Goal: Answer question/provide support: Share knowledge or assist other users

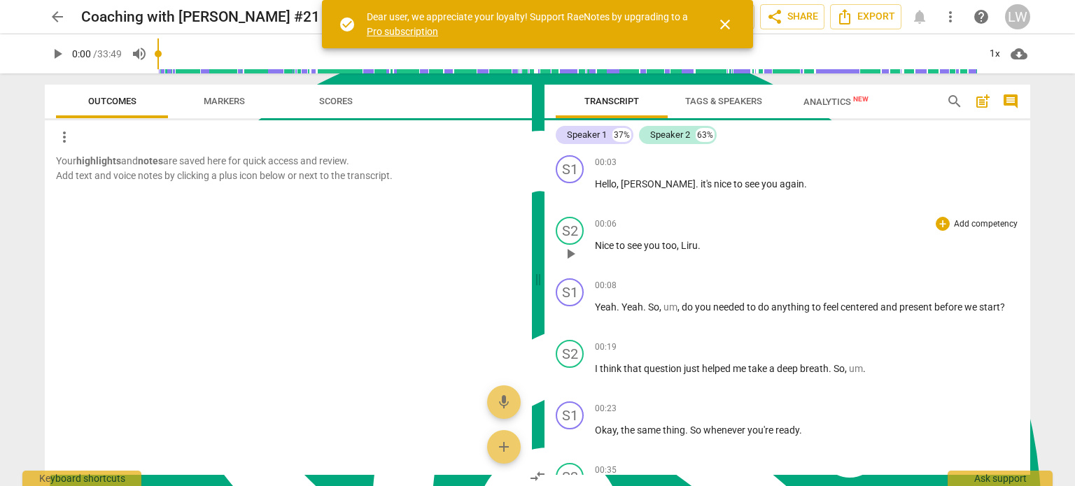
scroll to position [70, 0]
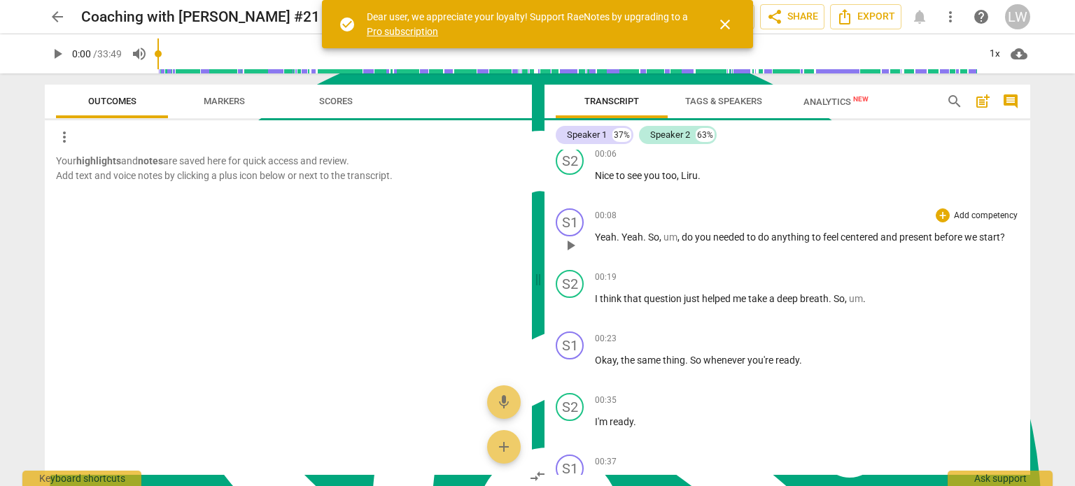
click at [988, 212] on p "Add competency" at bounding box center [986, 216] width 66 height 13
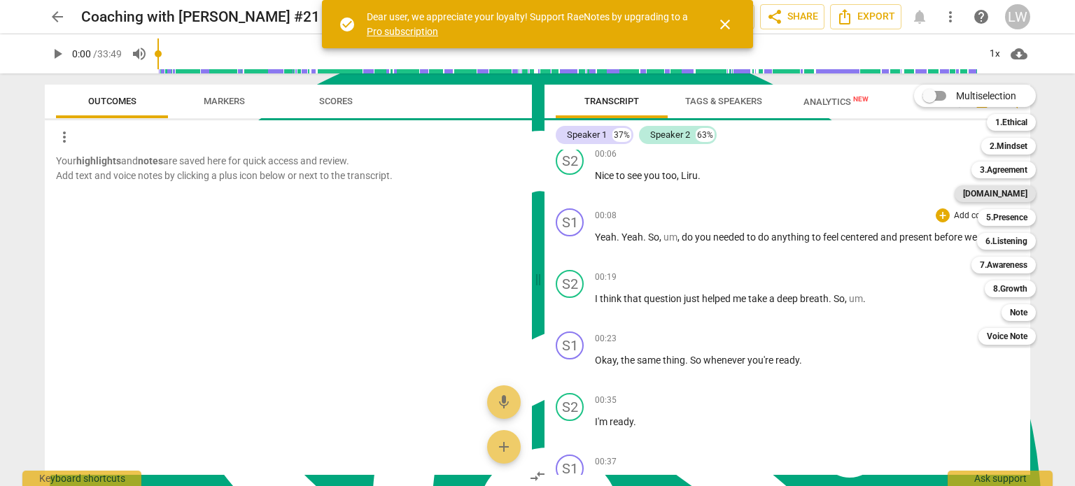
click at [1011, 190] on b "[DOMAIN_NAME]" at bounding box center [995, 193] width 64 height 17
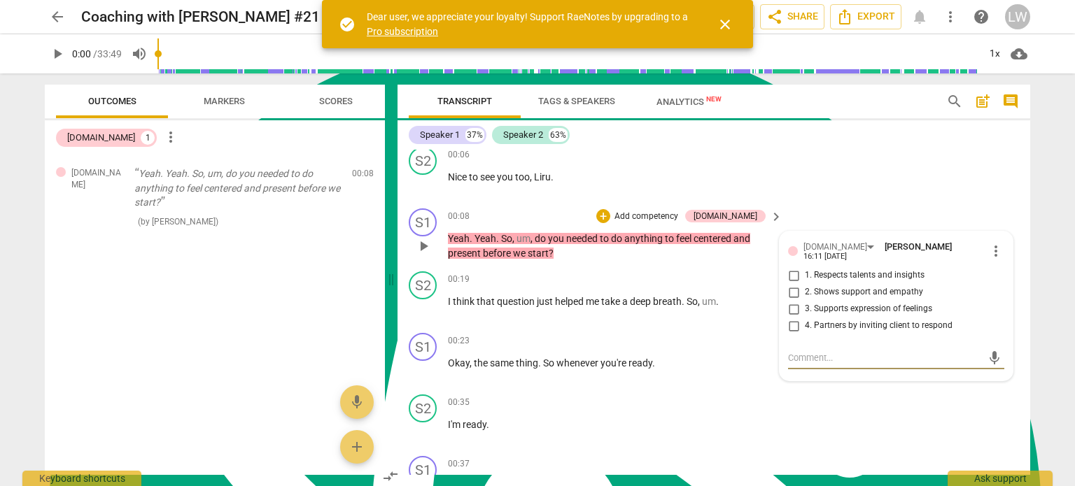
click at [790, 285] on input "2. Shows support and empathy" at bounding box center [793, 292] width 22 height 17
checkbox input "true"
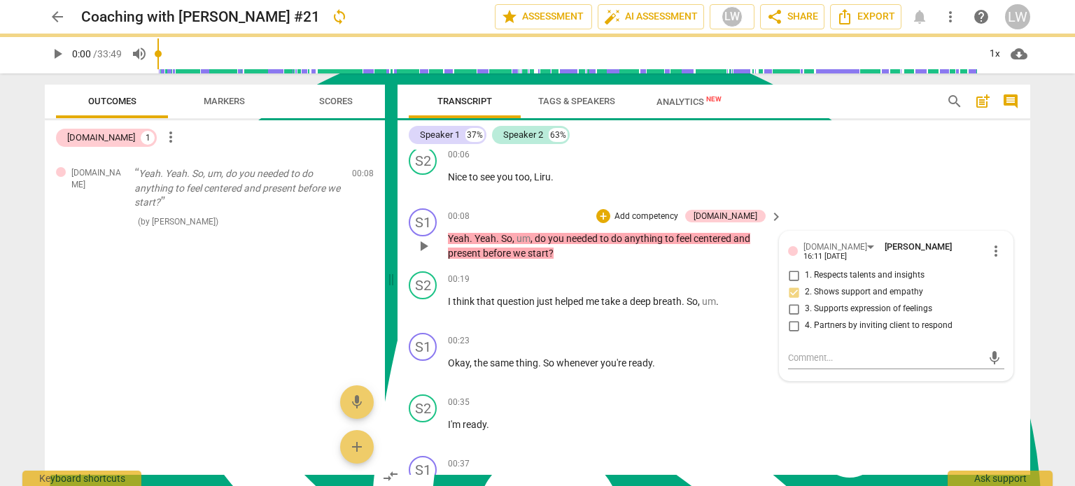
click at [680, 215] on p "Add competency" at bounding box center [646, 217] width 66 height 13
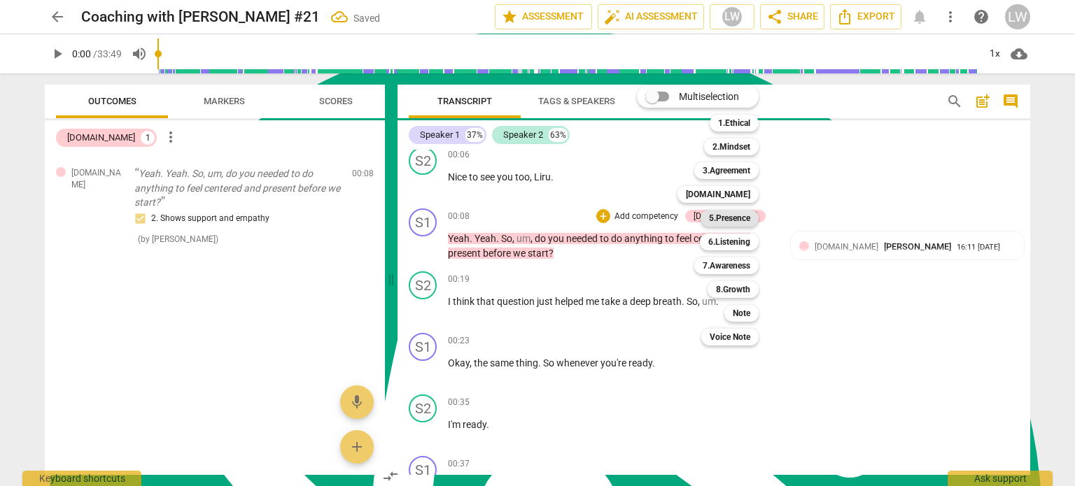
click at [738, 216] on b "5.Presence" at bounding box center [729, 218] width 41 height 17
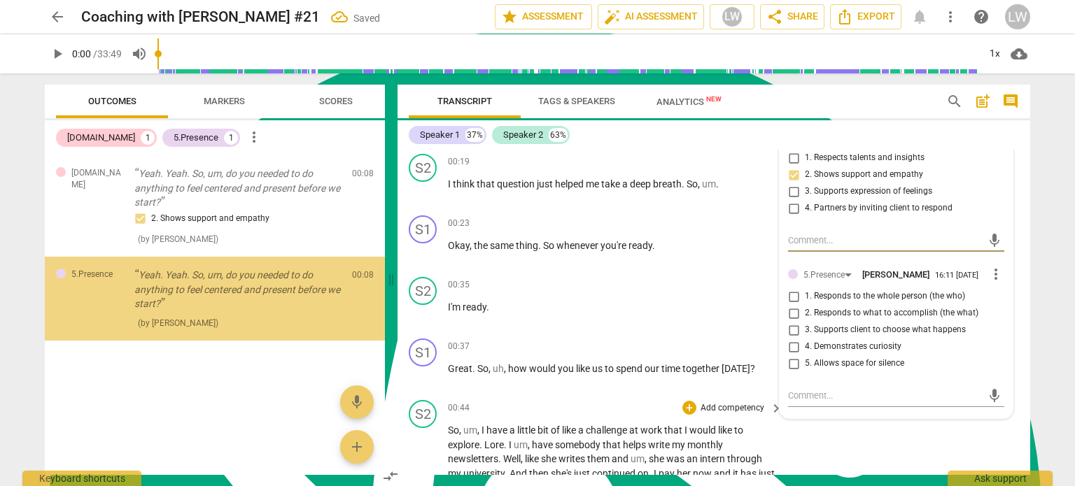
scroll to position [210, 0]
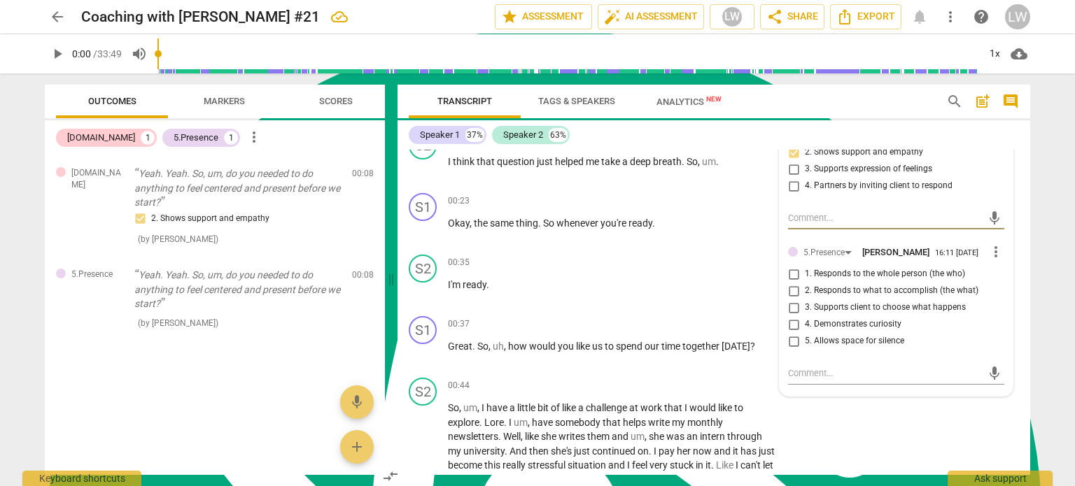
click at [794, 300] on input "3. Supports client to choose what happens" at bounding box center [793, 308] width 22 height 17
checkbox input "true"
click at [745, 160] on p "I think that question just helped me take a deep breath . So , um ." at bounding box center [612, 162] width 328 height 15
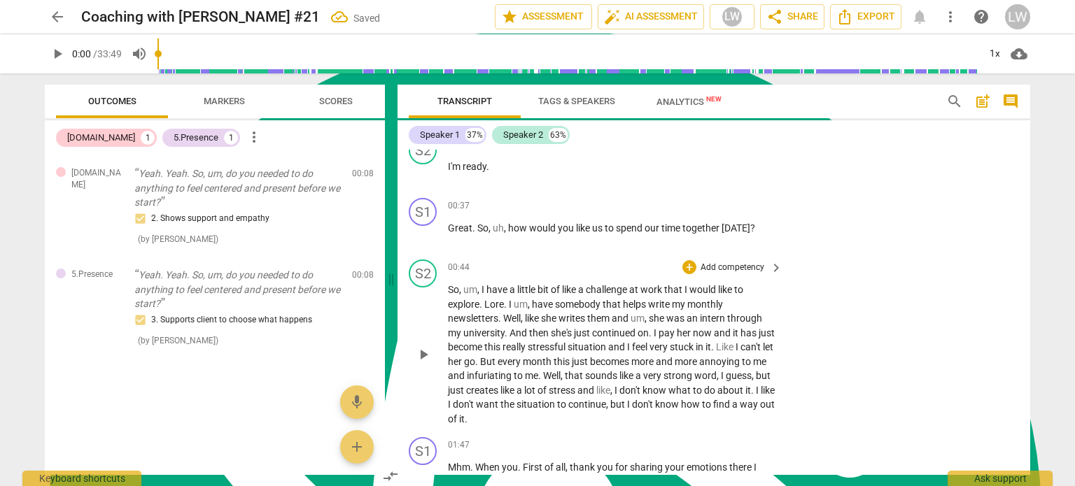
scroll to position [350, 0]
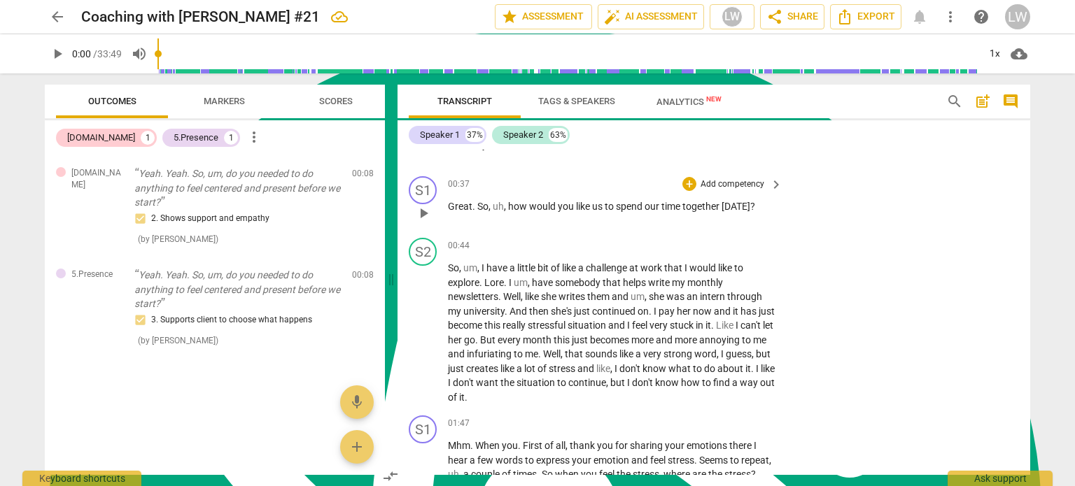
click at [748, 178] on p "Add competency" at bounding box center [732, 184] width 66 height 13
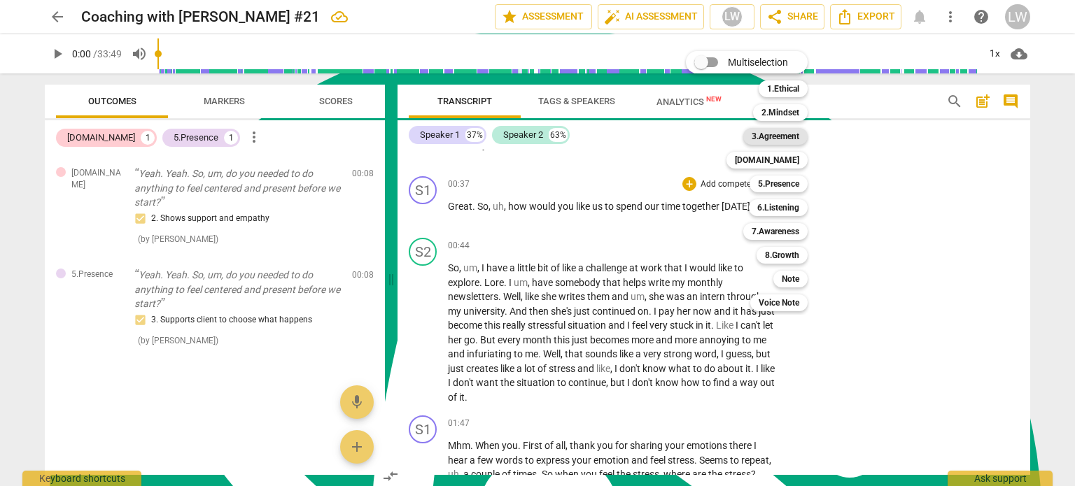
click at [789, 140] on b "3.Agreement" at bounding box center [776, 136] width 48 height 17
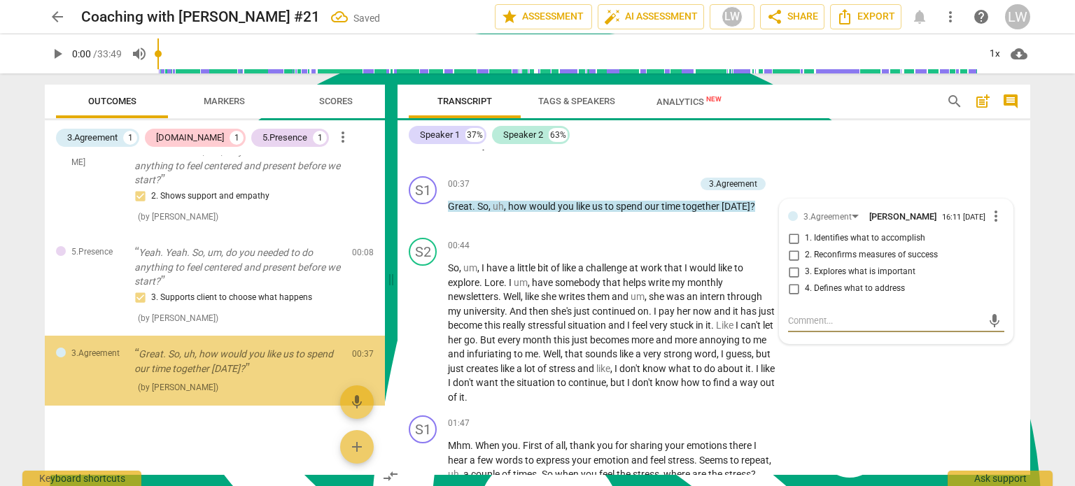
scroll to position [22, 0]
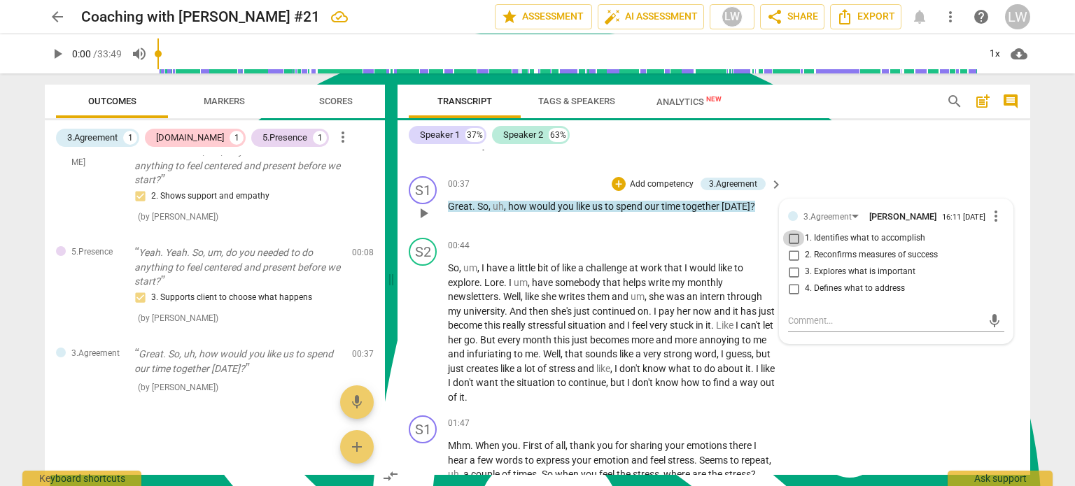
click at [791, 237] on input "1. Identifies what to accomplish" at bounding box center [793, 238] width 22 height 17
checkbox input "true"
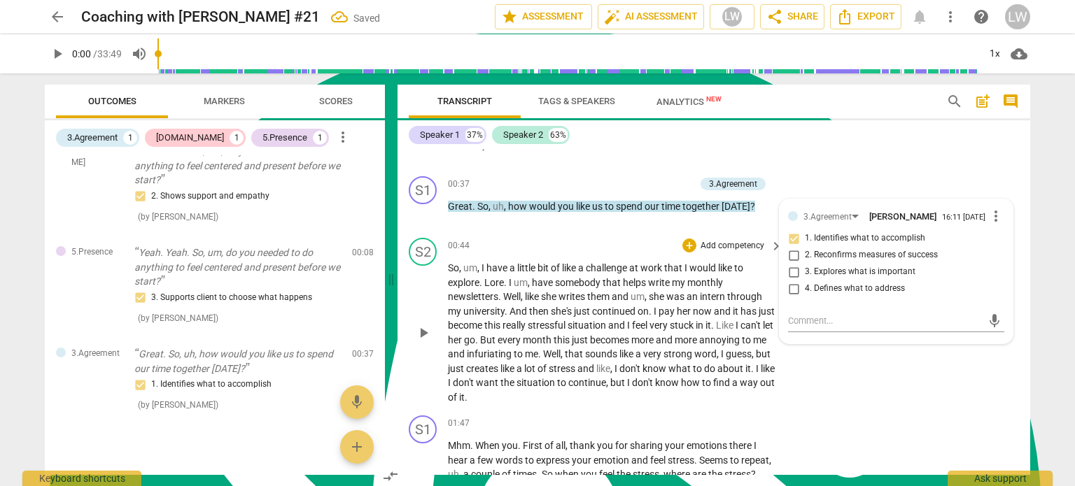
click at [612, 232] on div "S2 play_arrow pause 00:44 + Add competency keyboard_arrow_right So , um , I hav…" at bounding box center [714, 321] width 633 height 178
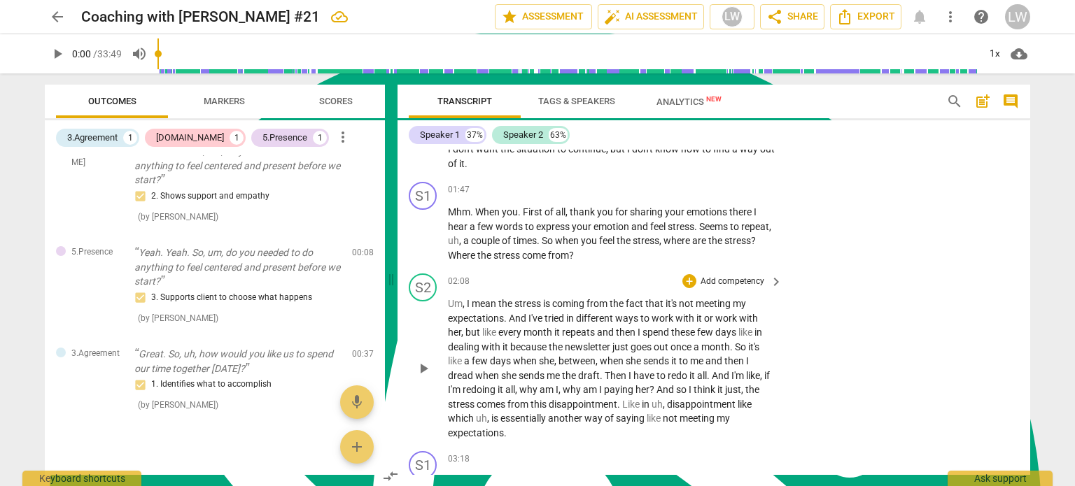
scroll to position [560, 0]
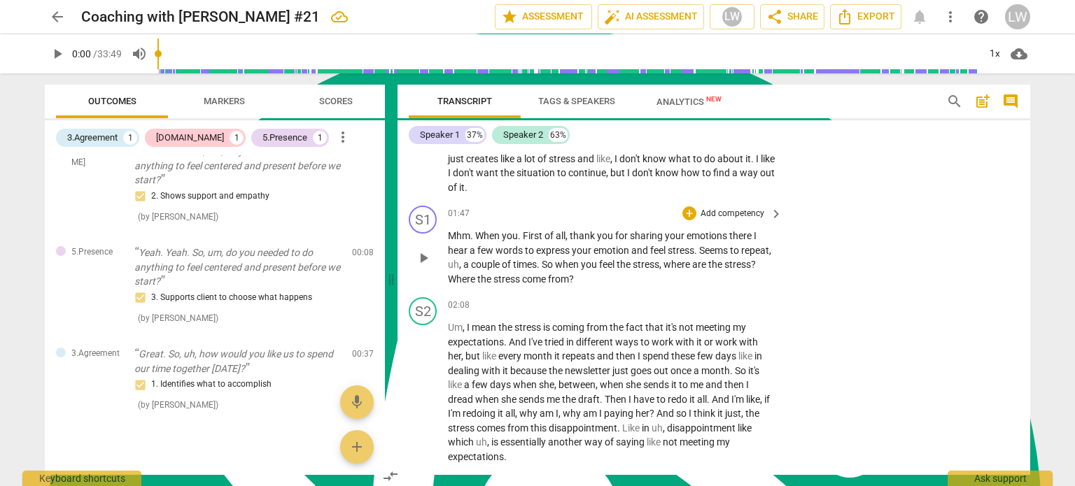
click at [736, 208] on p "Add competency" at bounding box center [732, 214] width 66 height 13
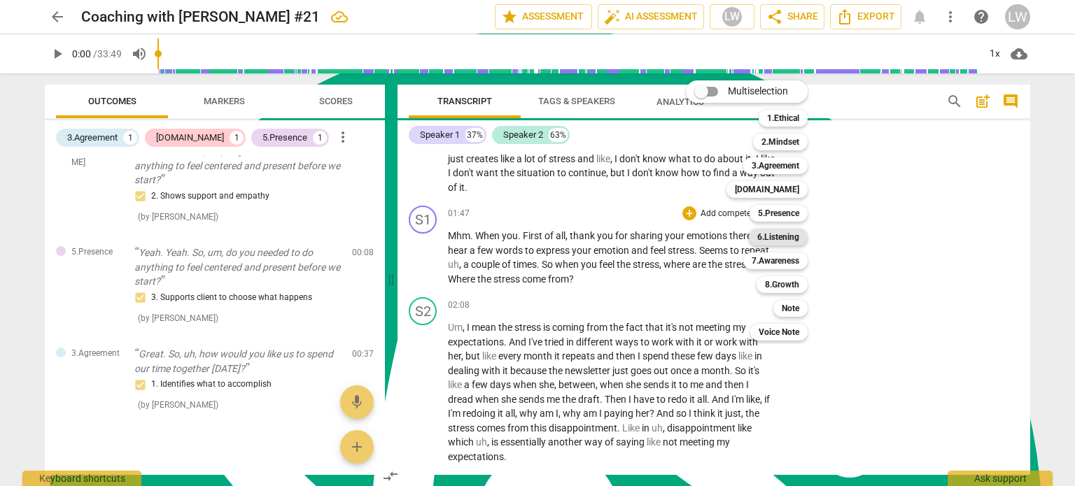
click at [773, 237] on b "6.Listening" at bounding box center [778, 237] width 42 height 17
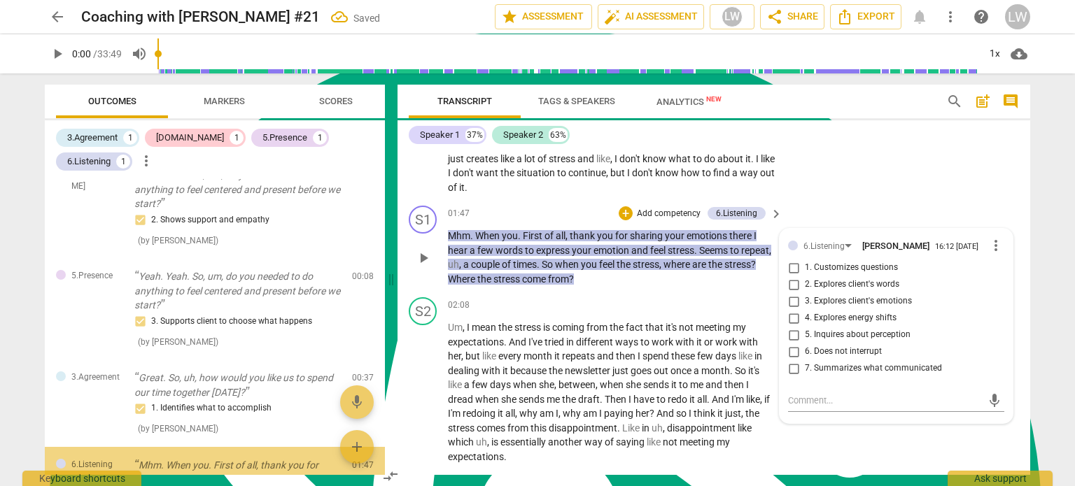
scroll to position [190, 0]
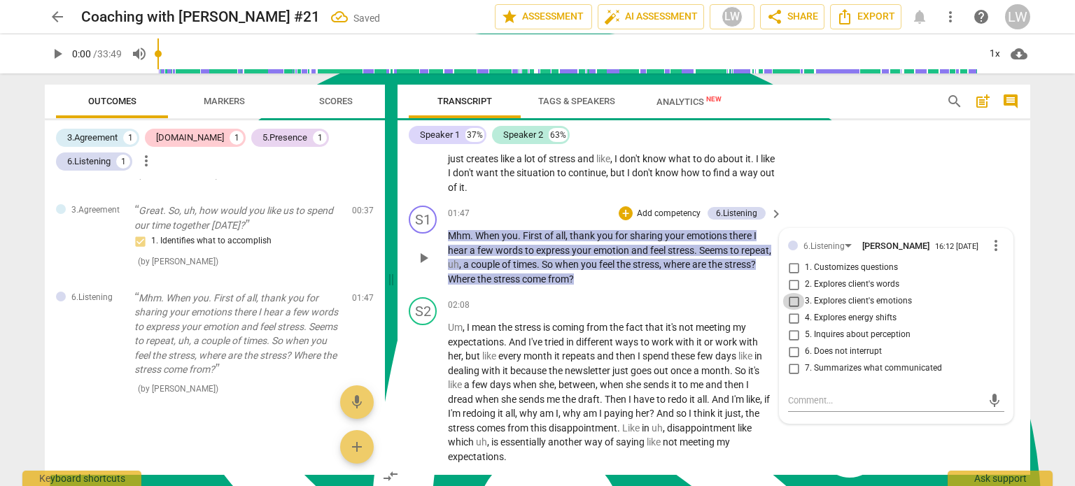
click at [793, 299] on input "3. Explores client's emotions" at bounding box center [793, 301] width 22 height 17
checkbox input "true"
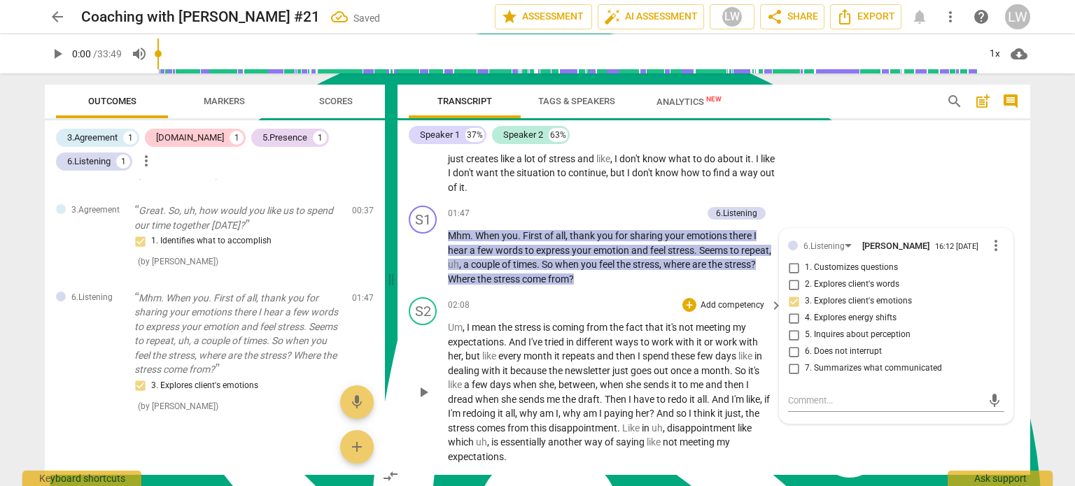
click at [641, 297] on div "02:08 + Add competency keyboard_arrow_right" at bounding box center [616, 304] width 336 height 15
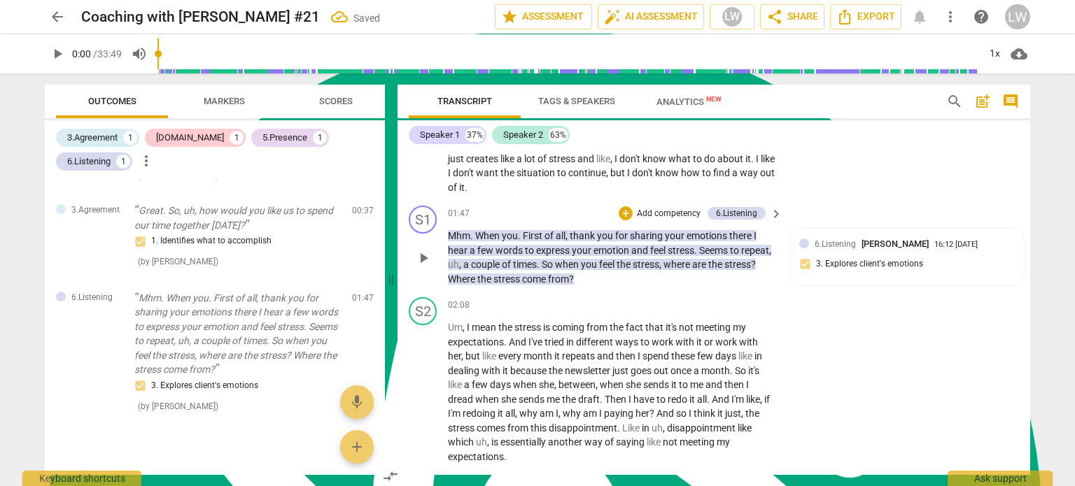
click at [669, 208] on p "Add competency" at bounding box center [669, 214] width 66 height 13
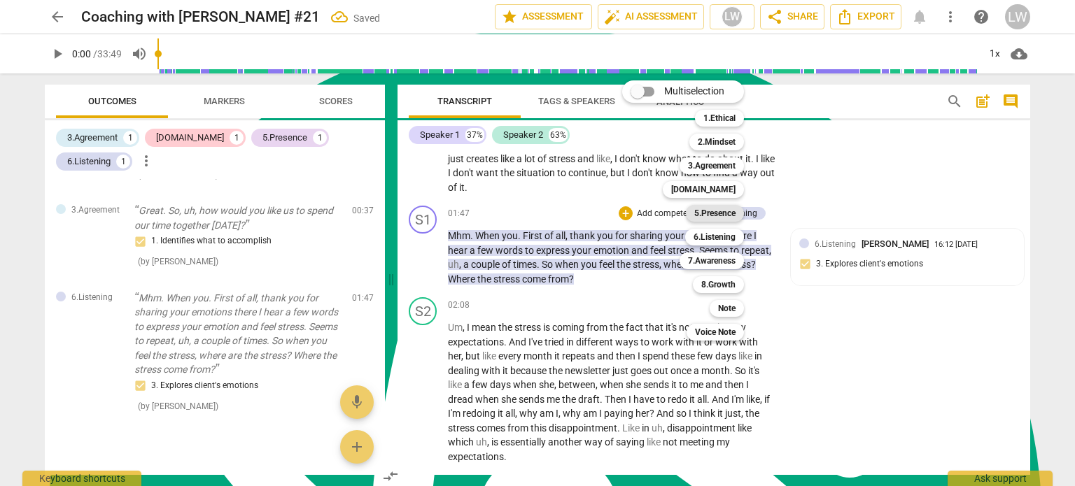
click at [702, 210] on b "5.Presence" at bounding box center [714, 213] width 41 height 17
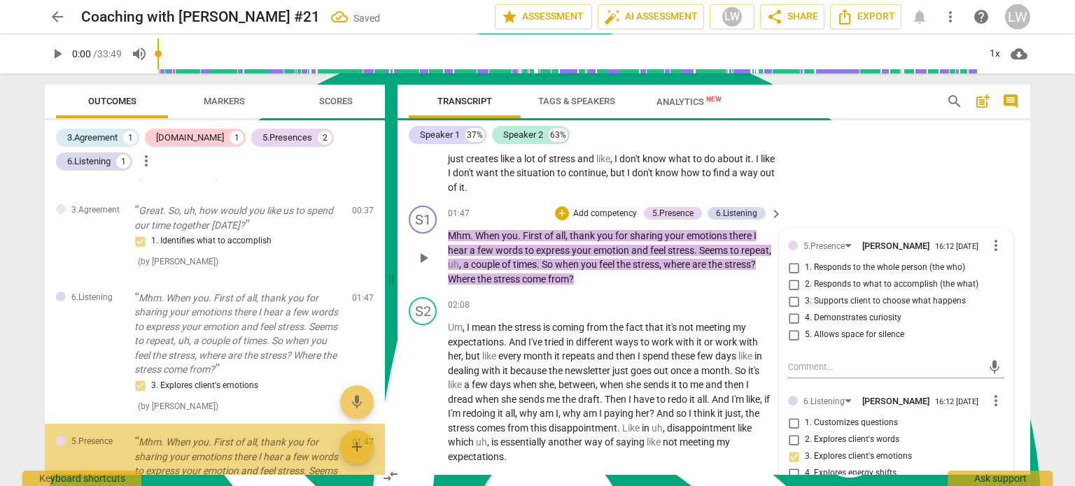
scroll to position [334, 0]
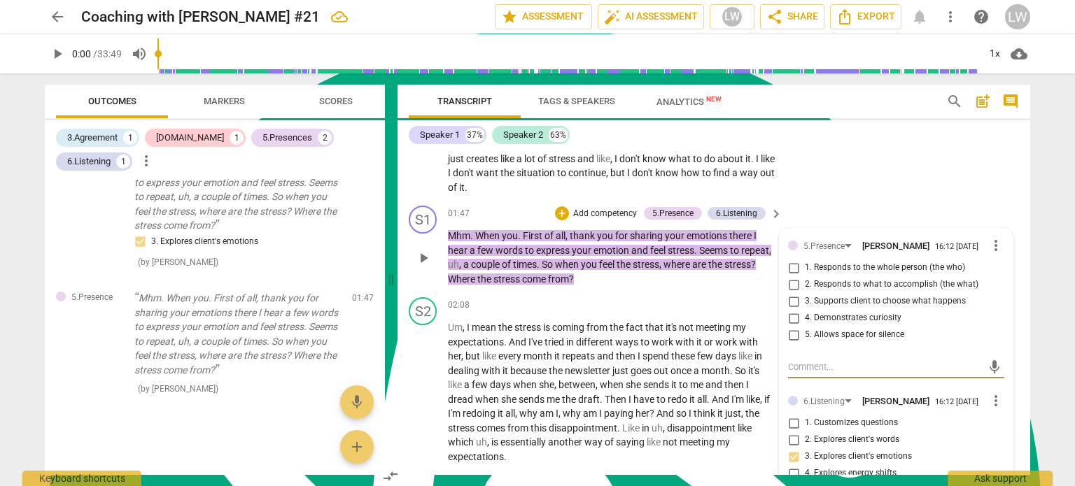
click at [792, 297] on input "3. Supports client to choose what happens" at bounding box center [793, 301] width 22 height 17
checkbox input "true"
click at [703, 292] on div "S2 play_arrow pause 02:08 + Add competency keyboard_arrow_right Um , I mean the…" at bounding box center [714, 381] width 633 height 178
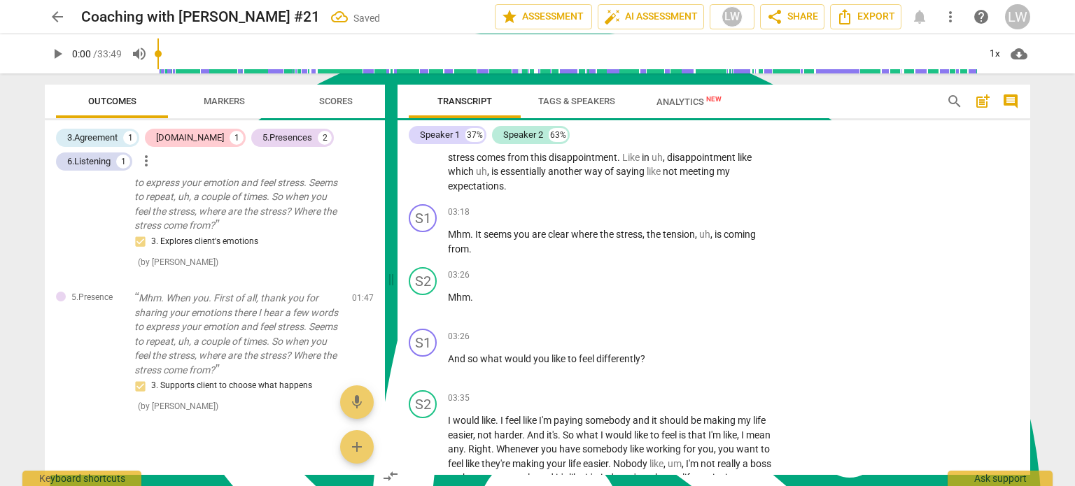
scroll to position [840, 0]
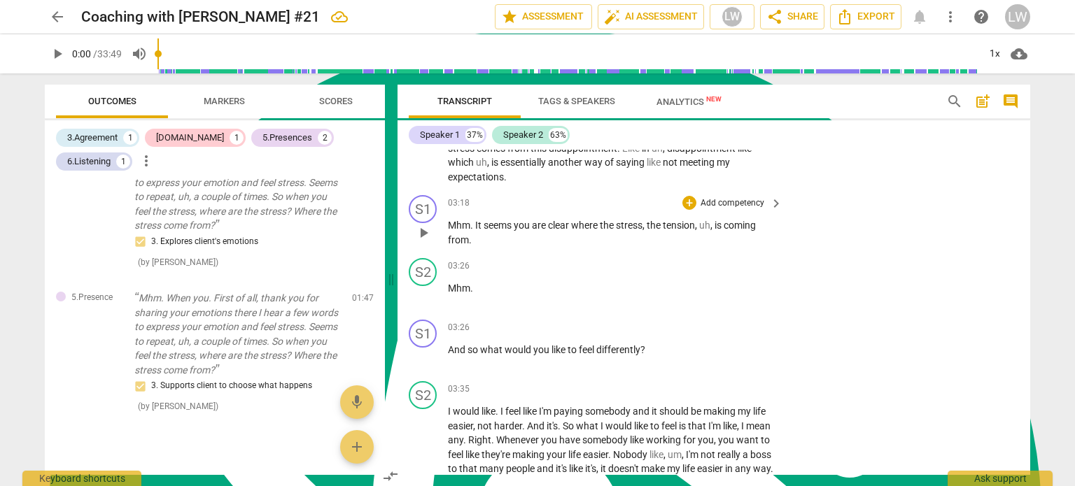
click at [746, 200] on p "Add competency" at bounding box center [732, 203] width 66 height 13
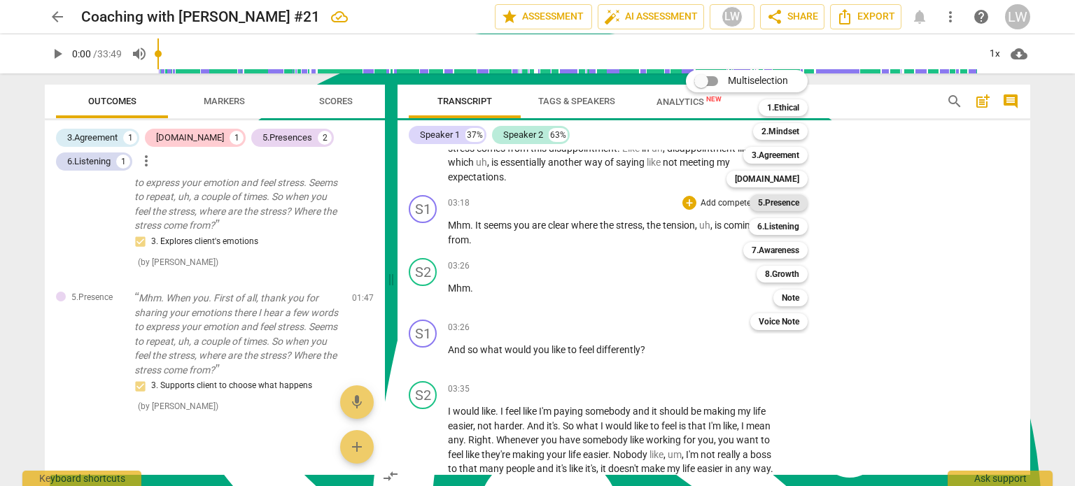
click at [787, 206] on b "5.Presence" at bounding box center [778, 203] width 41 height 17
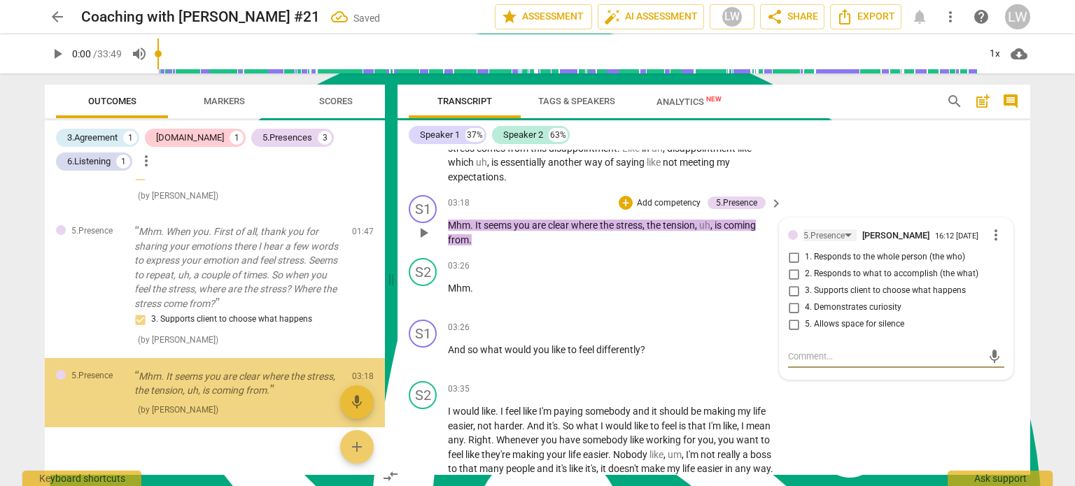
scroll to position [421, 0]
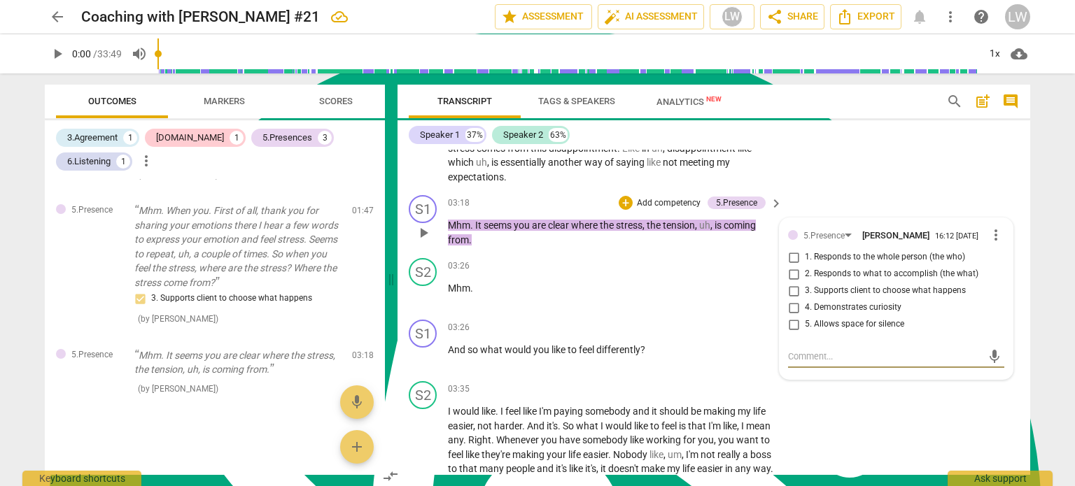
click at [794, 285] on input "3. Supports client to choose what happens" at bounding box center [793, 291] width 22 height 17
checkbox input "true"
click at [661, 197] on p "Add competency" at bounding box center [669, 203] width 66 height 13
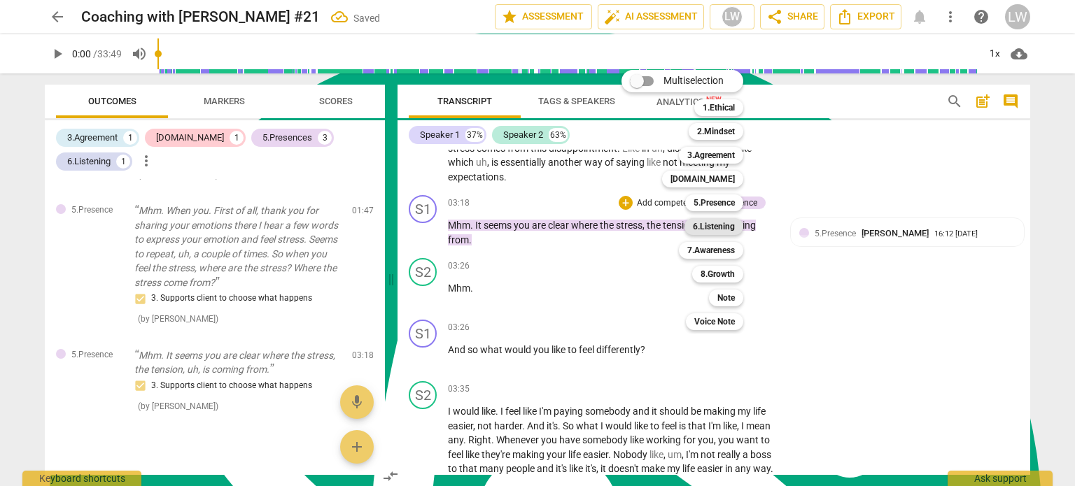
click at [716, 228] on b "6.Listening" at bounding box center [714, 226] width 42 height 17
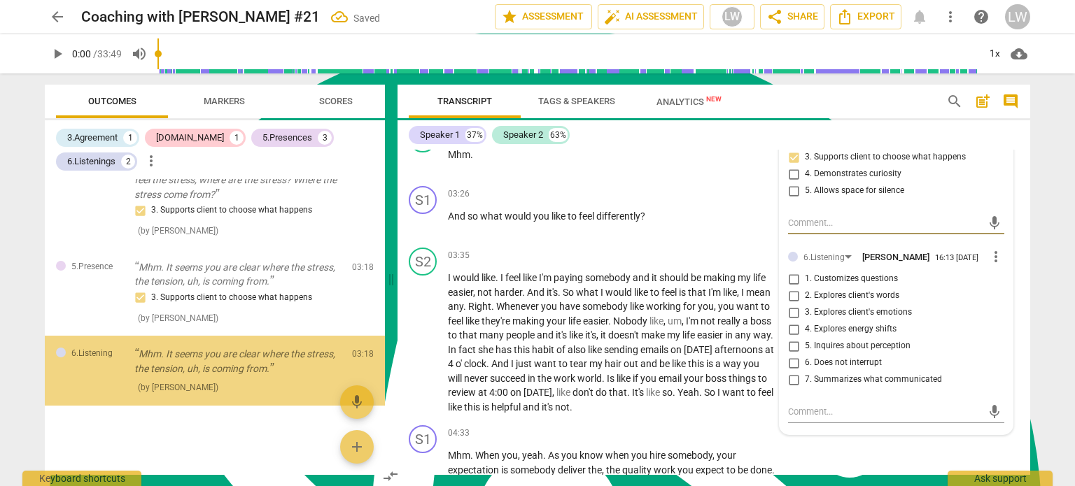
scroll to position [980, 0]
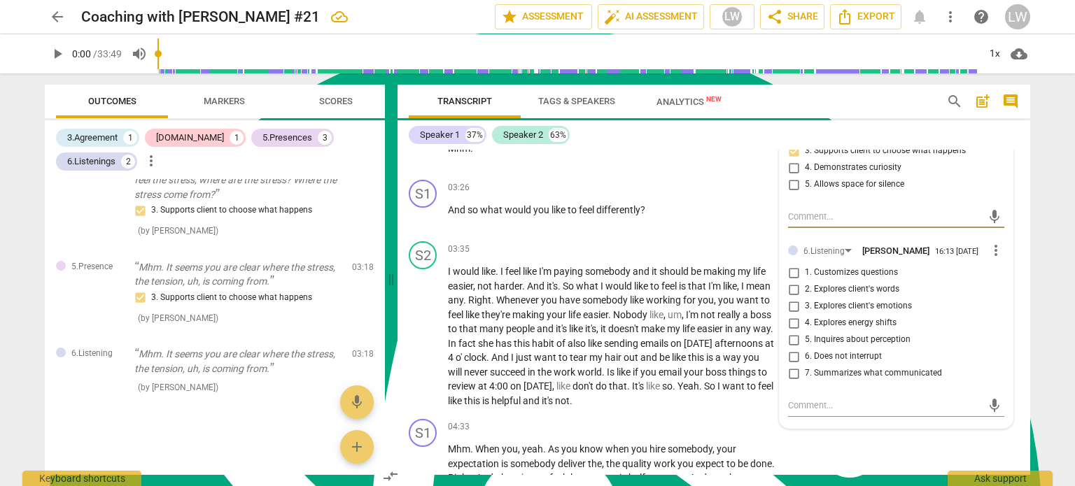
click at [792, 285] on input "2. Explores client's words" at bounding box center [793, 289] width 22 height 17
checkbox input "true"
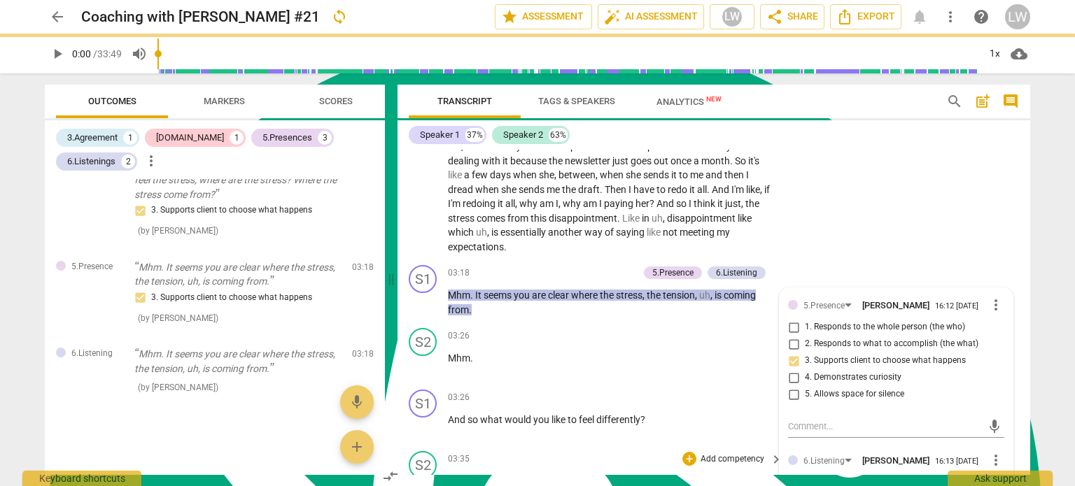
scroll to position [910, 0]
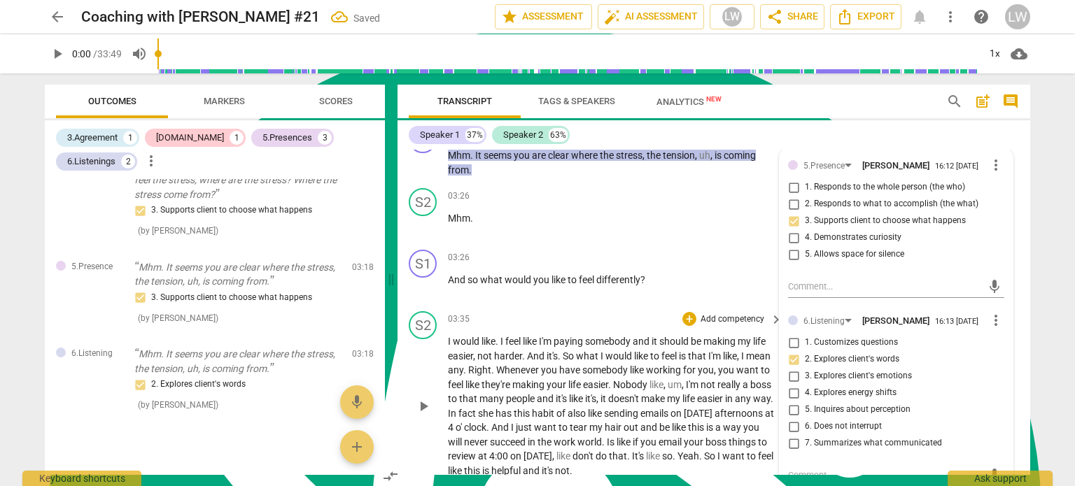
click at [699, 306] on div "S2 play_arrow pause 03:35 + Add competency keyboard_arrow_right I would like . …" at bounding box center [714, 395] width 633 height 178
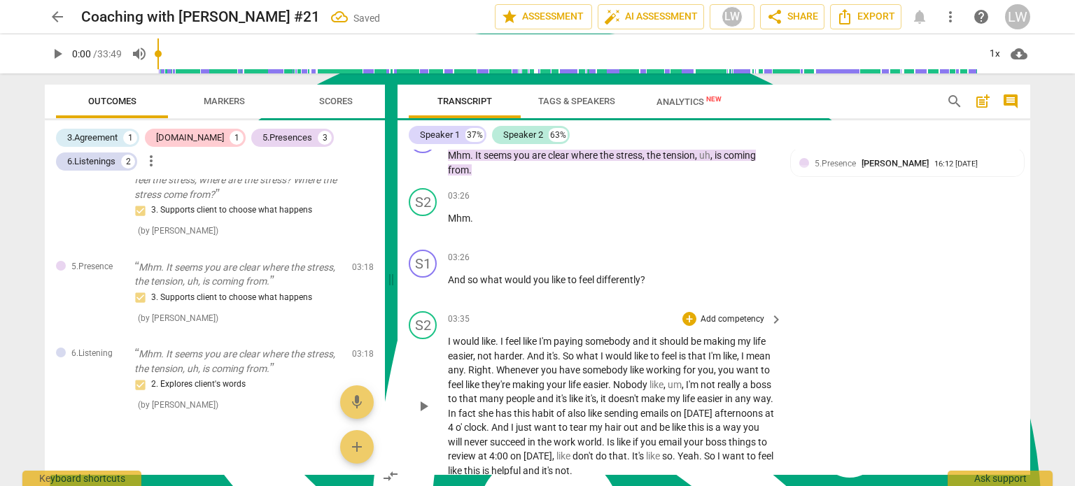
scroll to position [980, 0]
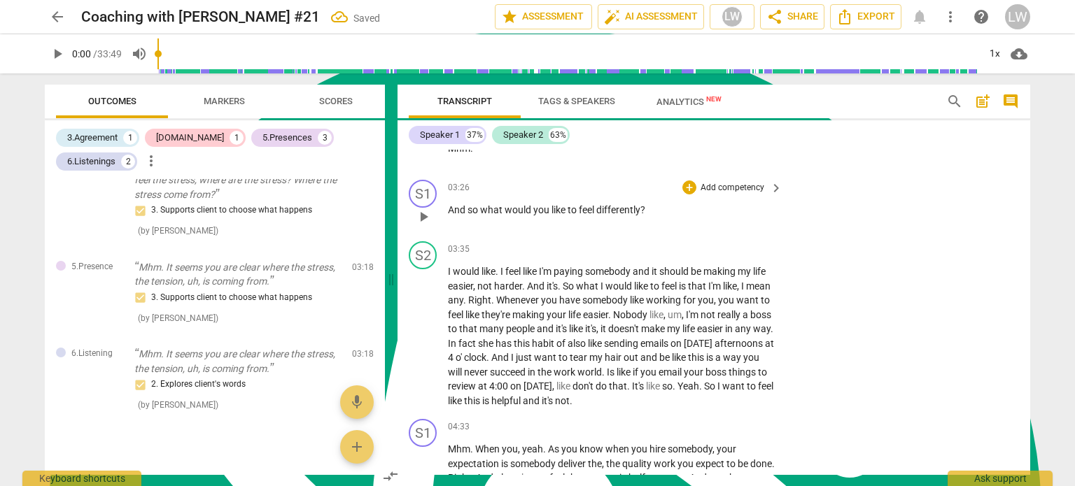
click at [730, 186] on p "Add competency" at bounding box center [732, 188] width 66 height 13
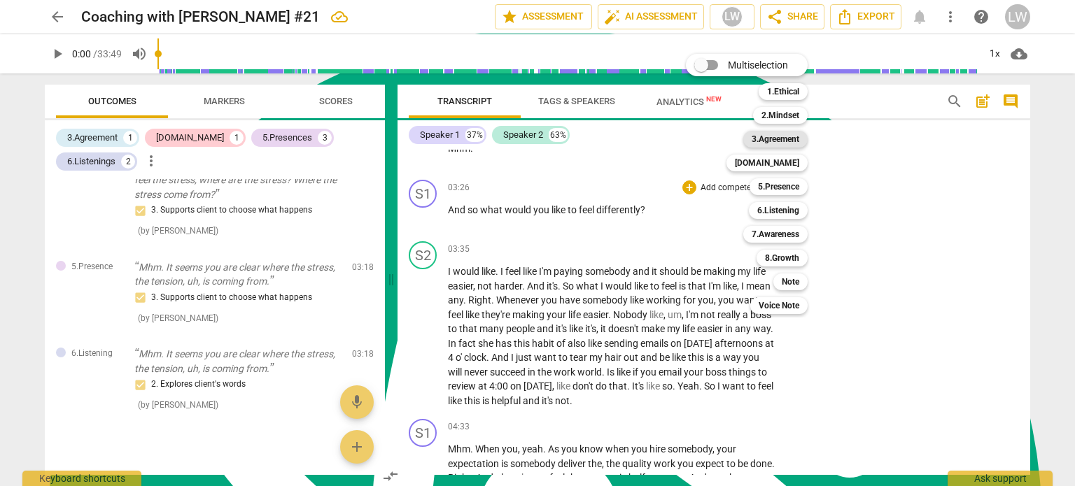
click at [790, 141] on b "3.Agreement" at bounding box center [776, 139] width 48 height 17
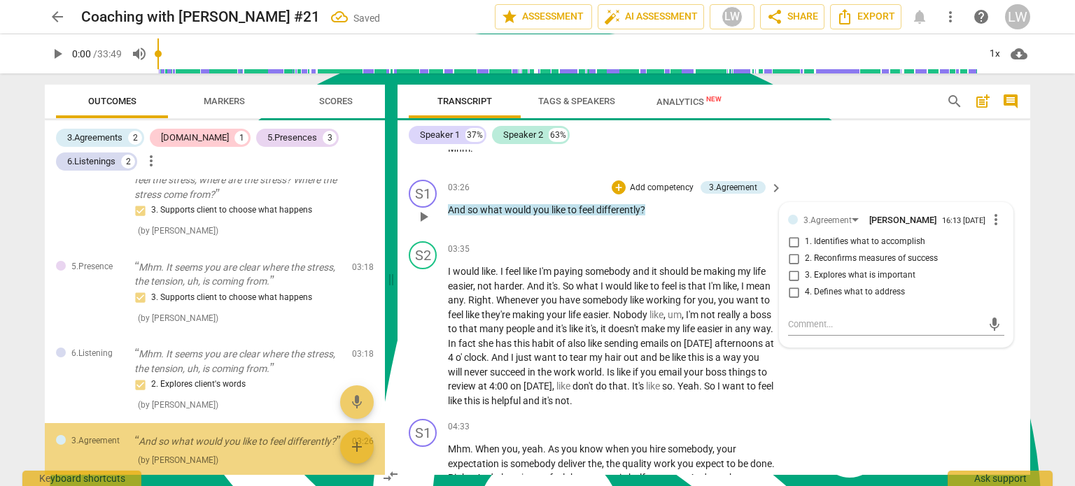
scroll to position [596, 0]
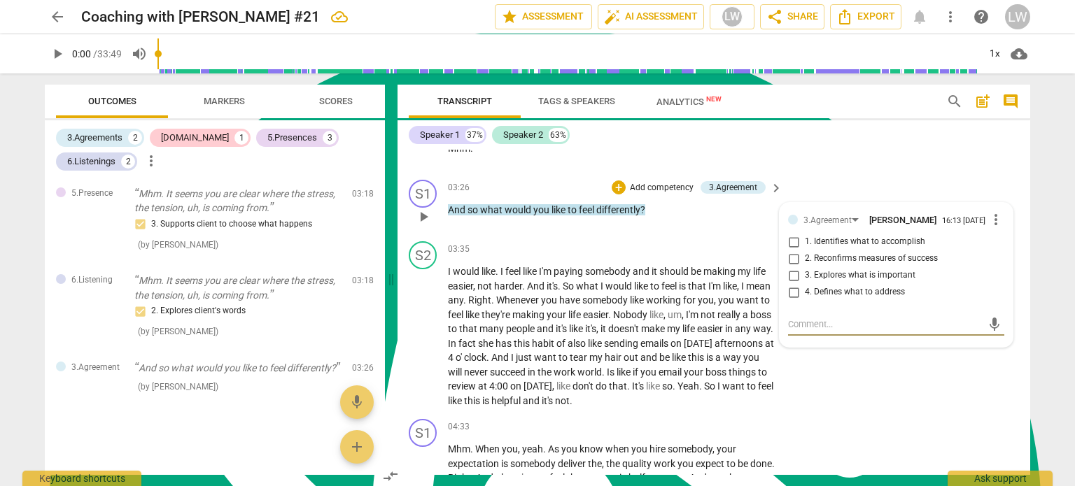
click at [792, 235] on input "1. Identifies what to accomplish" at bounding box center [793, 242] width 22 height 17
checkbox input "true"
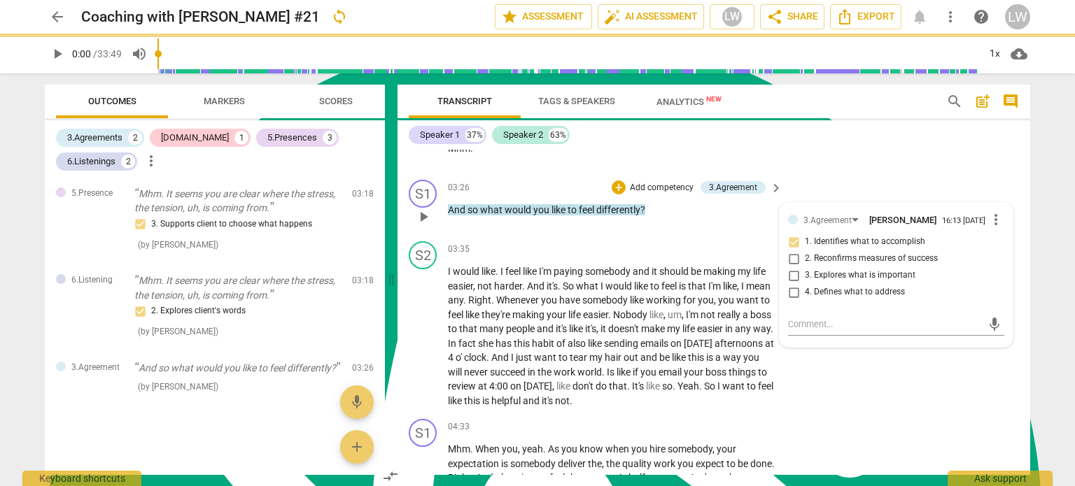
click at [686, 218] on div "03:26 + Add competency 3.Agreement keyboard_arrow_right And so what would you l…" at bounding box center [616, 205] width 336 height 50
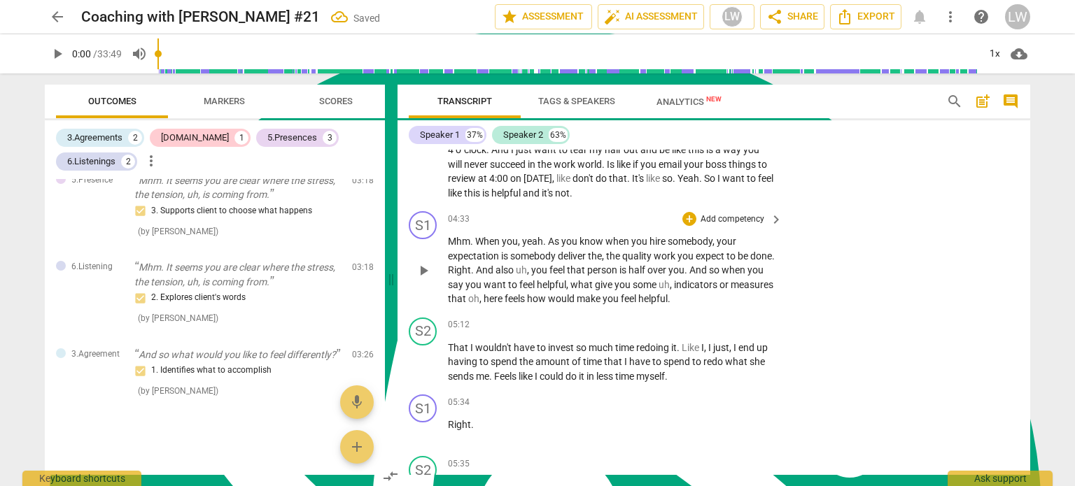
scroll to position [1190, 0]
click at [427, 262] on span "play_arrow" at bounding box center [423, 268] width 17 height 17
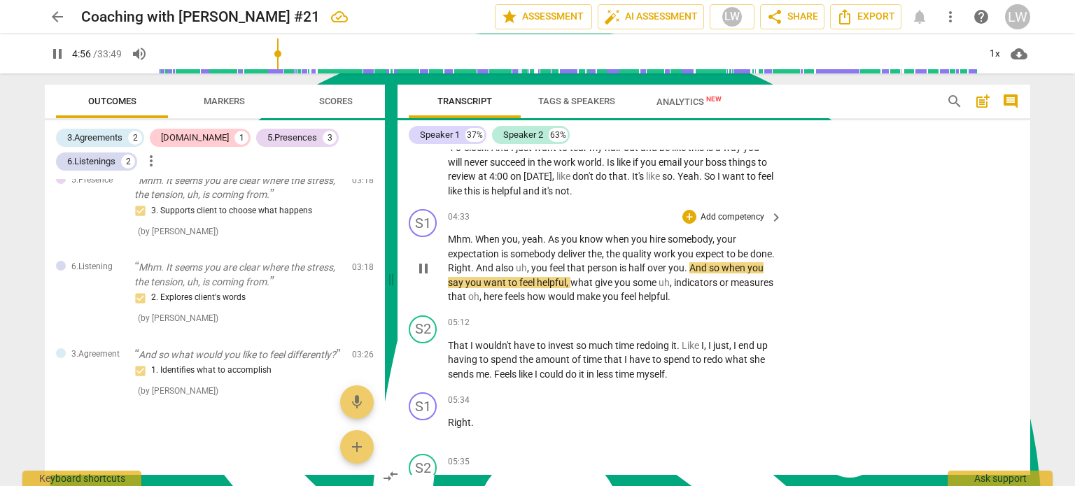
click at [647, 262] on span "half" at bounding box center [638, 267] width 19 height 11
type input "301"
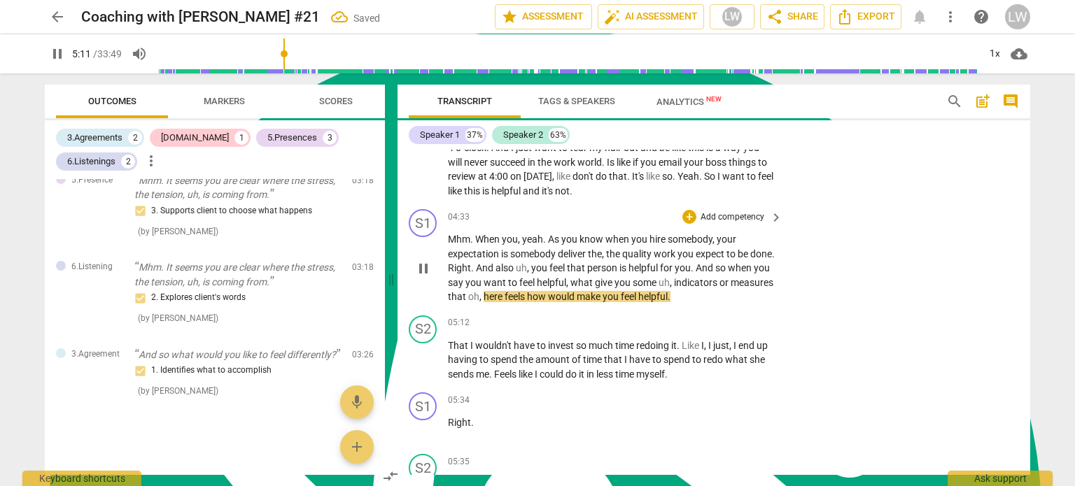
click at [428, 262] on span "pause" at bounding box center [423, 268] width 17 height 17
type input "312"
click at [754, 213] on p "Add competency" at bounding box center [732, 217] width 66 height 13
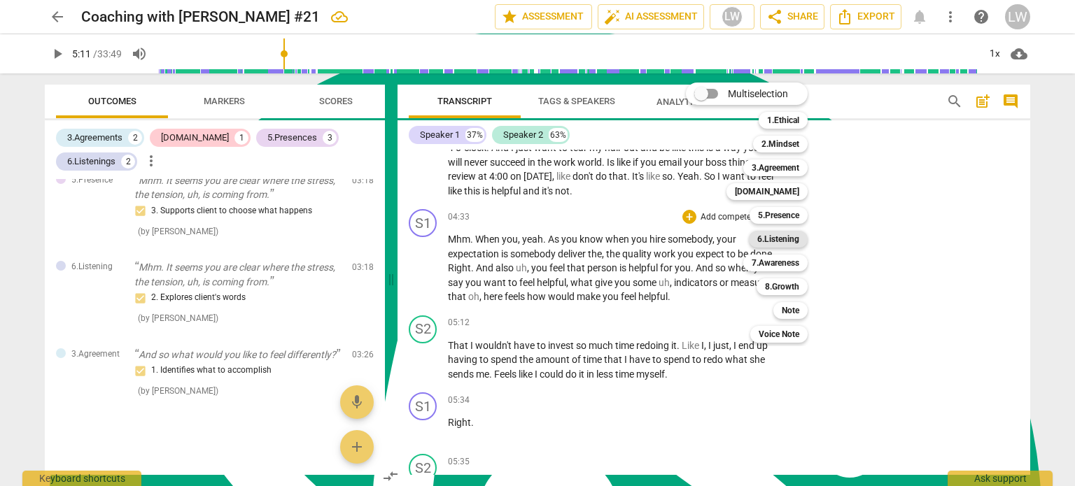
click at [780, 236] on b "6.Listening" at bounding box center [778, 239] width 42 height 17
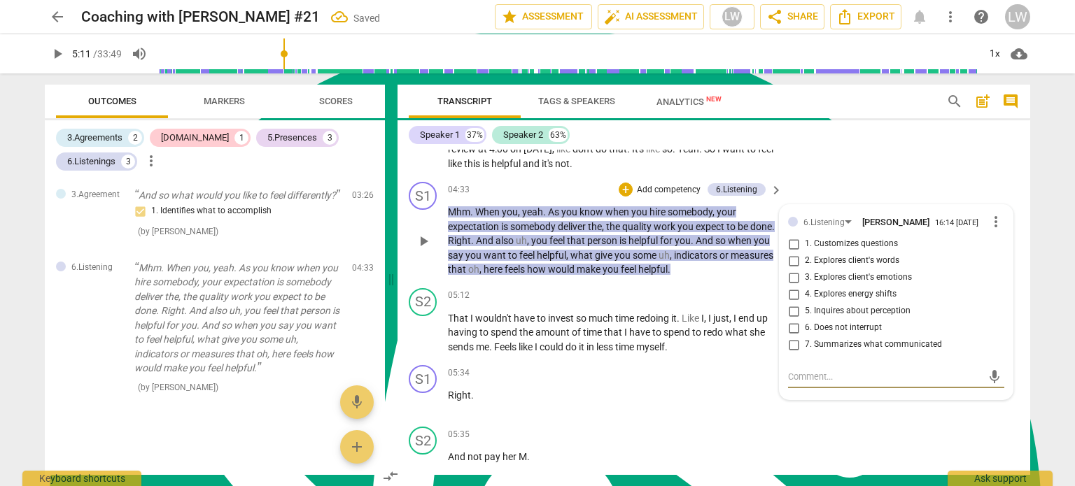
scroll to position [1260, 0]
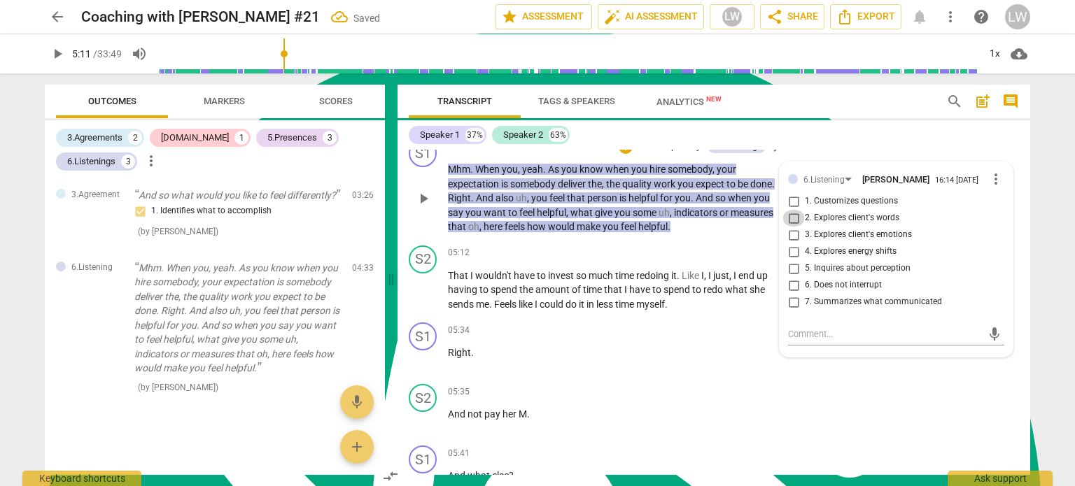
click at [792, 211] on input "2. Explores client's words" at bounding box center [793, 218] width 22 height 17
checkbox input "true"
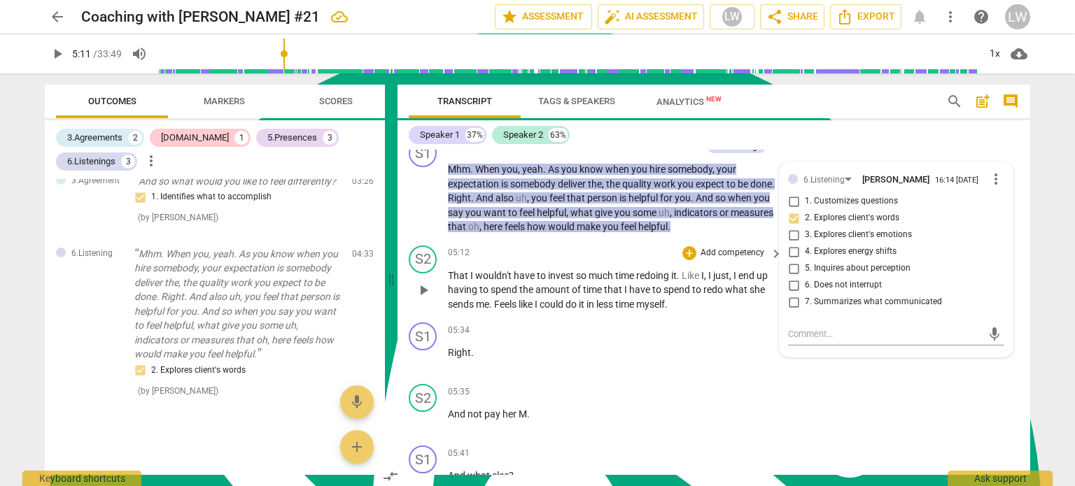
click at [627, 248] on div "05:12 + Add competency keyboard_arrow_right" at bounding box center [616, 253] width 336 height 15
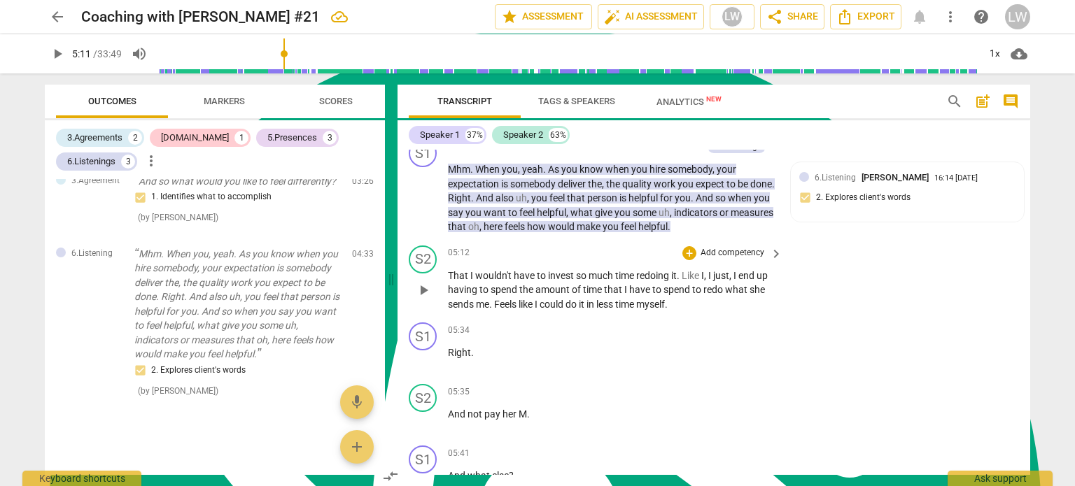
scroll to position [1190, 0]
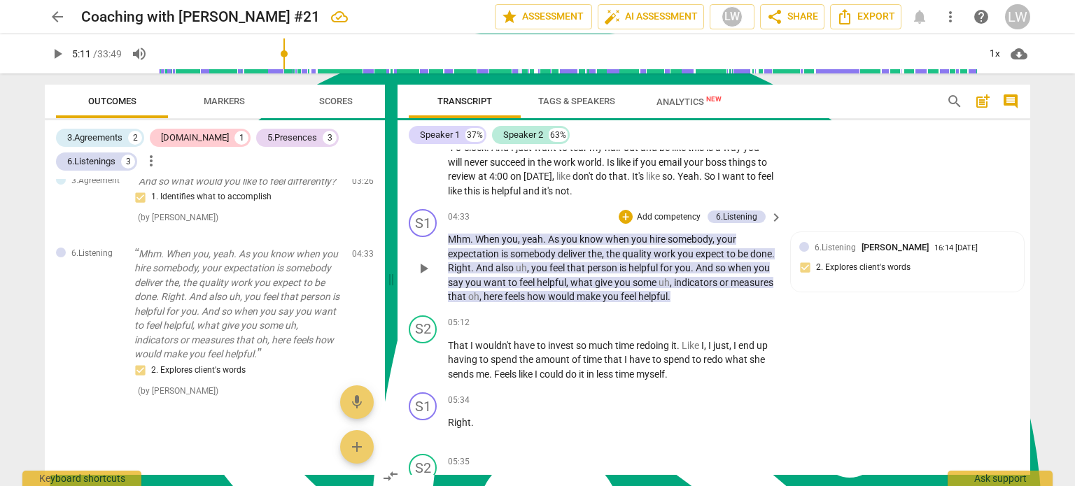
click at [675, 213] on p "Add competency" at bounding box center [669, 217] width 66 height 13
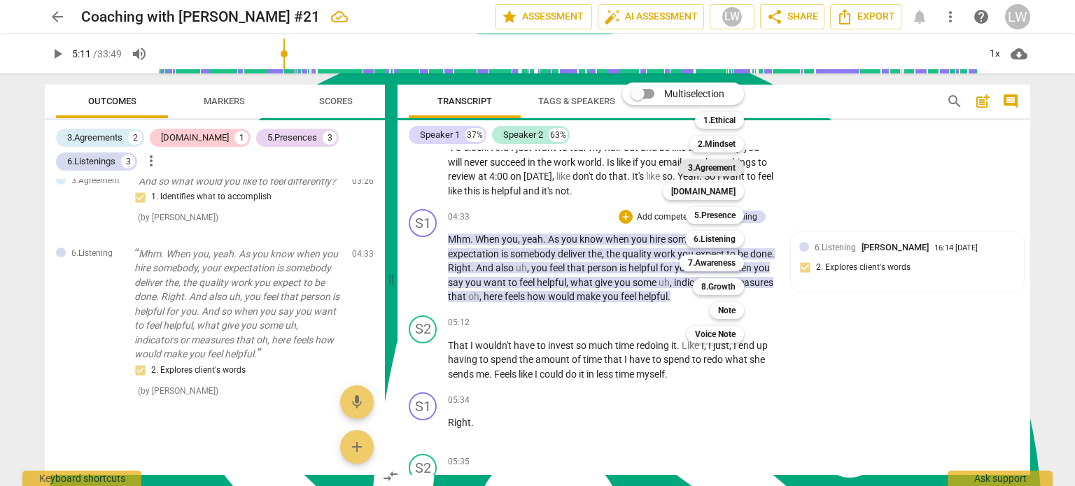
click at [719, 164] on b "3.Agreement" at bounding box center [712, 168] width 48 height 17
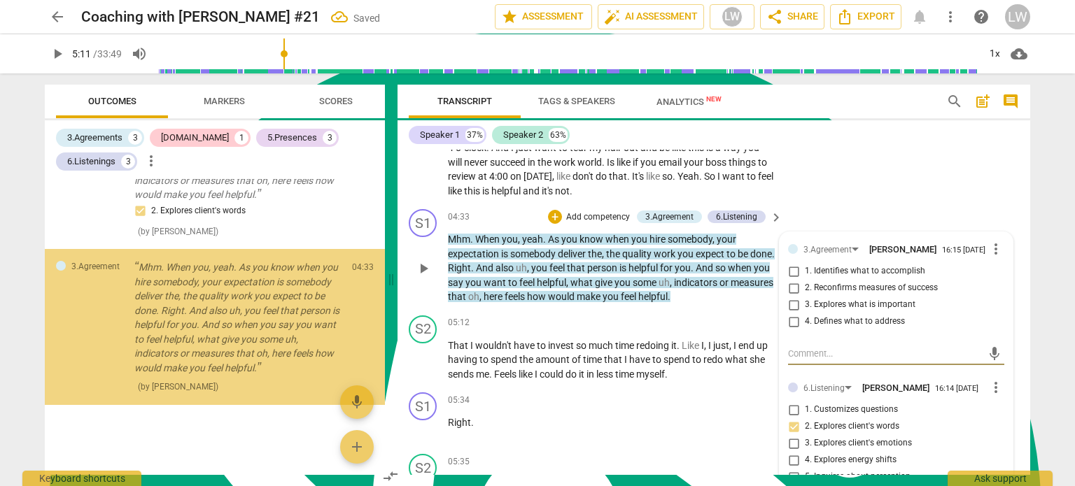
scroll to position [943, 0]
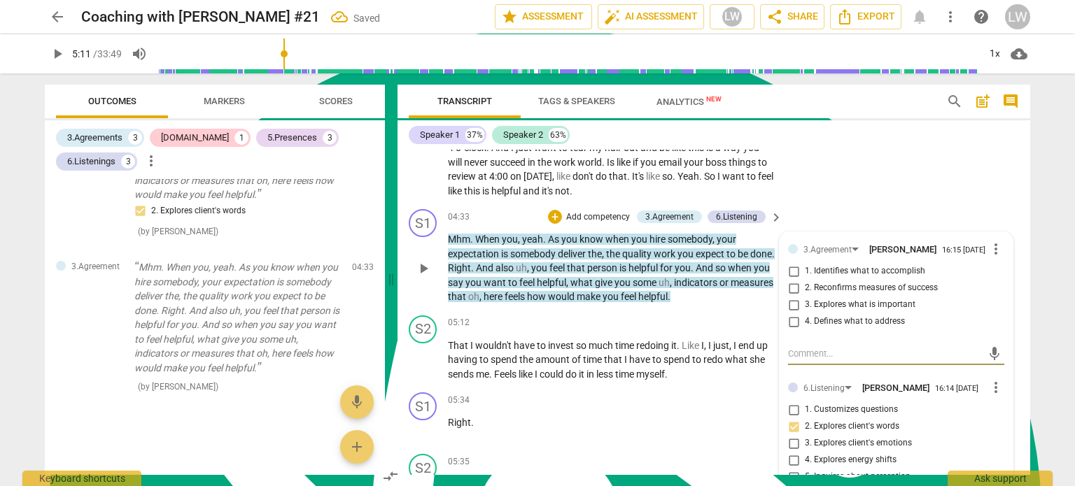
click at [791, 282] on input "2. Reconfirms measures of success" at bounding box center [793, 288] width 22 height 17
checkbox input "true"
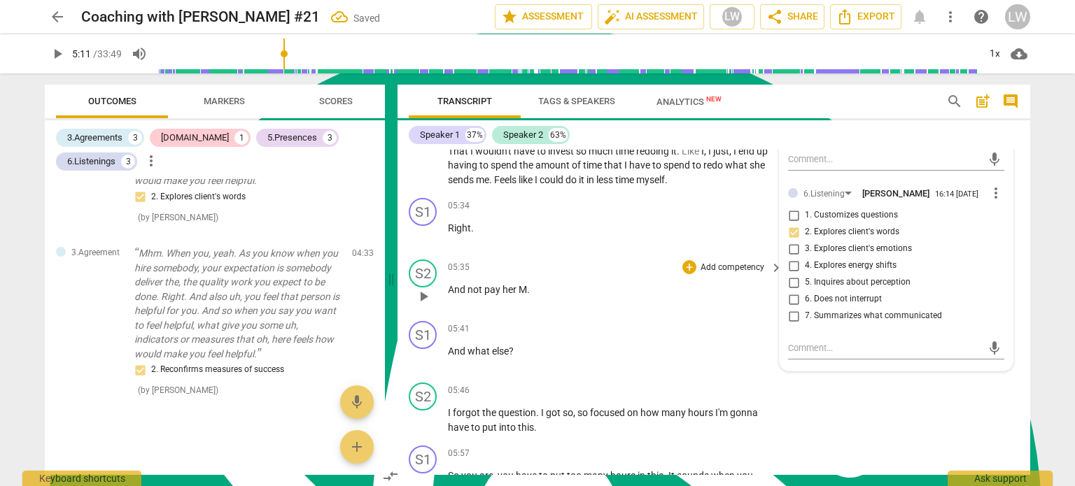
scroll to position [1400, 0]
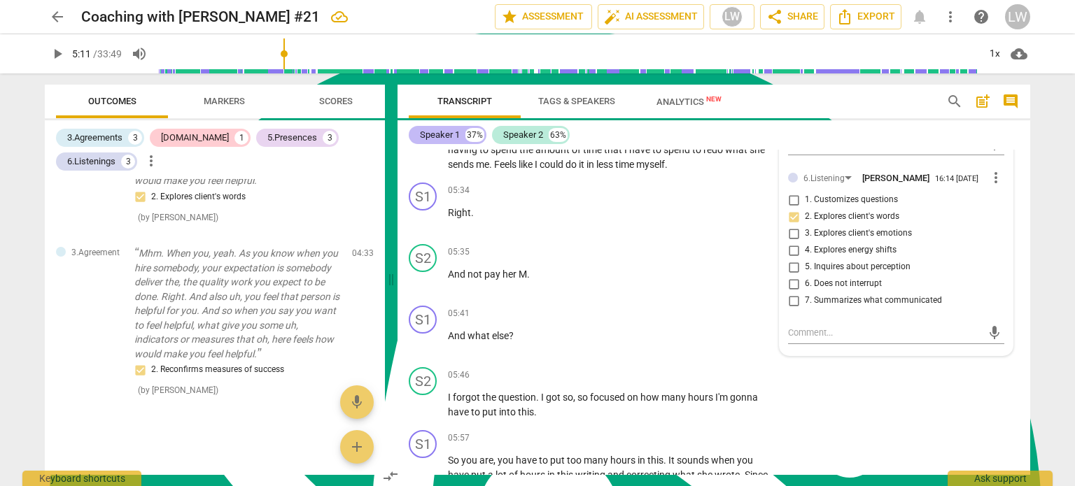
click at [441, 134] on div "Speaker 1" at bounding box center [440, 135] width 40 height 14
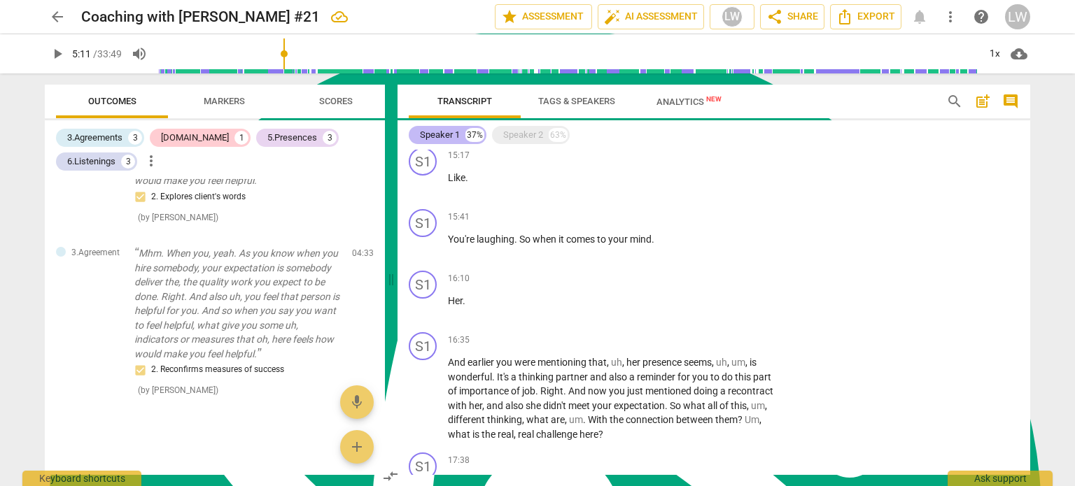
scroll to position [622, 0]
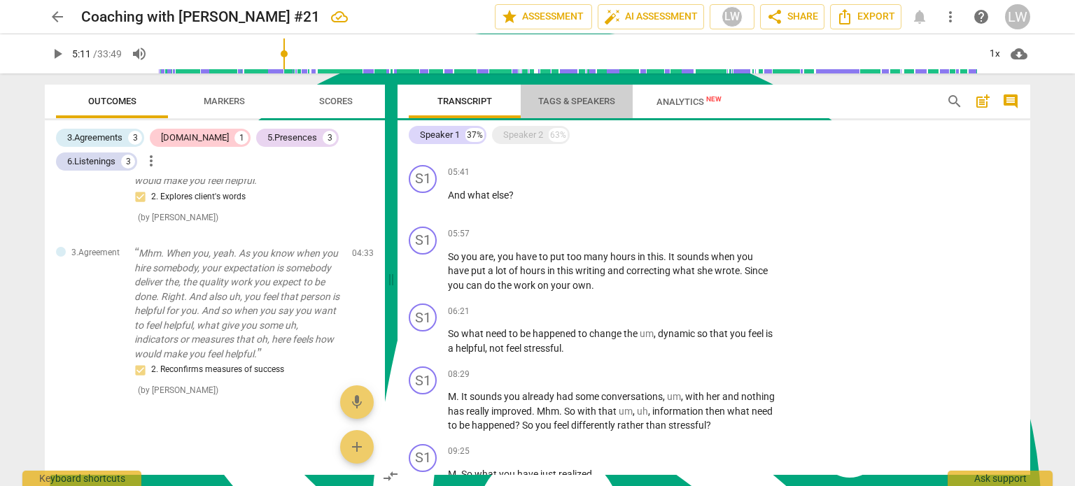
drag, startPoint x: 441, startPoint y: 134, endPoint x: 579, endPoint y: 100, distance: 142.1
click at [579, 100] on span "Tags & Speakers" at bounding box center [576, 101] width 77 height 10
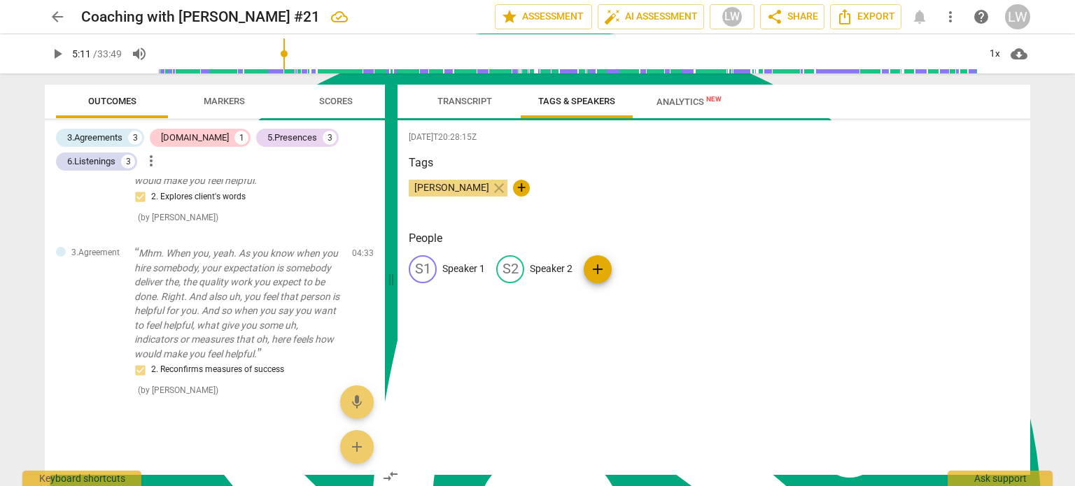
click at [468, 262] on p "Speaker 1" at bounding box center [463, 269] width 43 height 15
type textarea "Speaker 1"
type input "Liru"
click at [636, 263] on p "Speaker 2" at bounding box center [642, 269] width 43 height 15
type input "[PERSON_NAME]"
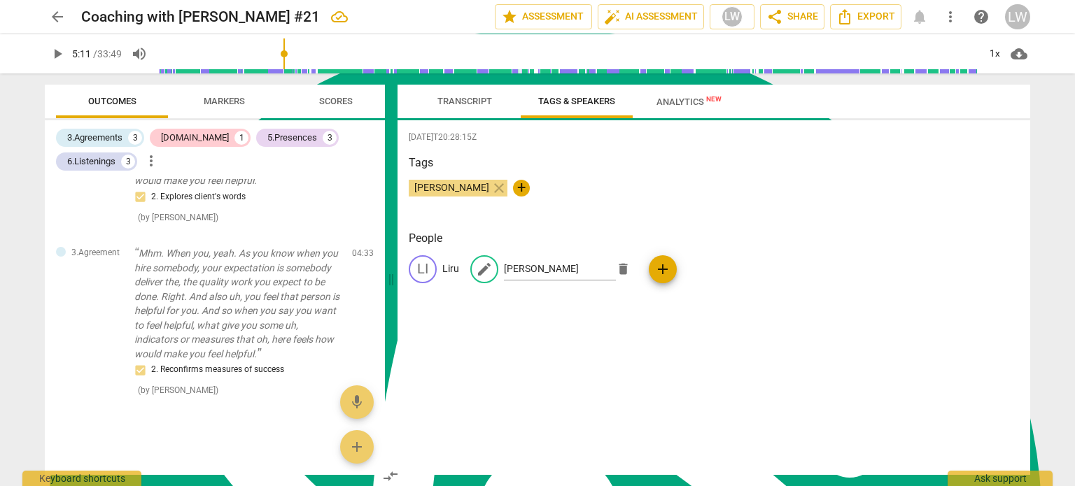
click at [584, 337] on div "[DATE]T20:28:15Z Tags [PERSON_NAME] close + People [PERSON_NAME] edit [PERSON_N…" at bounding box center [714, 297] width 633 height 355
click at [456, 98] on span "Transcript" at bounding box center [464, 101] width 55 height 10
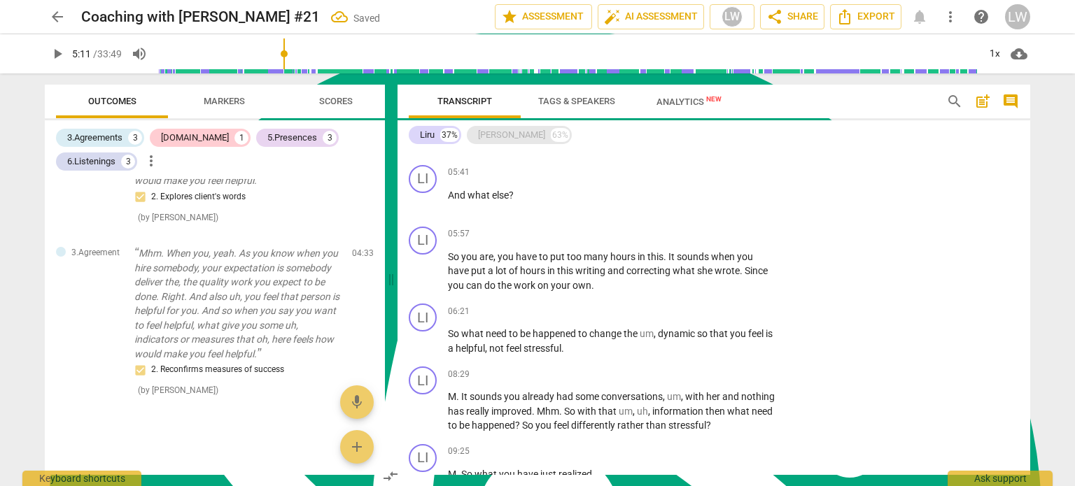
click at [498, 131] on div "[PERSON_NAME]" at bounding box center [511, 135] width 67 height 14
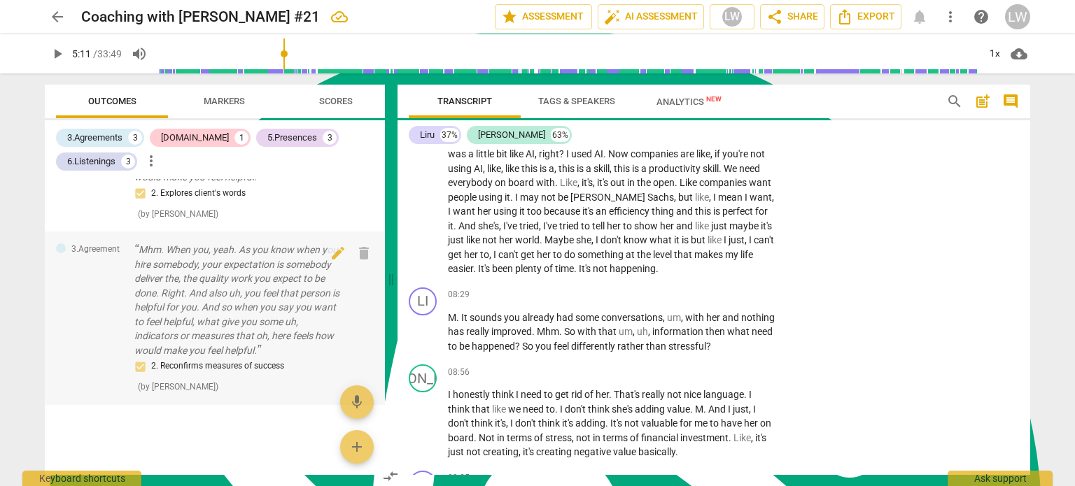
scroll to position [960, 0]
click at [254, 300] on p "Mhm. When you, yeah. As you know when you hire somebody, your expectation is so…" at bounding box center [237, 300] width 206 height 115
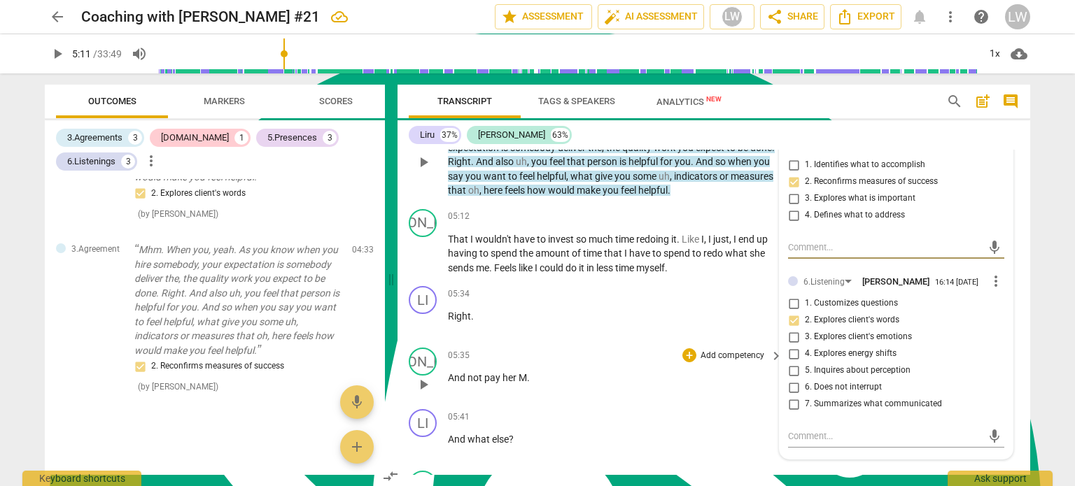
scroll to position [1366, 0]
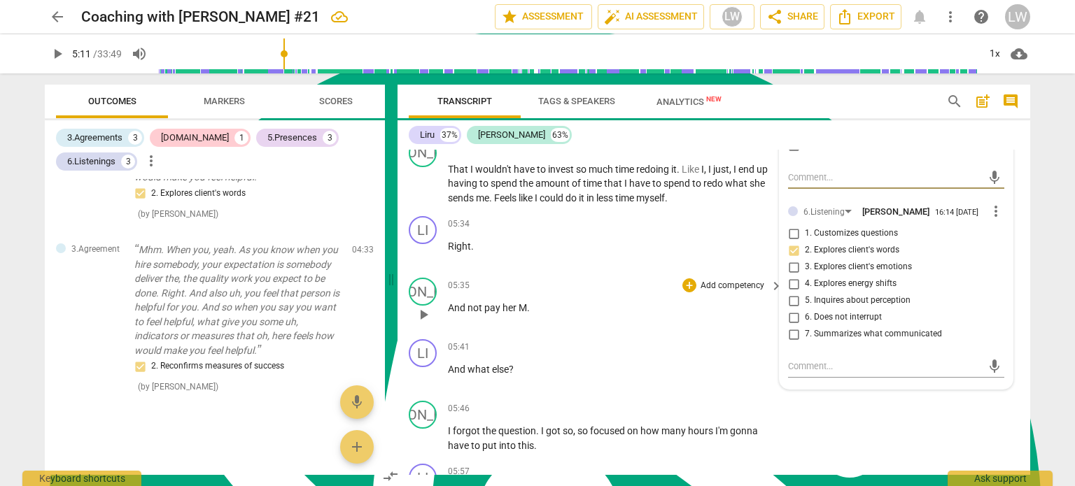
click at [419, 307] on span "play_arrow" at bounding box center [423, 315] width 17 height 17
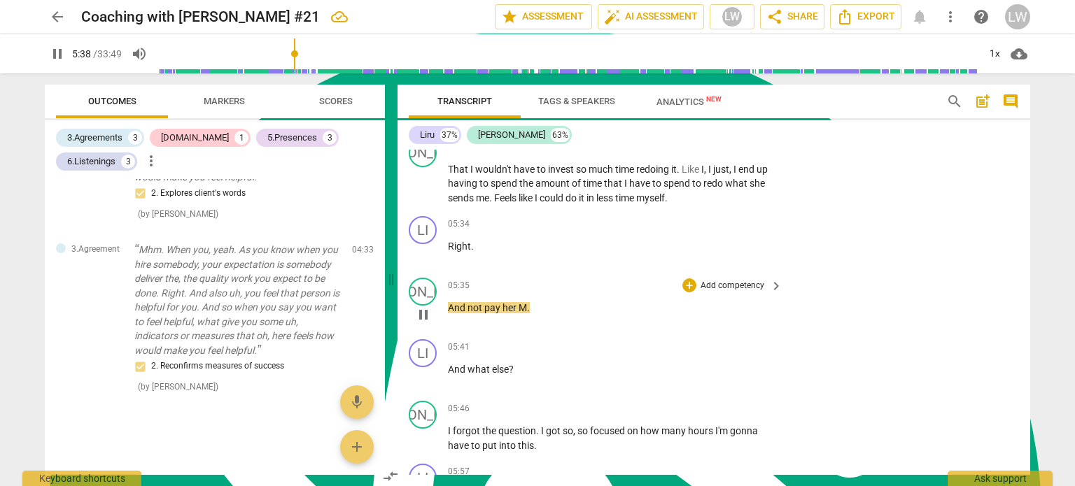
click at [526, 302] on span "M" at bounding box center [523, 307] width 8 height 11
type input "340"
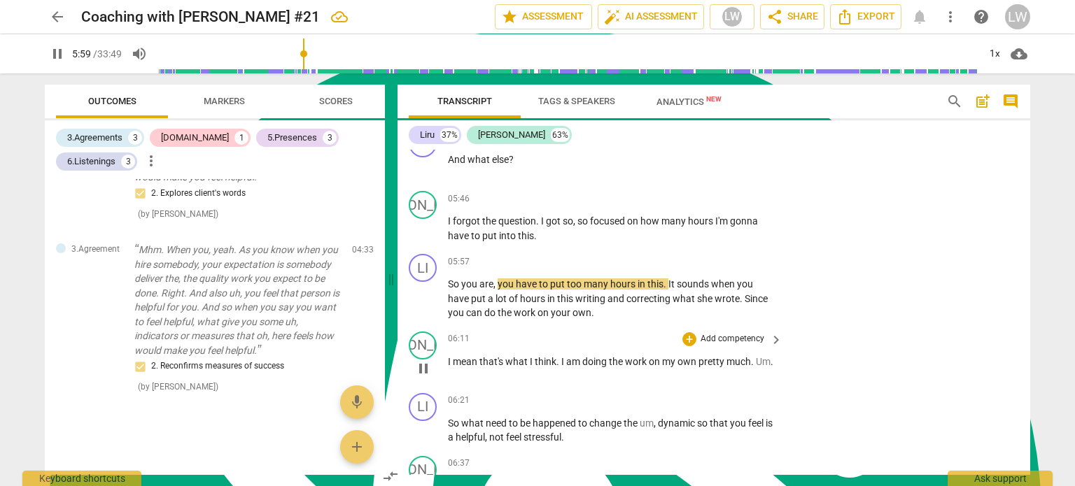
scroll to position [1646, 0]
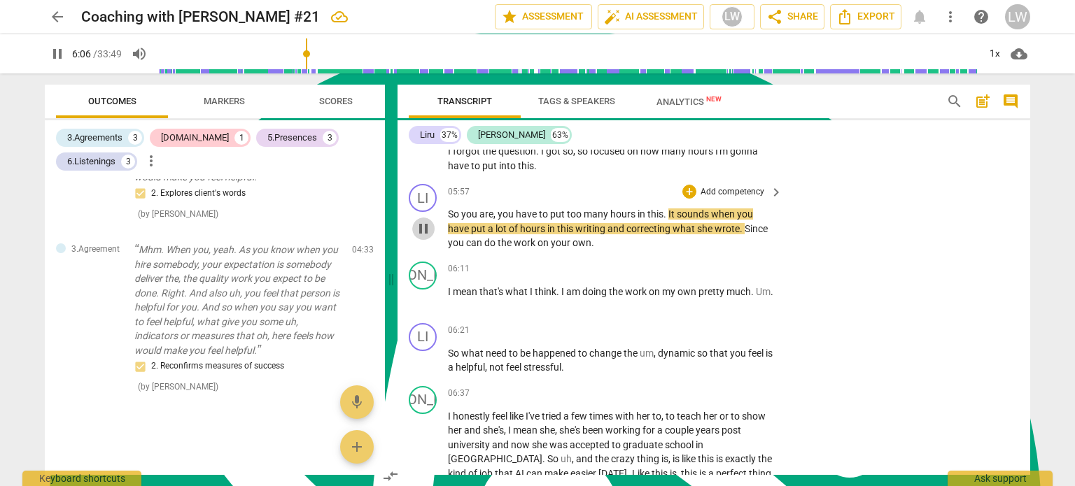
click at [428, 220] on span "pause" at bounding box center [423, 228] width 17 height 17
type input "367"
click at [741, 186] on p "Add competency" at bounding box center [732, 192] width 66 height 13
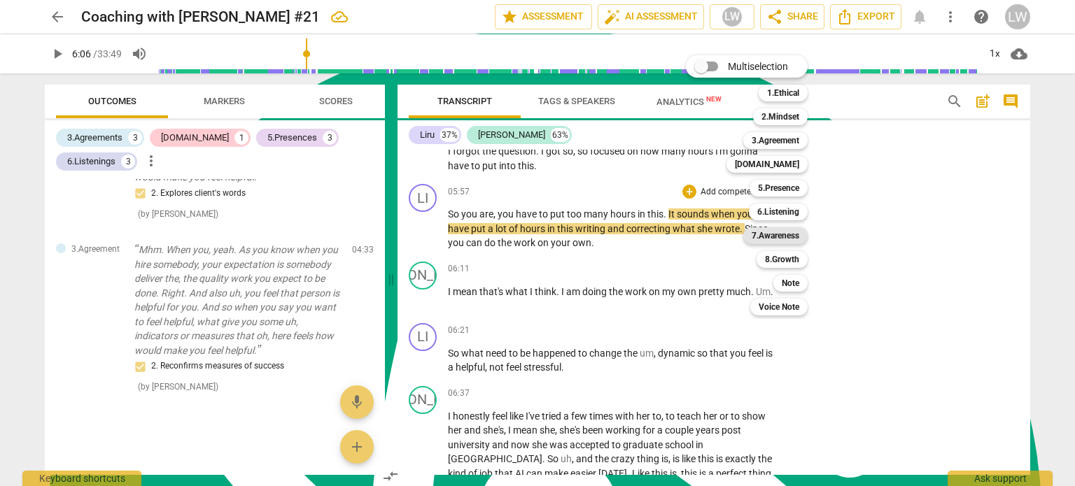
click at [785, 234] on b "7.Awareness" at bounding box center [776, 235] width 48 height 17
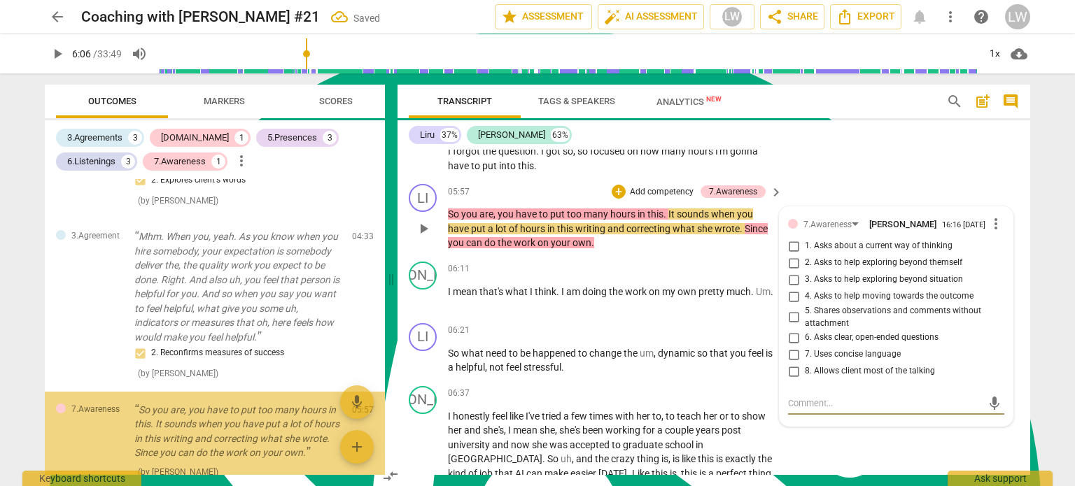
scroll to position [1073, 0]
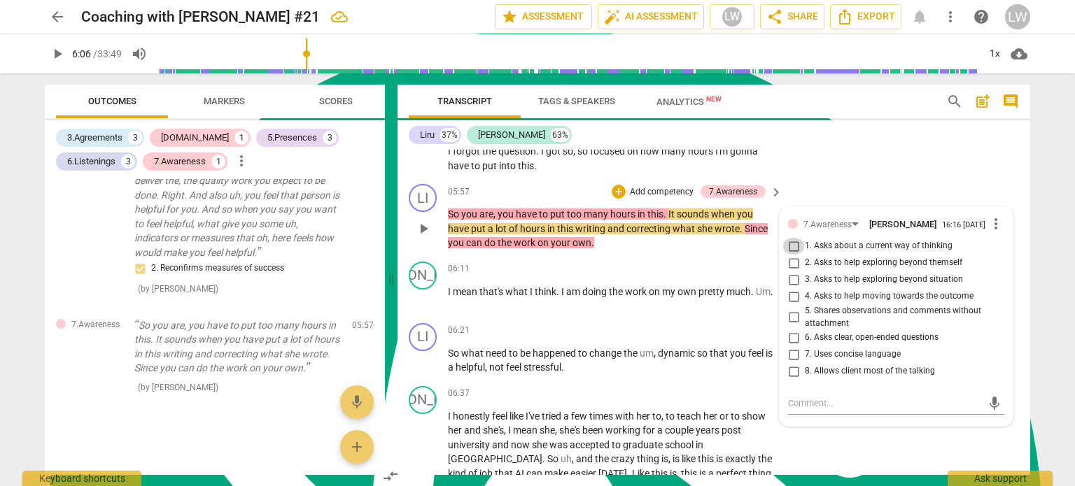
click at [790, 238] on input "1. Asks about a current way of thinking" at bounding box center [793, 246] width 22 height 17
checkbox input "true"
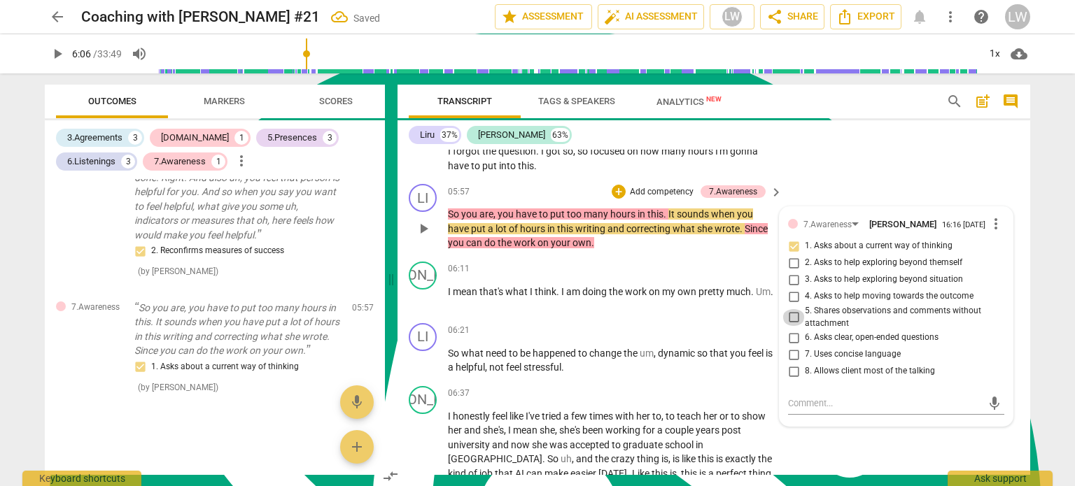
click at [795, 309] on input "5. Shares observations and comments without attachment" at bounding box center [793, 317] width 22 height 17
checkbox input "true"
click at [668, 188] on p "Add competency" at bounding box center [662, 192] width 66 height 13
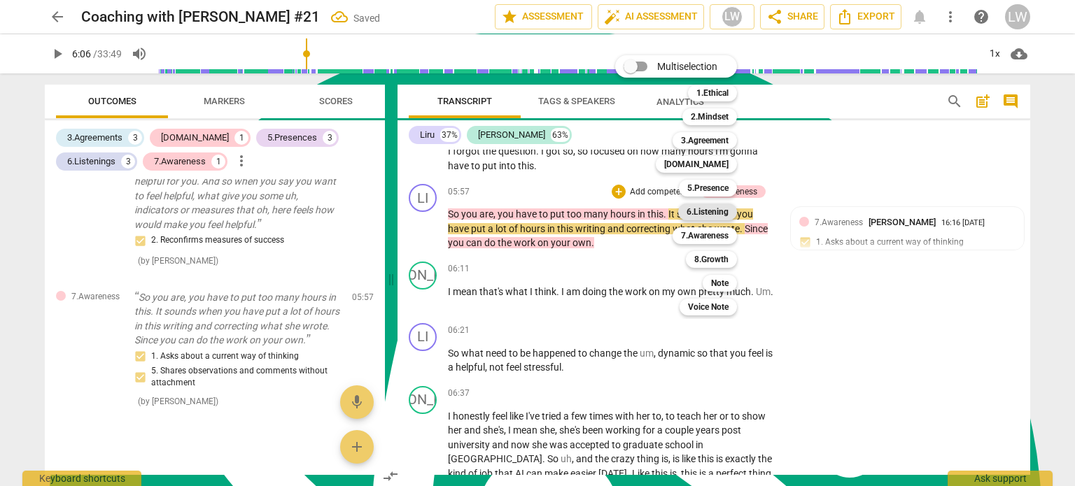
click at [724, 212] on b "6.Listening" at bounding box center [708, 212] width 42 height 17
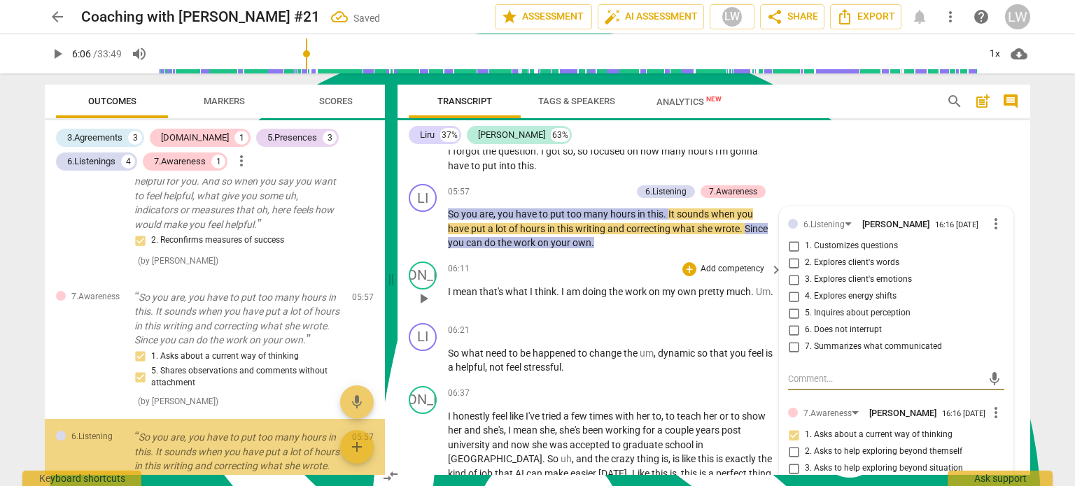
scroll to position [1228, 0]
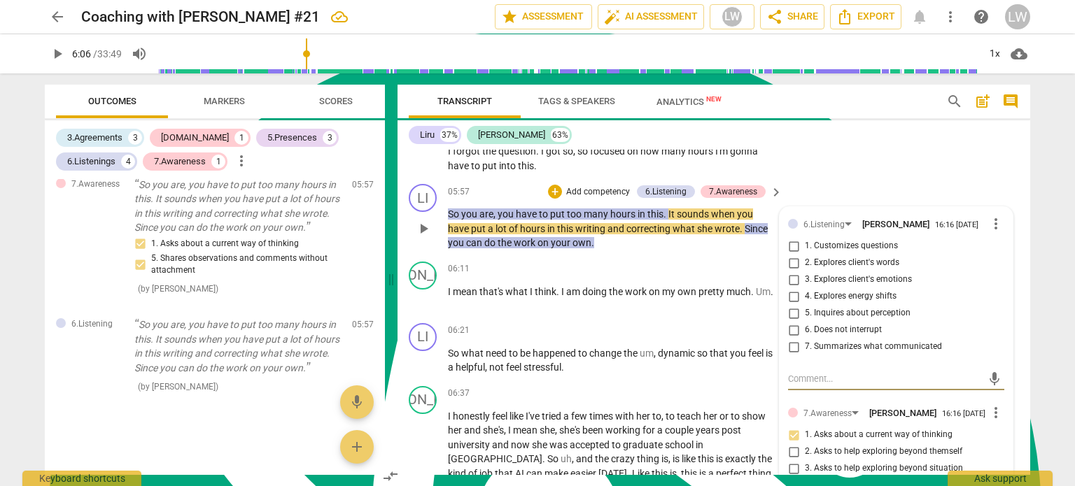
click at [789, 238] on input "1. Customizes questions" at bounding box center [793, 246] width 22 height 17
click at [793, 238] on input "1. Customizes questions" at bounding box center [793, 246] width 22 height 17
checkbox input "true"
click at [796, 255] on input "2. Explores client's words" at bounding box center [793, 263] width 22 height 17
checkbox input "true"
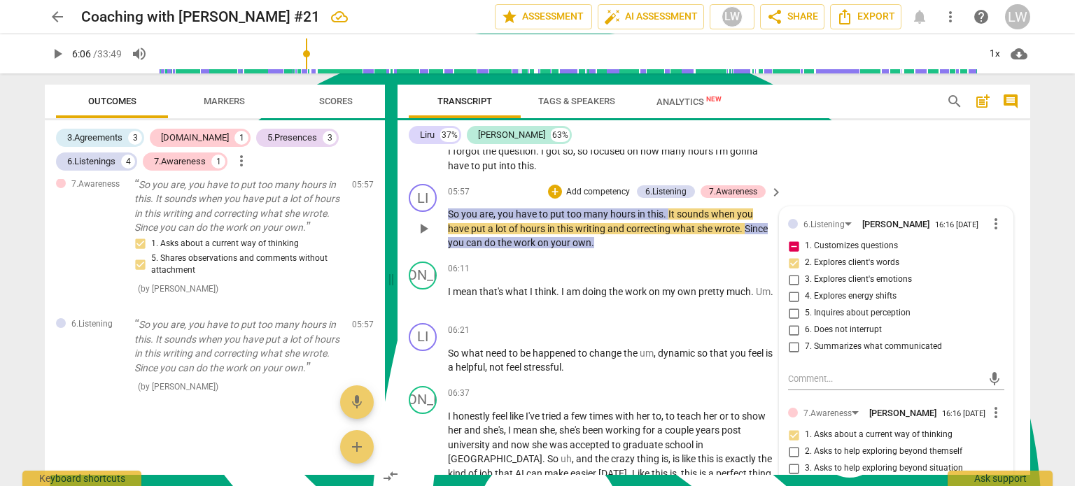
click at [795, 239] on input "1. Customizes questions" at bounding box center [793, 246] width 22 height 17
checkbox input "false"
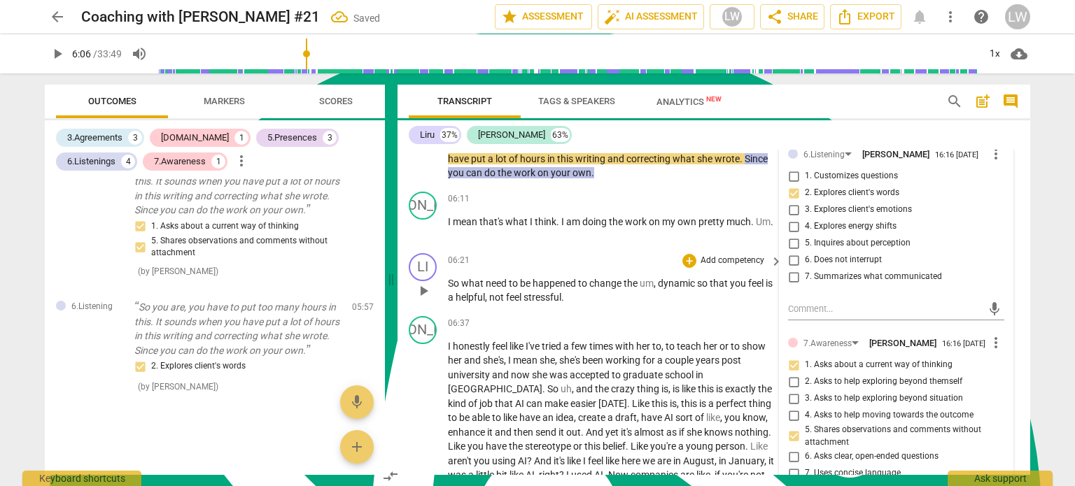
scroll to position [1786, 0]
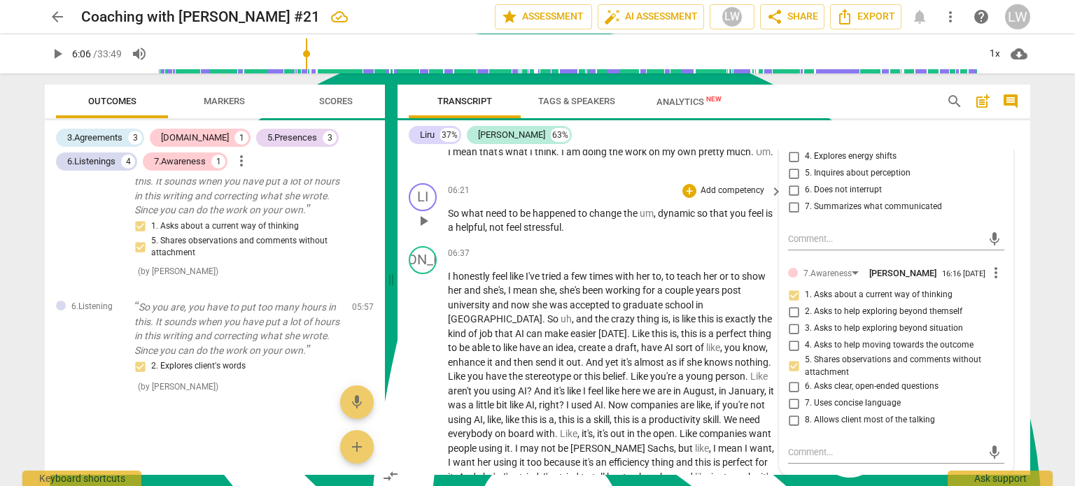
click at [724, 185] on p "Add competency" at bounding box center [732, 191] width 66 height 13
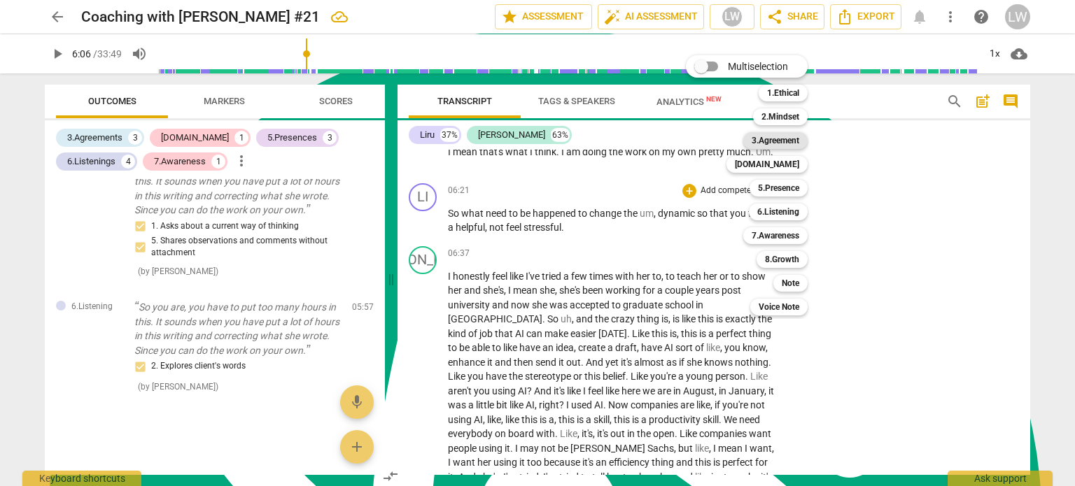
click at [789, 143] on b "3.Agreement" at bounding box center [776, 140] width 48 height 17
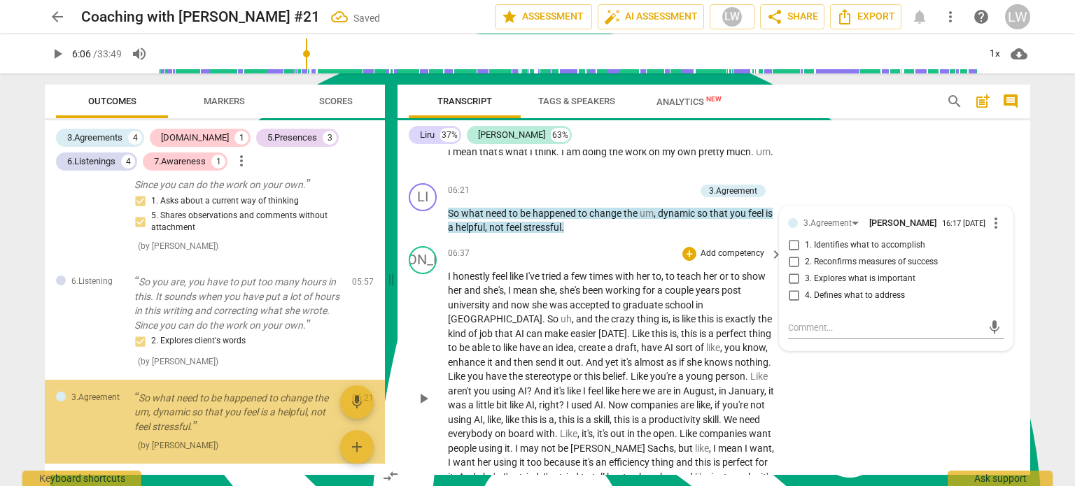
scroll to position [1330, 0]
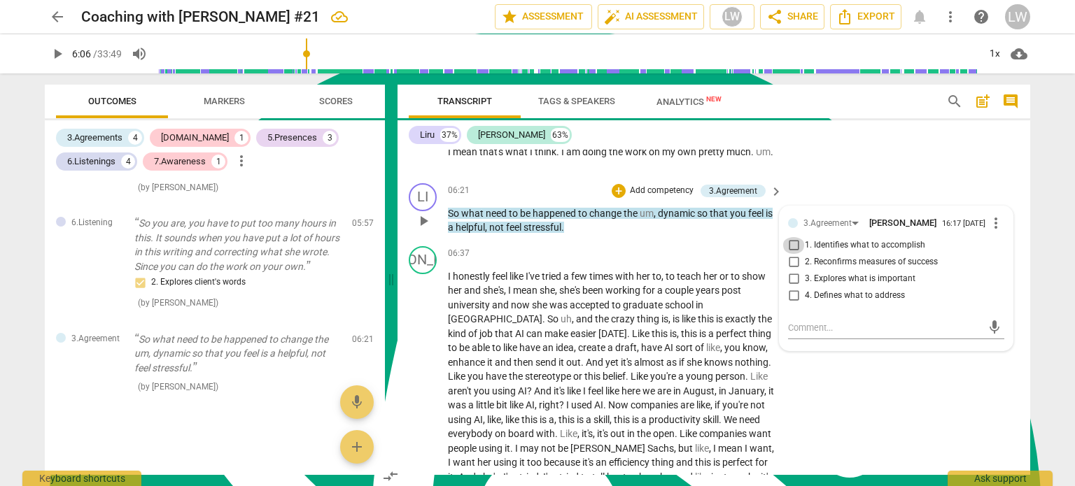
click at [789, 237] on input "1. Identifies what to accomplish" at bounding box center [793, 245] width 22 height 17
checkbox input "true"
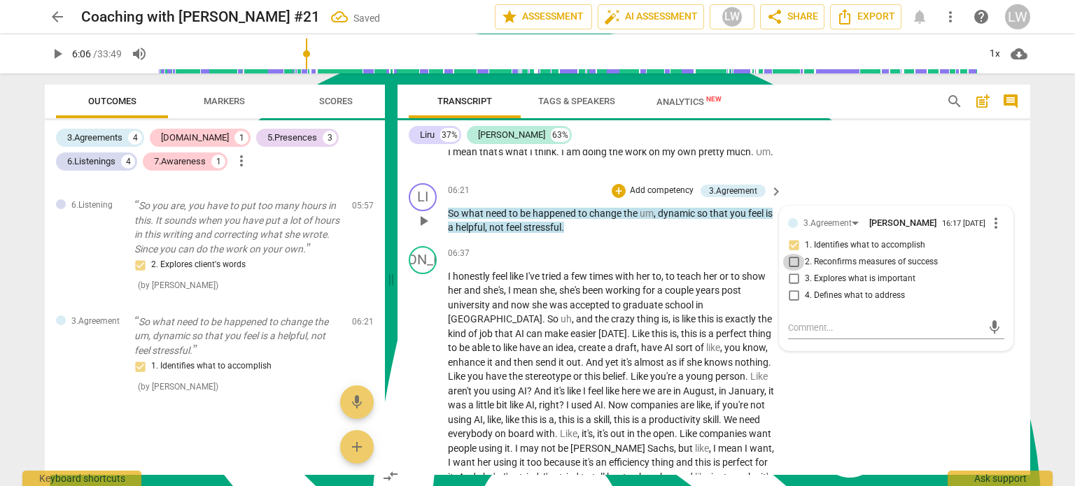
click at [794, 256] on input "2. Reconfirms measures of success" at bounding box center [793, 262] width 22 height 17
checkbox input "true"
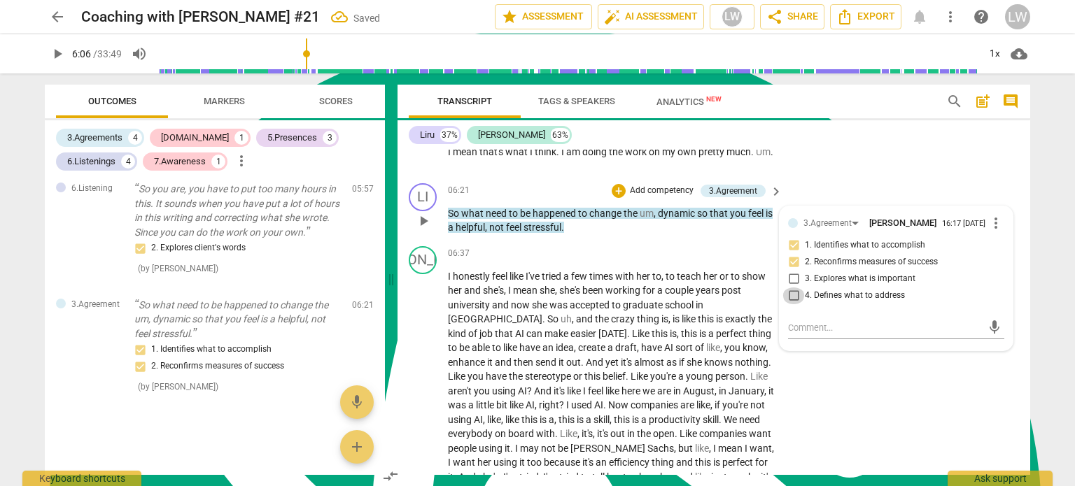
click at [791, 290] on input "4. Defines what to address" at bounding box center [793, 296] width 22 height 17
click at [791, 289] on input "4. Defines what to address" at bounding box center [793, 296] width 22 height 17
checkbox input "false"
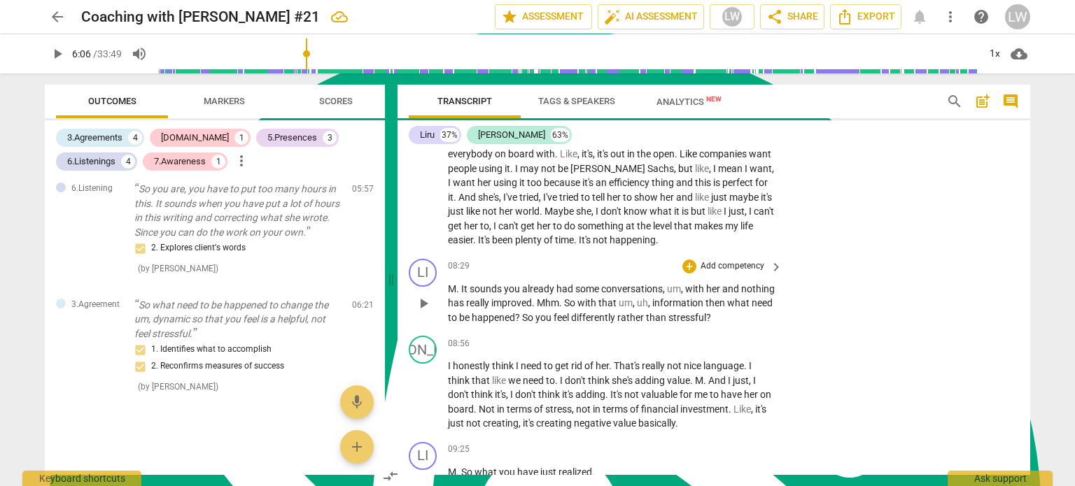
scroll to position [2136, 0]
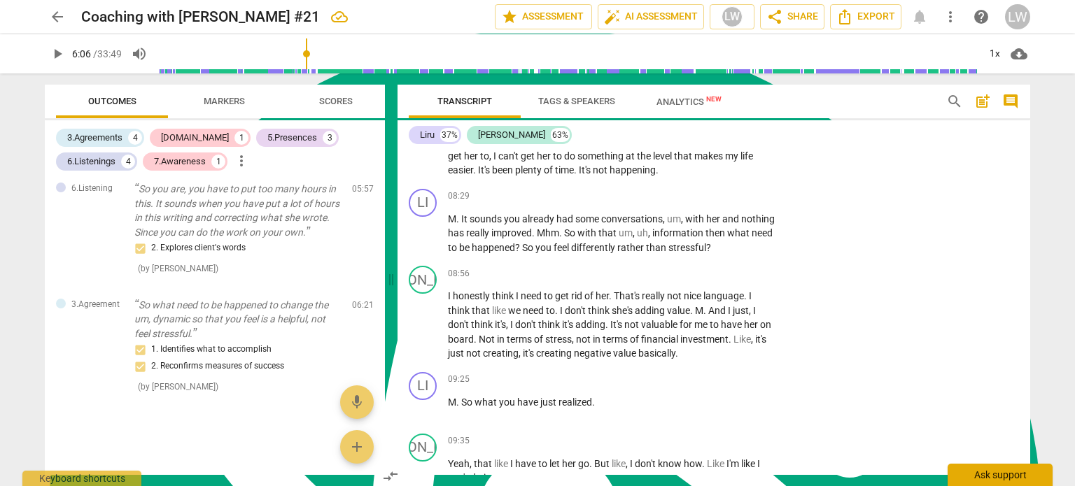
click at [984, 476] on div "Ask support" at bounding box center [1000, 475] width 105 height 22
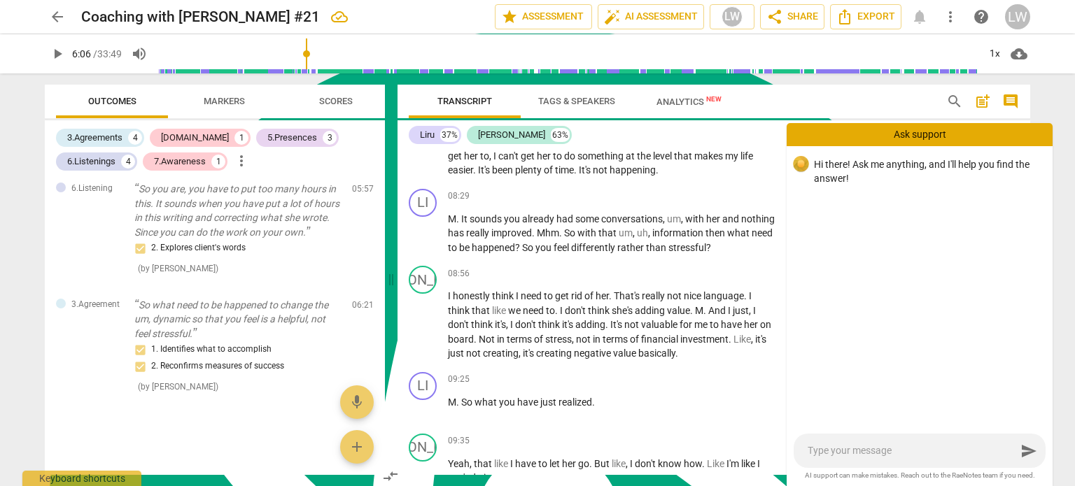
type textarea "h"
type textarea "hi"
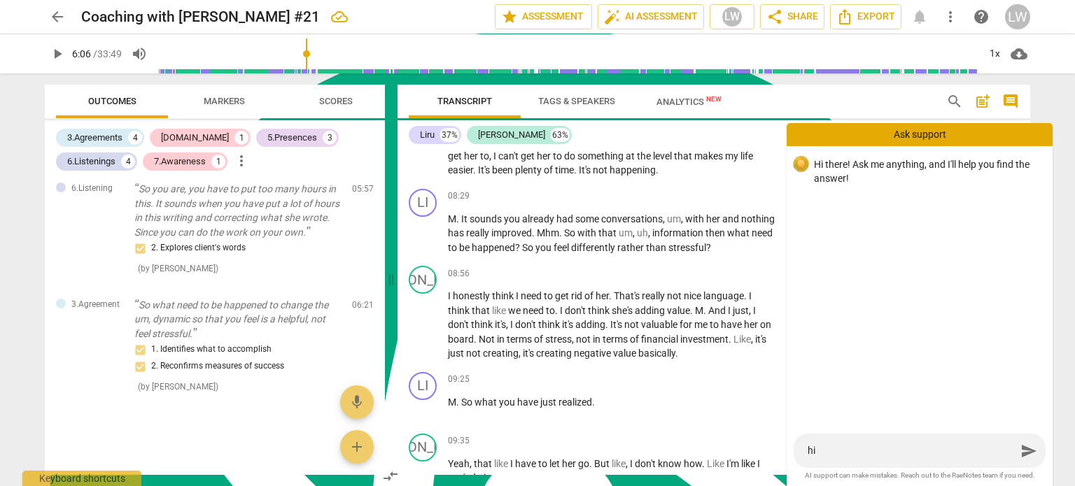
type textarea "hi"
type textarea "hi t"
type textarea "hi th"
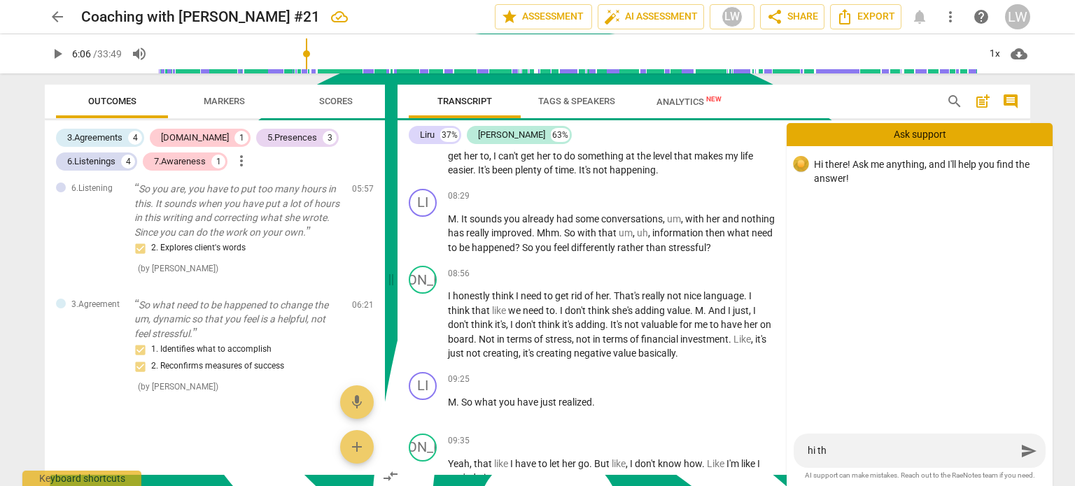
type textarea "hi the"
type textarea "hi ther"
type textarea "hi there"
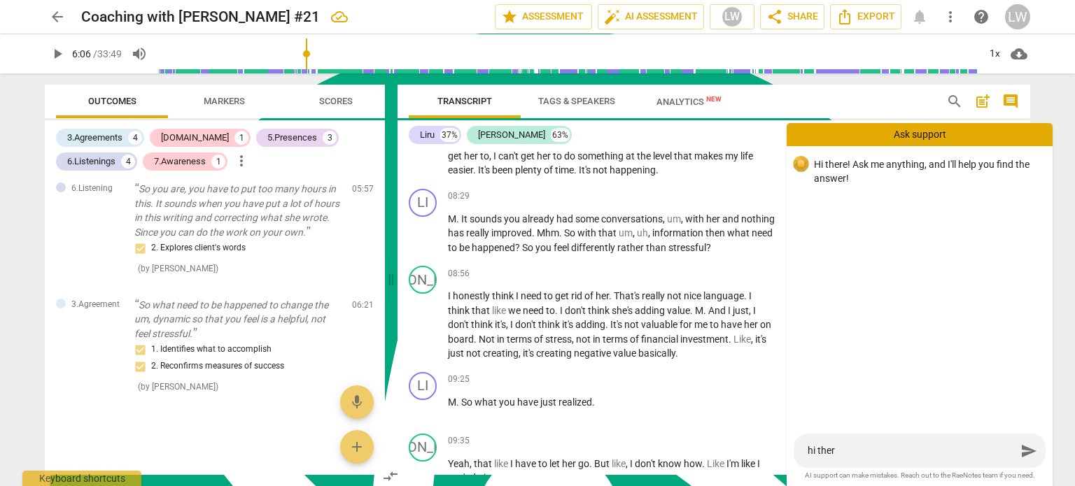
type textarea "hi there"
type textarea "hi there,"
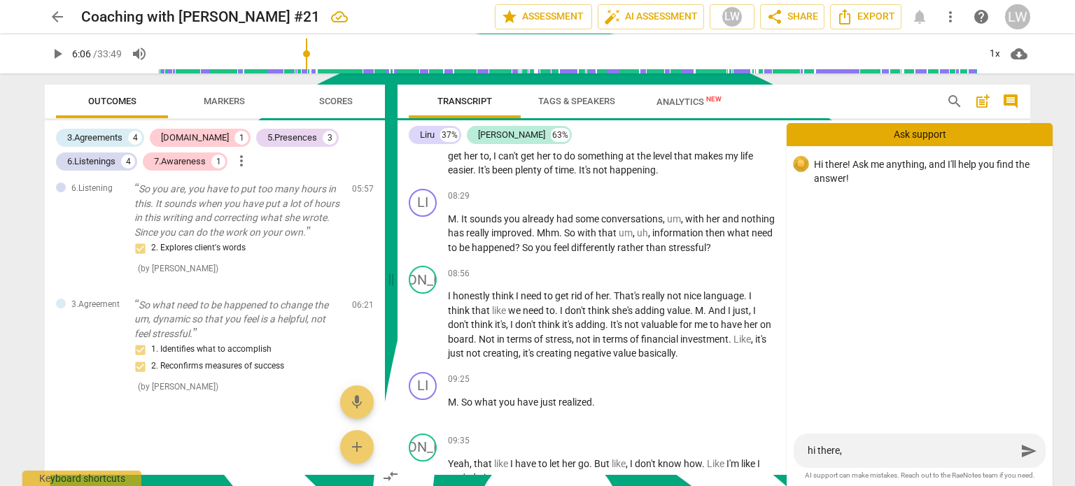
type textarea "hi there, I"
type textarea "hi there, I h"
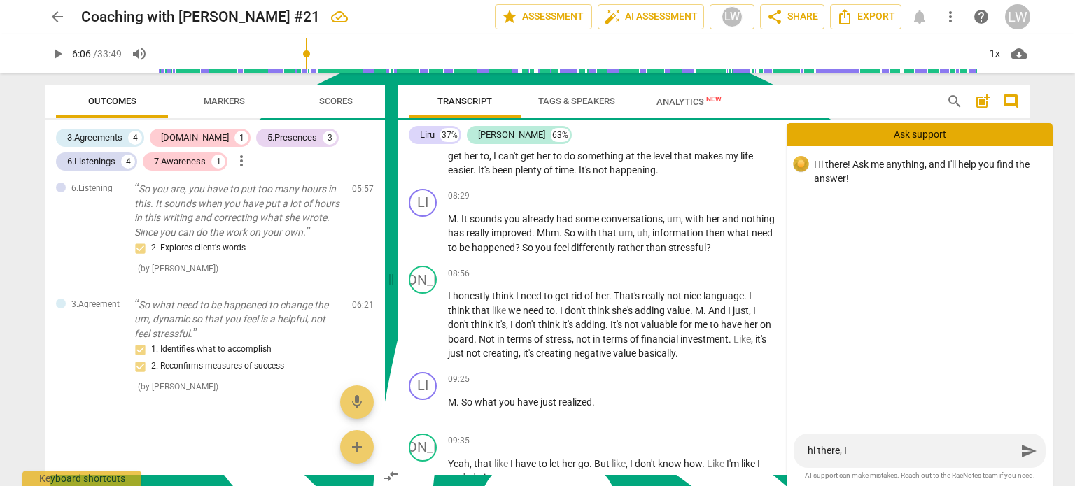
type textarea "hi there, I h"
type textarea "hi there, I ha"
type textarea "hi there, I hav"
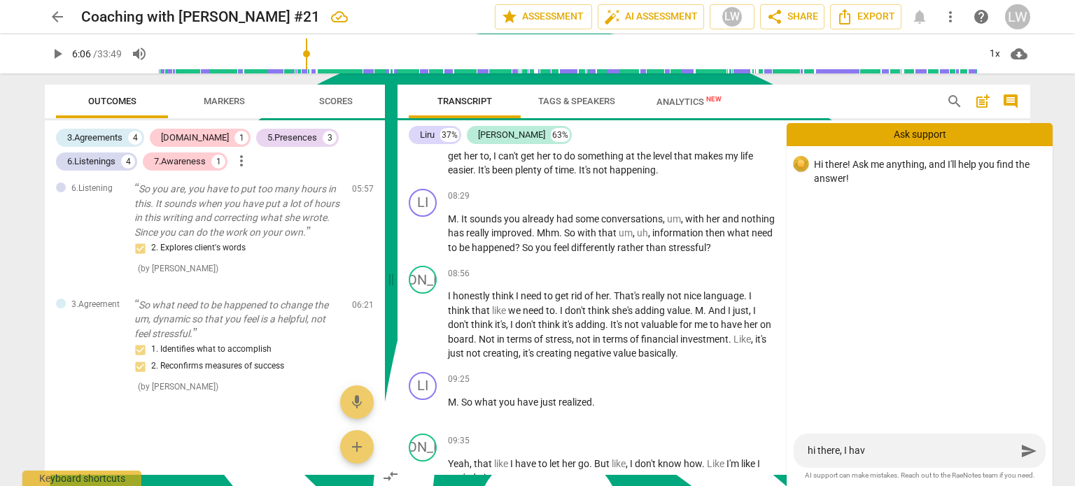
type textarea "hi there, I have"
type textarea "hi there, I have c"
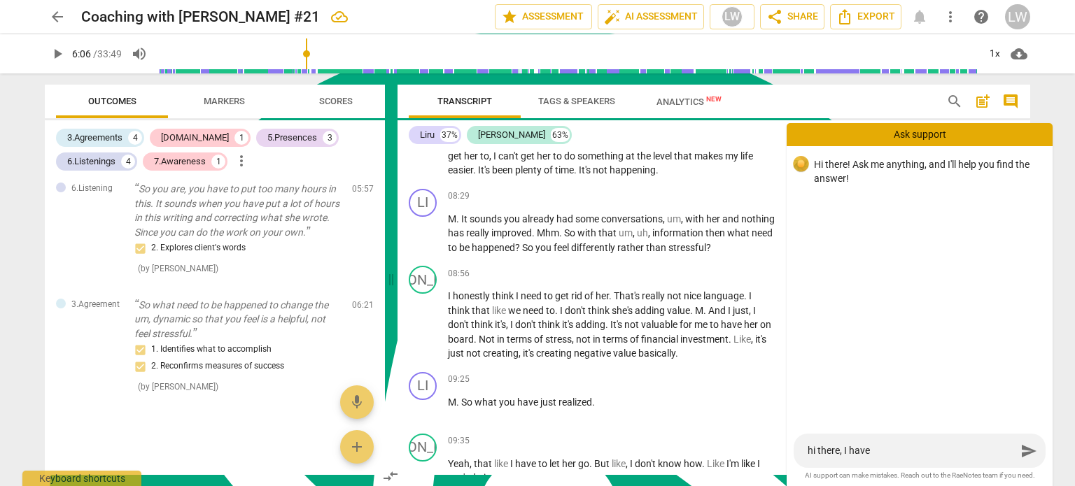
type textarea "hi there, I have c"
type textarea "hi there, I have cr"
type textarea "hi there, I have cre"
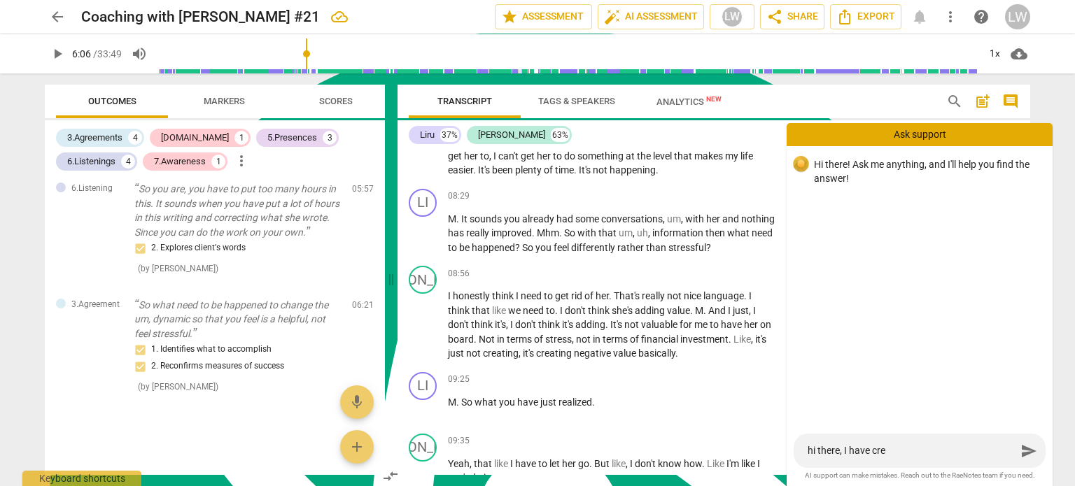
type textarea "hi there, I have cred"
type textarea "hi there, I have credt"
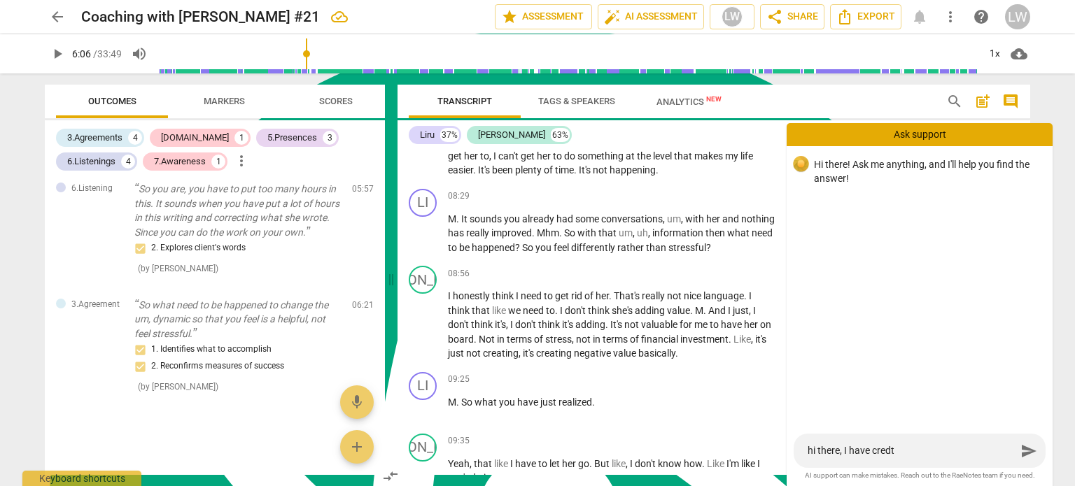
type textarea "hi there, I have credt"
type textarea "hi there, I have credt o"
type textarea "hi there, I have credt on"
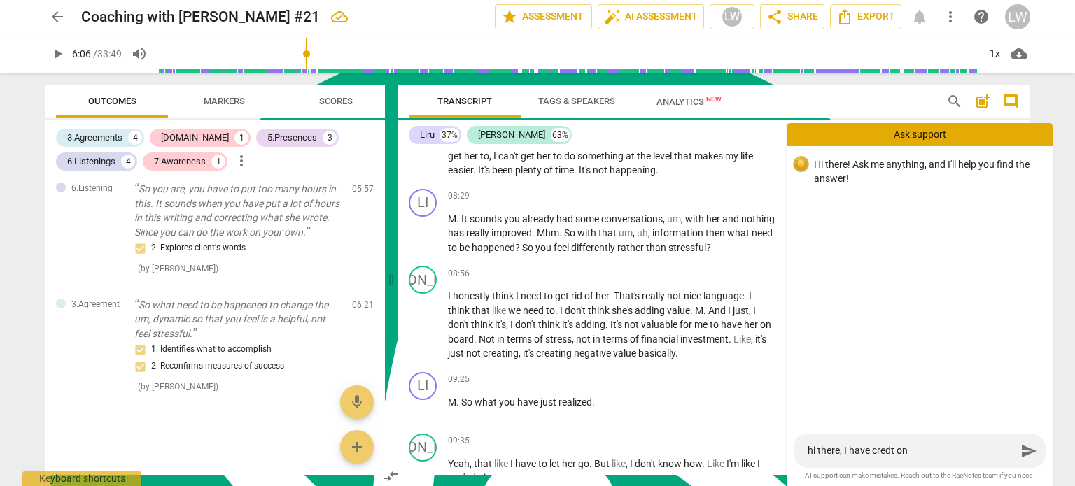
type textarea "hi there, I have credt on"
type textarea "hi there, I have credt o"
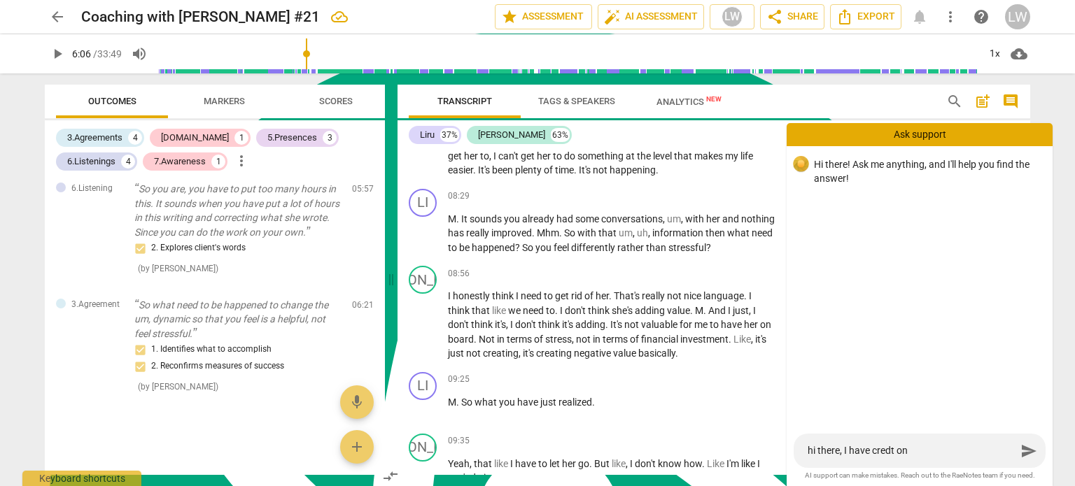
type textarea "hi there, I have credt o"
type textarea "hi there, I have credt"
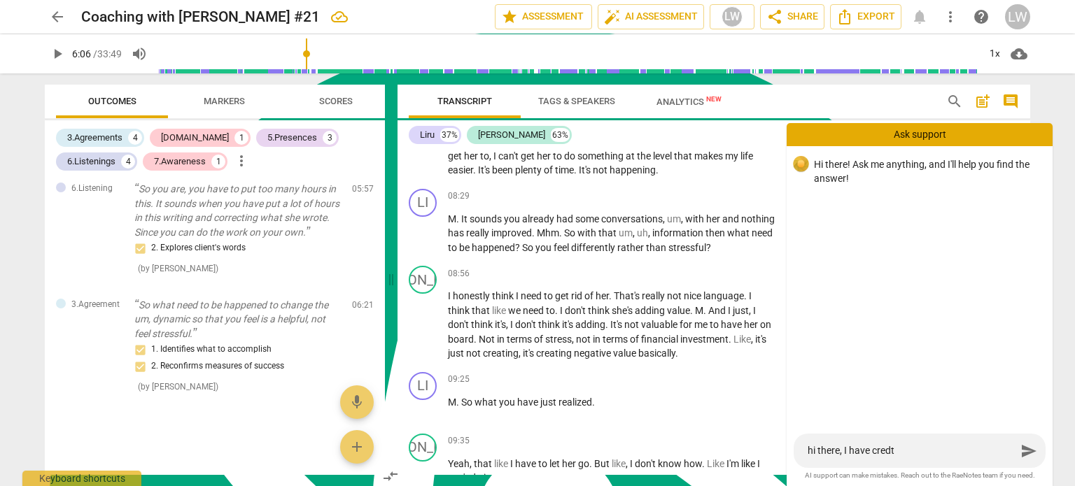
type textarea "hi there, I have cred"
type textarea "hi there, I have credi"
type textarea "hi there, I have credit"
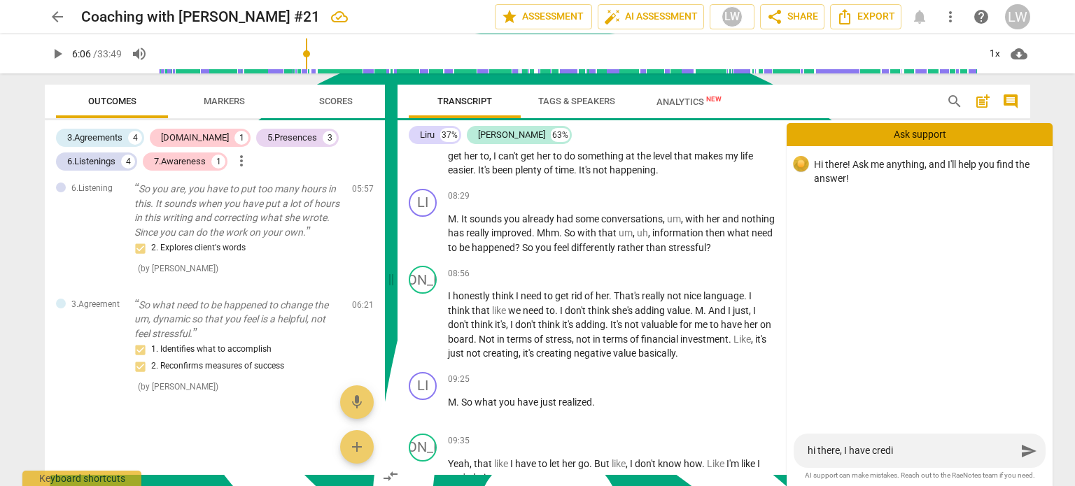
type textarea "hi there, I have credit"
type textarea "hi there, I have credits"
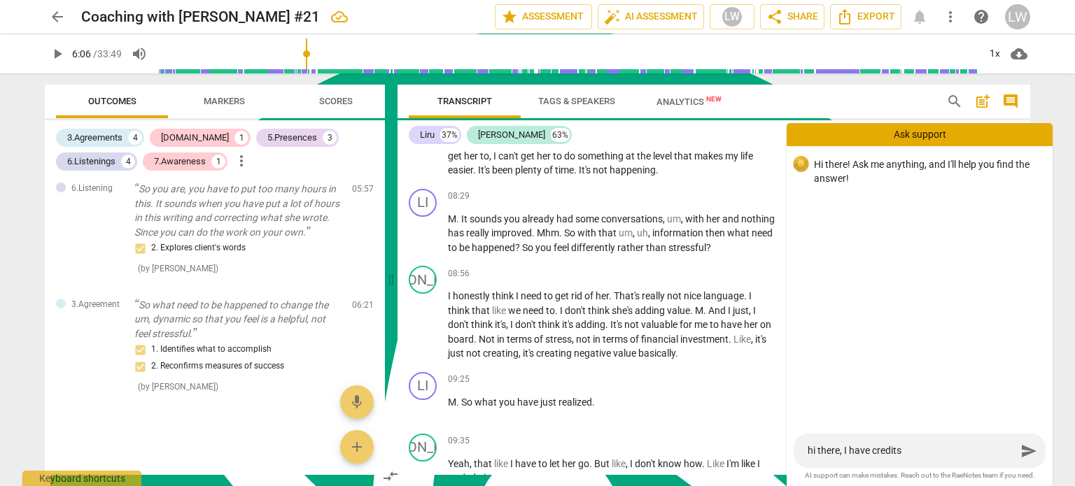
type textarea "hi there, I have credits o"
type textarea "hi there, I have credits on"
type textarea "hi there, I have credits on m"
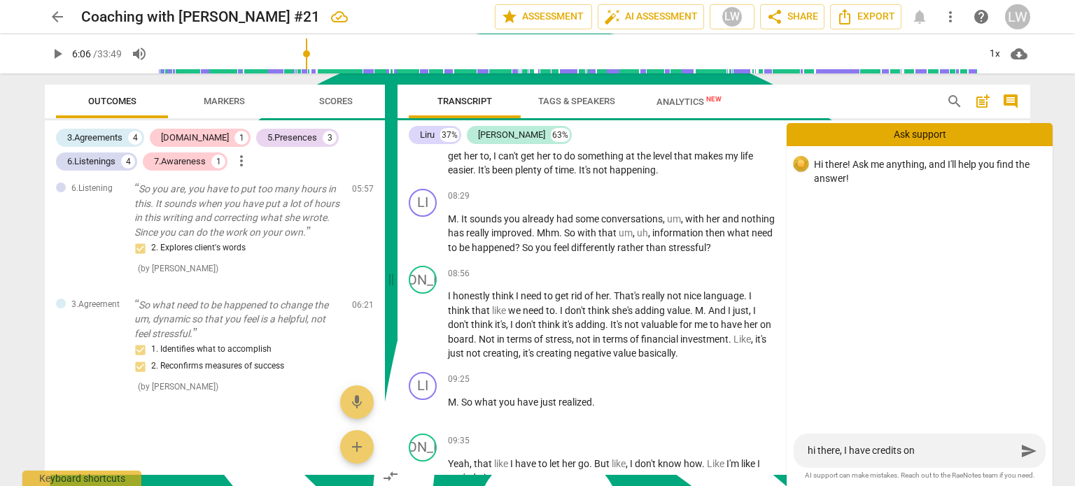
type textarea "hi there, I have credits on m"
type textarea "hi there, I have credits on my"
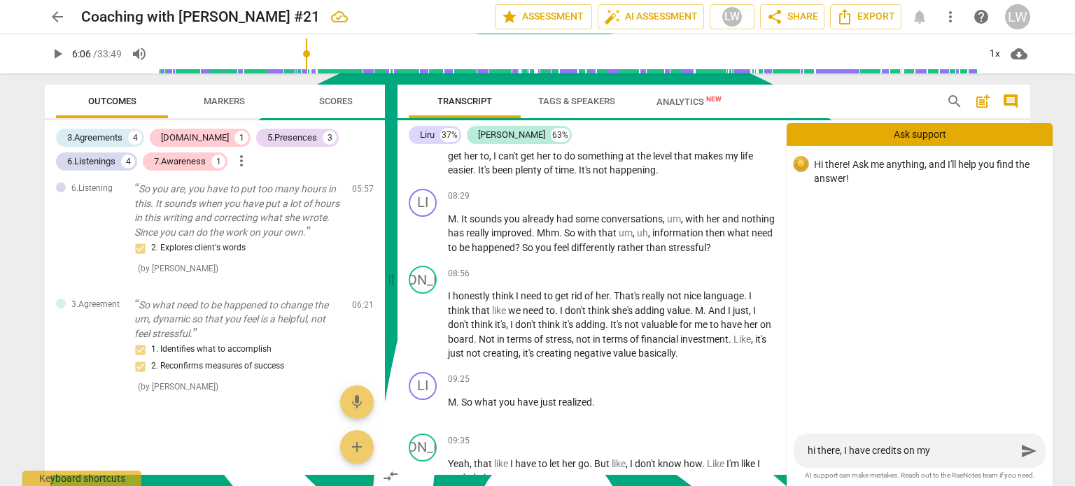
type textarea "hi there, I have credits on my a"
type textarea "hi there, I have credits on my ac"
type textarea "hi there, I have credits on my acc"
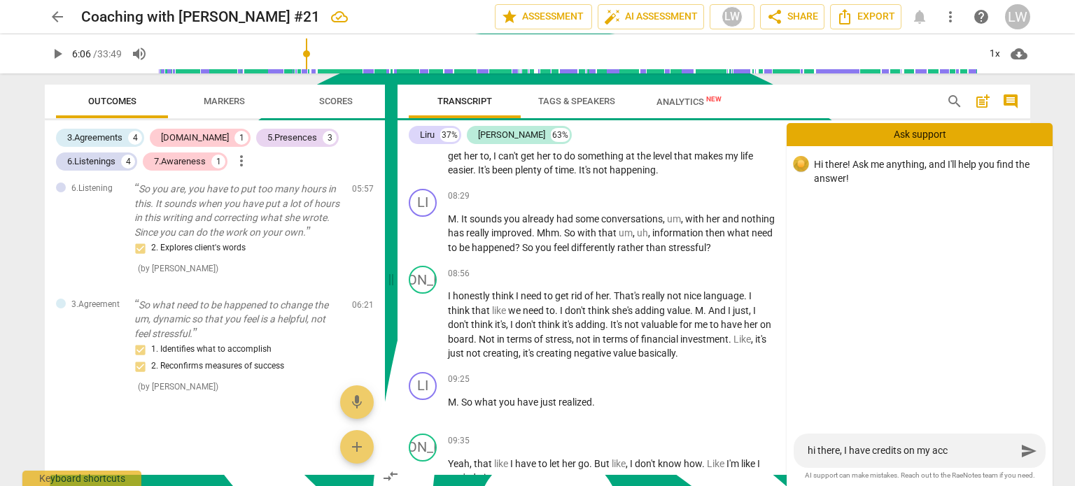
type textarea "hi there, I have credits on my acco"
type textarea "hi there, I have credits on my accou"
type textarea "hi there, I have credits on my accoun"
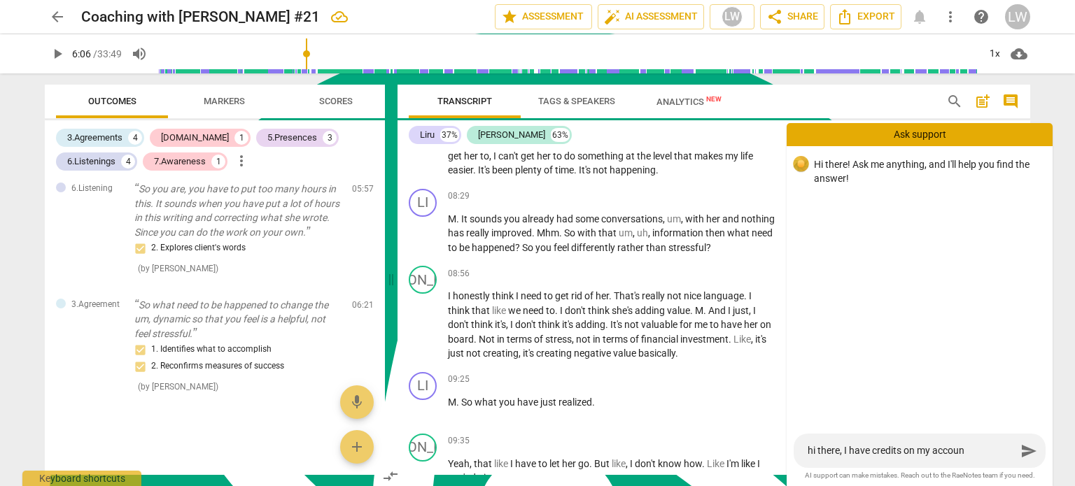
type textarea "hi there, I have credits on my account"
type textarea "hi there, I have credits on my account,"
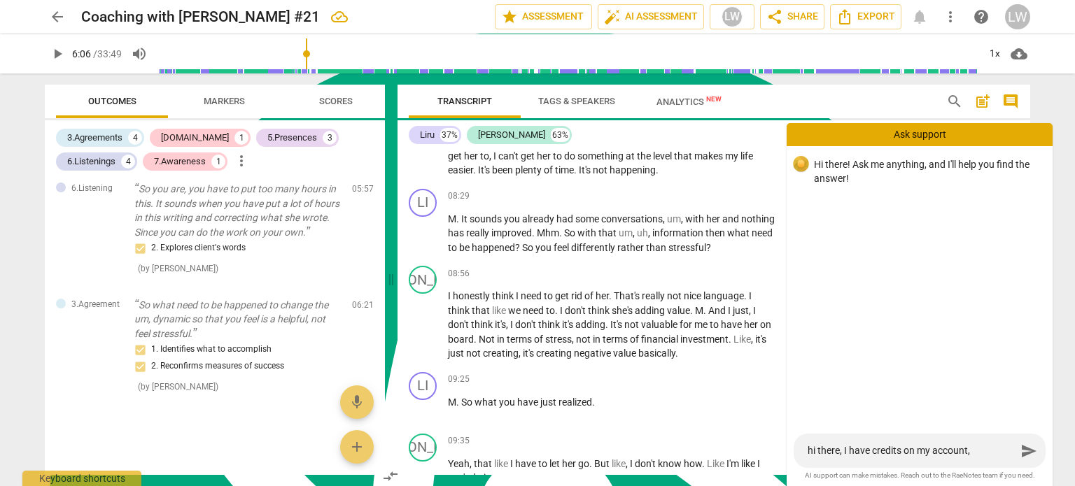
type textarea "hi there, I have credits on my account,"
type textarea "hi there, I have credits on my account, b"
type textarea "hi there, I have credits on my account, be"
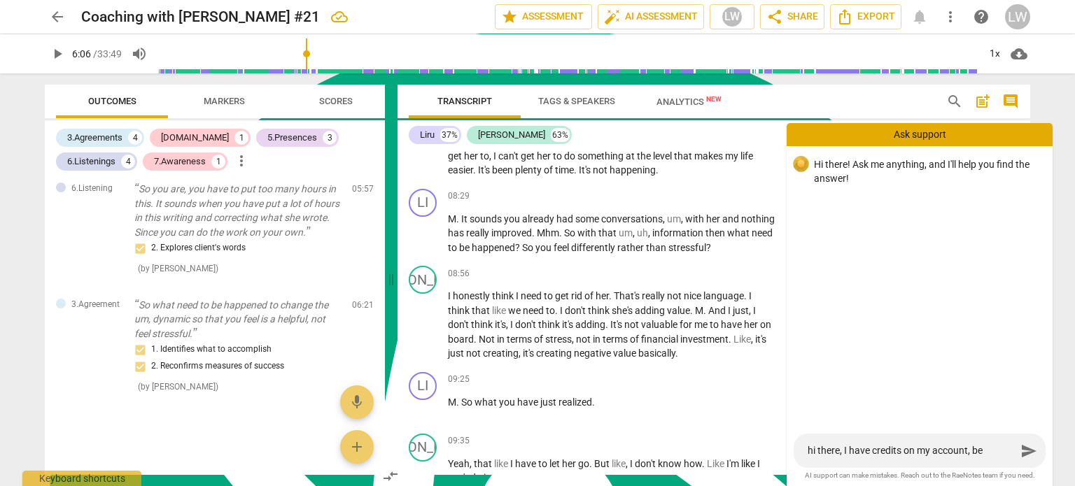
type textarea "hi there, I have credits on my account, bec"
type textarea "hi there, I have credits on my account, beca"
type textarea "hi there, I have credits on my account, becau"
type textarea "hi there, I have credits on my account, becaus"
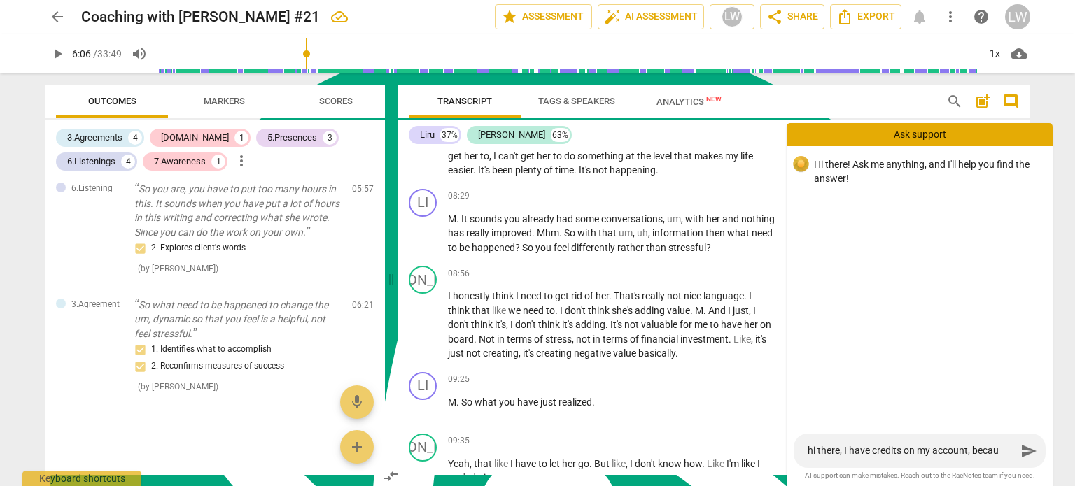
type textarea "hi there, I have credits on my account, becaus"
type textarea "hi there, I have credits on my account, because"
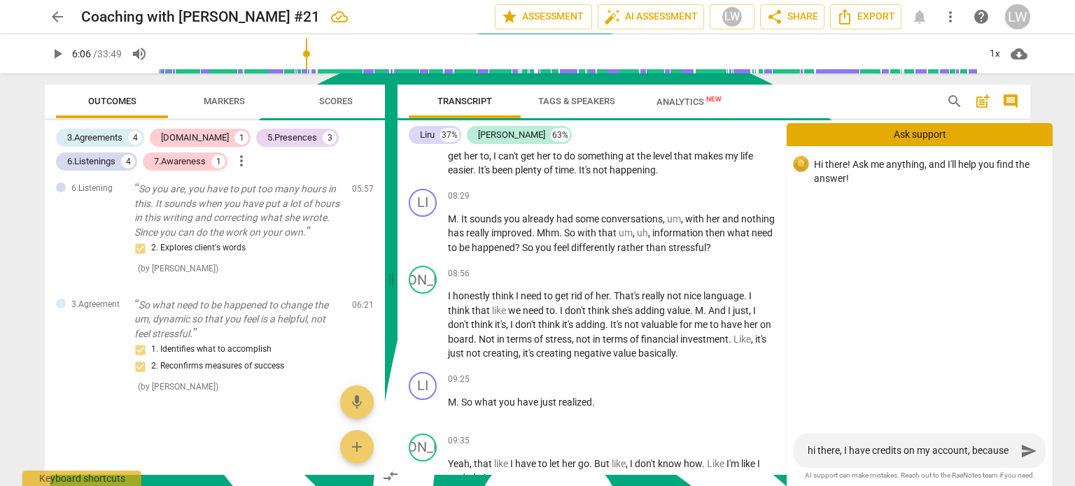
type textarea "hi there, I have credits on my account, because I"
type textarea "hi there, I have credits on my account, because I g"
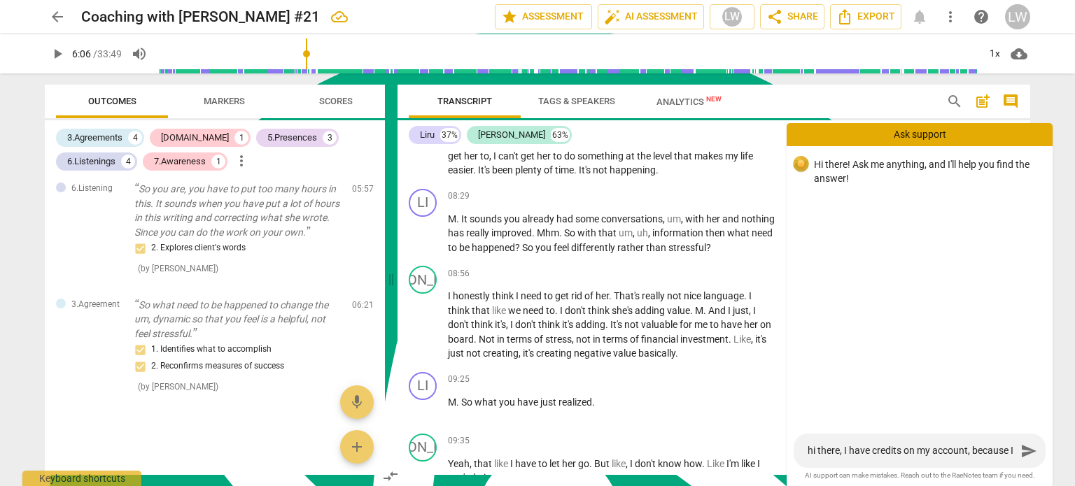
type textarea "hi there, I have credits on my account, because I go"
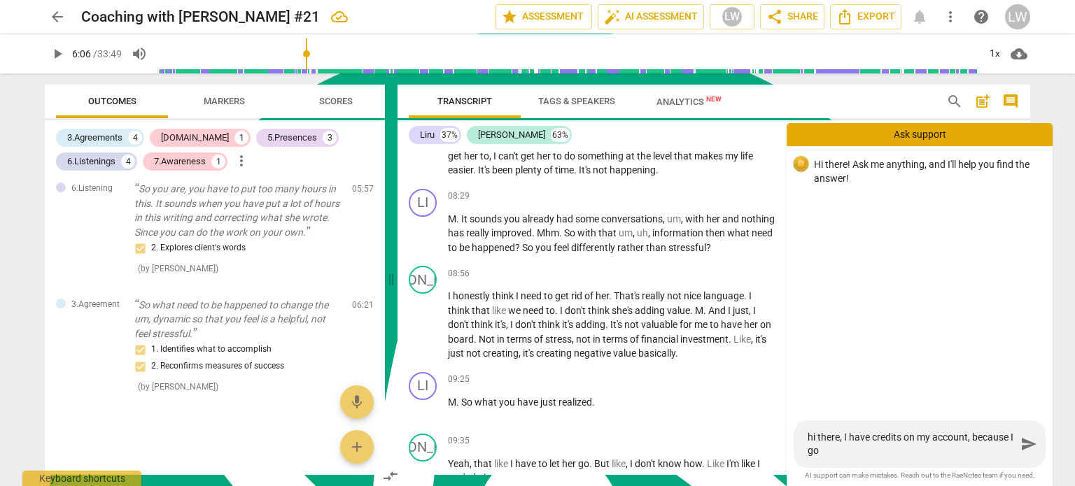
type textarea "hi there, I have credits on my account, because I gou"
type textarea "hi there, I have credits on my account, because I go"
type textarea "hi there, I have credits on my account, because I g"
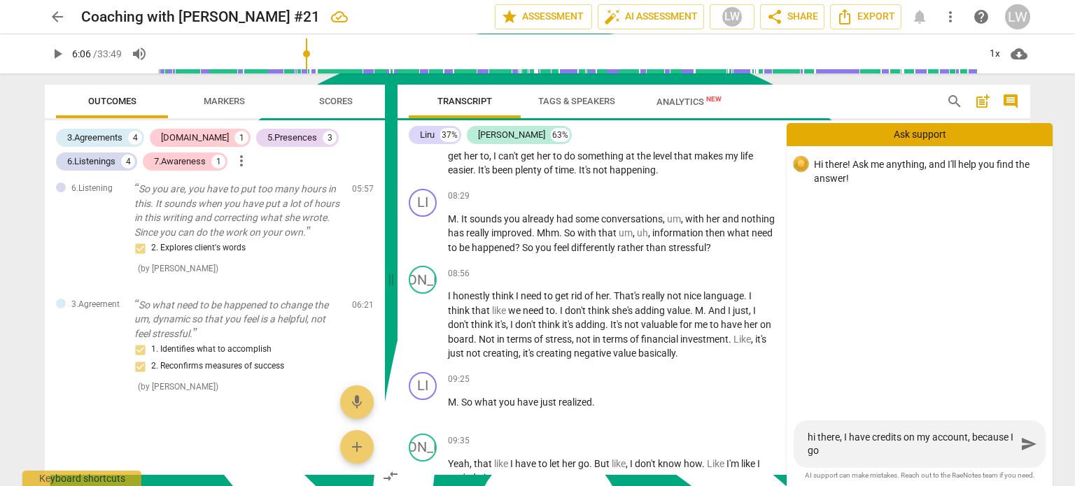
type textarea "hi there, I have credits on my account, because I g"
type textarea "hi there, I have credits on my account, because I"
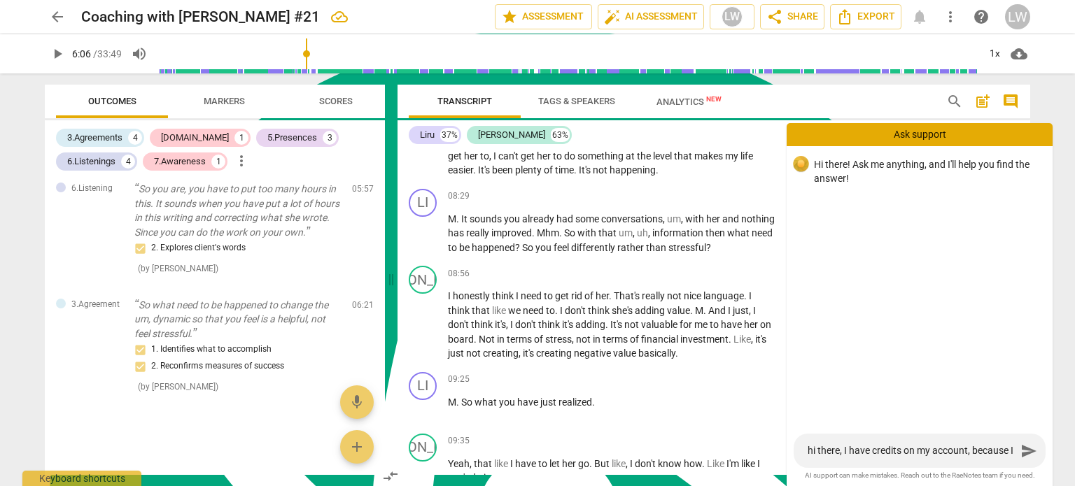
type textarea "hi there, I have credits on my account, because I"
type textarea "hi there, I have credits on my account, because I b"
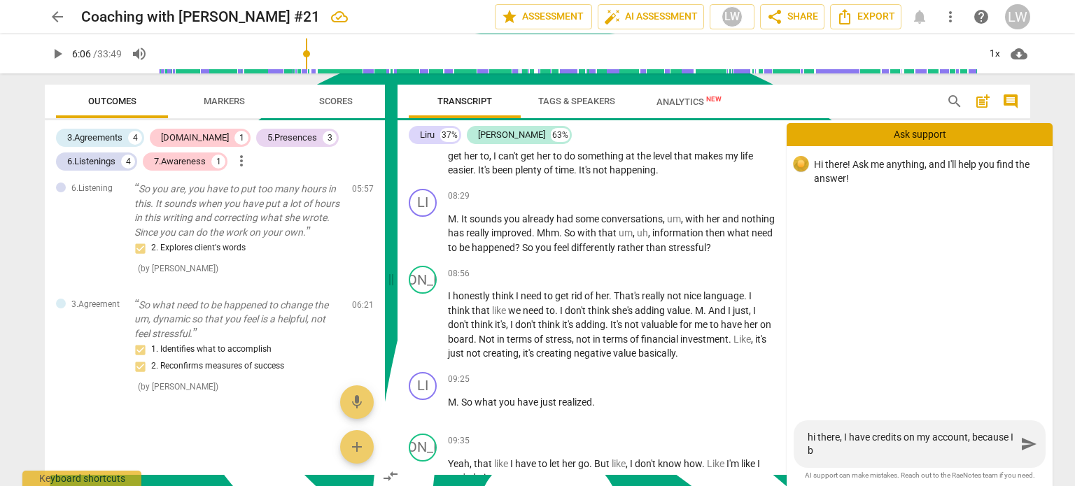
type textarea "hi there, I have credits on my account, because I bo"
type textarea "hi there, I have credits on my account, because I bou"
type textarea "hi there, I have credits on my account, because I boug"
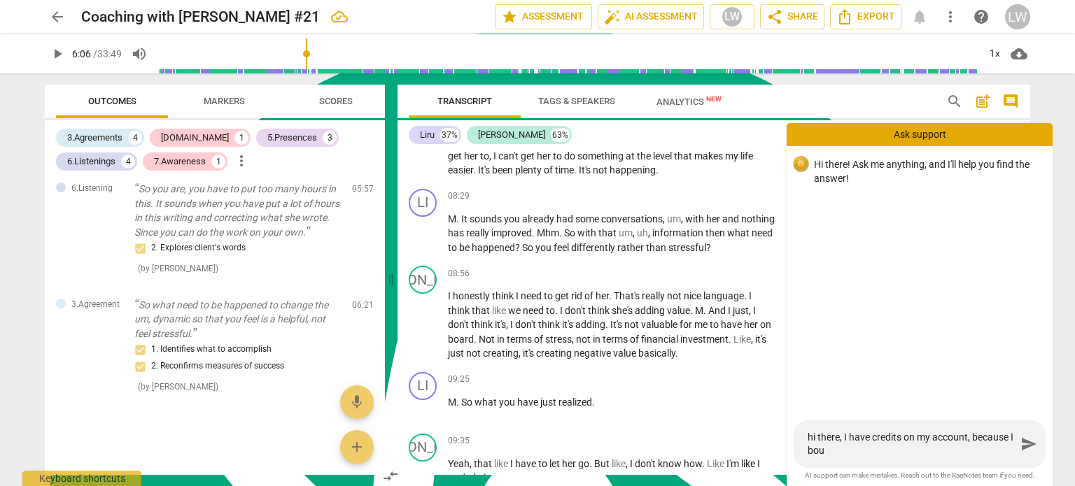
type textarea "hi there, I have credits on my account, because I boug"
type textarea "hi there, I have credits on my account, because I bough"
type textarea "hi there, I have credits on my account, because I bought"
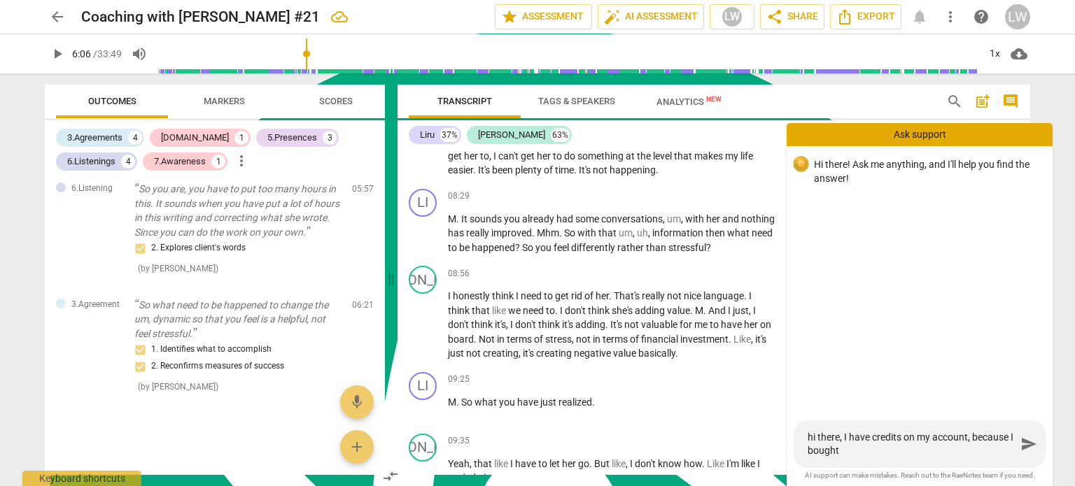
type textarea "hi there, I have credits on my account, because I bought"
type textarea "hi there, I have credits on my account, because I bought t"
type textarea "hi there, I have credits on my account, because I bought th"
type textarea "hi there, I have credits on my account, because I bought the"
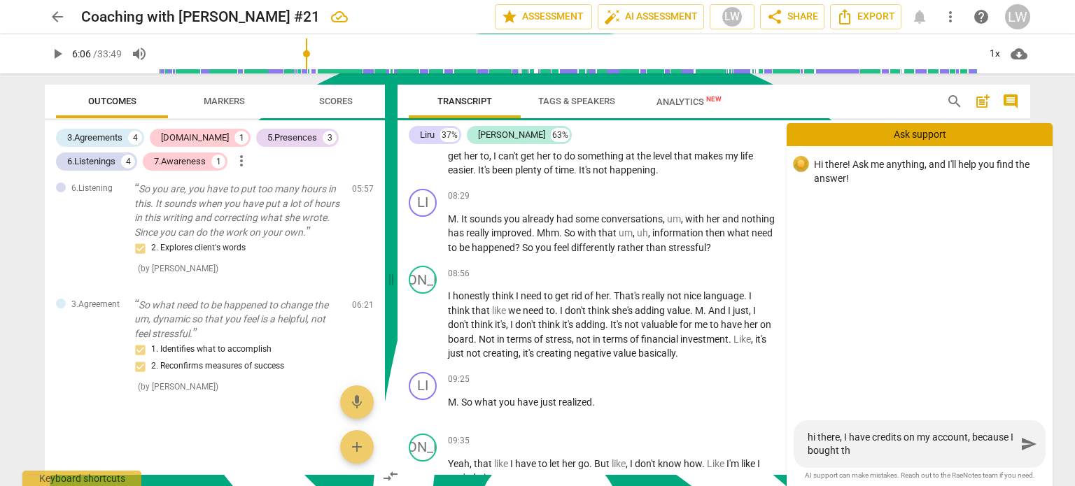
type textarea "hi there, I have credits on my account, because I bought the"
type textarea "hi there, I have credits on my account, because I bought them"
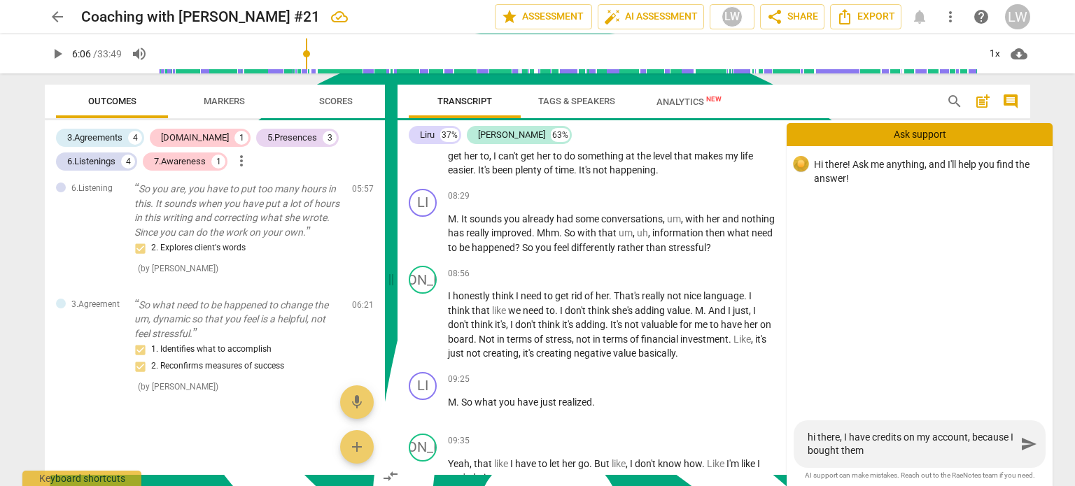
type textarea "hi there, I have credits on my account, because I bought them b"
type textarea "hi there, I have credits on my account, because I bought them be"
type textarea "hi there, I have credits on my account, because I bought them bef"
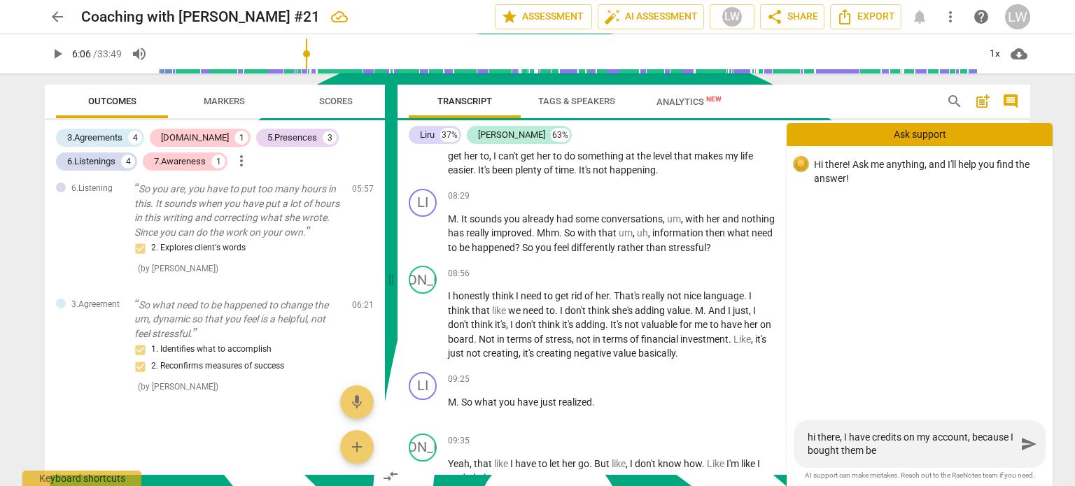
type textarea "hi there, I have credits on my account, because I bought them bef"
type textarea "hi there, I have credits on my account, because I bought them befo"
type textarea "hi there, I have credits on my account, because I bought them befor"
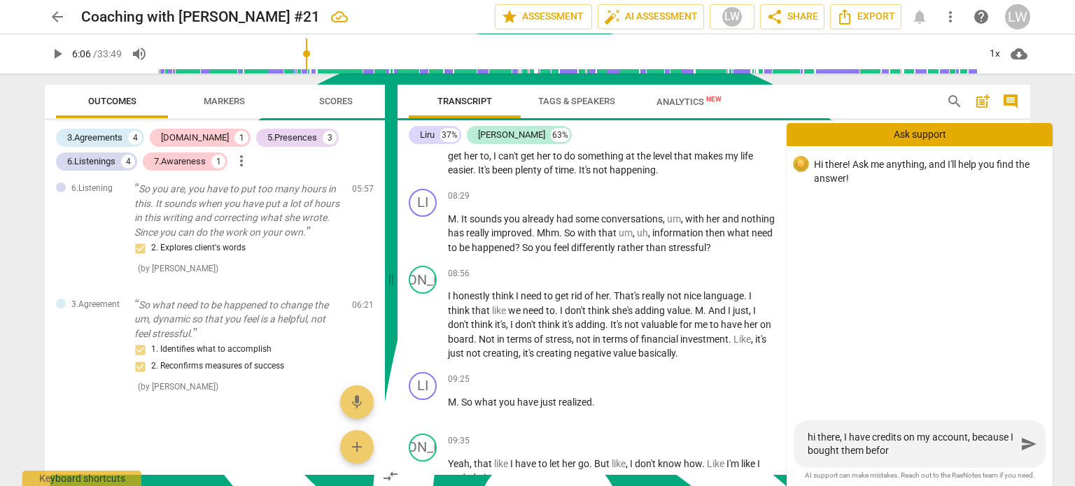
type textarea "hi there, I have credits on my account, because I bought them before"
type textarea "hi there, I have credits on my account, because I bought them before."
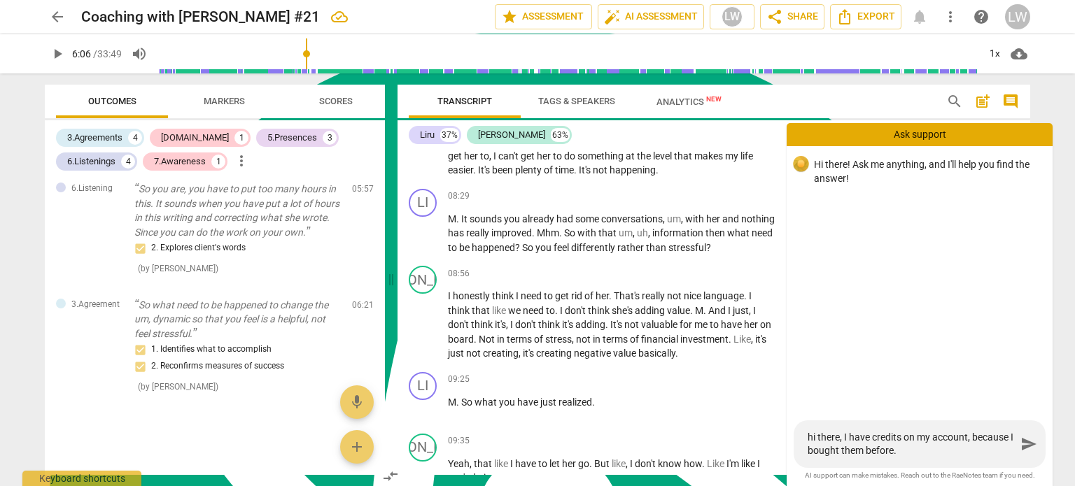
type textarea "hi there, I have credits on my account, because I bought them before."
type textarea "hi there, I have credits on my account, because I bought them before. N"
type textarea "hi there, I have credits on my account, because I bought them before. No"
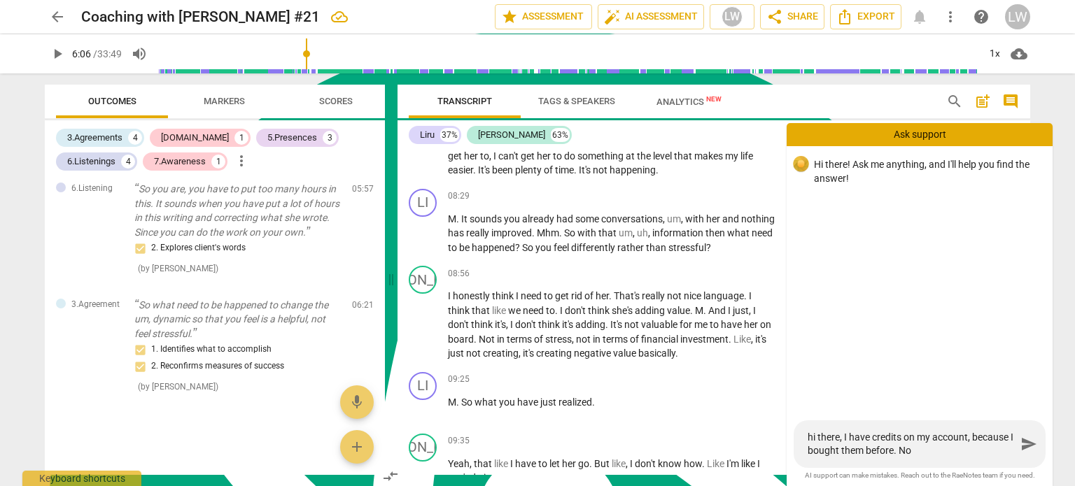
type textarea "hi there, I have credits on my account, because I bought them before. Now"
type textarea "hi there, I have credits on my account, because I bought them before. Now,"
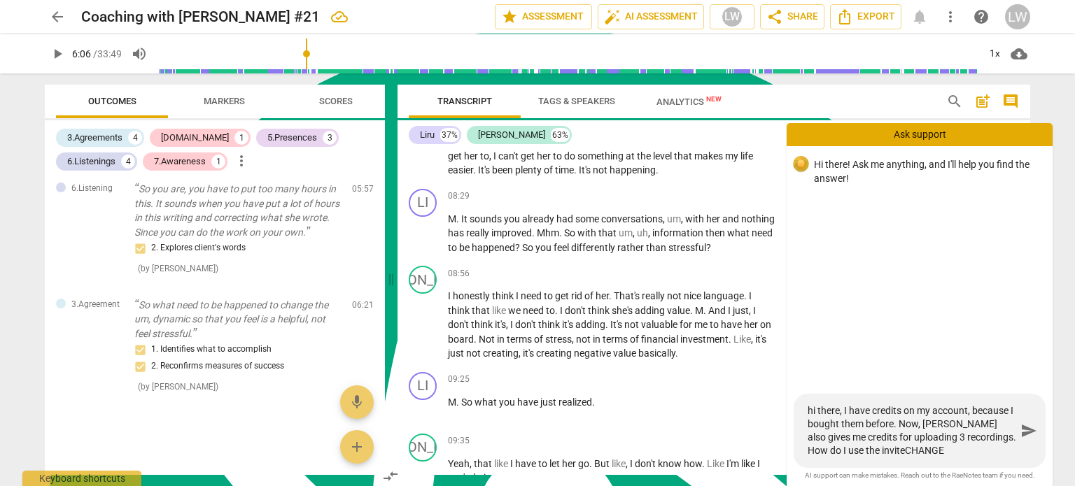
click at [851, 449] on textarea "hi there, I have credits on my account, because I bought them before. Now, [PER…" at bounding box center [912, 431] width 209 height 53
click at [992, 449] on textarea "hi there, I have credits on my account, because I bought them before. Now, [PER…" at bounding box center [912, 431] width 209 height 53
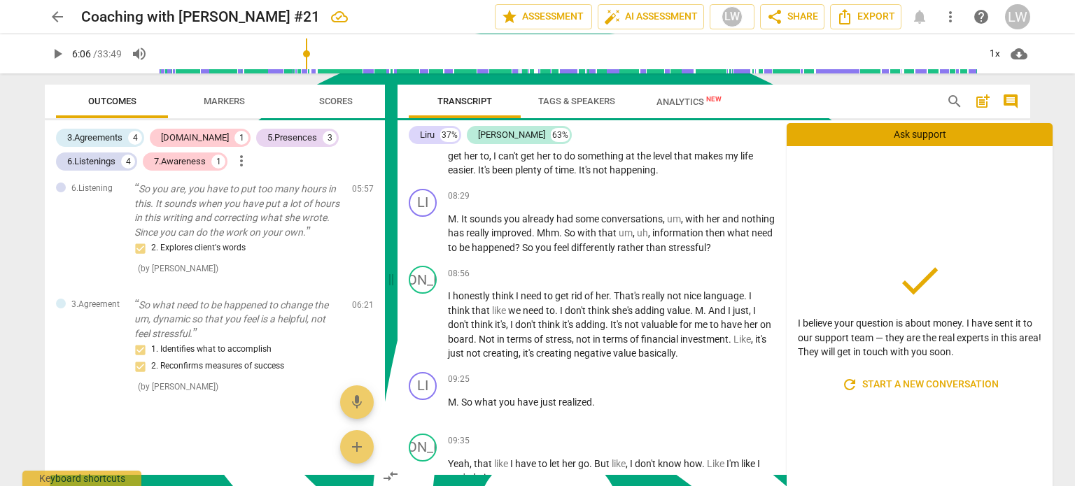
click at [774, 97] on div "Transcript Tags & Speakers Analytics New" at bounding box center [666, 102] width 515 height 34
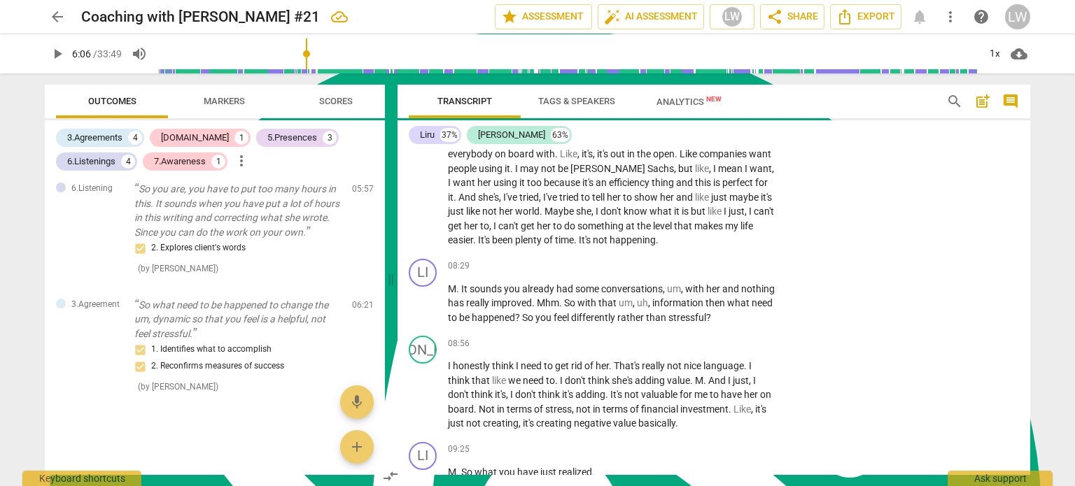
scroll to position [2066, 0]
click at [988, 103] on span "post_add" at bounding box center [982, 101] width 17 height 17
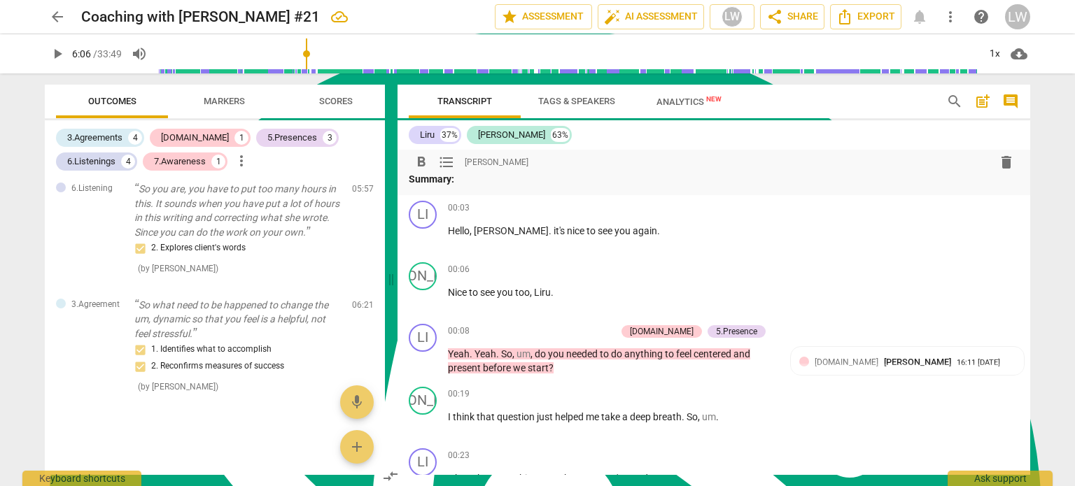
scroll to position [0, 0]
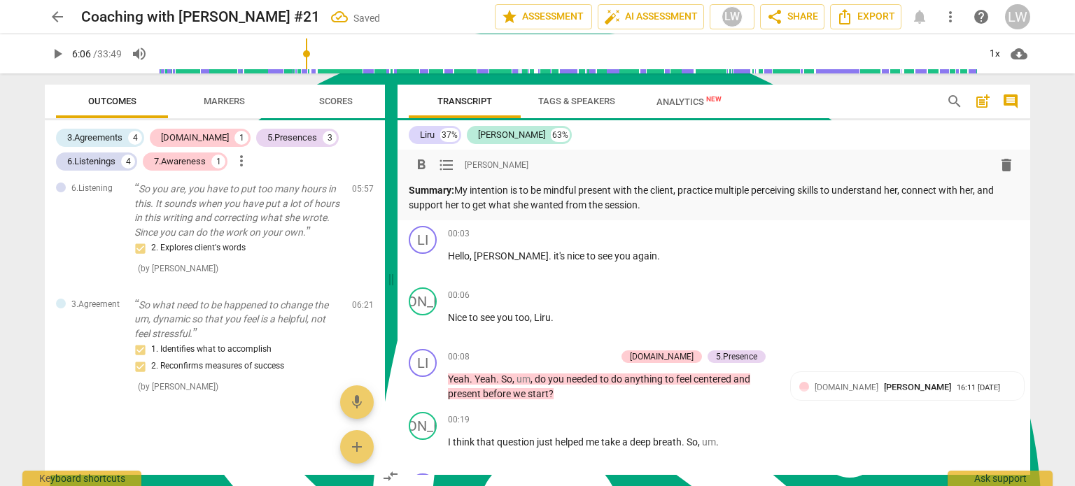
click at [796, 195] on p "Summary: My intention is to be mindful present with the client, practice multip…" at bounding box center [714, 197] width 610 height 29
click at [736, 207] on p "Summary: My intention is to be mindful present with the client, practice multip…" at bounding box center [714, 197] width 610 height 29
click at [761, 201] on p "Summary: My intention is to be mindful present with the client, practice multip…" at bounding box center [714, 197] width 610 height 29
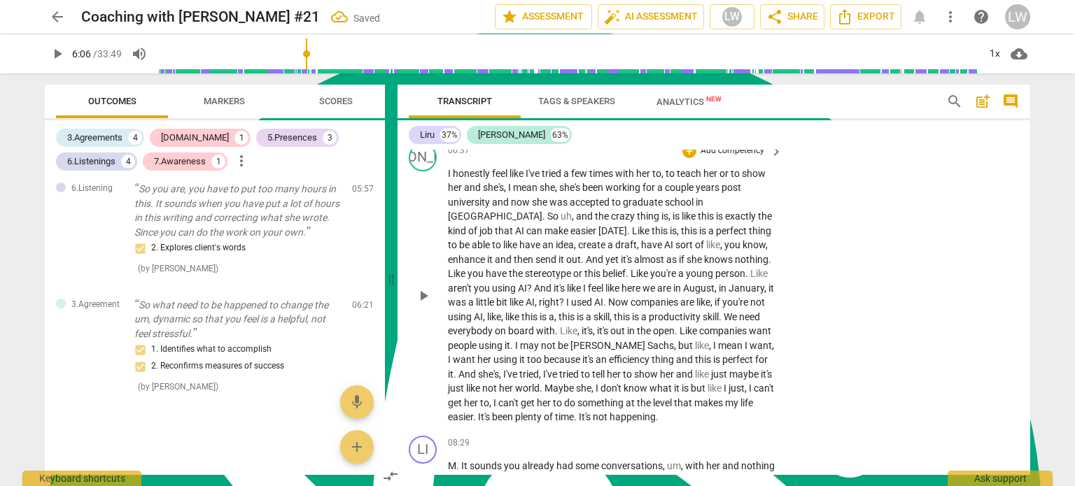
scroll to position [2170, 0]
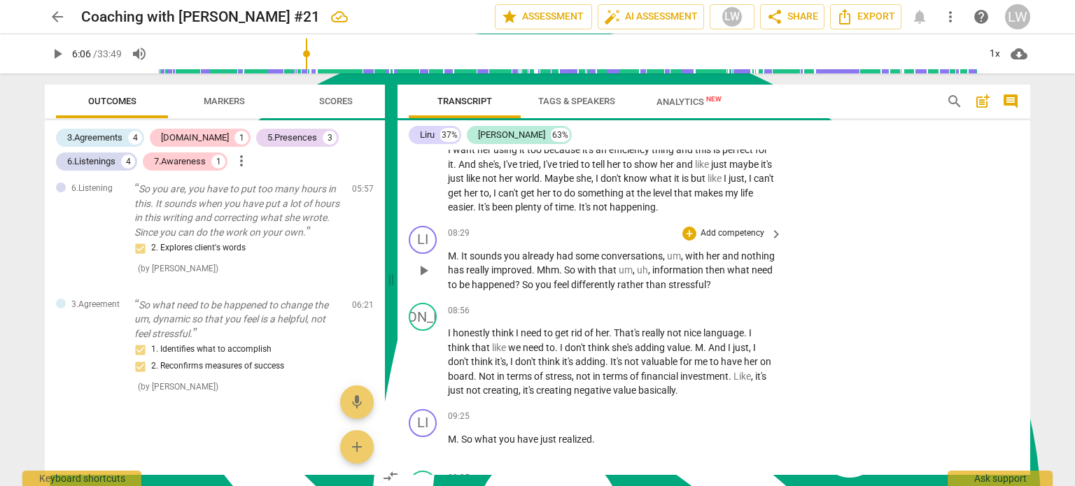
click at [456, 251] on span "." at bounding box center [458, 256] width 5 height 11
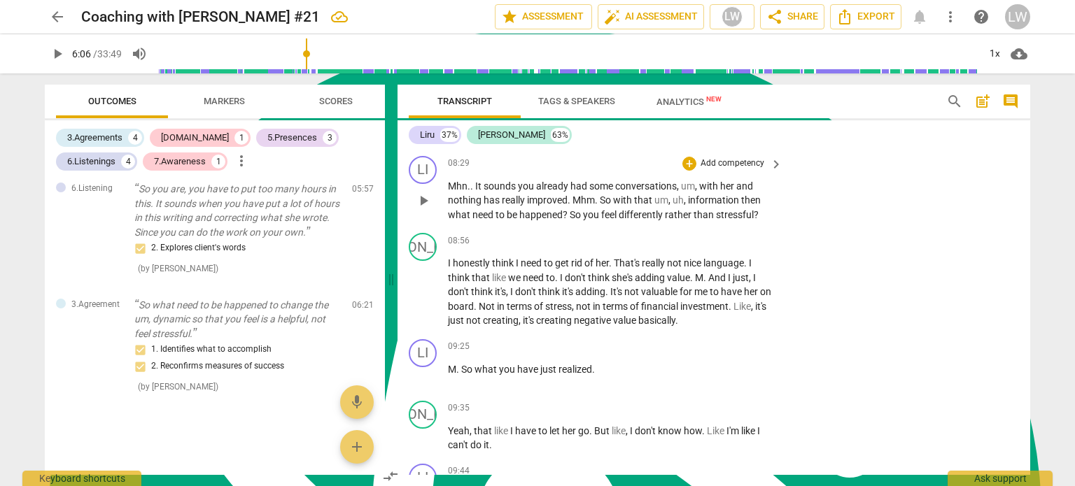
click at [752, 158] on p "Add competency" at bounding box center [732, 163] width 66 height 13
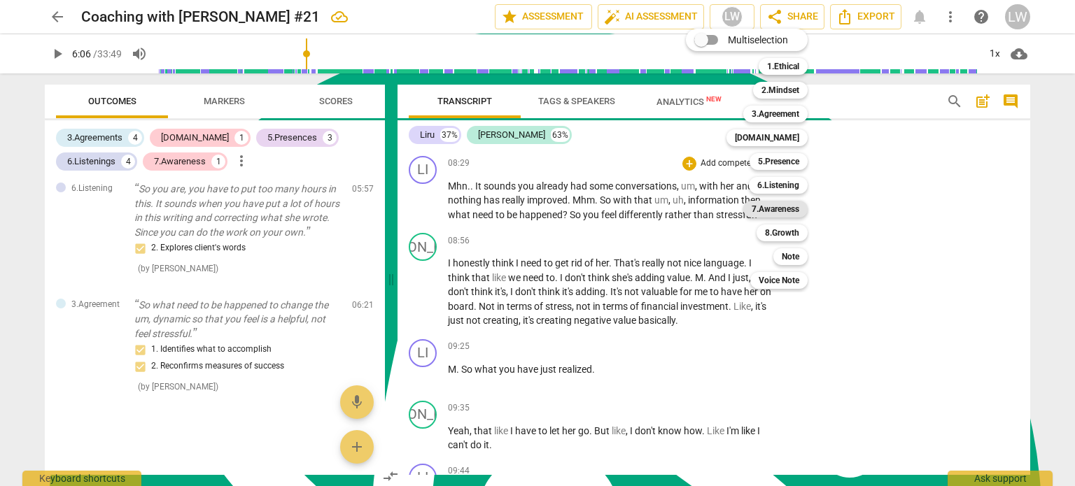
click at [787, 206] on b "7.Awareness" at bounding box center [776, 209] width 48 height 17
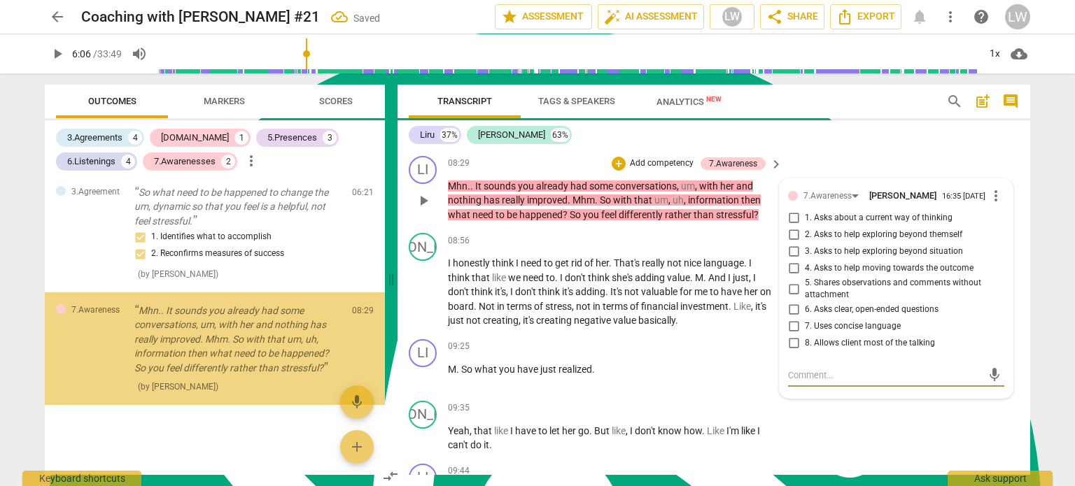
scroll to position [1476, 0]
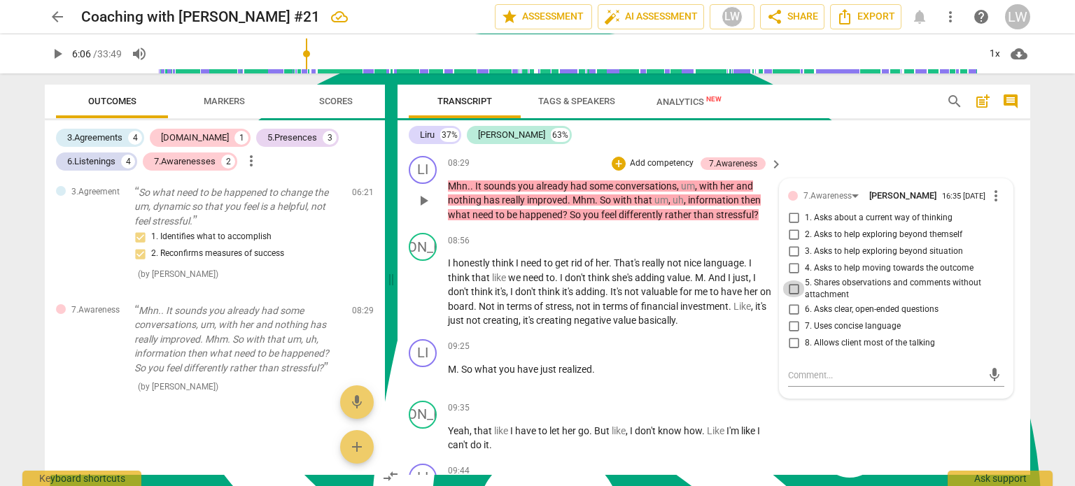
click at [790, 281] on input "5. Shares observations and comments without attachment" at bounding box center [793, 289] width 22 height 17
click at [663, 157] on p "Add competency" at bounding box center [662, 163] width 66 height 13
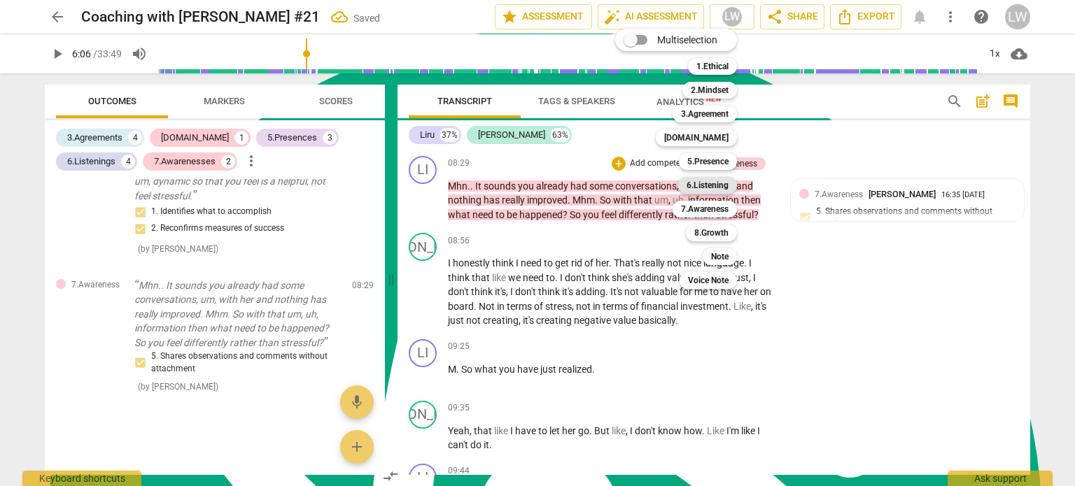
click at [715, 181] on b "6.Listening" at bounding box center [708, 185] width 42 height 17
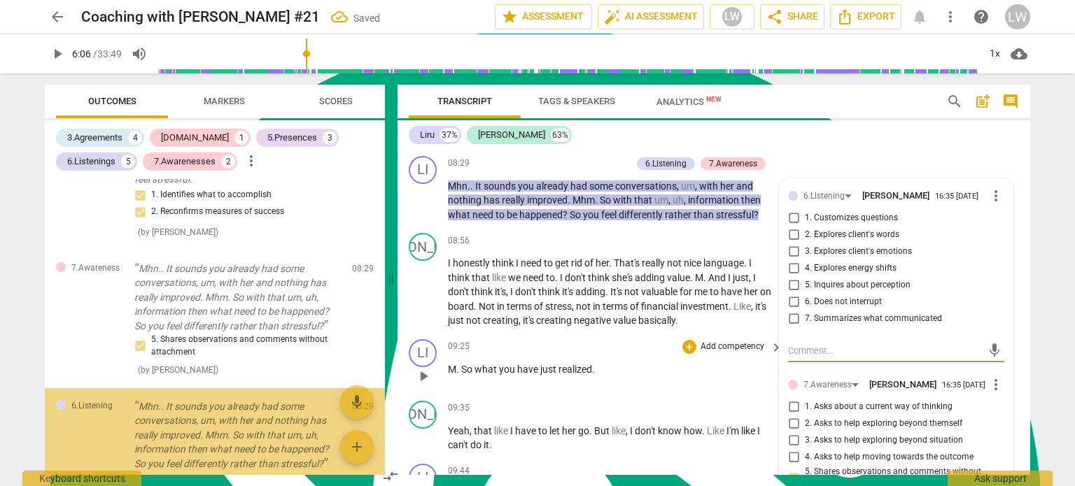
scroll to position [1615, 0]
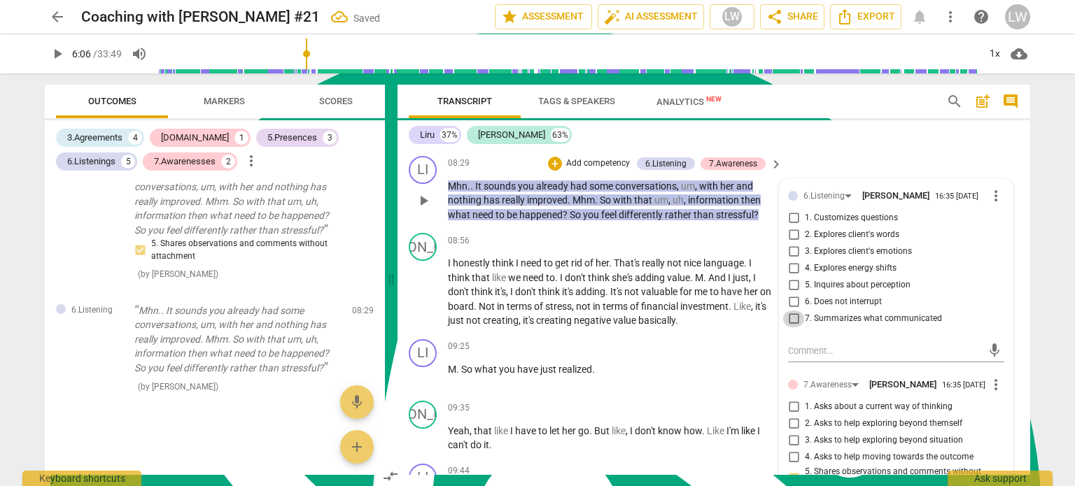
click at [792, 311] on input "7. Summarizes what communicated" at bounding box center [793, 319] width 22 height 17
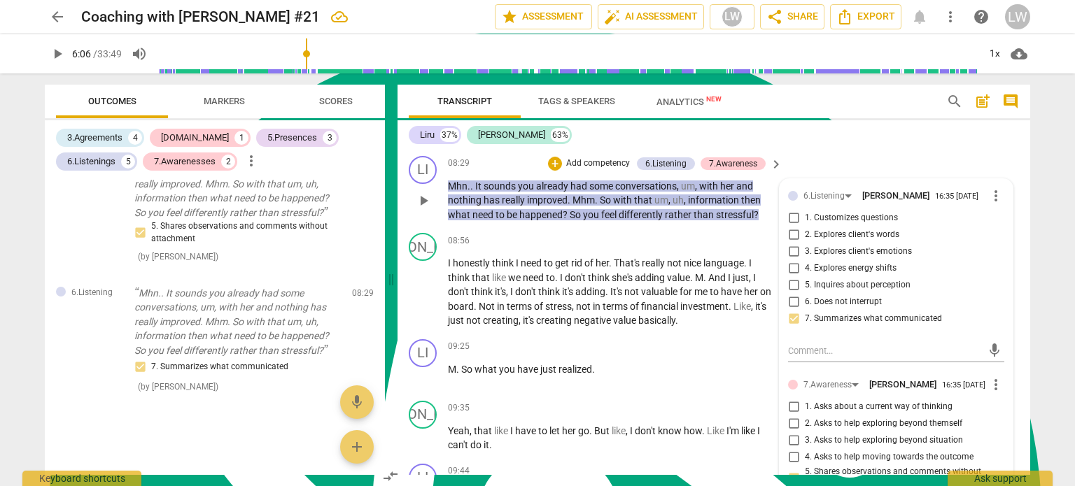
click at [790, 279] on input "5. Inquires about perception" at bounding box center [793, 285] width 22 height 17
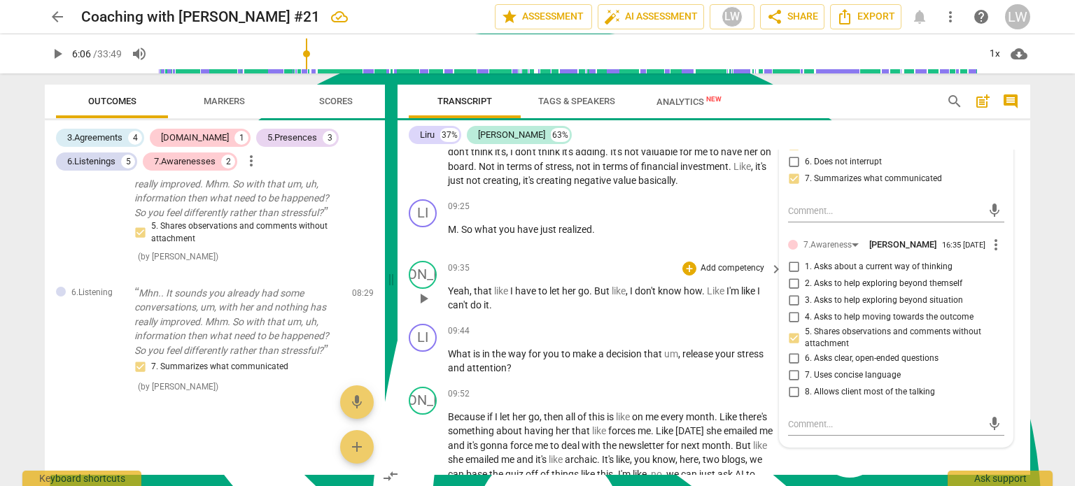
scroll to position [2240, 0]
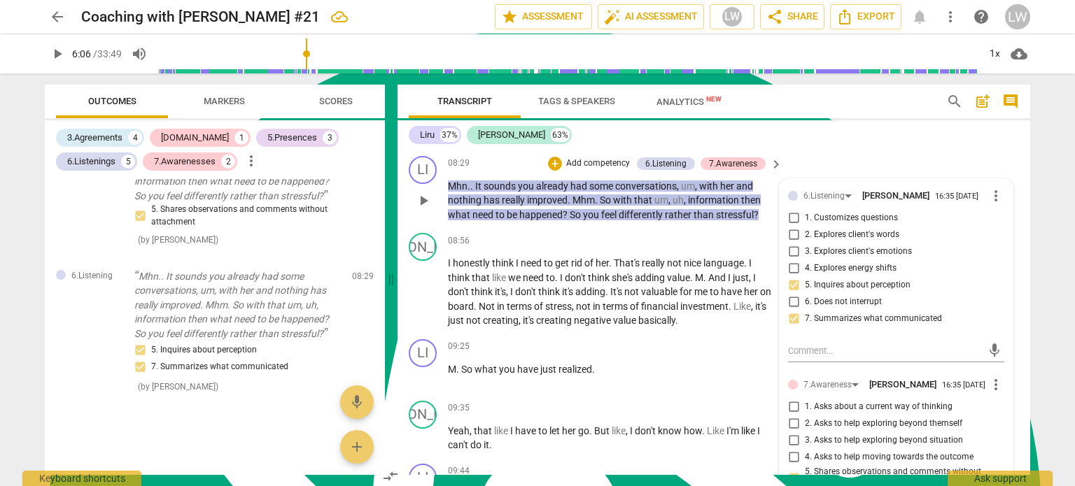
click at [598, 157] on p "Add competency" at bounding box center [598, 163] width 66 height 13
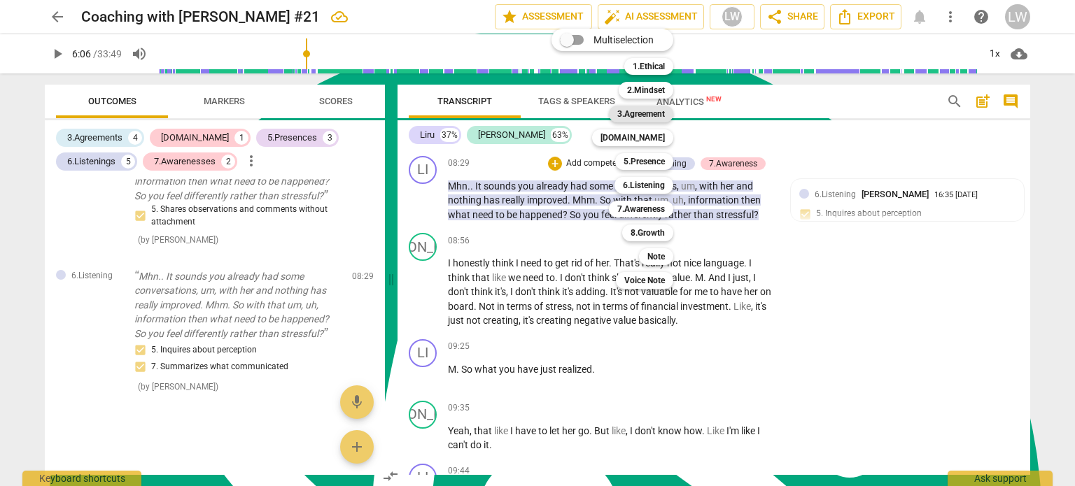
click at [650, 117] on b "3.Agreement" at bounding box center [641, 114] width 48 height 17
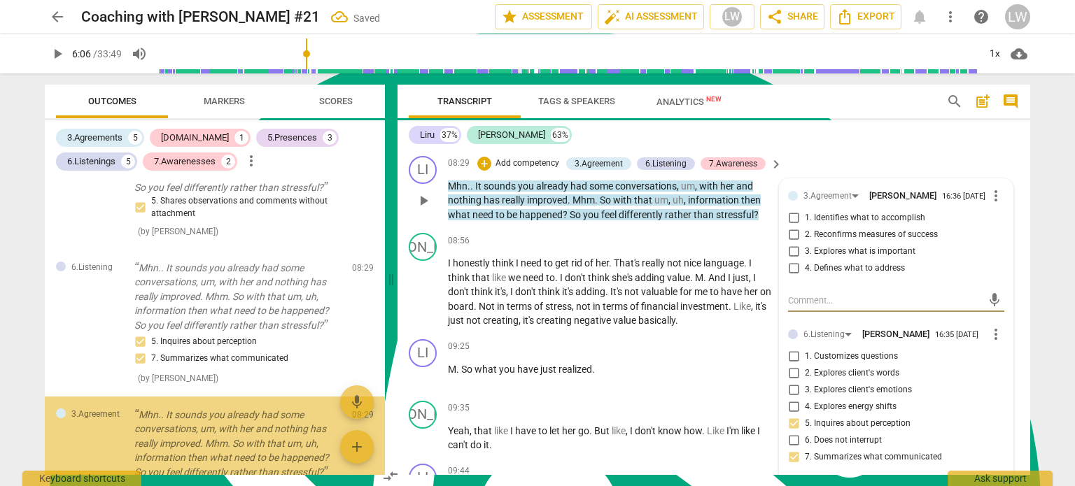
scroll to position [1761, 0]
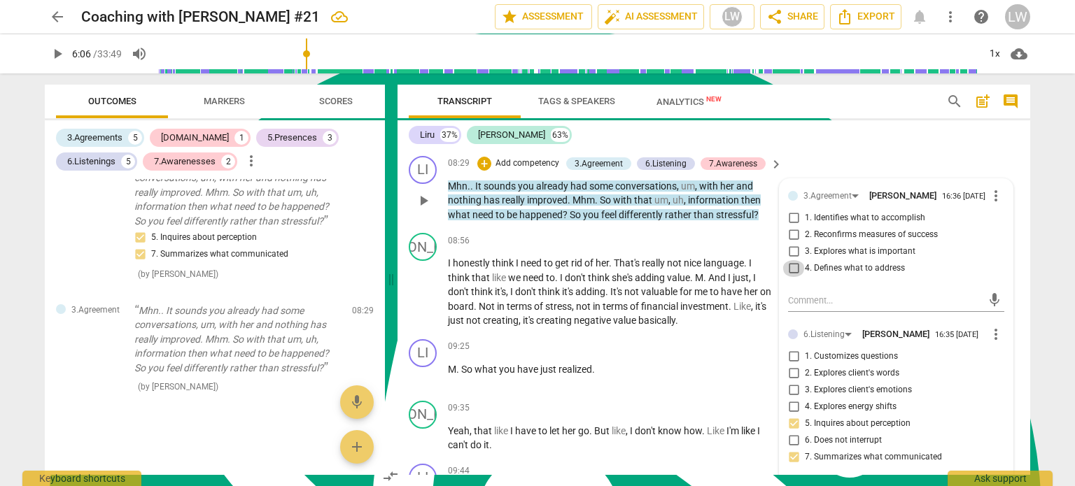
click at [789, 264] on input "4. Defines what to address" at bounding box center [793, 268] width 22 height 17
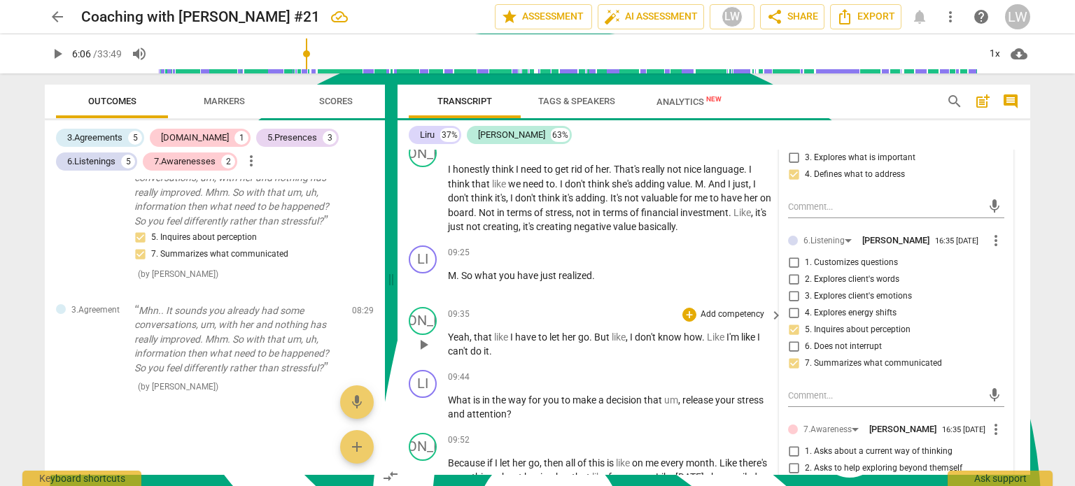
scroll to position [2310, 0]
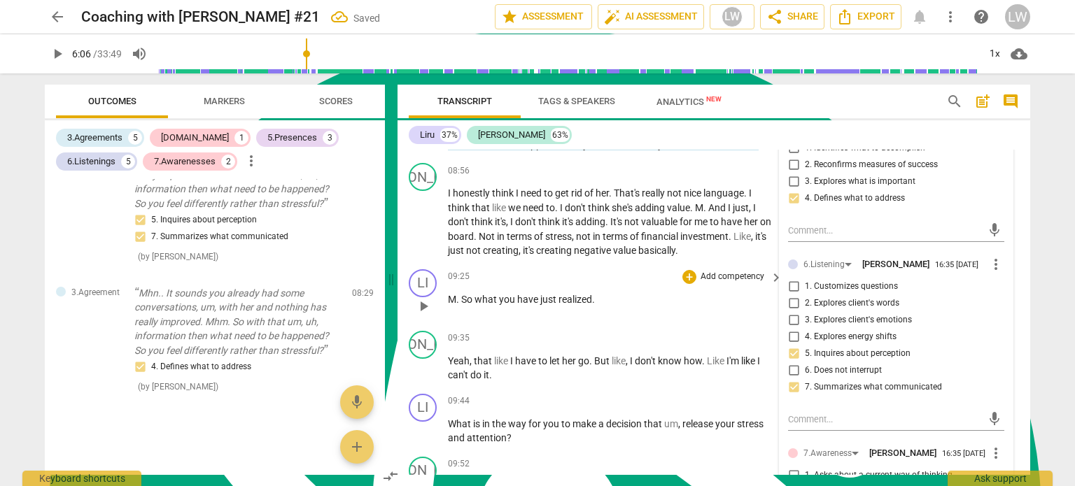
click at [453, 294] on span "M" at bounding box center [452, 299] width 8 height 11
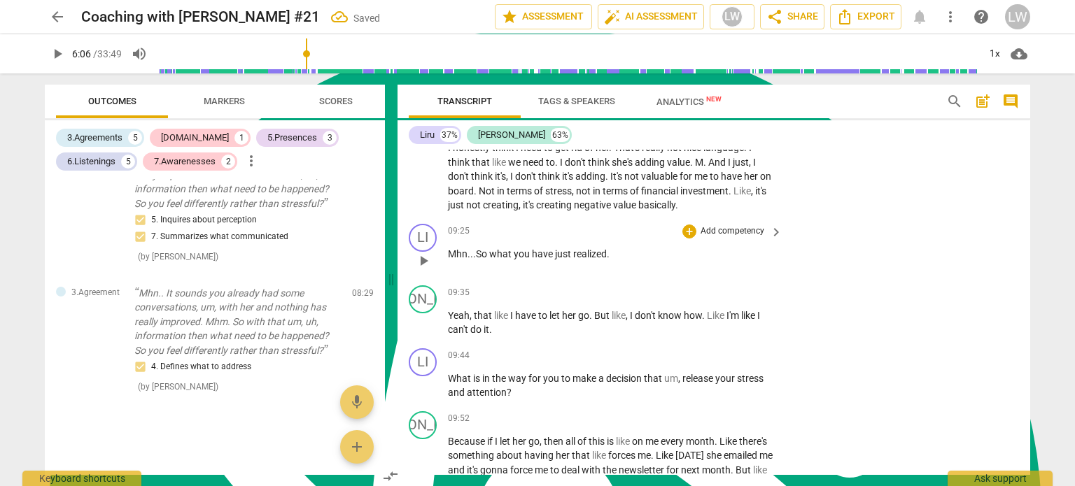
scroll to position [2380, 0]
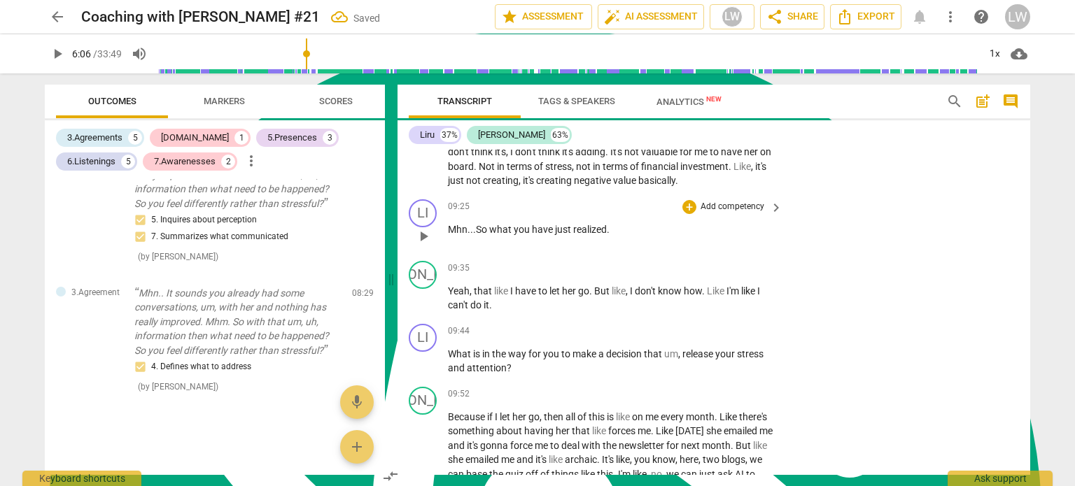
click at [608, 224] on span "." at bounding box center [608, 229] width 3 height 11
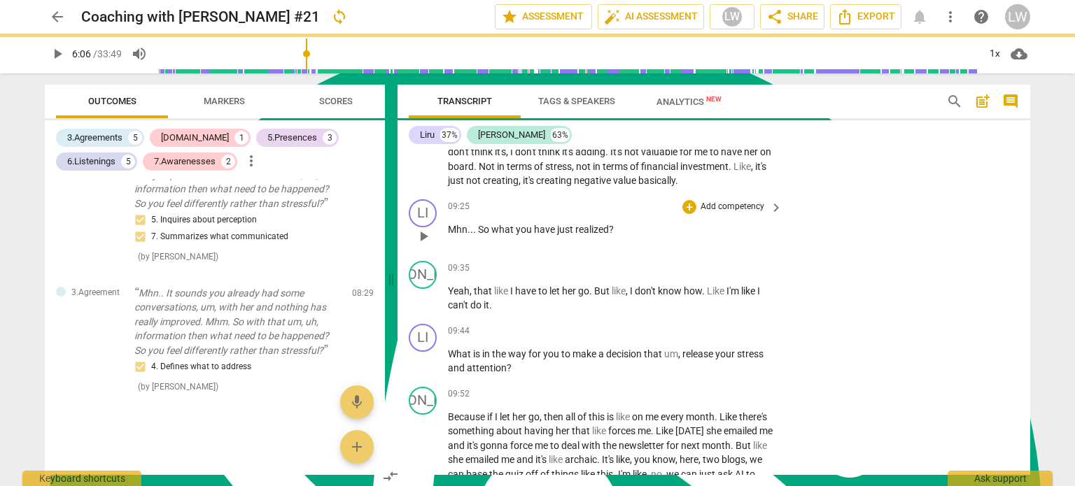
click at [733, 202] on p "Add competency" at bounding box center [732, 207] width 66 height 13
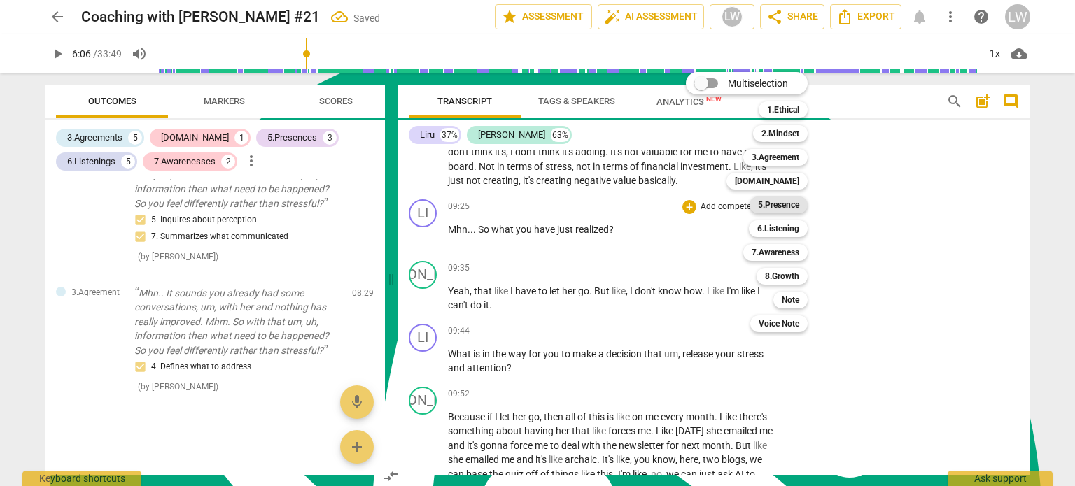
click at [793, 204] on b "5.Presence" at bounding box center [778, 205] width 41 height 17
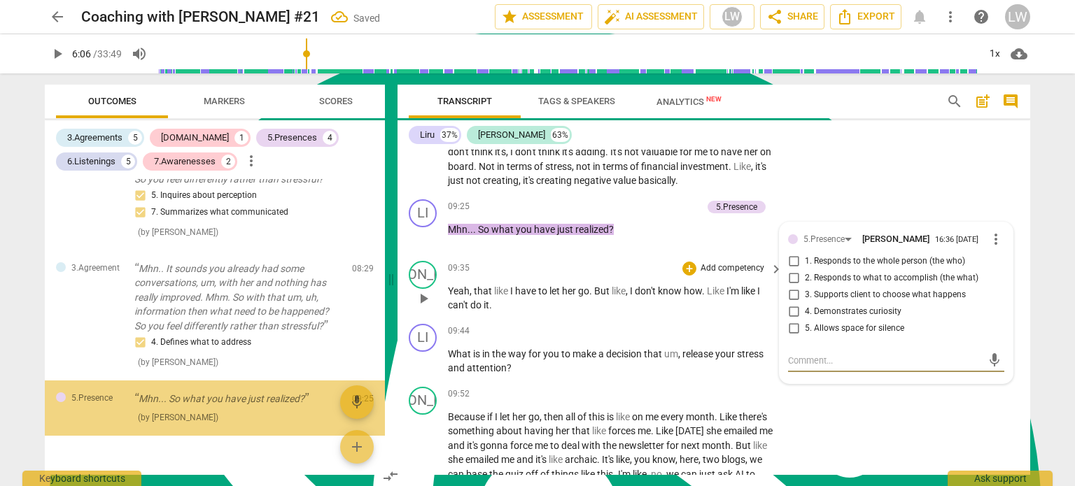
scroll to position [1834, 0]
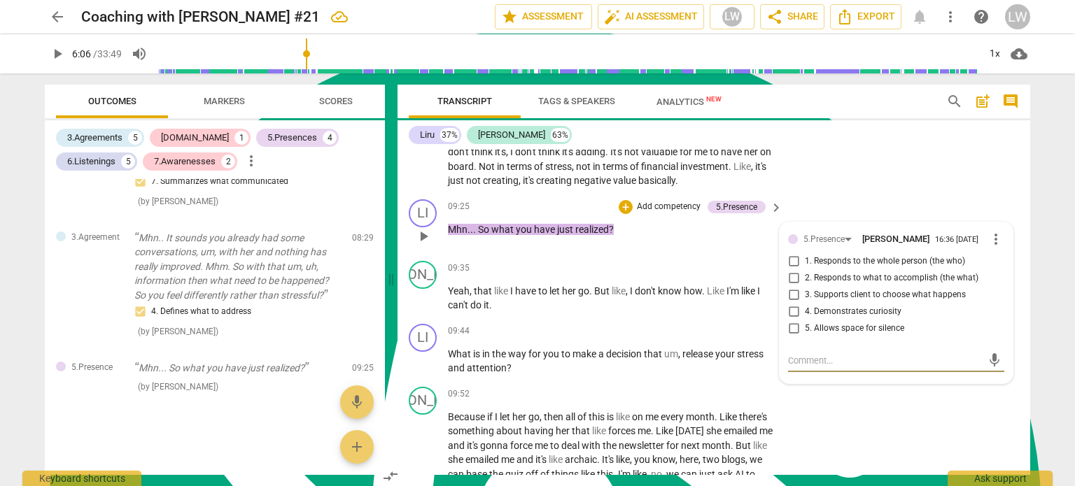
click at [792, 304] on input "4. Demonstrates curiosity" at bounding box center [793, 312] width 22 height 17
click at [666, 202] on p "Add competency" at bounding box center [669, 207] width 66 height 13
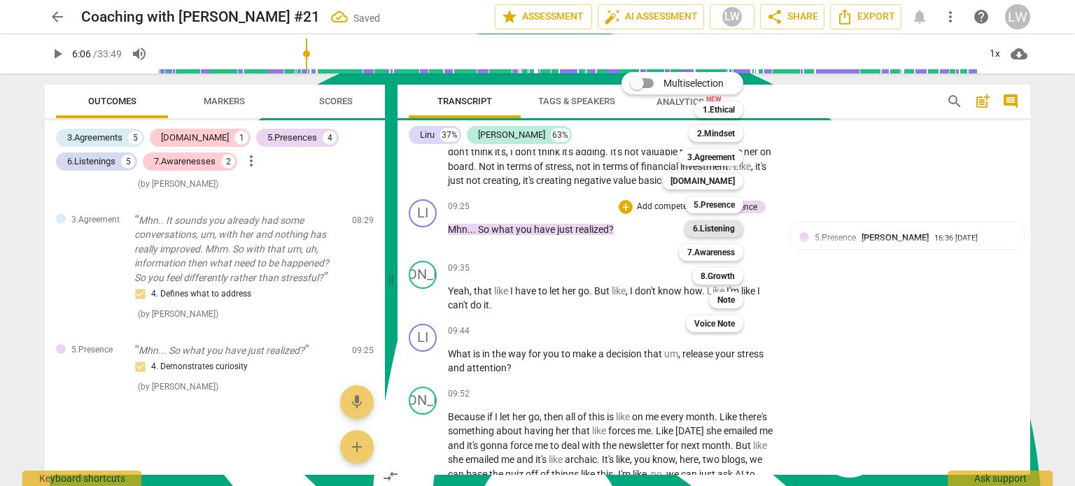
click at [710, 227] on b "6.Listening" at bounding box center [714, 228] width 42 height 17
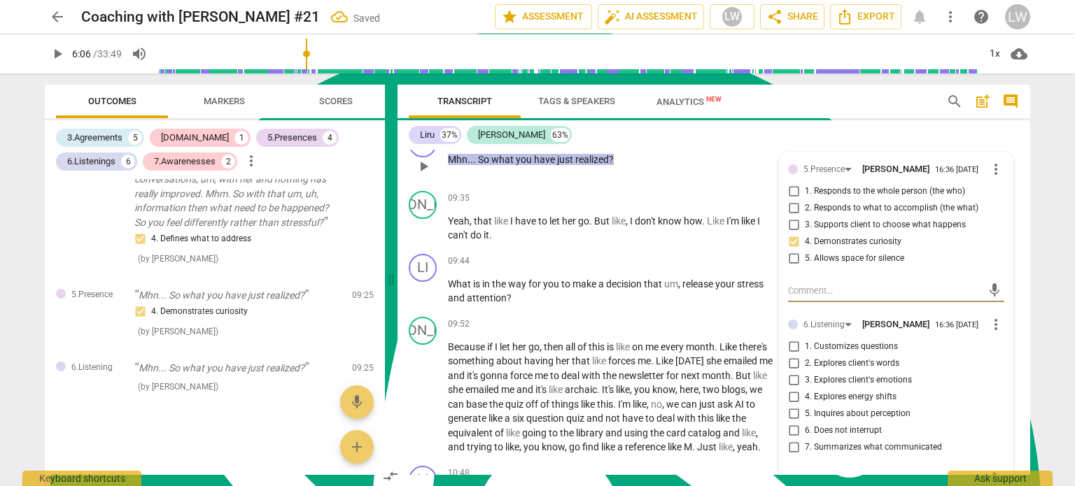
scroll to position [2520, 0]
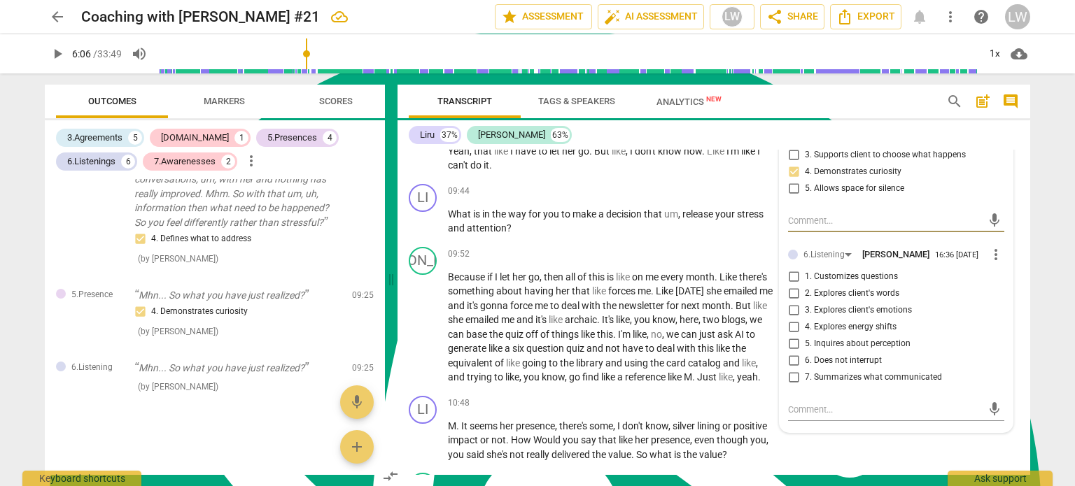
click at [794, 339] on input "5. Inquires about perception" at bounding box center [793, 344] width 22 height 17
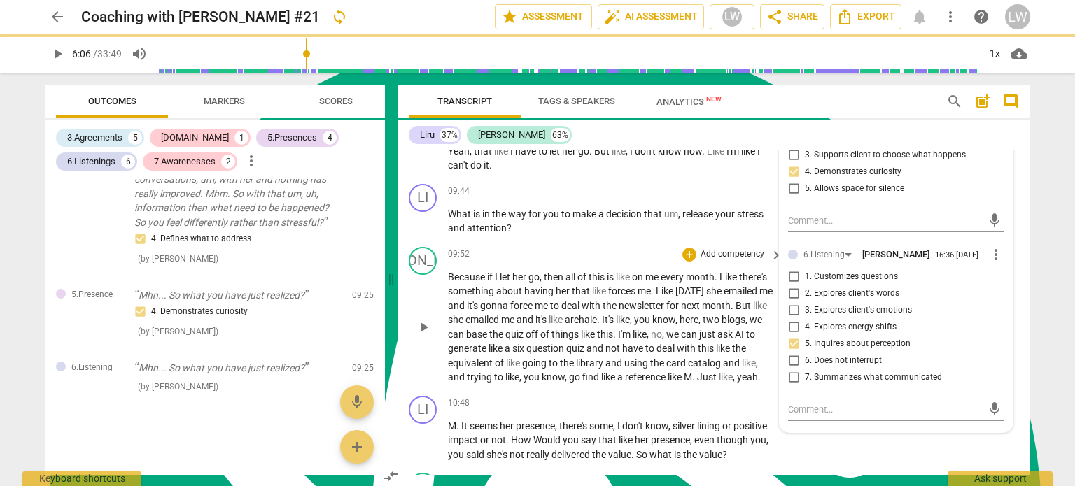
scroll to position [2380, 0]
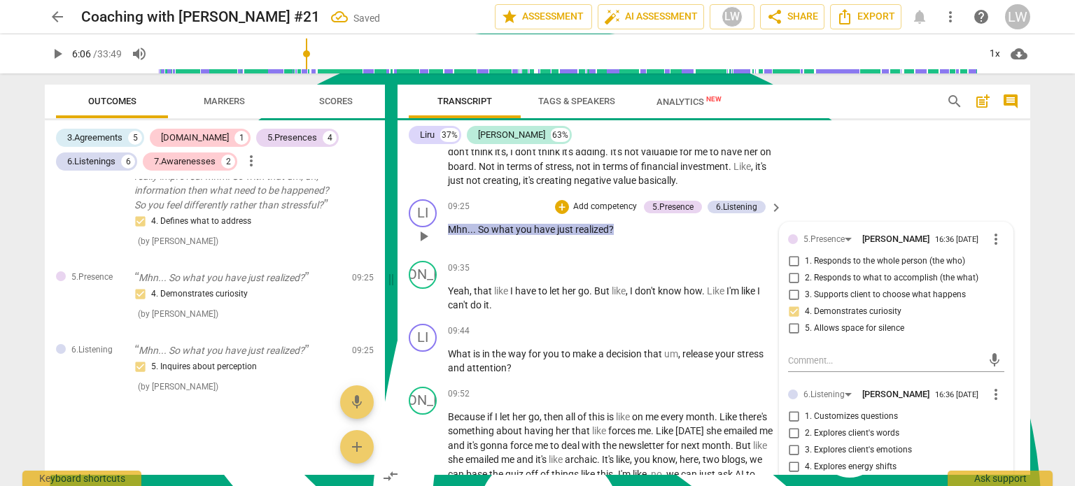
click at [601, 201] on p "Add competency" at bounding box center [605, 207] width 66 height 13
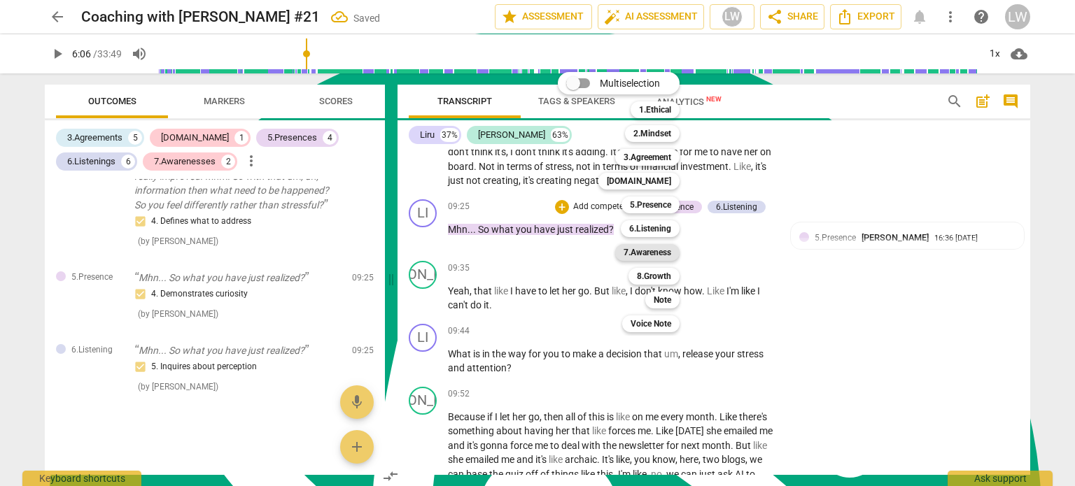
click at [656, 248] on b "7.Awareness" at bounding box center [648, 252] width 48 height 17
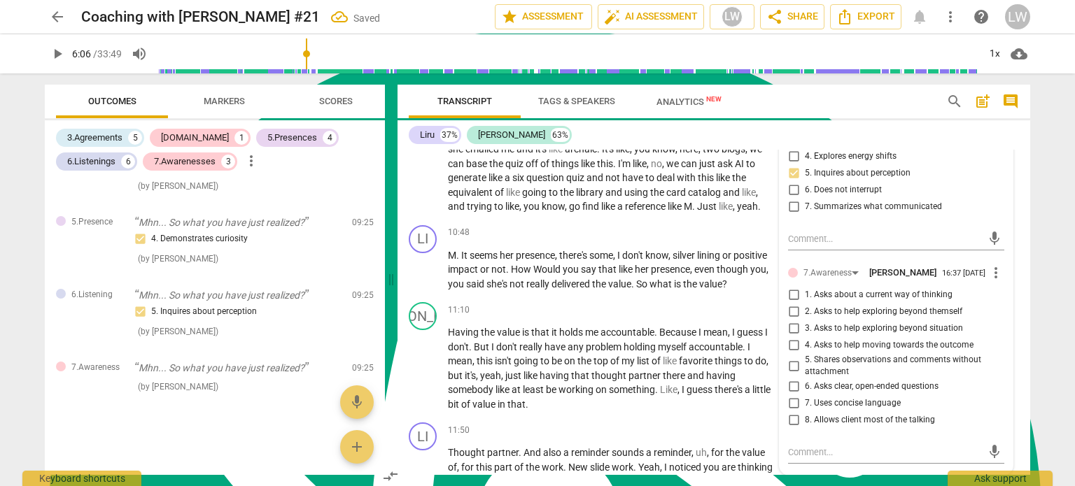
scroll to position [2730, 0]
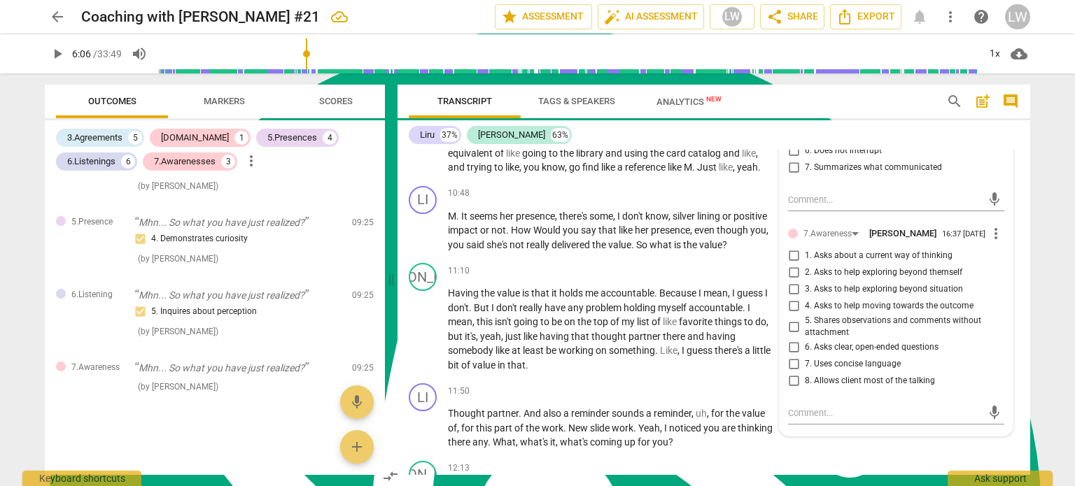
click at [790, 343] on input "6. Asks clear, open-ended questions" at bounding box center [793, 347] width 22 height 17
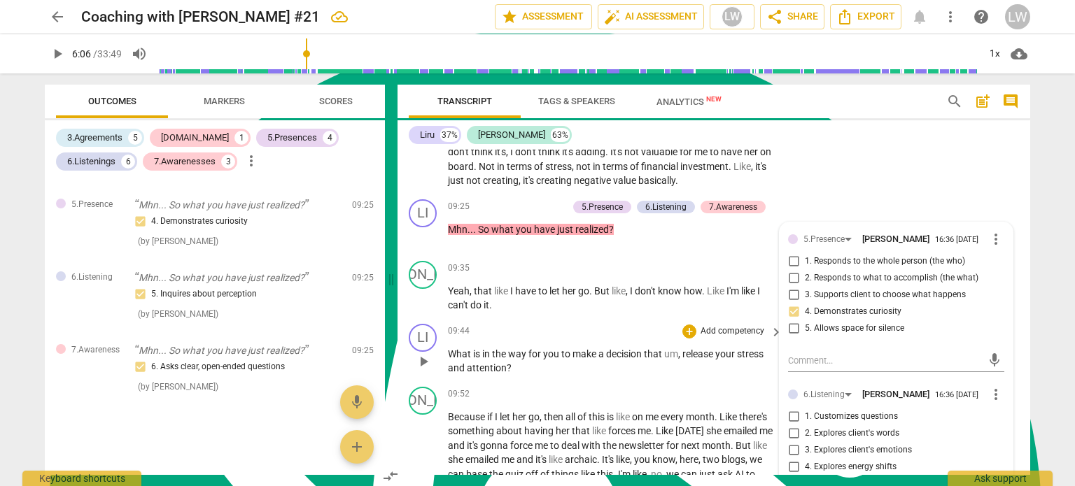
scroll to position [2450, 0]
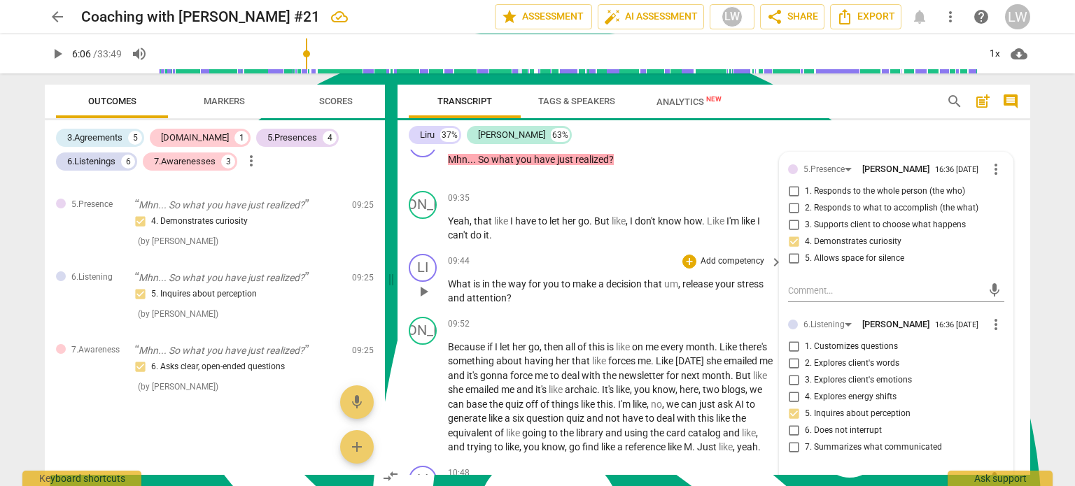
click at [749, 255] on p "Add competency" at bounding box center [732, 261] width 66 height 13
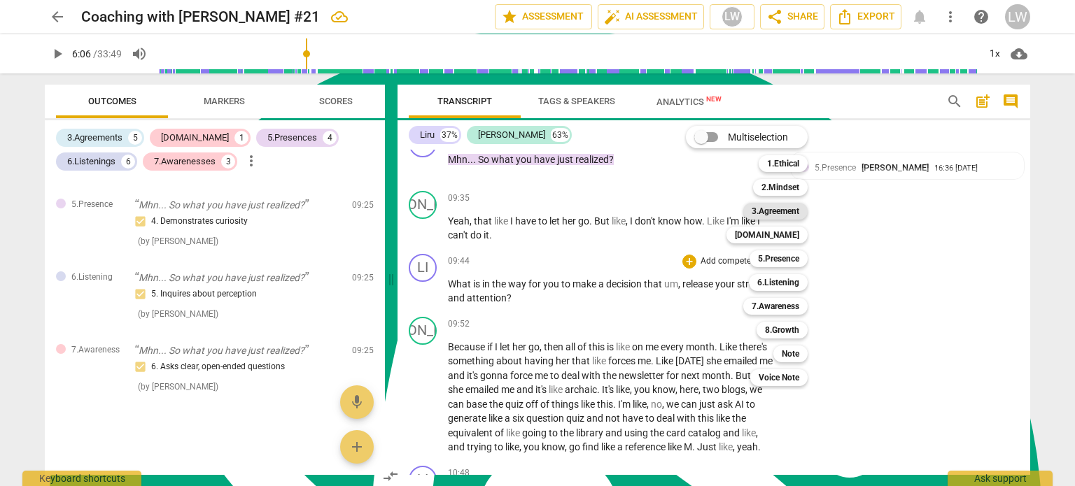
click at [788, 213] on b "3.Agreement" at bounding box center [776, 211] width 48 height 17
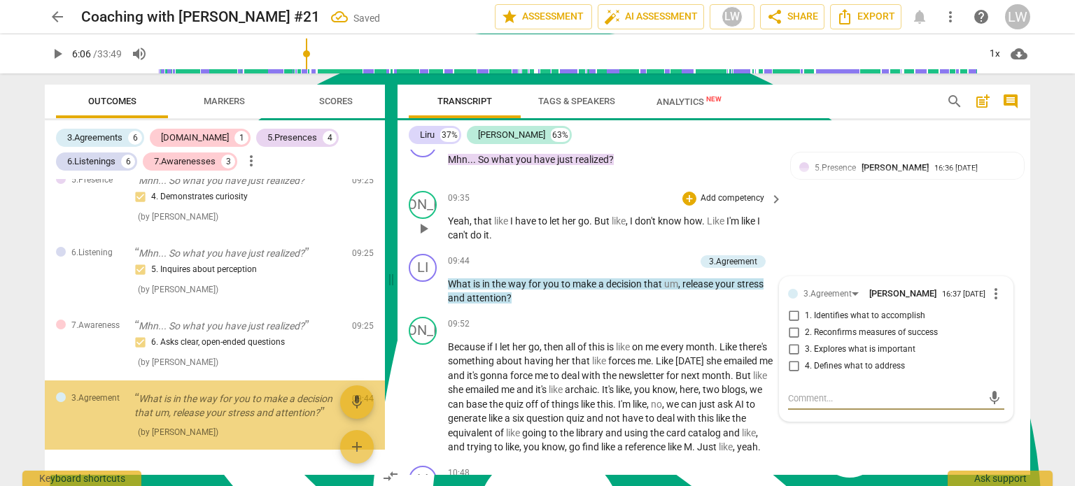
scroll to position [2067, 0]
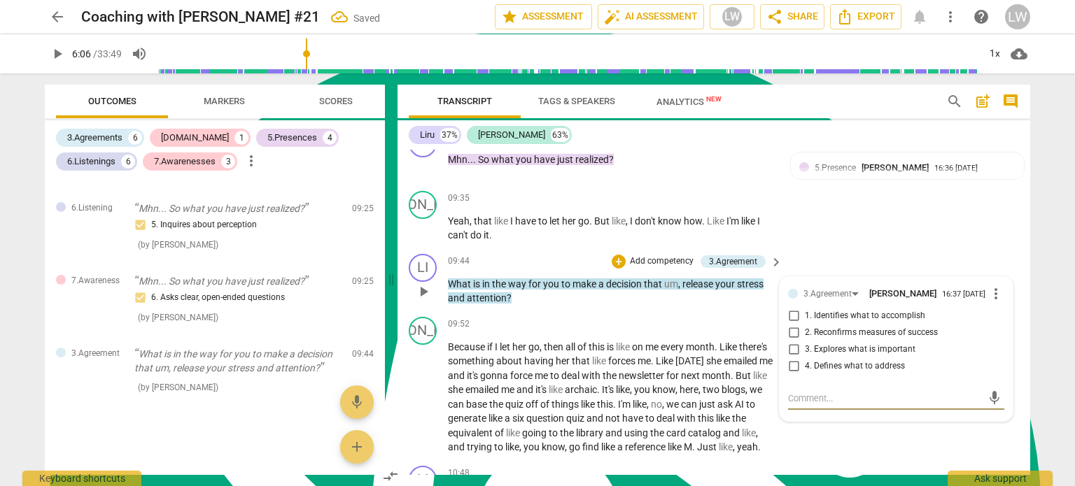
click at [793, 360] on input "4. Defines what to address" at bounding box center [793, 366] width 22 height 17
click at [646, 255] on p "Add competency" at bounding box center [662, 261] width 66 height 13
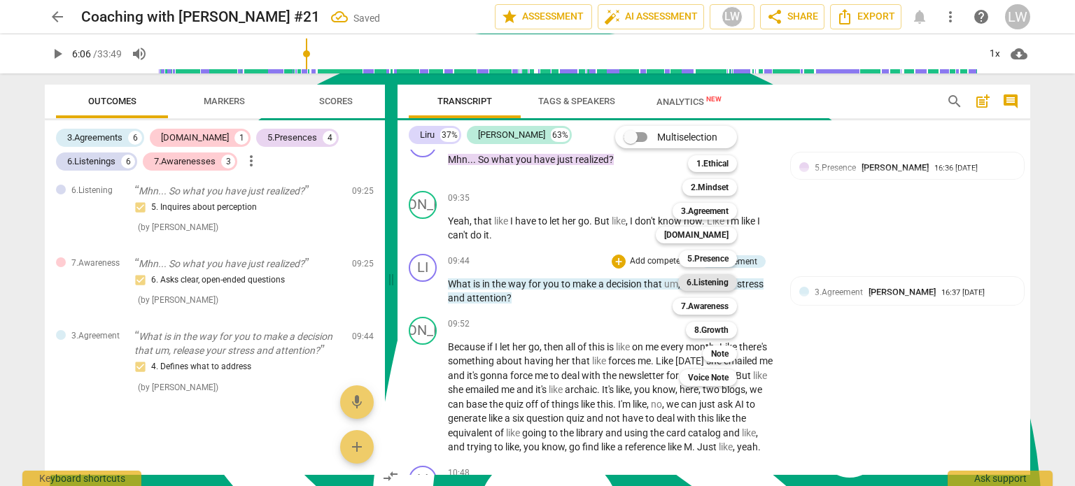
click at [712, 283] on b "6.Listening" at bounding box center [708, 282] width 42 height 17
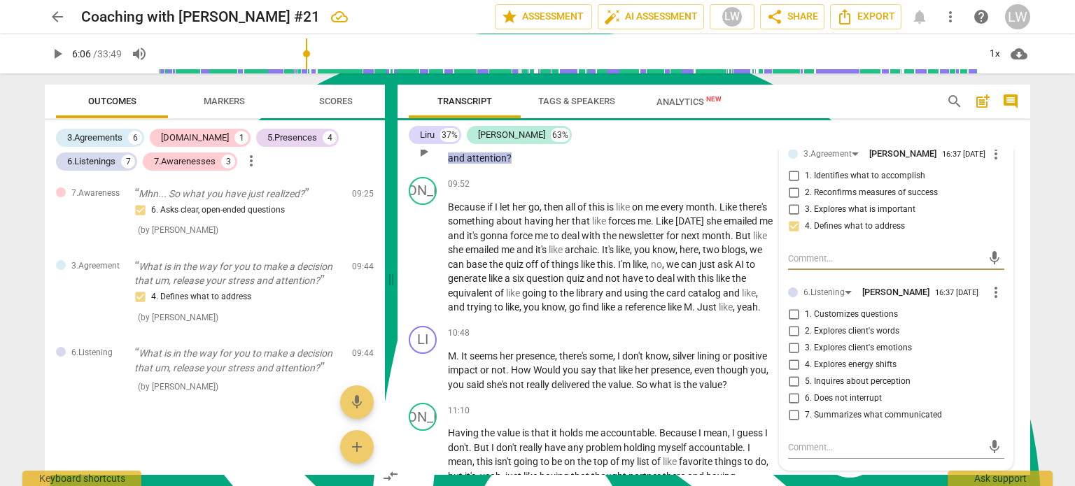
scroll to position [2660, 0]
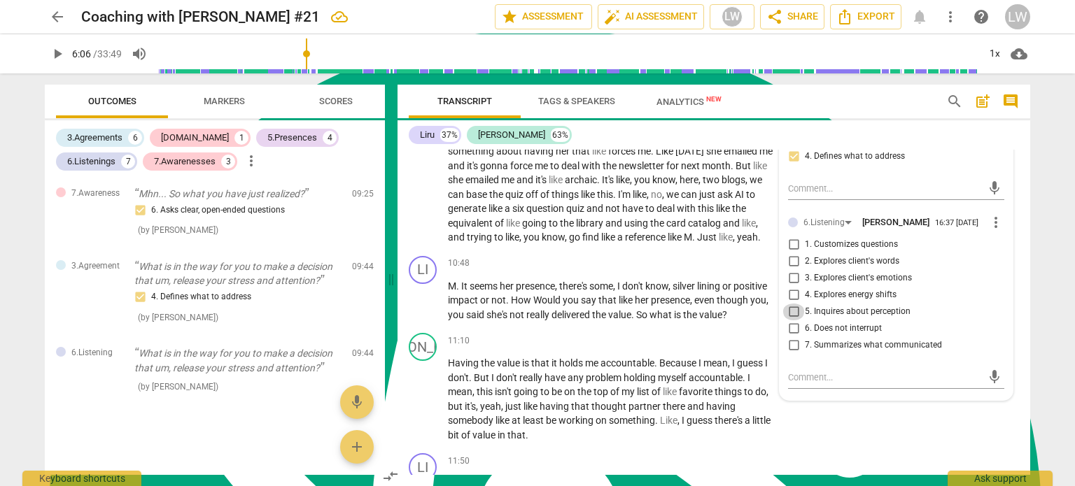
click at [792, 304] on input "5. Inquires about perception" at bounding box center [793, 312] width 22 height 17
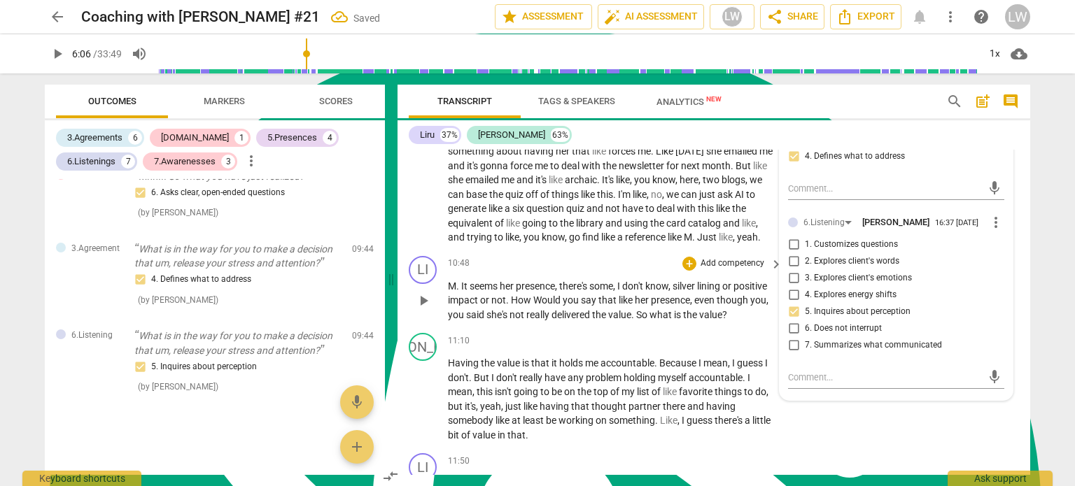
click at [454, 292] on span "M" at bounding box center [452, 286] width 8 height 11
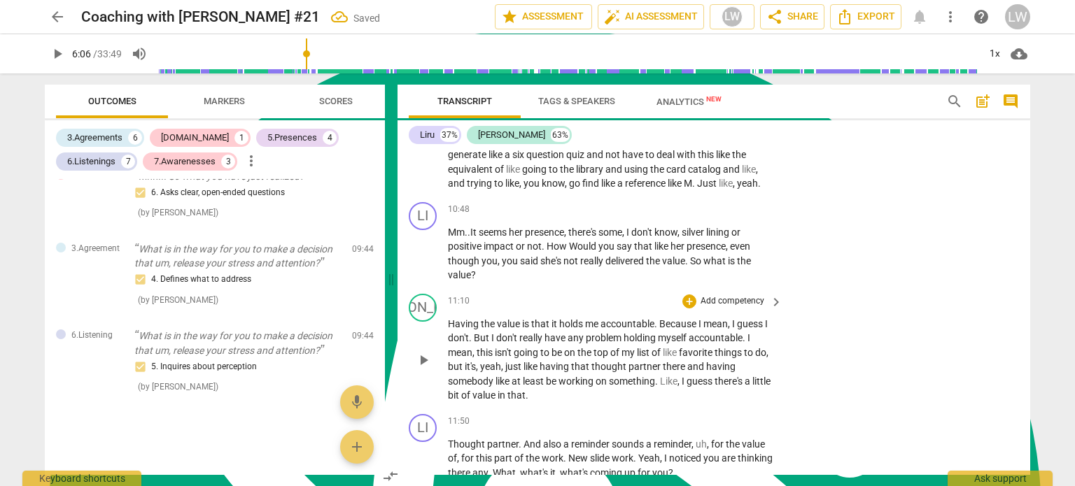
scroll to position [2730, 0]
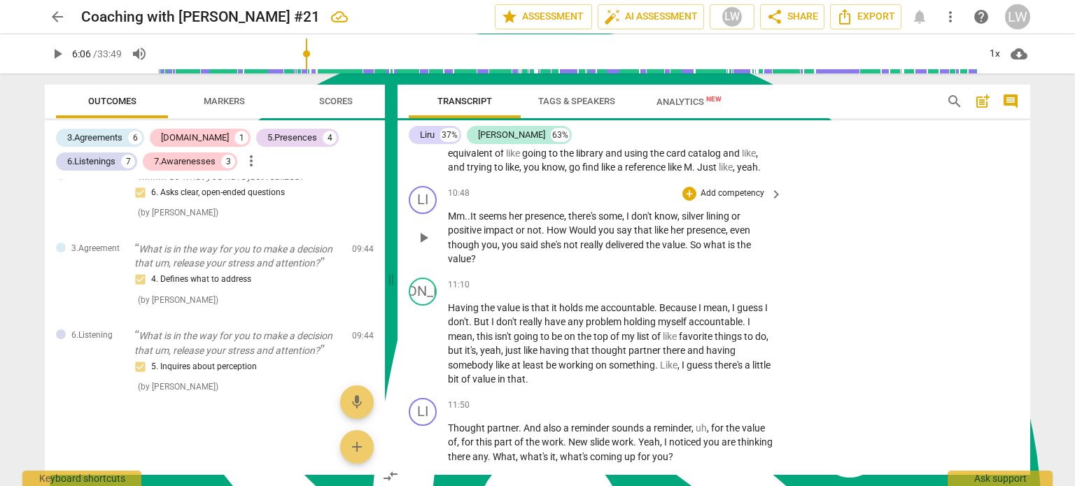
click at [752, 200] on p "Add competency" at bounding box center [732, 194] width 66 height 13
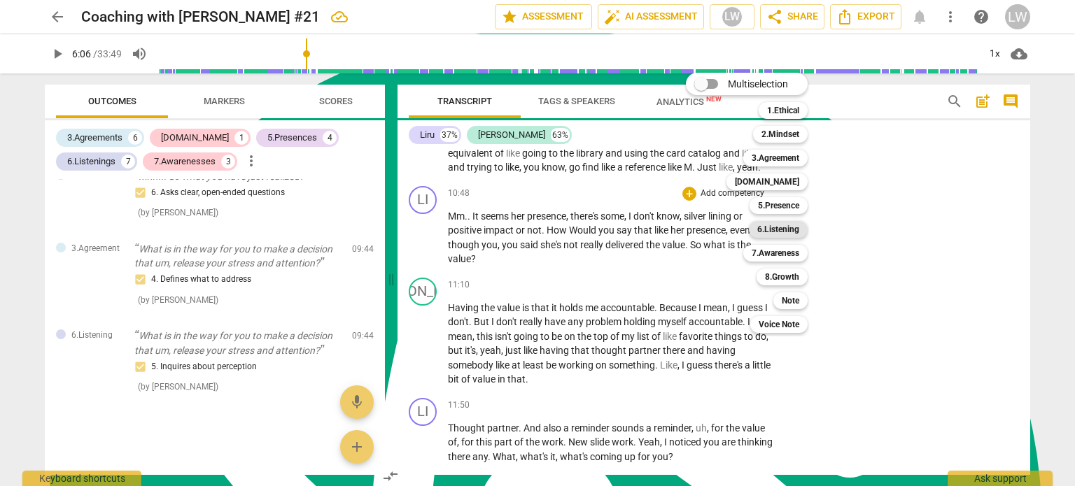
click at [778, 229] on b "6.Listening" at bounding box center [778, 229] width 42 height 17
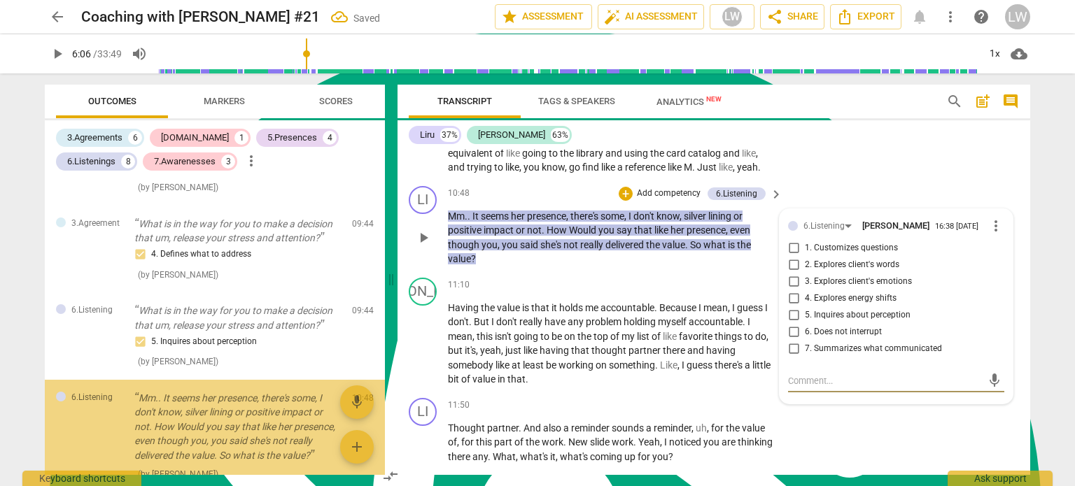
scroll to position [2284, 0]
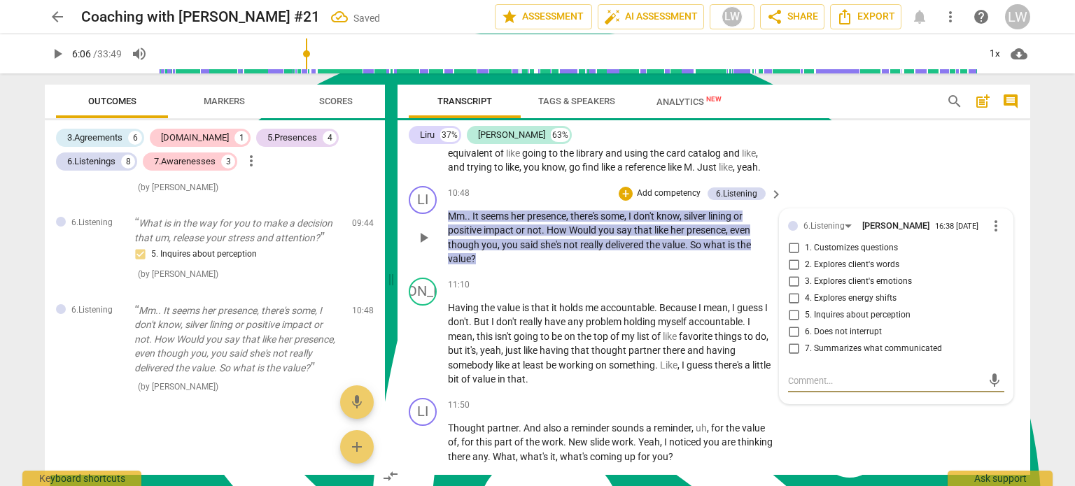
click at [792, 271] on input "2. Explores client's words" at bounding box center [793, 265] width 22 height 17
click at [668, 198] on p "Add competency" at bounding box center [669, 194] width 66 height 13
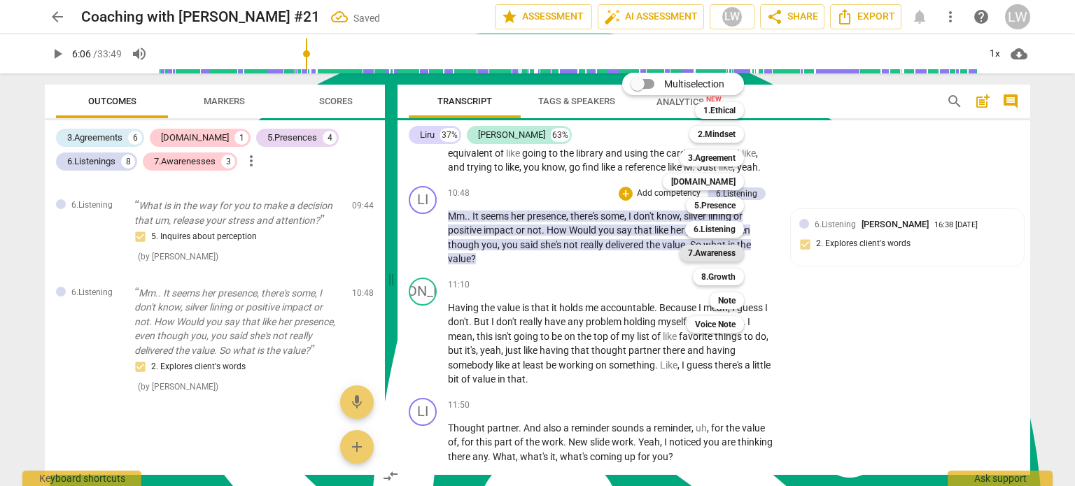
click at [708, 251] on b "7.Awareness" at bounding box center [712, 253] width 48 height 17
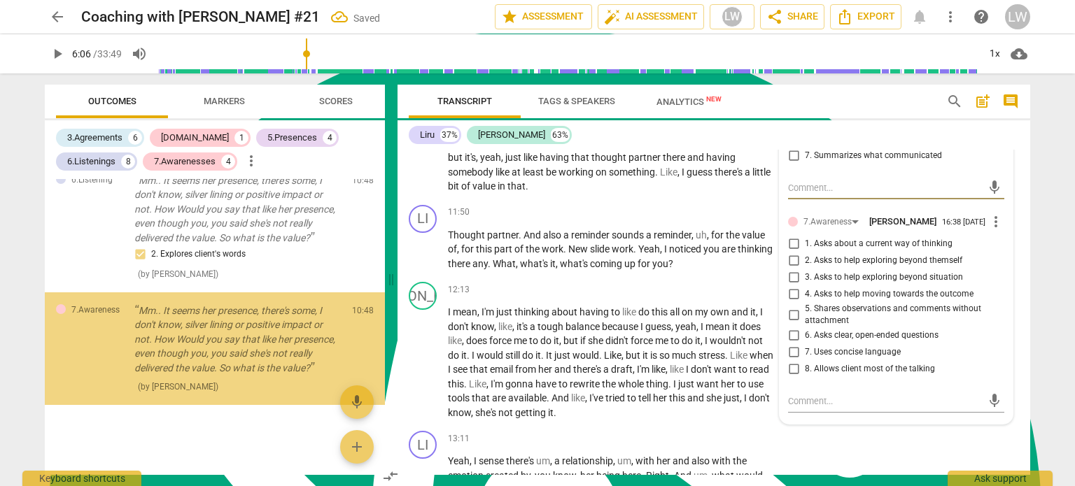
scroll to position [2940, 0]
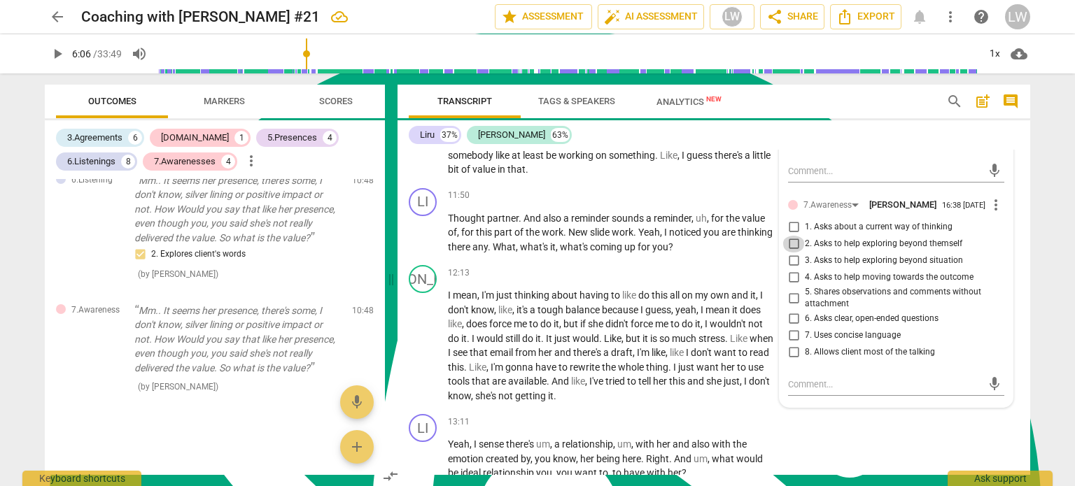
click at [793, 252] on input "2. Asks to help exploring beyond themself" at bounding box center [793, 244] width 22 height 17
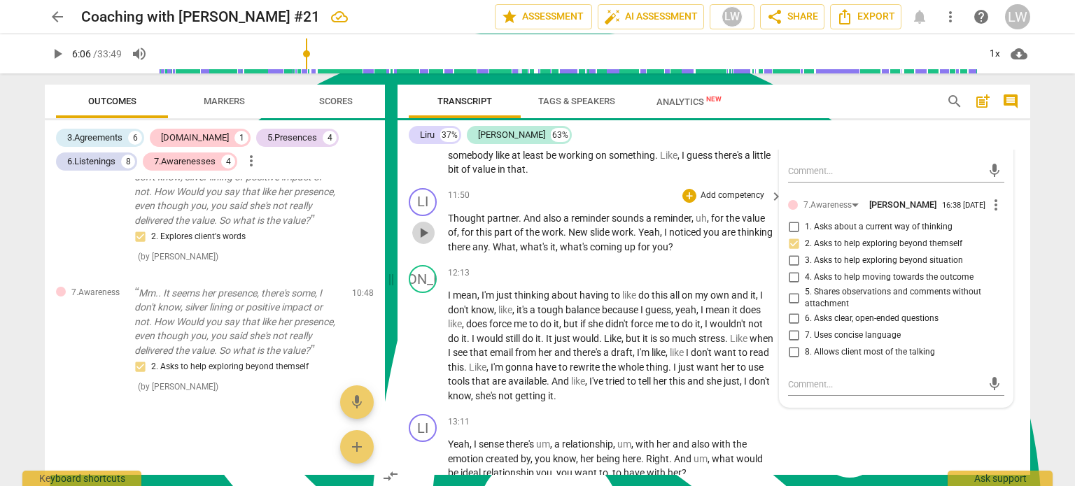
click at [426, 241] on span "play_arrow" at bounding box center [423, 233] width 17 height 17
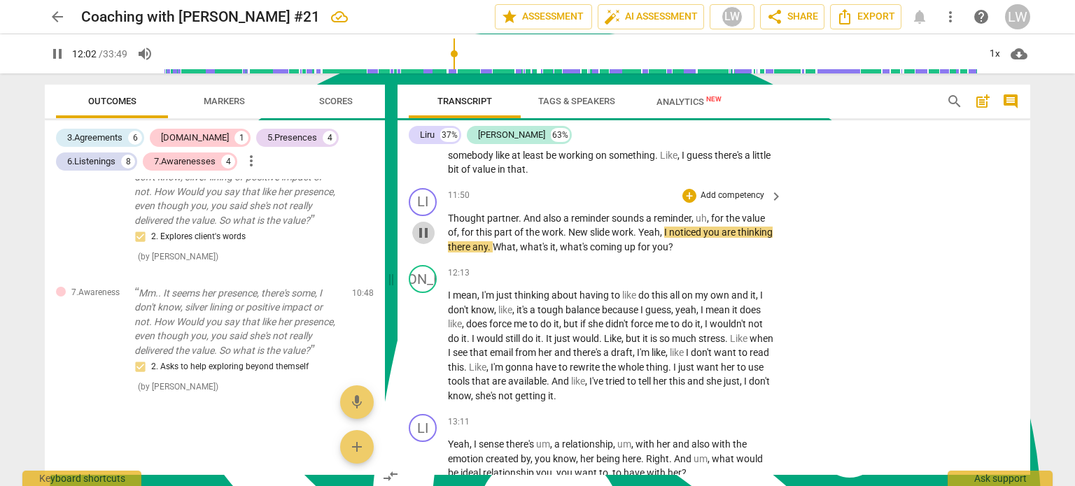
click at [426, 241] on span "pause" at bounding box center [423, 233] width 17 height 17
click at [600, 238] on span "slide" at bounding box center [601, 232] width 22 height 11
click at [610, 240] on p "Thought partner . And also a reminder sounds a reminder , uh , for the value of…" at bounding box center [612, 232] width 328 height 43
click at [426, 237] on span "play_arrow" at bounding box center [423, 233] width 17 height 17
click at [426, 239] on span "pause" at bounding box center [423, 233] width 17 height 17
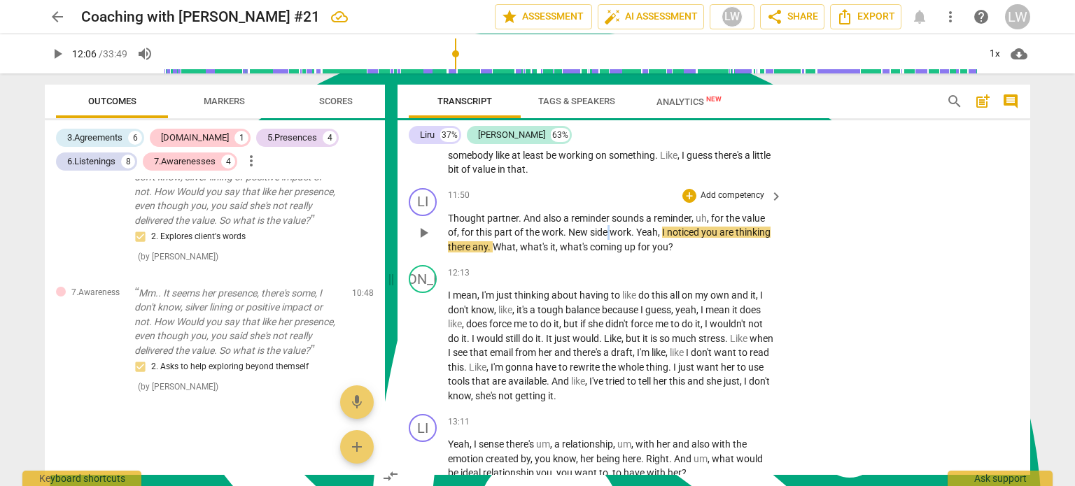
click at [608, 238] on span "side" at bounding box center [600, 232] width 20 height 11
click at [566, 238] on span "." at bounding box center [565, 232] width 5 height 11
drag, startPoint x: 505, startPoint y: 239, endPoint x: 614, endPoint y: 246, distance: 108.7
click at [614, 246] on p "Thought partner . And also a reminder sounds a reminder , uh , for the value of…" at bounding box center [612, 232] width 328 height 43
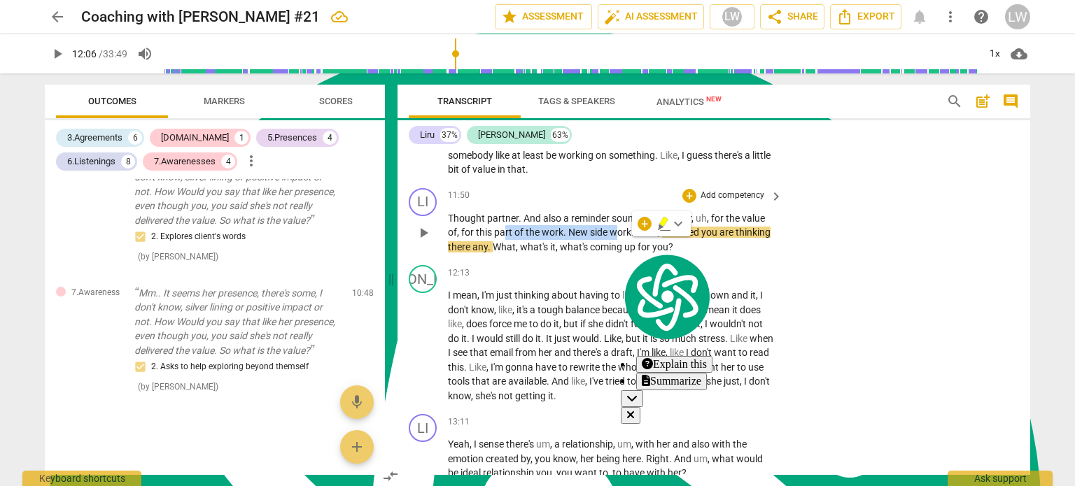
click at [421, 241] on span "play_arrow" at bounding box center [423, 233] width 17 height 17
click at [421, 241] on span "pause" at bounding box center [423, 233] width 17 height 17
click at [423, 241] on span "play_arrow" at bounding box center [423, 233] width 17 height 17
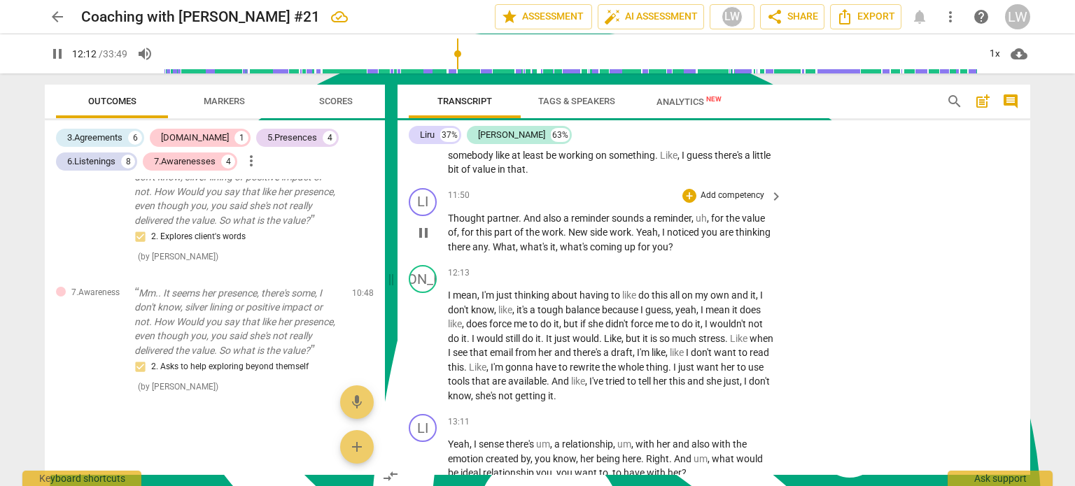
drag, startPoint x: 588, startPoint y: 243, endPoint x: 518, endPoint y: 225, distance: 72.1
click at [603, 241] on div "LI play_arrow pause 11:50 + Add competency keyboard_arrow_right Thought partner…" at bounding box center [714, 222] width 633 height 78
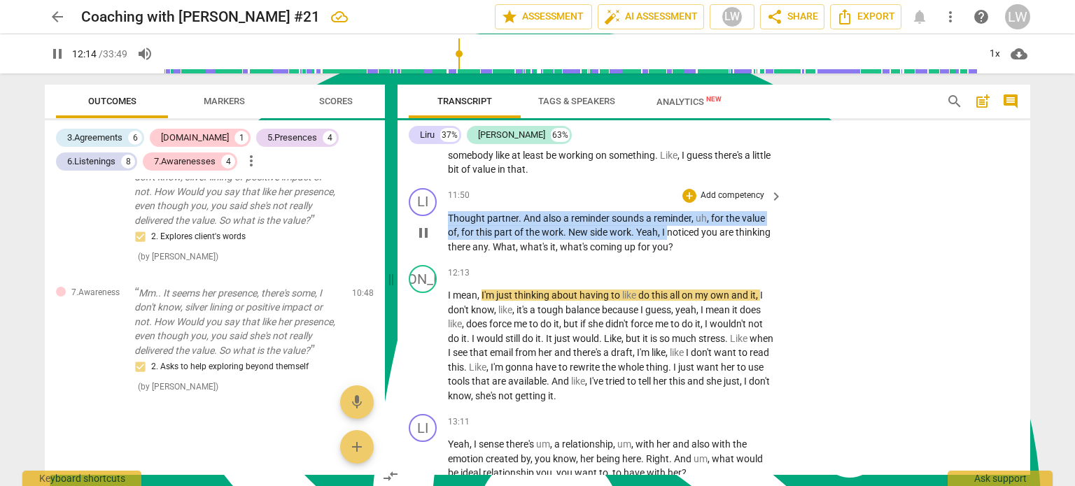
drag, startPoint x: 552, startPoint y: 245, endPoint x: 422, endPoint y: 244, distance: 129.5
click at [669, 244] on p "Thought partner . And also a reminder sounds a reminder , uh , for the value of…" at bounding box center [612, 232] width 328 height 43
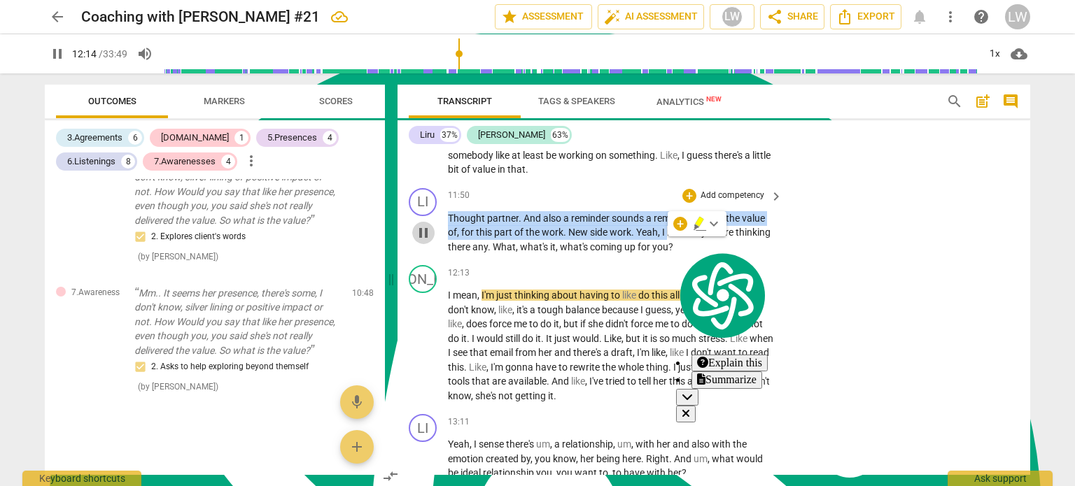
click at [422, 241] on span "pause" at bounding box center [423, 233] width 17 height 17
click at [0, 0] on span "play_arrow" at bounding box center [0, 0] width 0 height 0
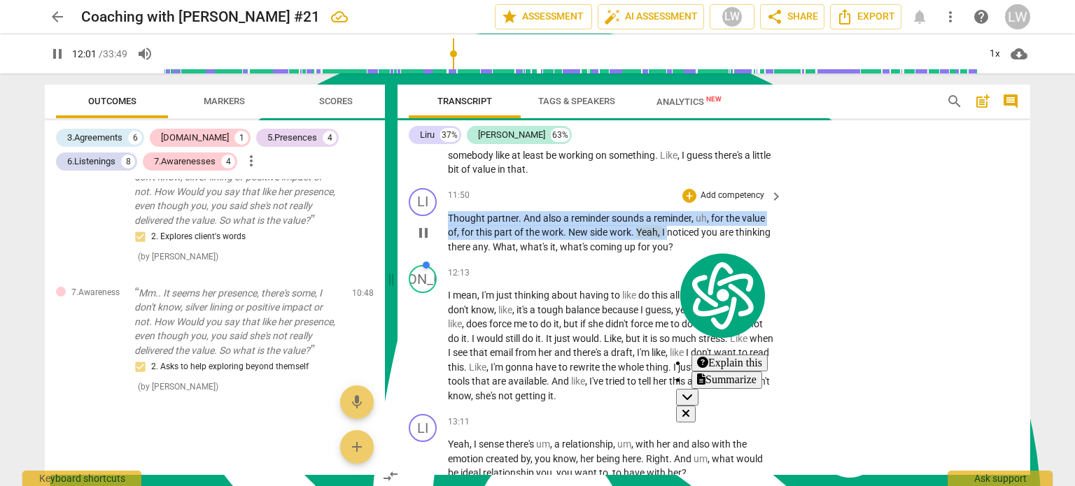
click at [425, 239] on span "pause" at bounding box center [423, 233] width 17 height 17
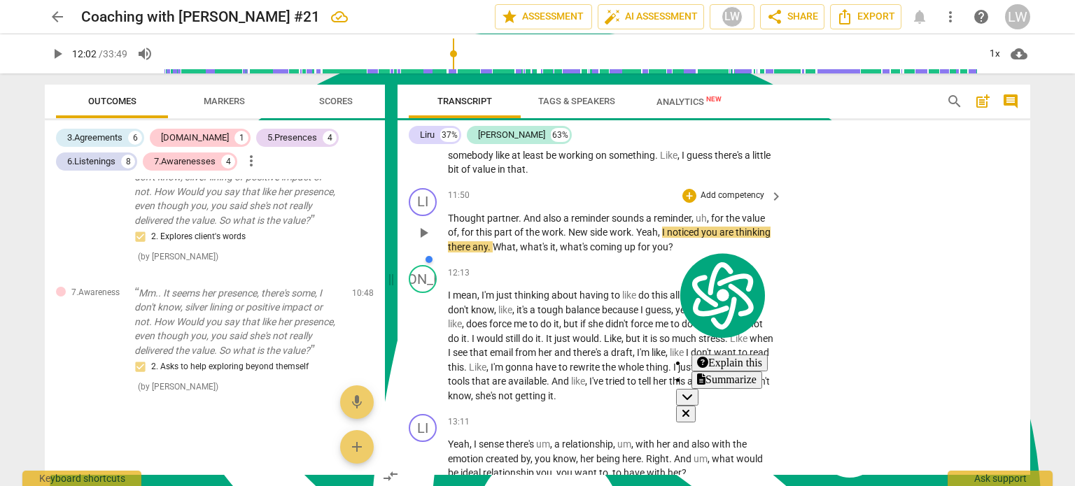
click at [586, 260] on div "LI play_arrow pause 11:50 + Add competency keyboard_arrow_right Thought partner…" at bounding box center [714, 222] width 633 height 78
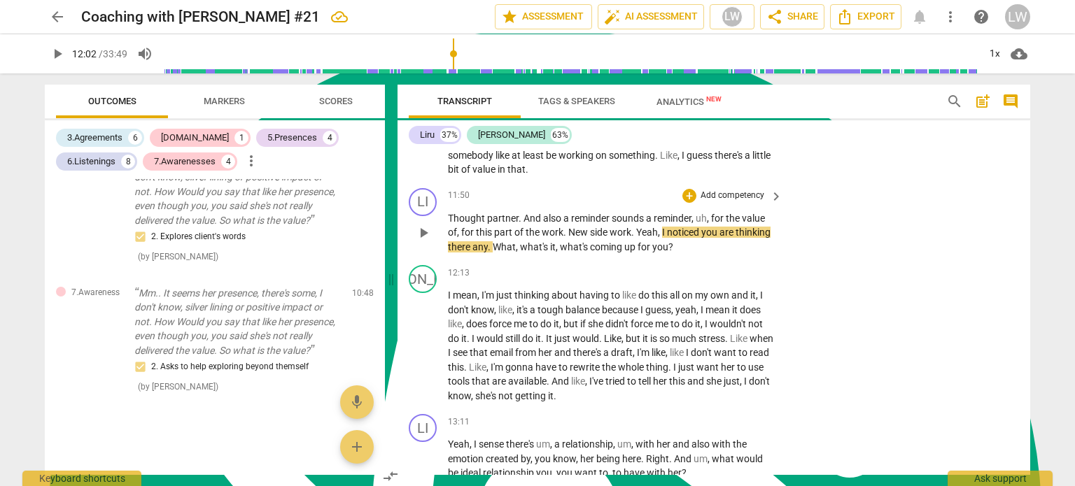
click at [608, 238] on span "side" at bounding box center [600, 232] width 20 height 11
click at [684, 269] on div "JA play_arrow pause 12:13 + Add competency keyboard_arrow_right I mean , I'm ju…" at bounding box center [714, 334] width 633 height 149
click at [667, 253] on span "up" at bounding box center [667, 246] width 13 height 11
click at [742, 202] on p "Add competency" at bounding box center [732, 196] width 66 height 13
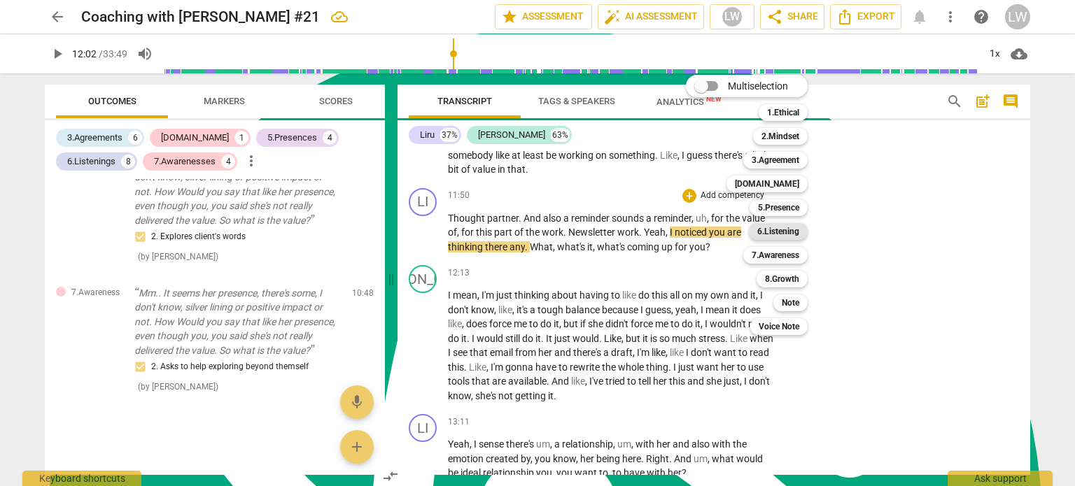
click at [782, 234] on b "6.Listening" at bounding box center [778, 231] width 42 height 17
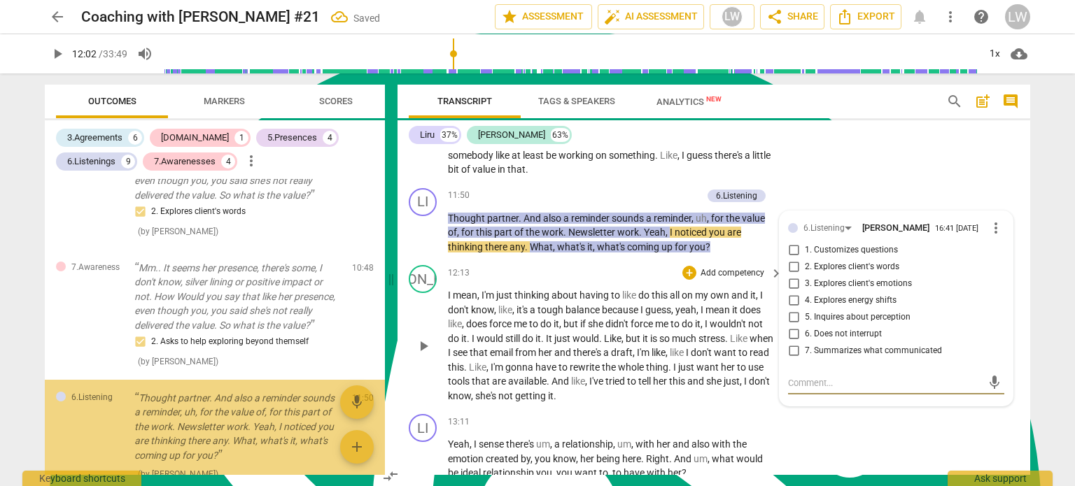
scroll to position [2545, 0]
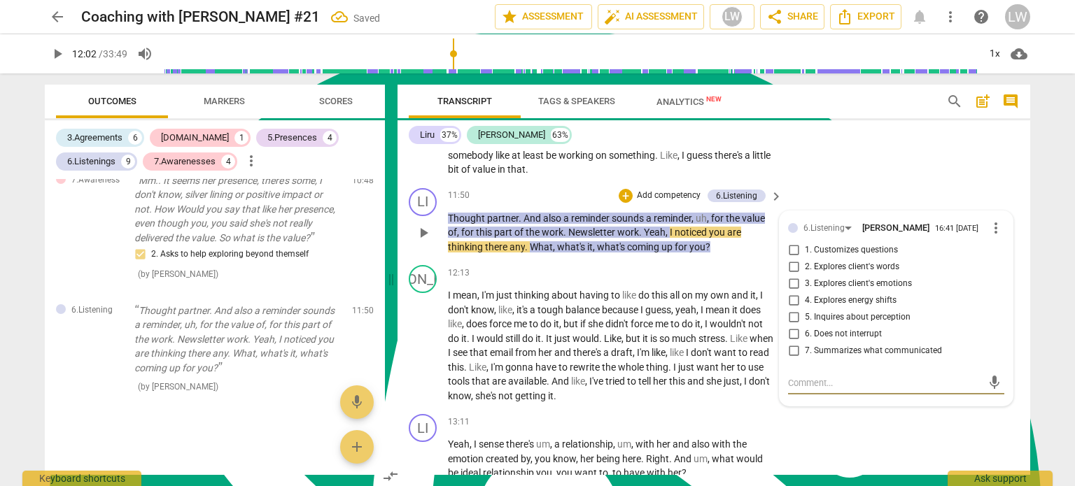
click at [794, 275] on input "2. Explores client's words" at bounding box center [793, 267] width 22 height 17
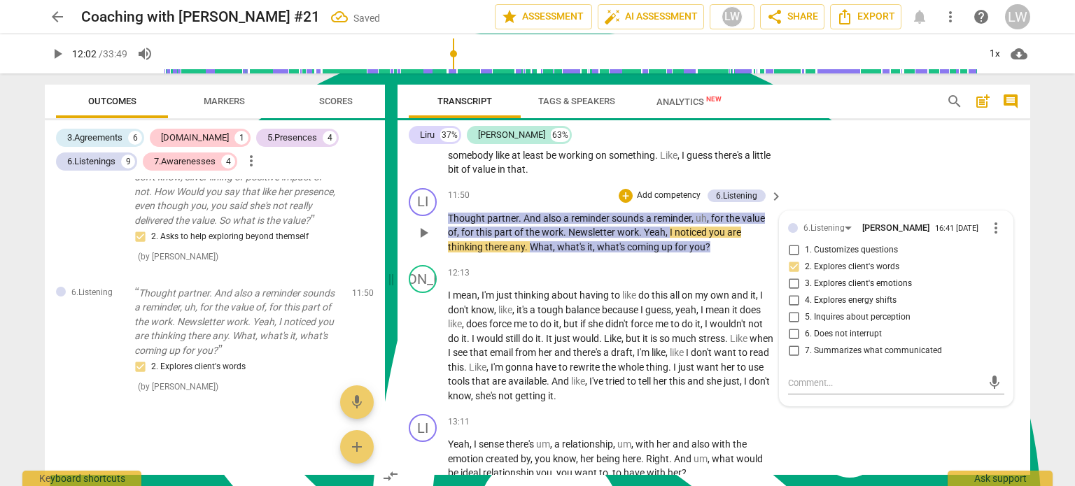
click at [790, 358] on input "7. Summarizes what communicated" at bounding box center [793, 351] width 22 height 17
click at [665, 202] on p "Add competency" at bounding box center [669, 196] width 66 height 13
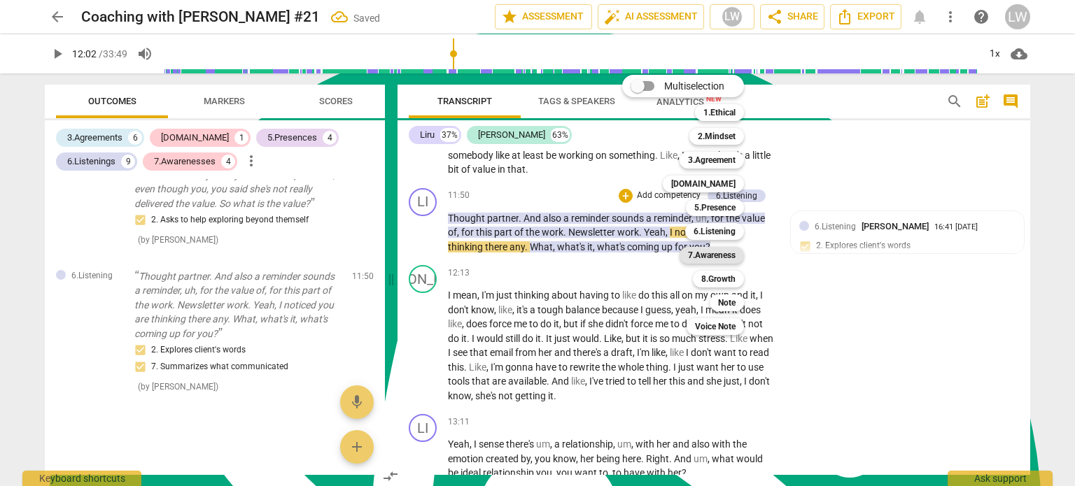
click at [719, 257] on b "7.Awareness" at bounding box center [712, 255] width 48 height 17
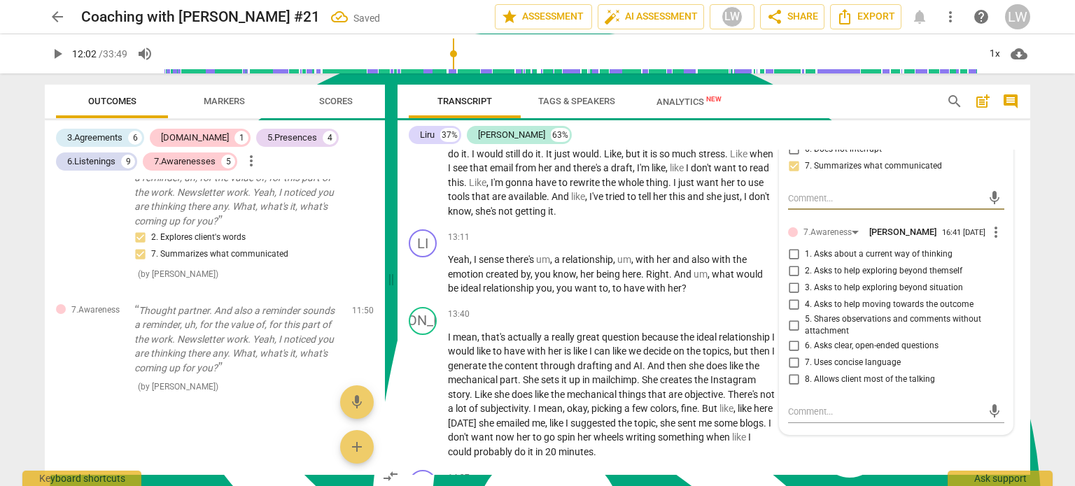
scroll to position [3150, 0]
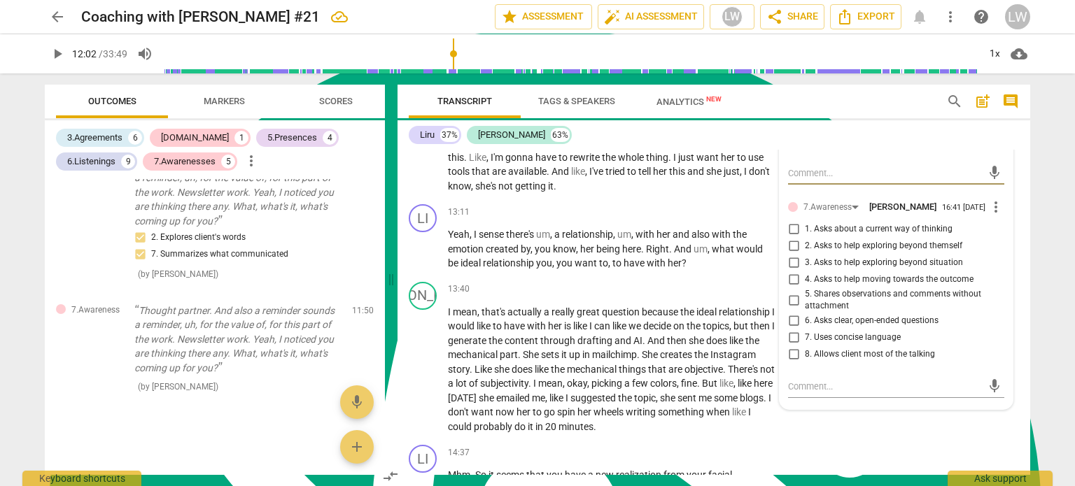
click at [792, 307] on input "5. Shares observations and comments without attachment" at bounding box center [793, 300] width 22 height 17
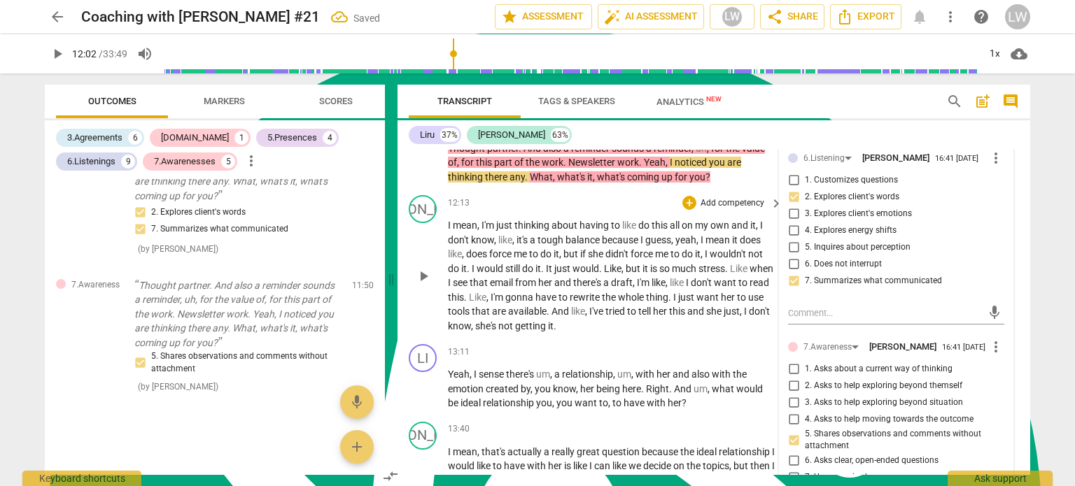
scroll to position [2940, 0]
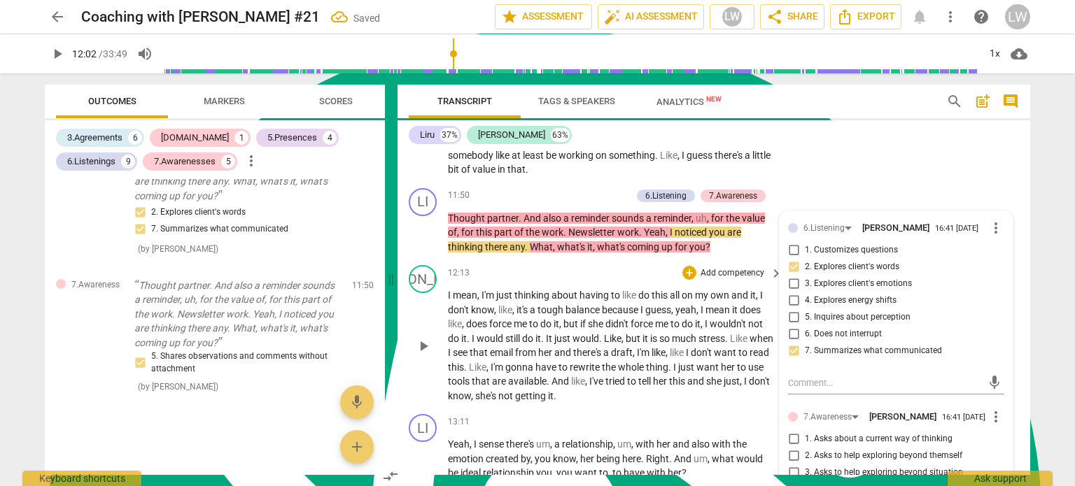
click at [626, 280] on div "12:13 + Add competency keyboard_arrow_right" at bounding box center [616, 272] width 336 height 15
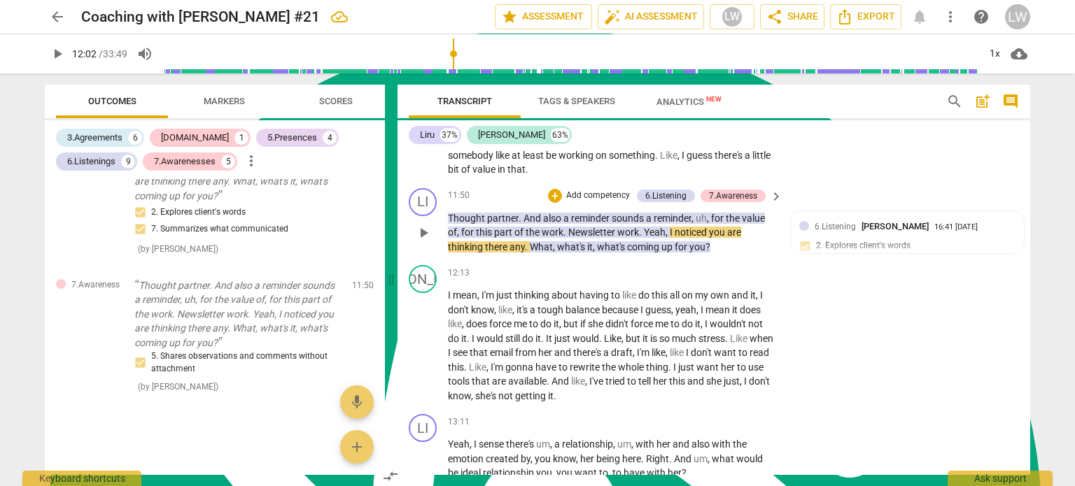
click at [601, 200] on p "Add competency" at bounding box center [598, 196] width 66 height 13
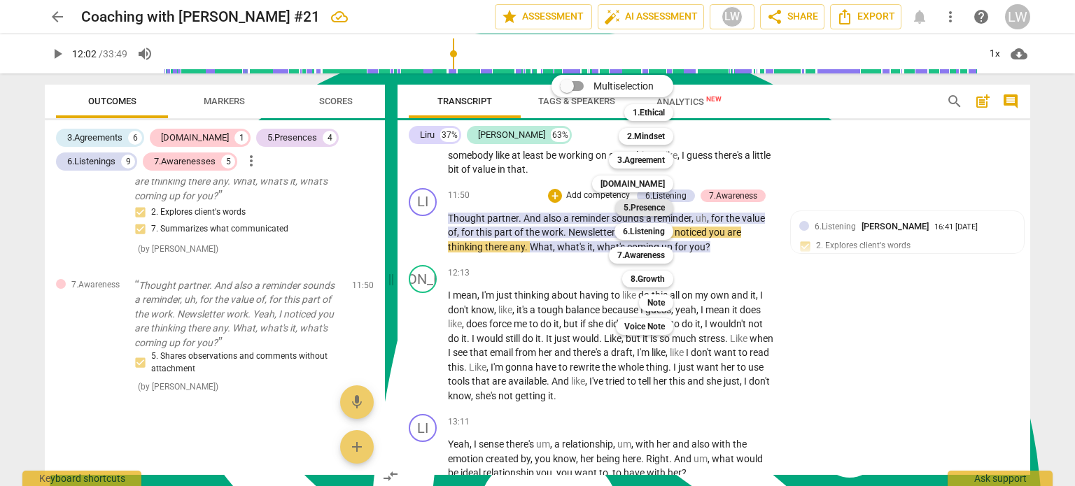
click at [645, 206] on b "5.Presence" at bounding box center [644, 207] width 41 height 17
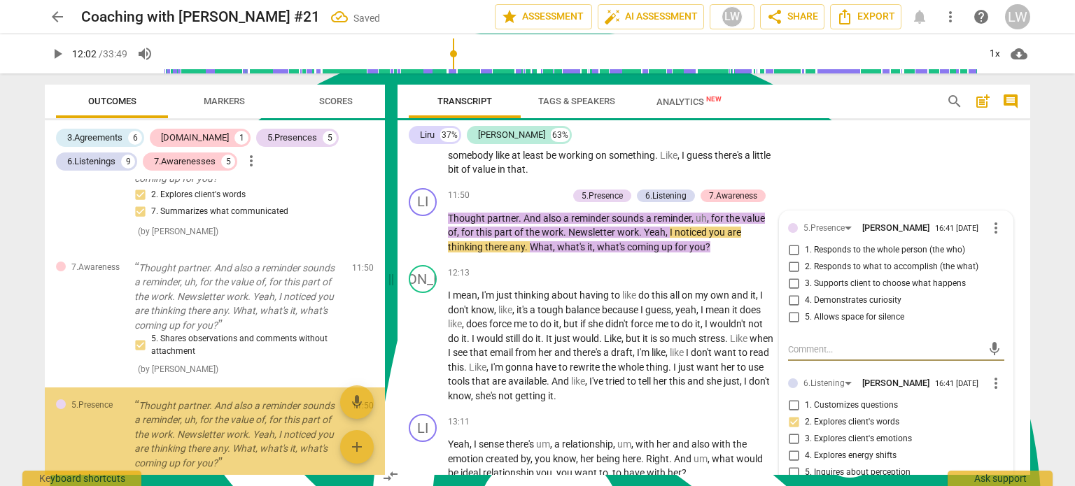
scroll to position [2830, 0]
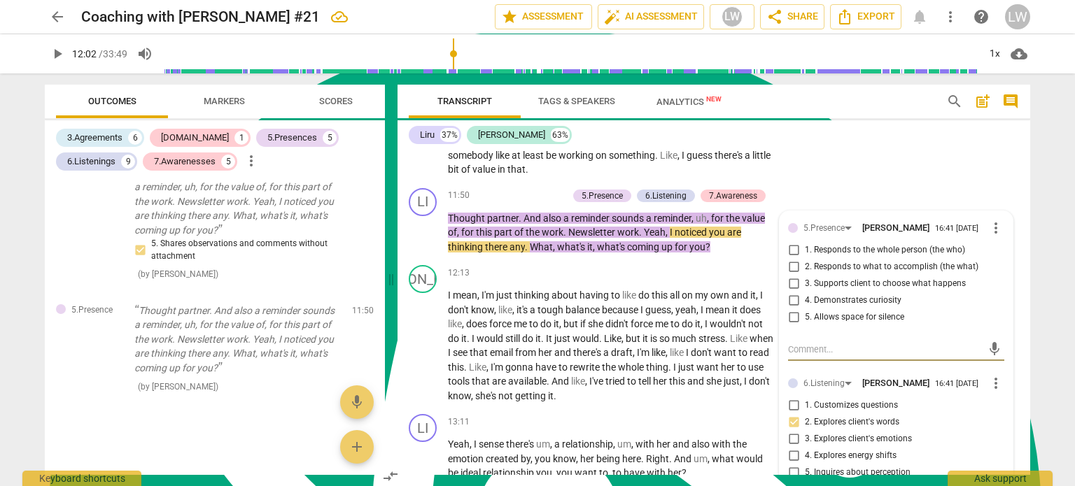
click at [792, 309] on input "4. Demonstrates curiosity" at bounding box center [793, 301] width 22 height 17
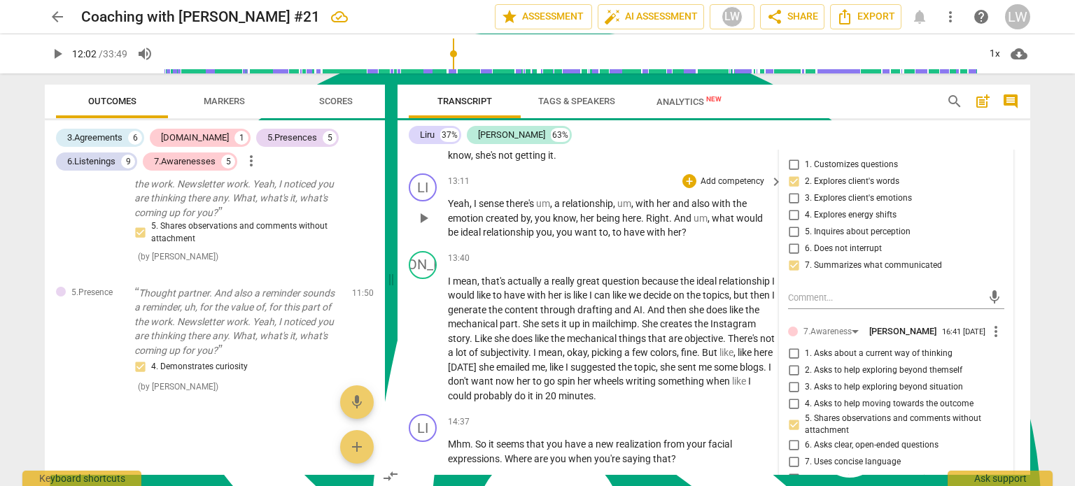
scroll to position [3150, 0]
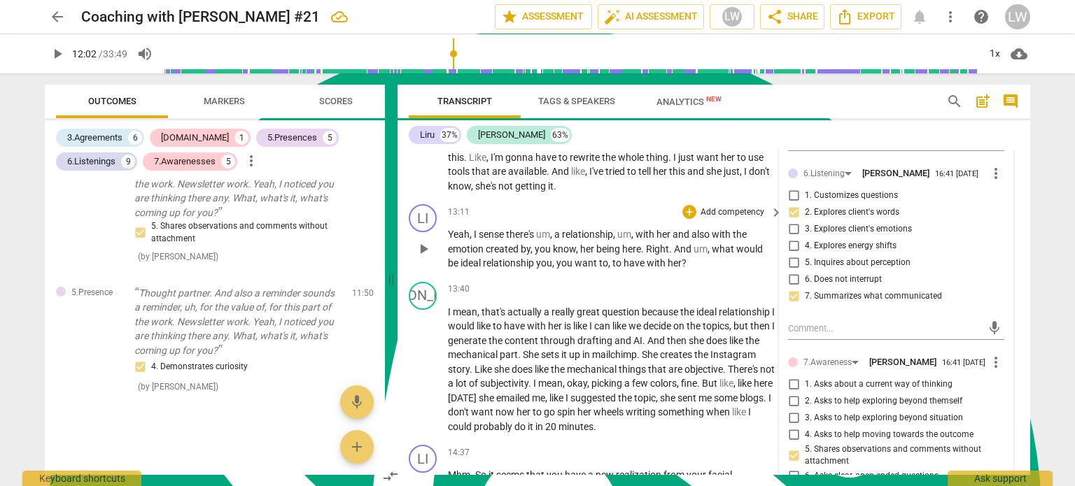
click at [733, 219] on p "Add competency" at bounding box center [732, 212] width 66 height 13
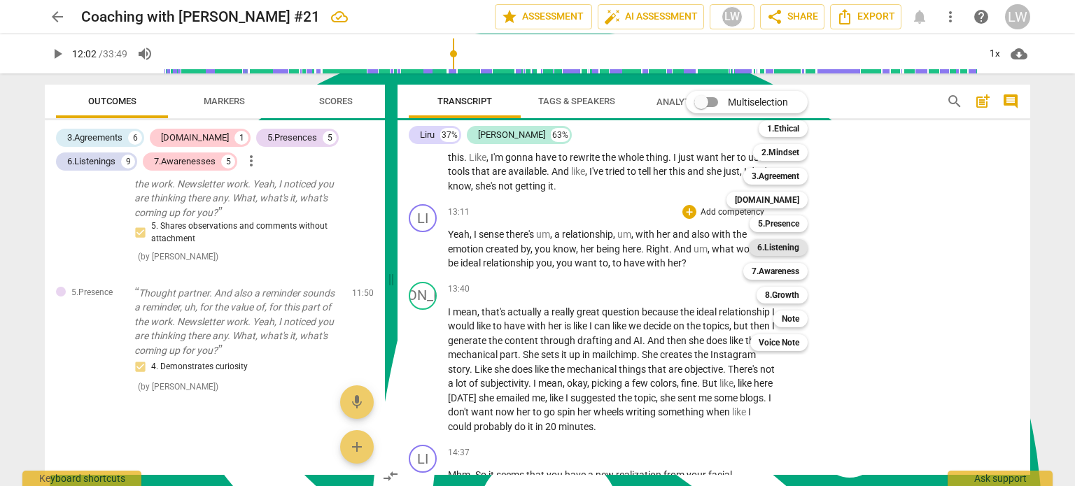
click at [769, 248] on b "6.Listening" at bounding box center [778, 247] width 42 height 17
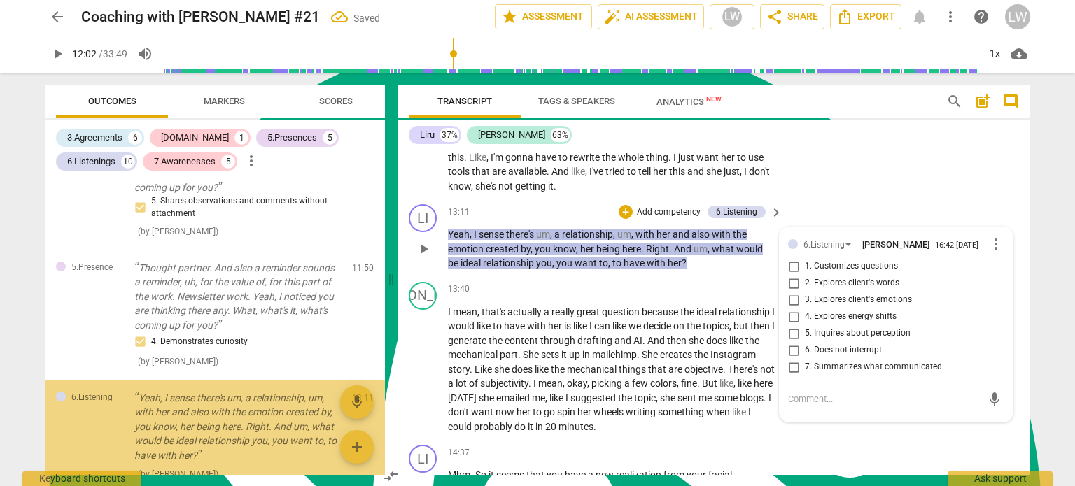
scroll to position [2960, 0]
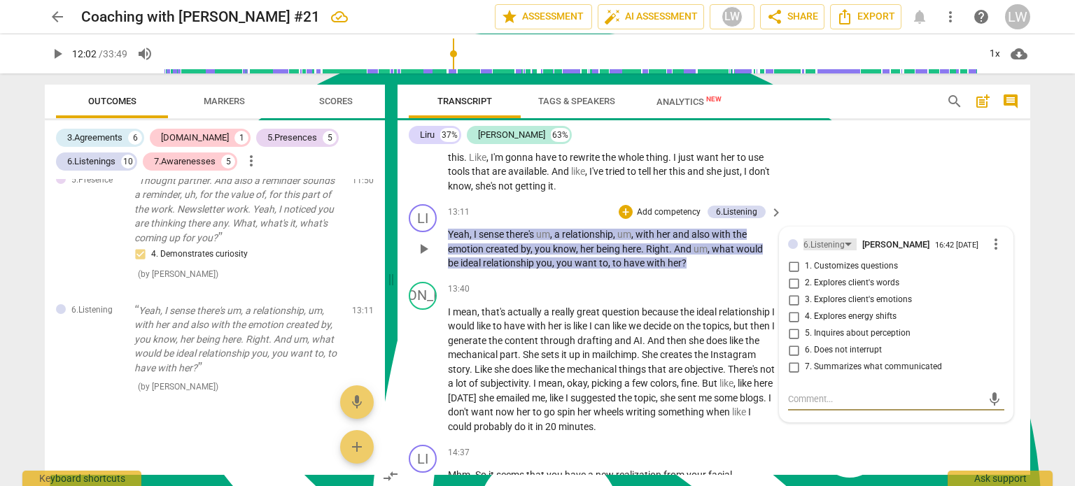
click at [845, 251] on div "6.Listening" at bounding box center [829, 245] width 53 height 12
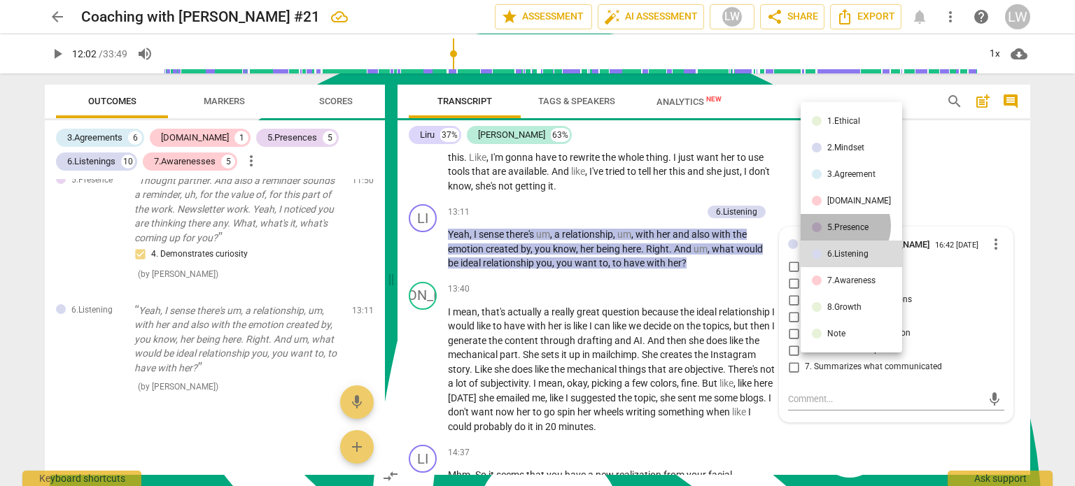
click at [844, 226] on div "5.Presence" at bounding box center [847, 227] width 41 height 8
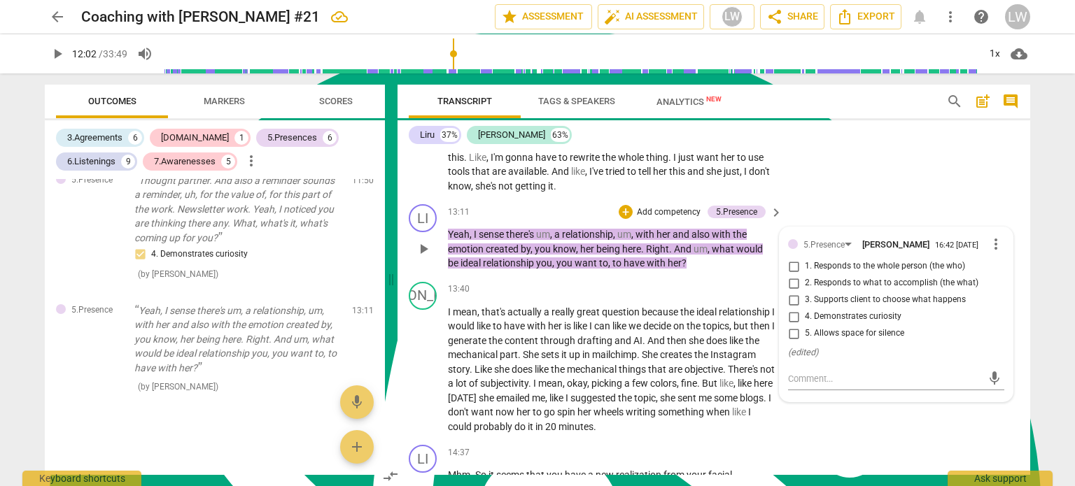
click at [789, 324] on input "4. Demonstrates curiosity" at bounding box center [793, 317] width 22 height 17
click at [669, 219] on p "Add competency" at bounding box center [669, 212] width 66 height 13
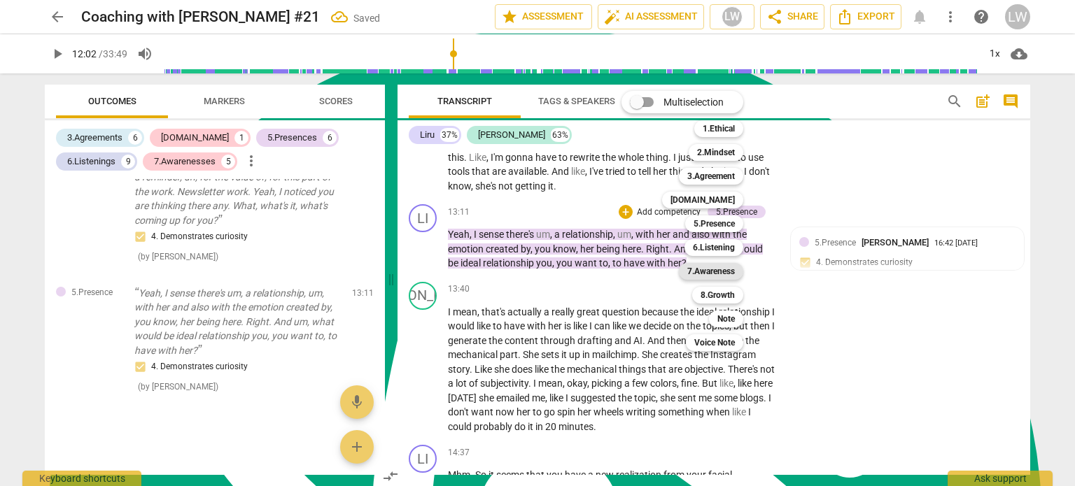
click at [707, 272] on b "7.Awareness" at bounding box center [711, 271] width 48 height 17
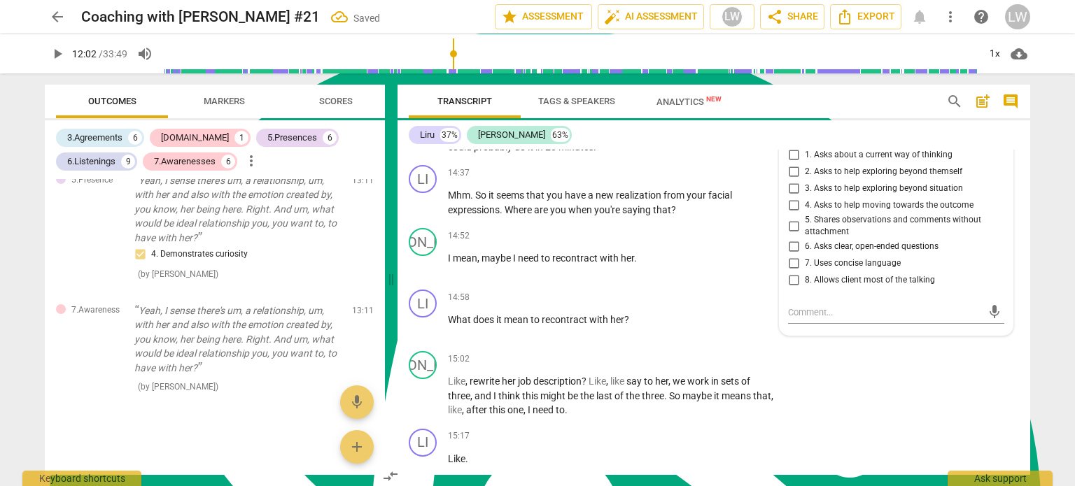
scroll to position [3360, 0]
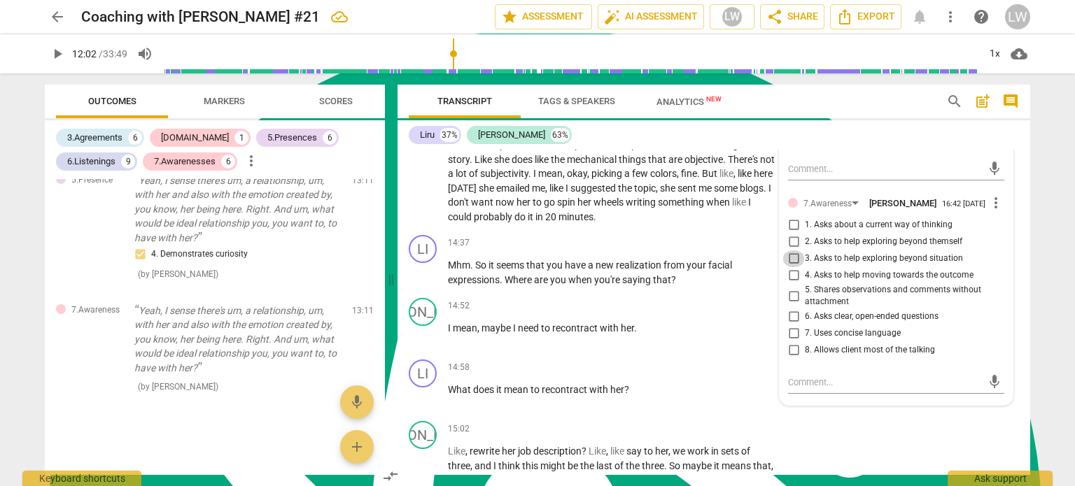
click at [790, 265] on input "3. Asks to help exploring beyond situation" at bounding box center [793, 259] width 22 height 17
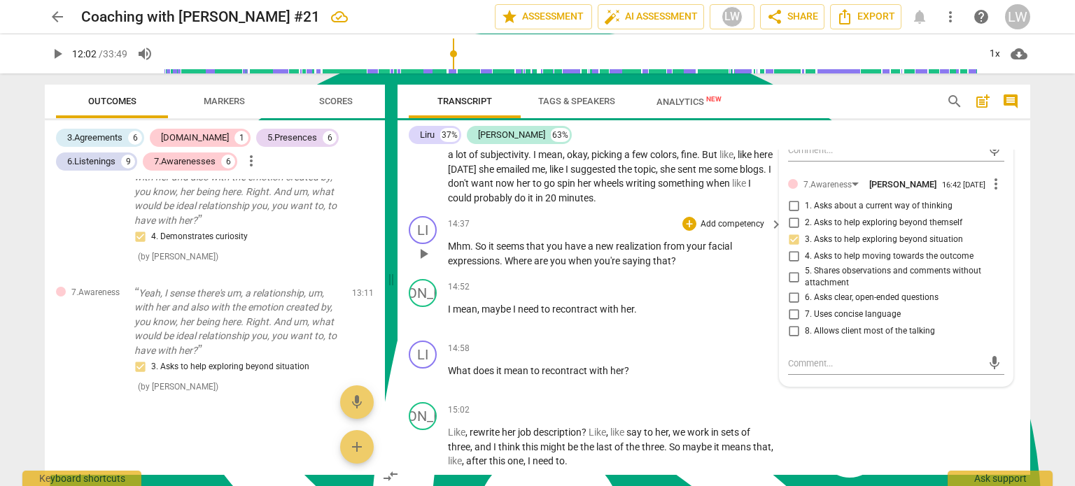
scroll to position [3429, 0]
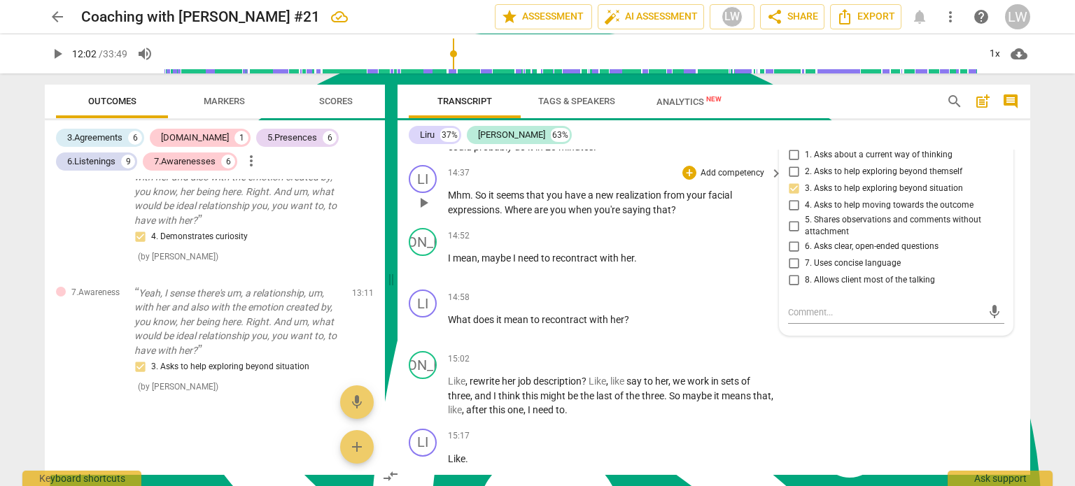
click at [740, 180] on p "Add competency" at bounding box center [732, 173] width 66 height 13
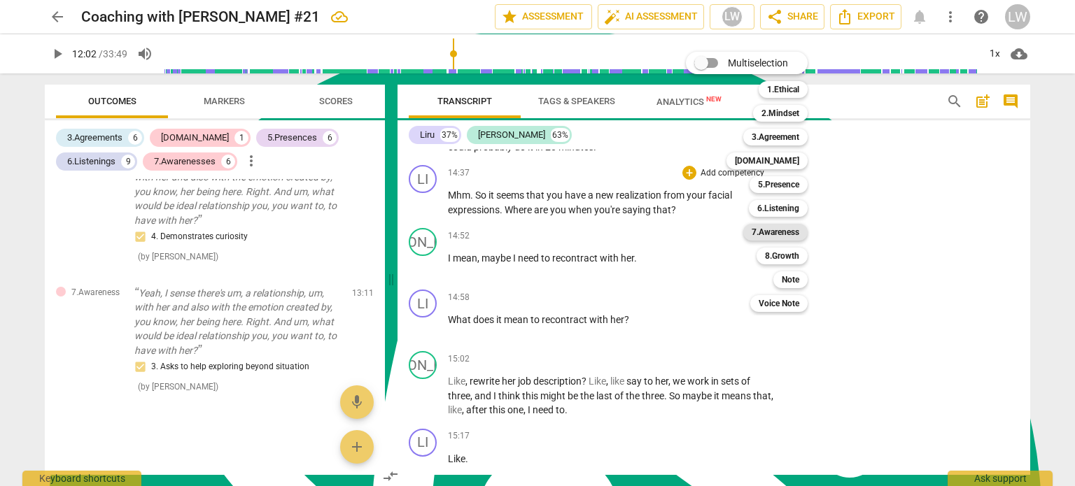
click at [764, 228] on b "7.Awareness" at bounding box center [776, 232] width 48 height 17
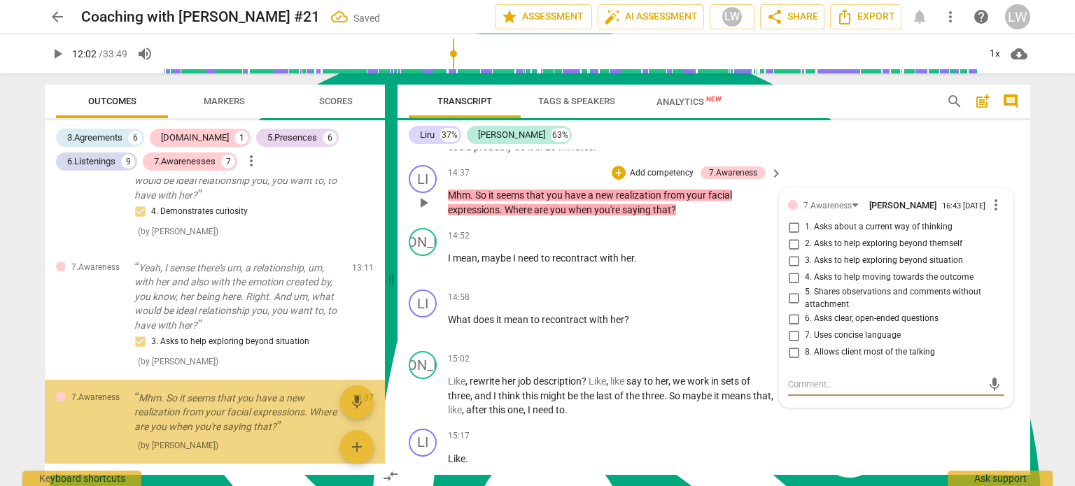
scroll to position [3192, 0]
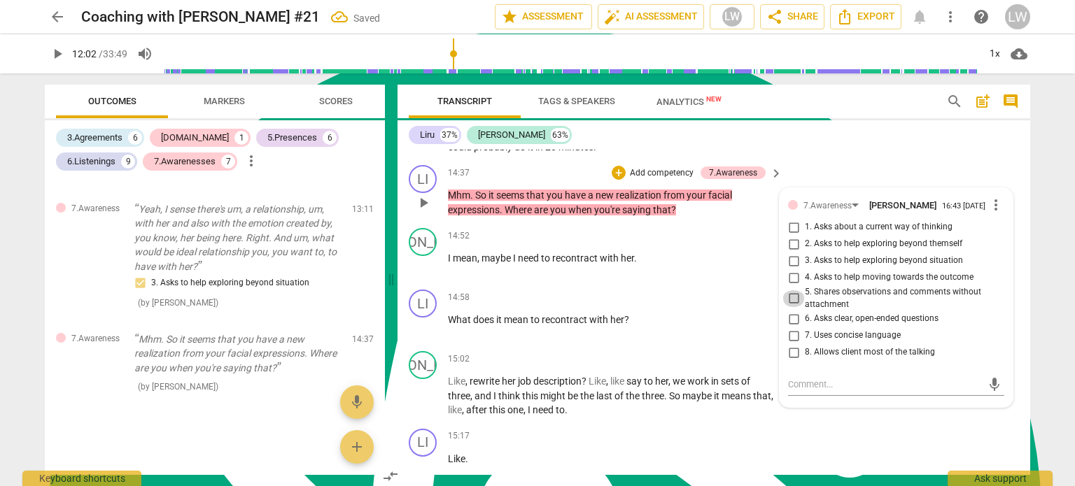
click at [791, 306] on input "5. Shares observations and comments without attachment" at bounding box center [793, 298] width 22 height 17
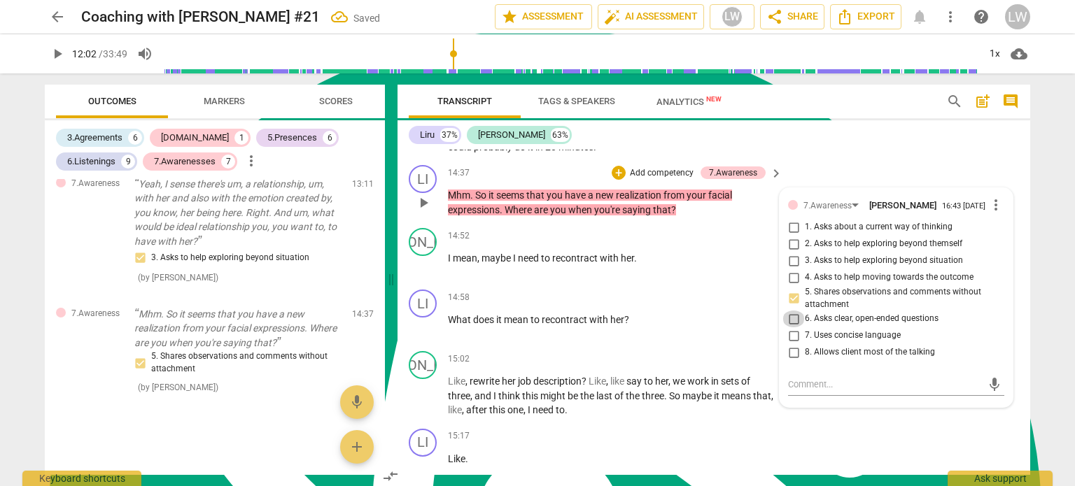
click at [789, 328] on input "6. Asks clear, open-ended questions" at bounding box center [793, 319] width 22 height 17
click at [655, 180] on p "Add competency" at bounding box center [662, 173] width 66 height 13
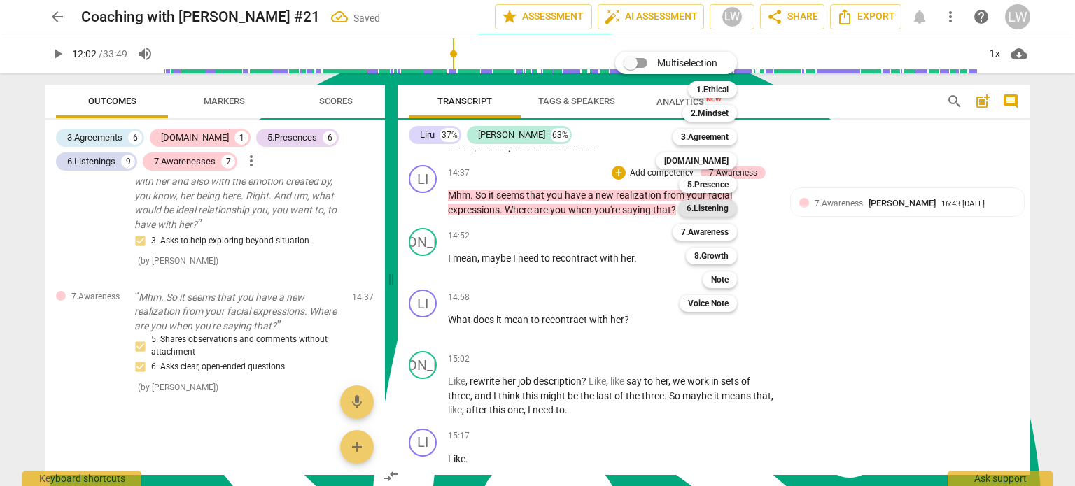
click at [705, 209] on b "6.Listening" at bounding box center [708, 208] width 42 height 17
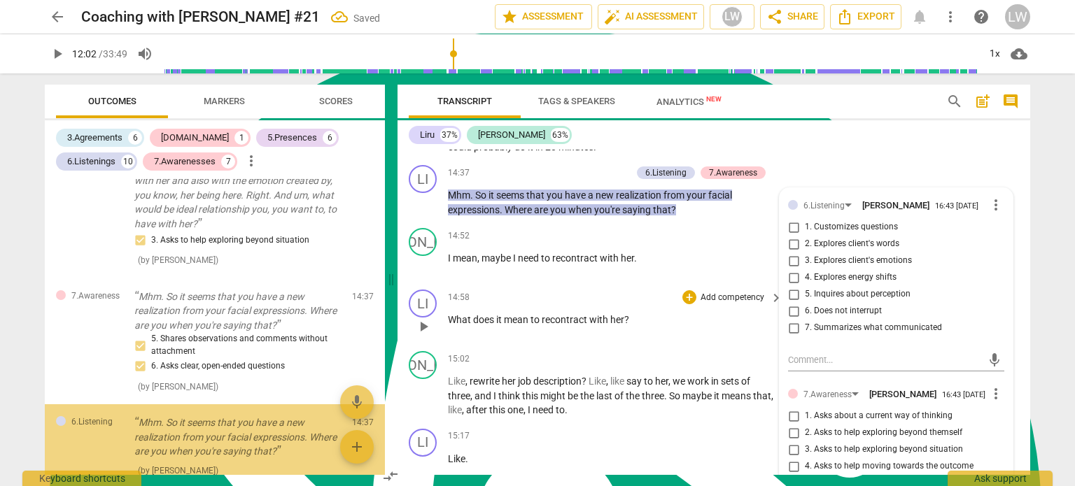
scroll to position [3318, 0]
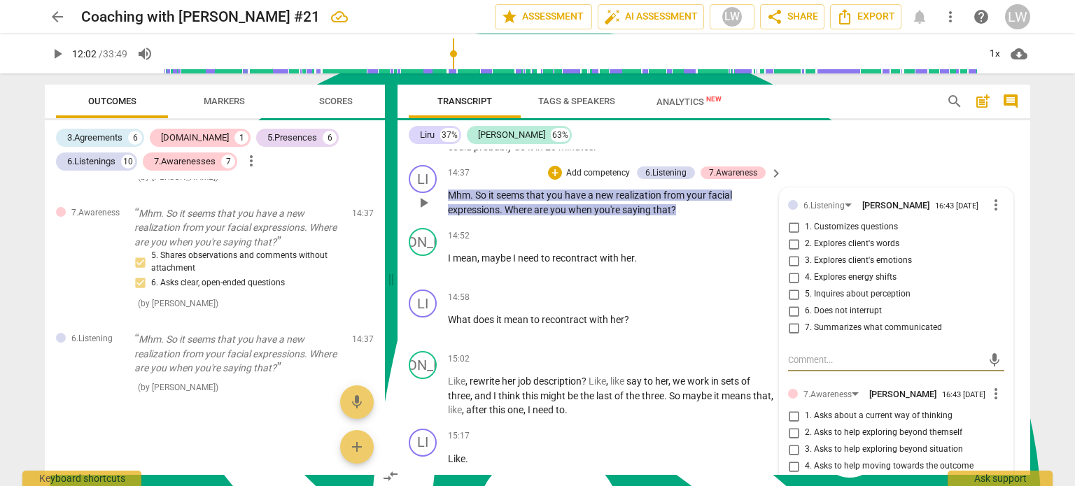
click at [788, 286] on input "4. Explores energy shifts" at bounding box center [793, 277] width 22 height 17
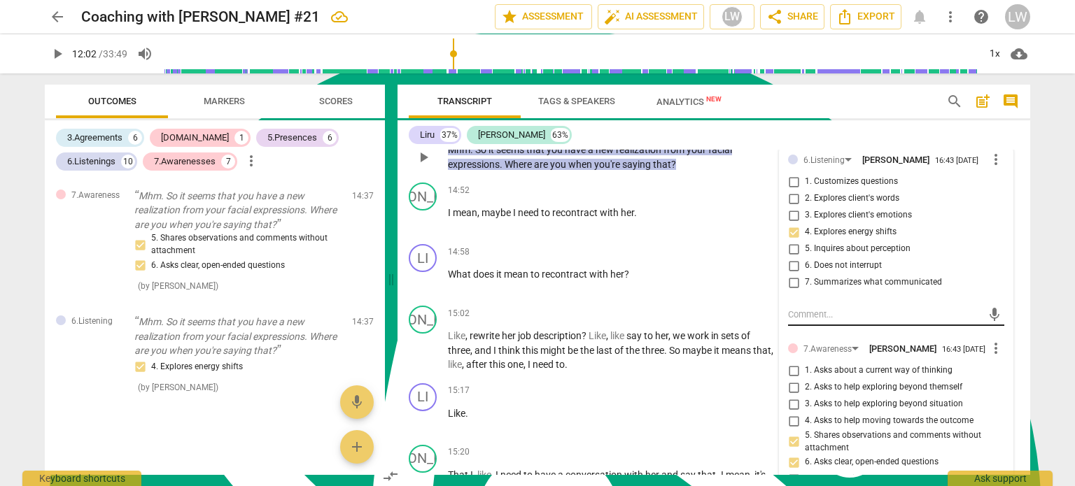
scroll to position [3499, 0]
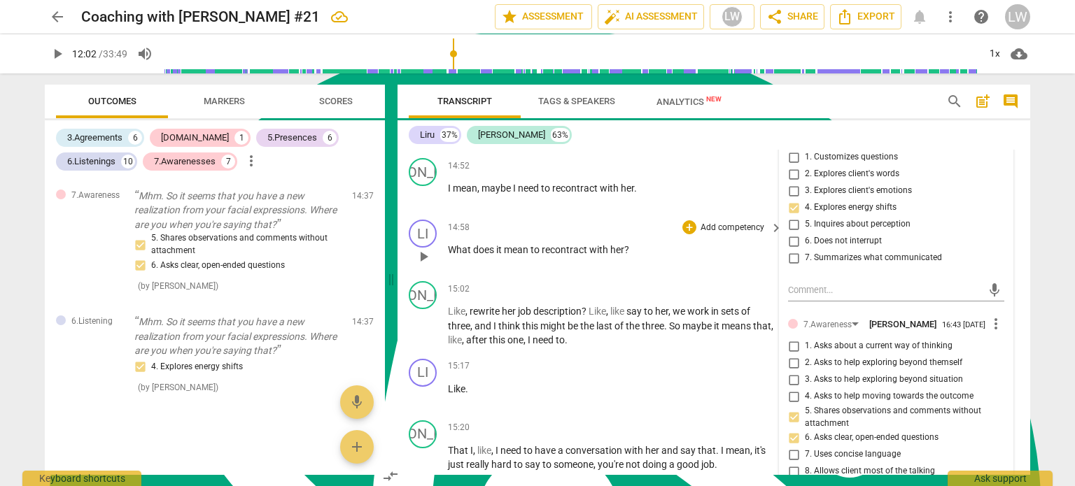
click at [733, 234] on p "Add competency" at bounding box center [732, 228] width 66 height 13
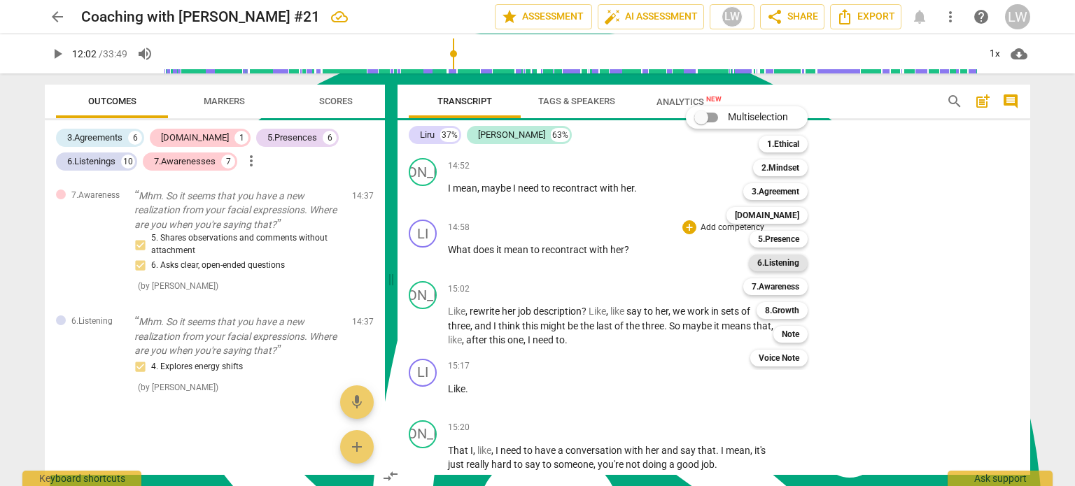
click at [780, 260] on b "6.Listening" at bounding box center [778, 263] width 42 height 17
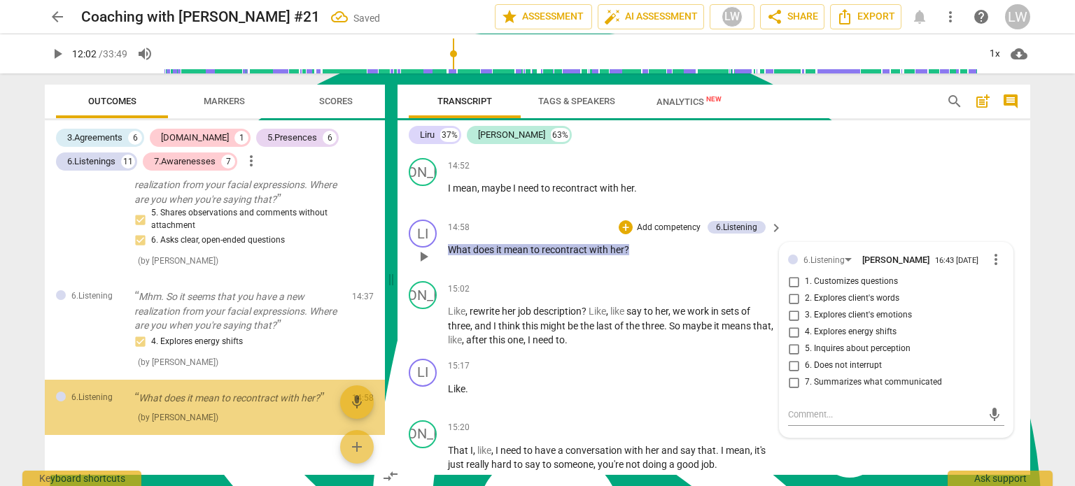
scroll to position [3390, 0]
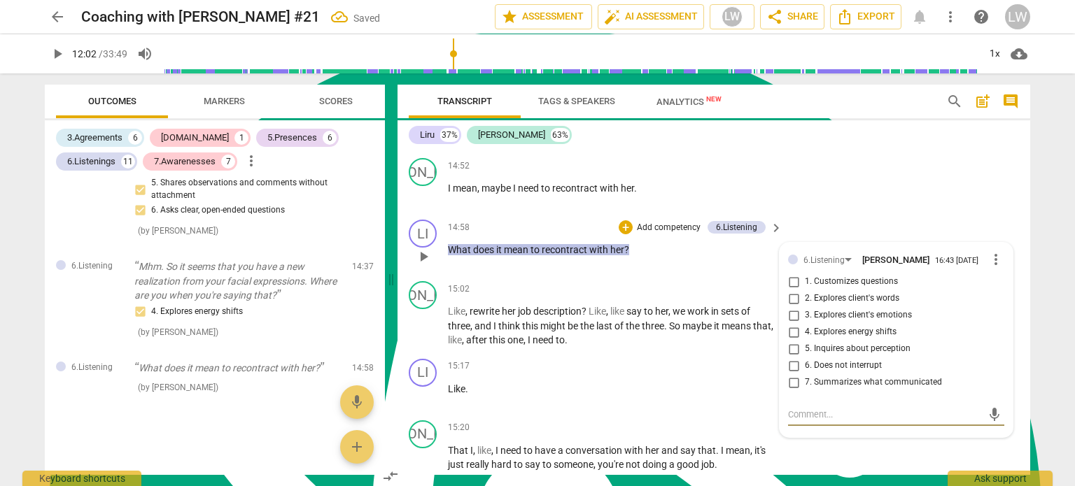
click at [794, 304] on input "2. Explores client's words" at bounding box center [793, 298] width 22 height 17
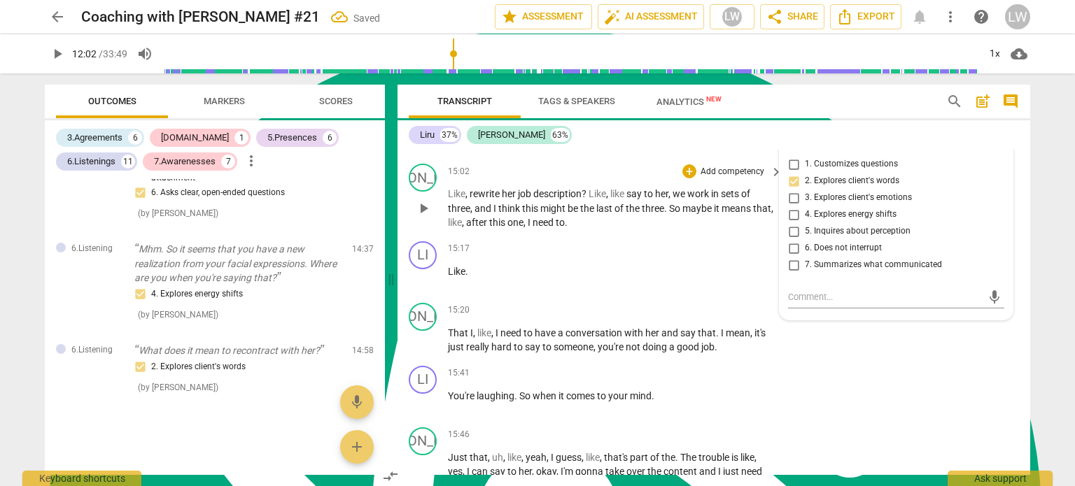
scroll to position [3639, 0]
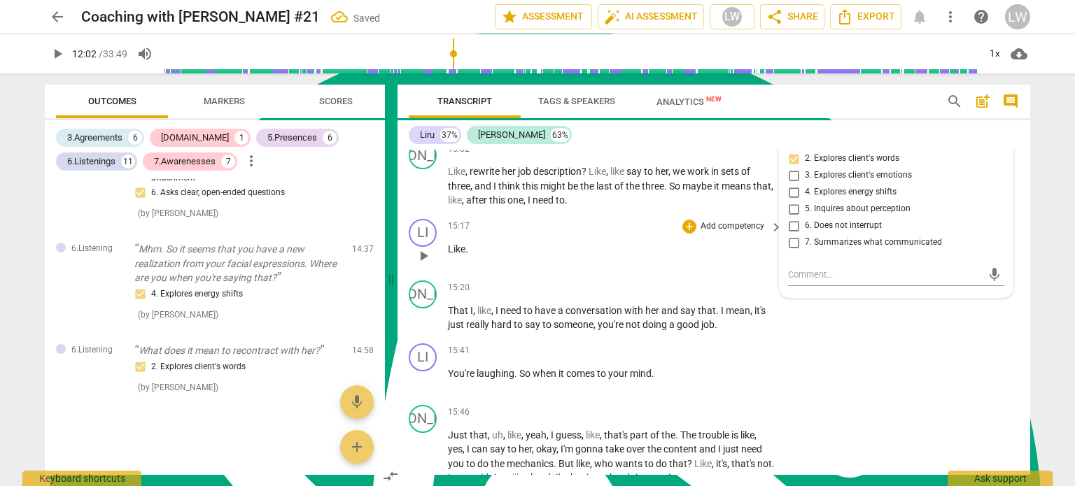
click at [423, 261] on span "play_arrow" at bounding box center [423, 256] width 17 height 17
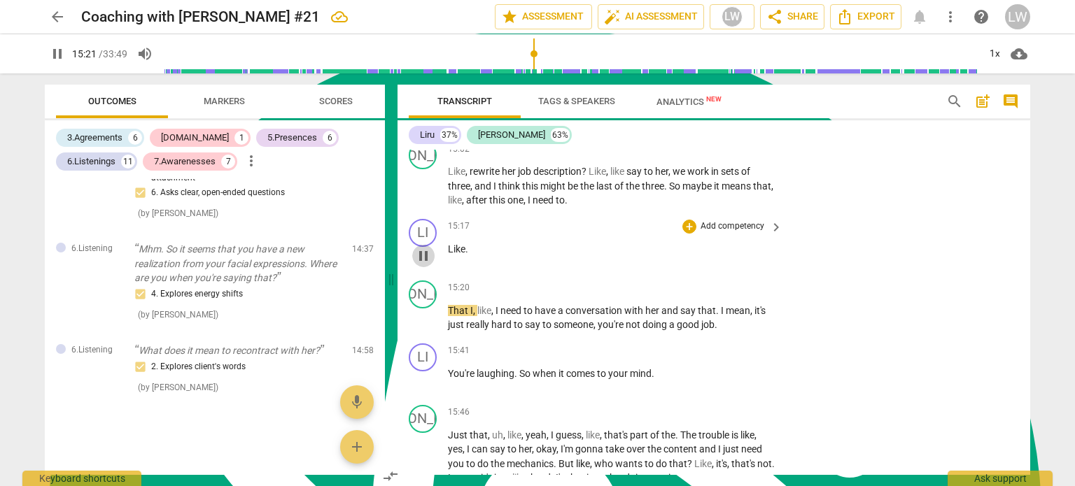
click at [423, 261] on span "pause" at bounding box center [423, 256] width 17 height 17
click at [428, 239] on div "LI" at bounding box center [423, 233] width 28 height 28
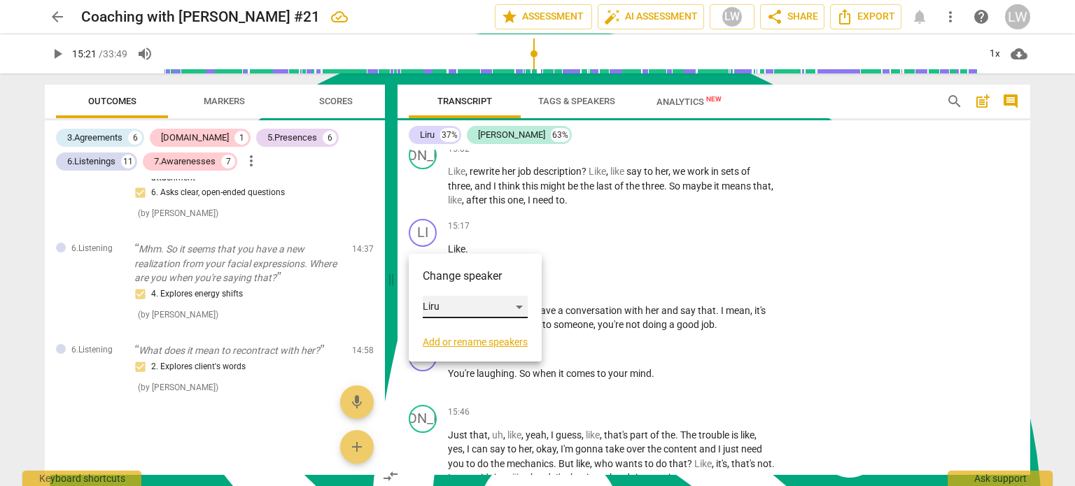
click at [521, 303] on div "Liru" at bounding box center [475, 307] width 105 height 22
click at [476, 330] on li "[PERSON_NAME]" at bounding box center [476, 334] width 106 height 27
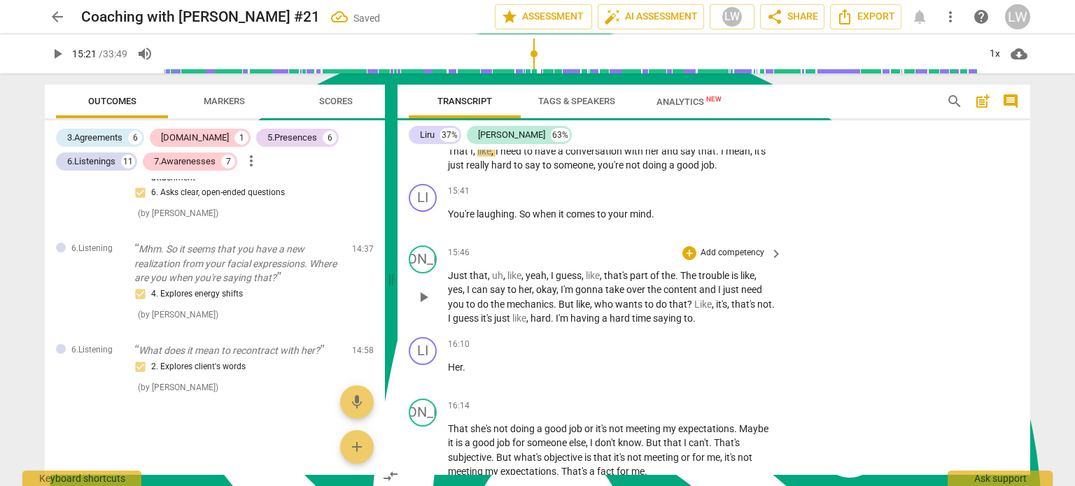
scroll to position [3779, 0]
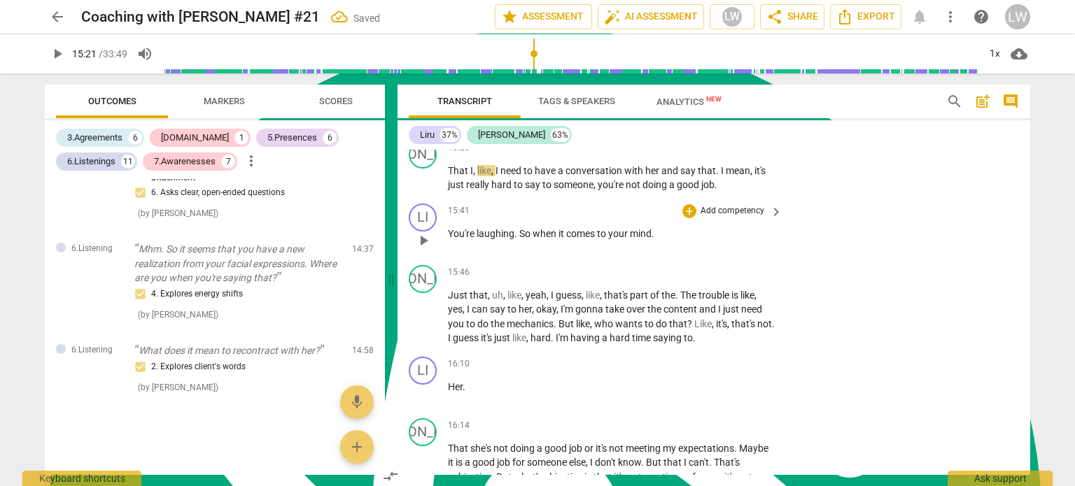
click at [744, 216] on p "Add competency" at bounding box center [732, 211] width 66 height 13
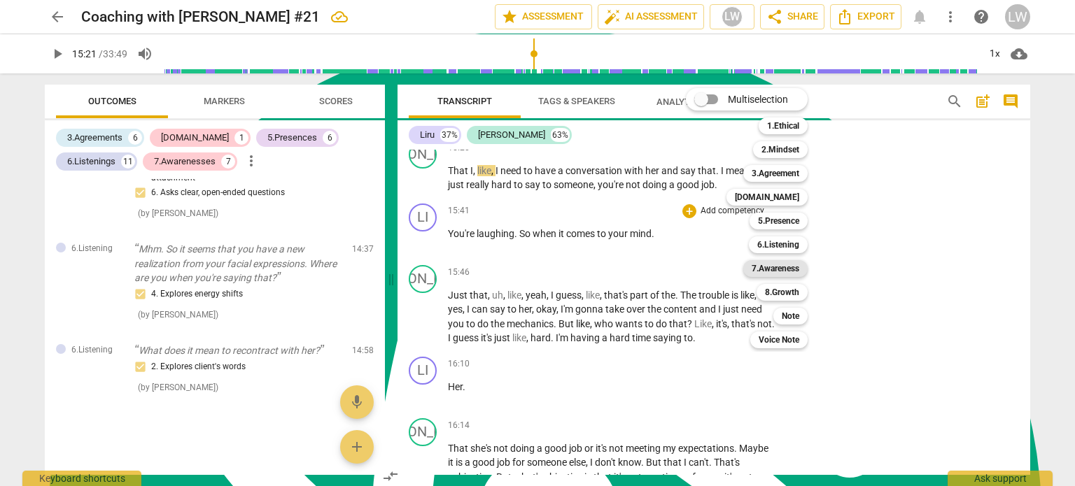
click at [778, 265] on b "7.Awareness" at bounding box center [776, 268] width 48 height 17
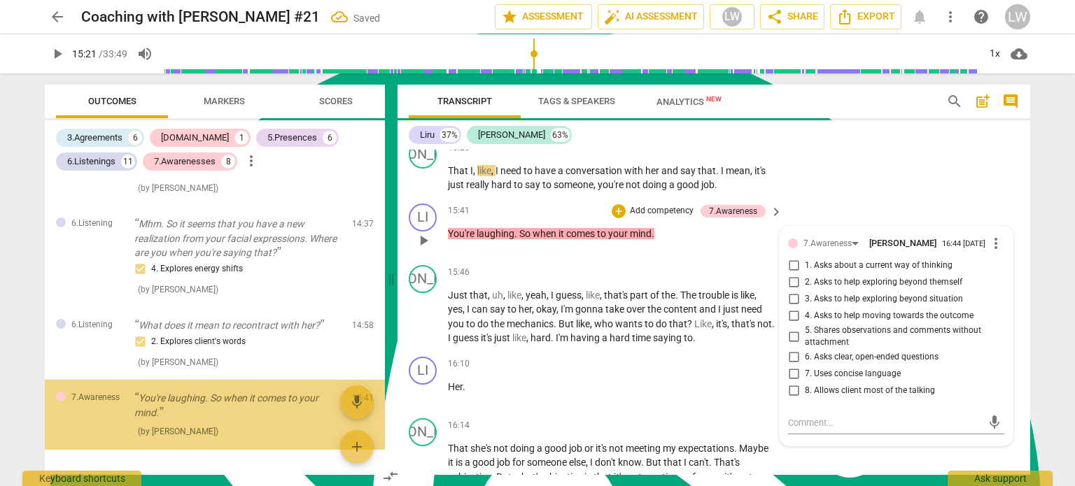
scroll to position [3477, 0]
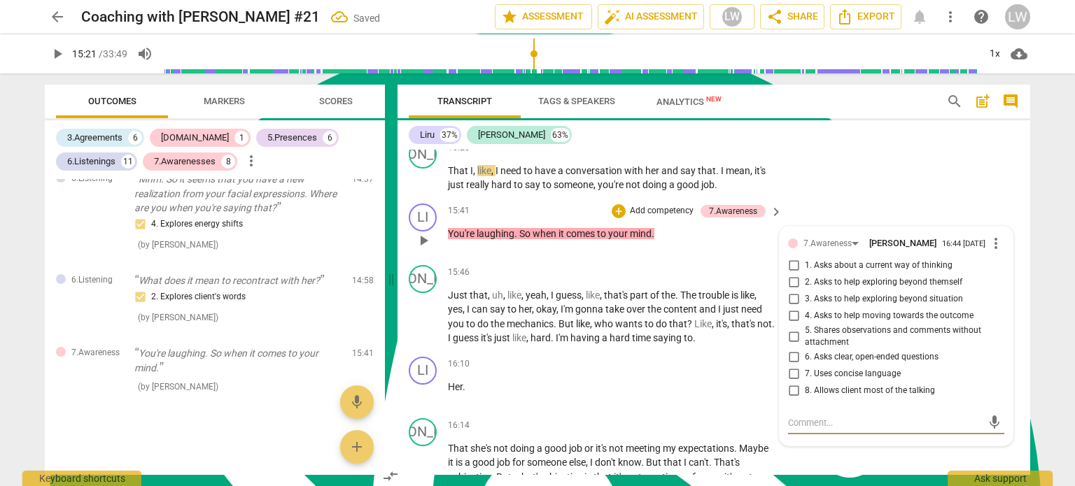
click at [789, 341] on input "5. Shares observations and comments without attachment" at bounding box center [793, 336] width 22 height 17
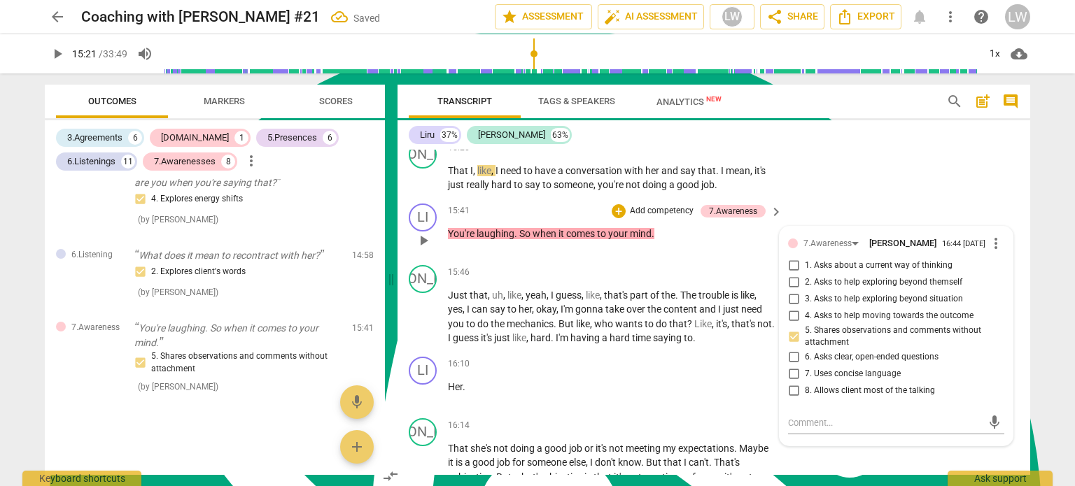
click at [789, 380] on input "7. Uses concise language" at bounding box center [793, 374] width 22 height 17
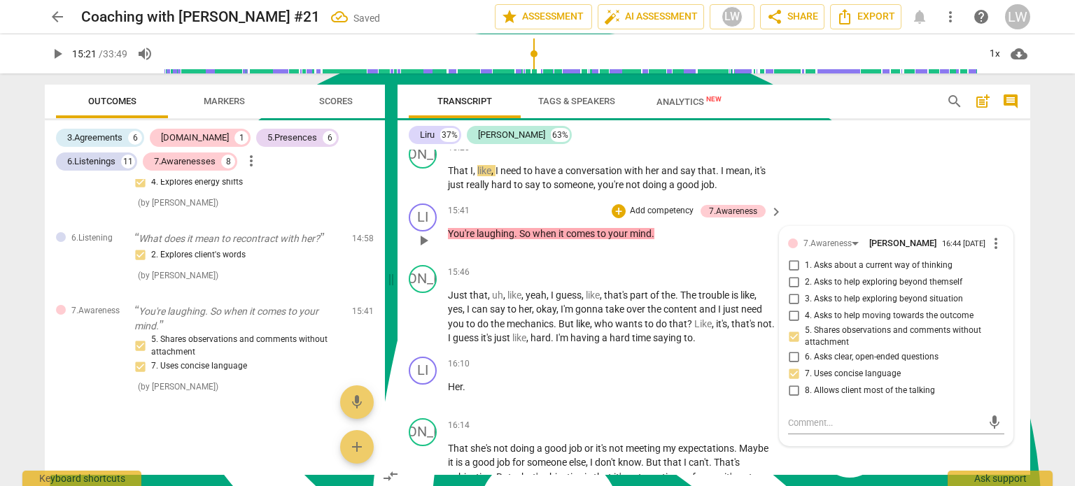
click at [652, 218] on p "Add competency" at bounding box center [662, 211] width 66 height 13
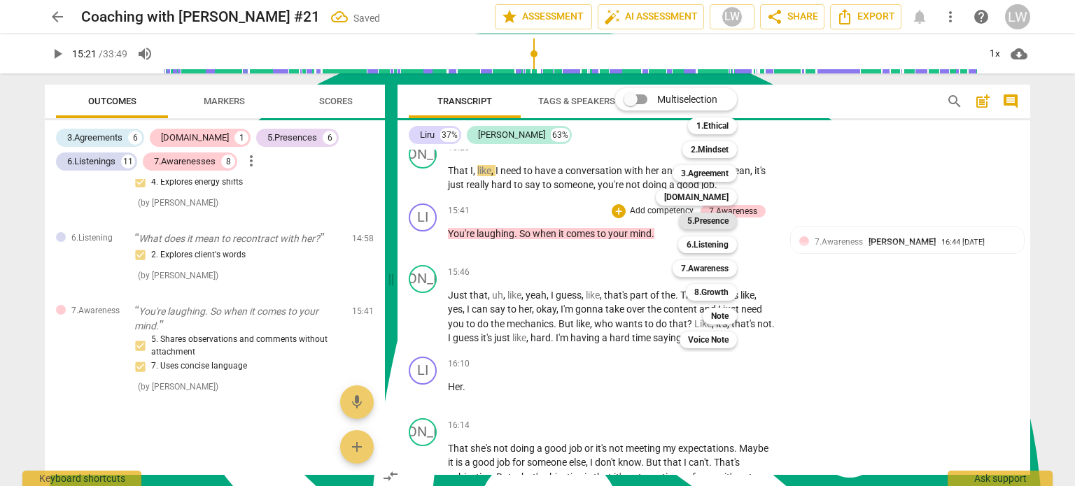
click at [722, 222] on b "5.Presence" at bounding box center [707, 221] width 41 height 17
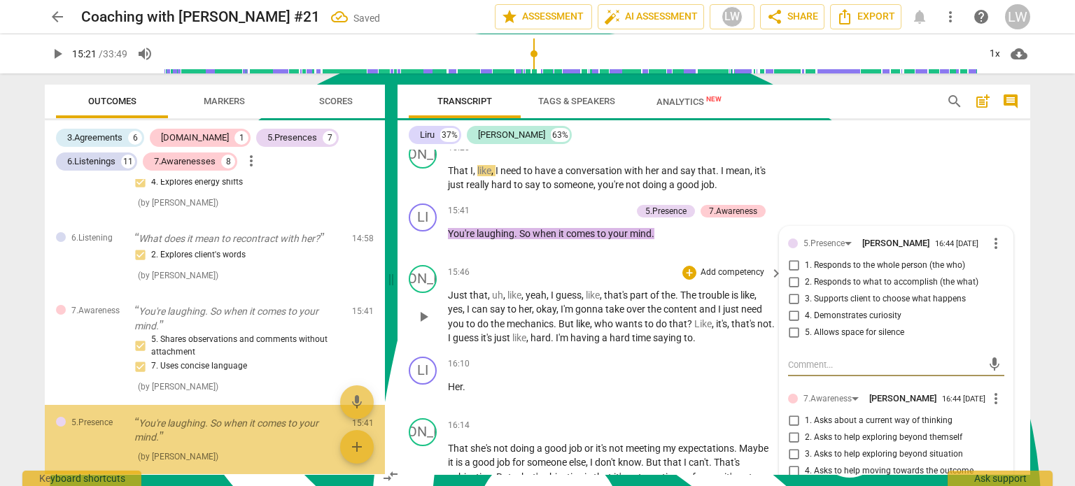
scroll to position [3589, 0]
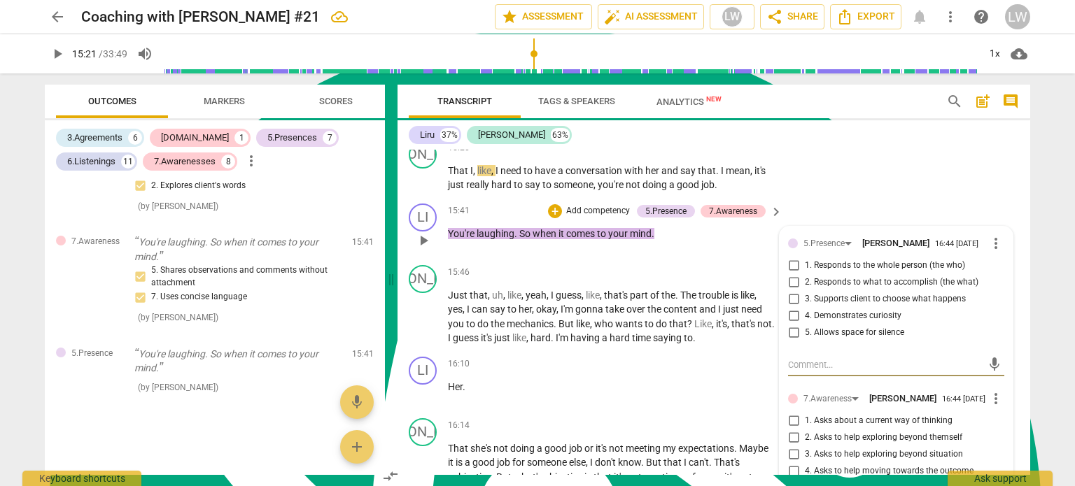
click at [789, 304] on input "3. Supports client to choose what happens" at bounding box center [793, 299] width 22 height 17
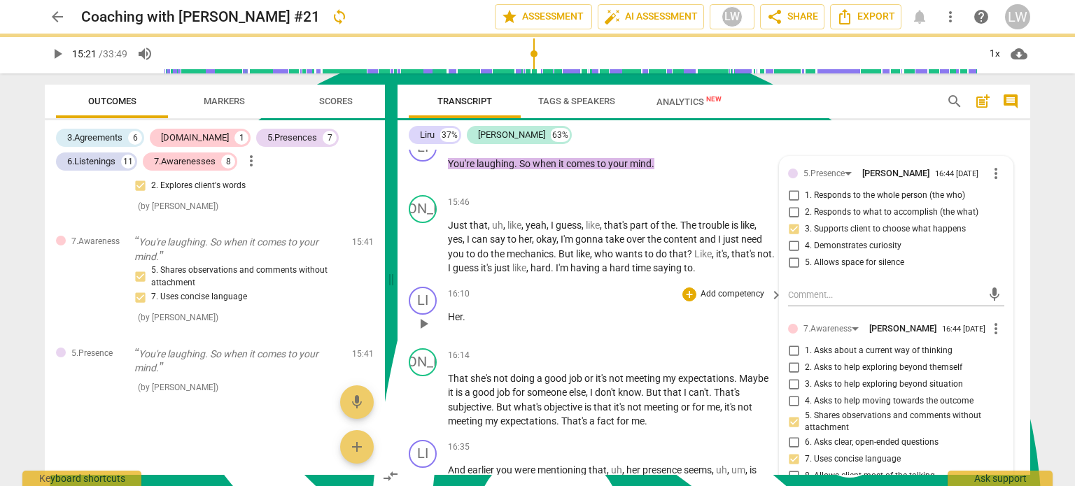
scroll to position [3919, 0]
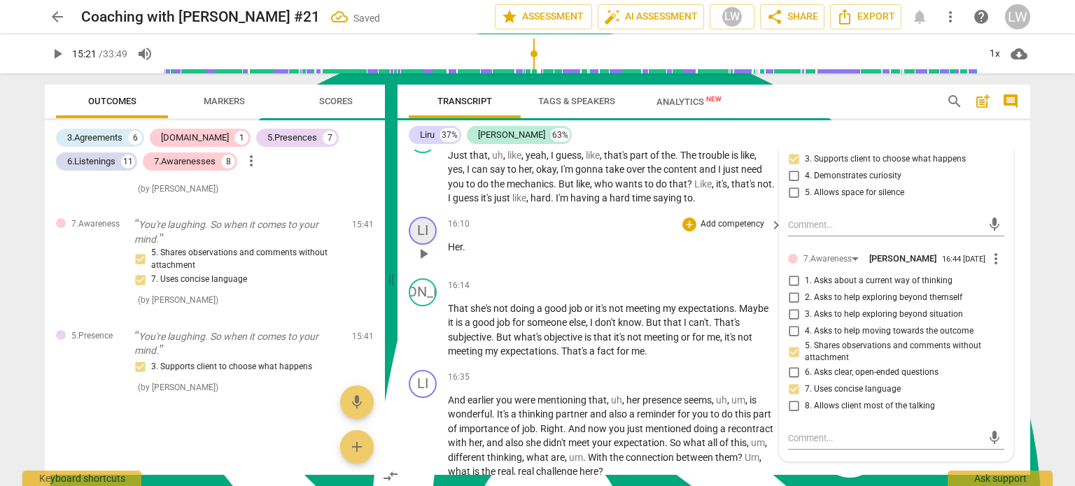
click at [428, 240] on div "LI" at bounding box center [423, 231] width 28 height 28
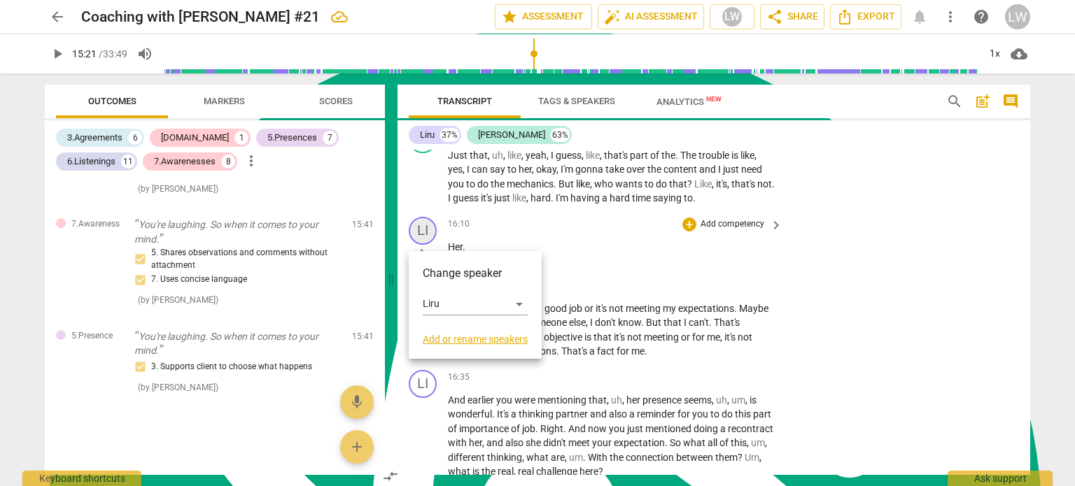
click at [423, 258] on div "Change speaker Liru Add or rename speakers" at bounding box center [475, 305] width 133 height 108
click at [506, 231] on div at bounding box center [537, 243] width 1075 height 486
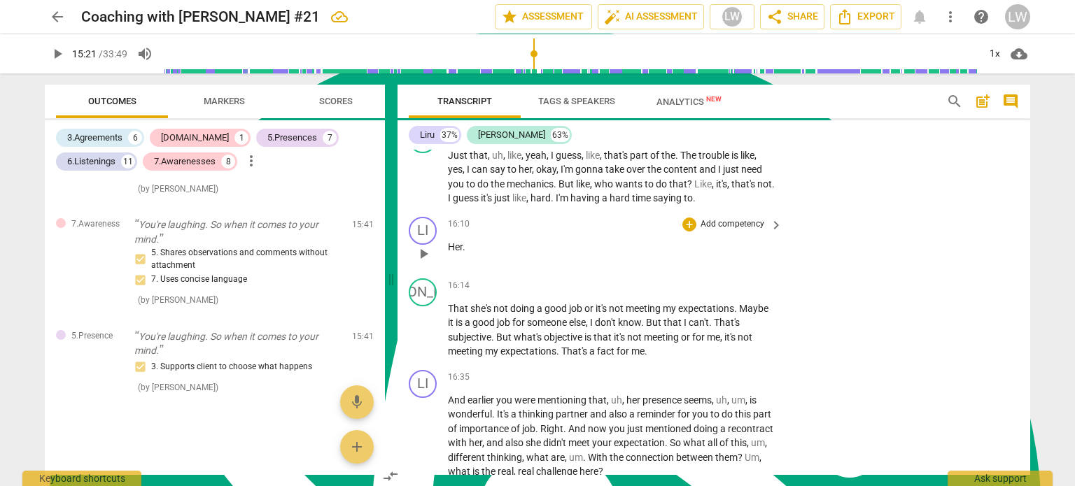
click at [422, 260] on span "play_arrow" at bounding box center [423, 254] width 17 height 17
click at [423, 260] on span "pause" at bounding box center [423, 254] width 17 height 17
click at [430, 237] on div "LI" at bounding box center [423, 231] width 28 height 28
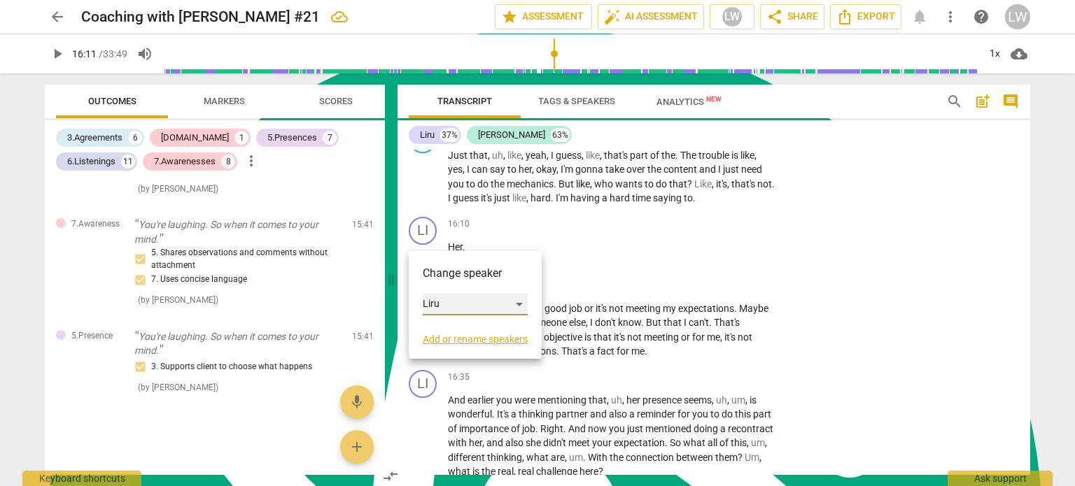
click at [521, 304] on div "Liru" at bounding box center [475, 304] width 105 height 22
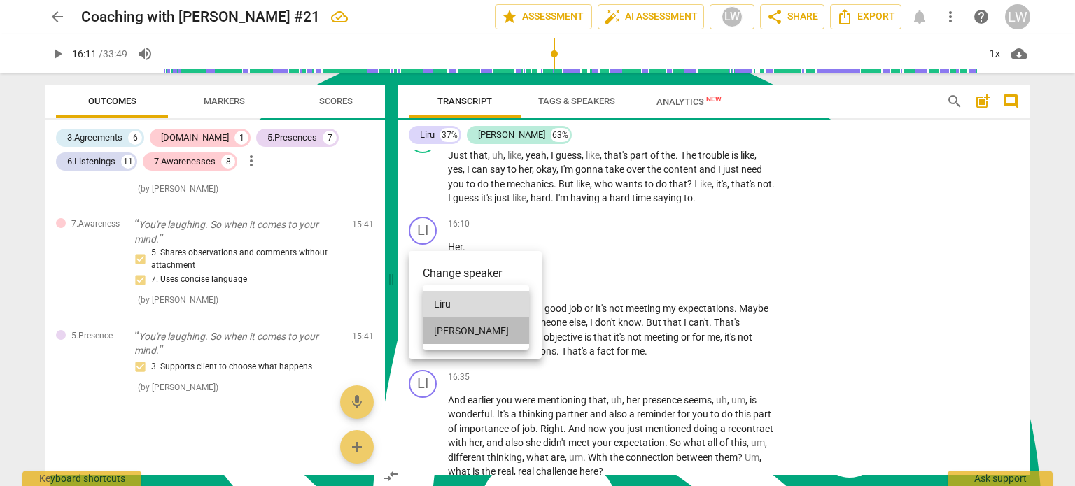
click at [478, 329] on li "[PERSON_NAME]" at bounding box center [476, 331] width 106 height 27
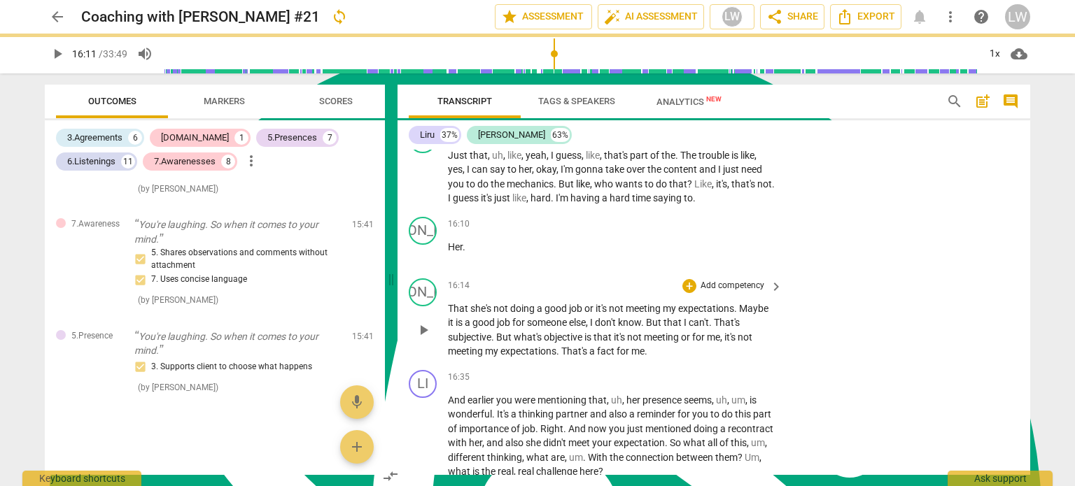
click at [594, 287] on div "16:14 + Add competency keyboard_arrow_right" at bounding box center [616, 286] width 336 height 15
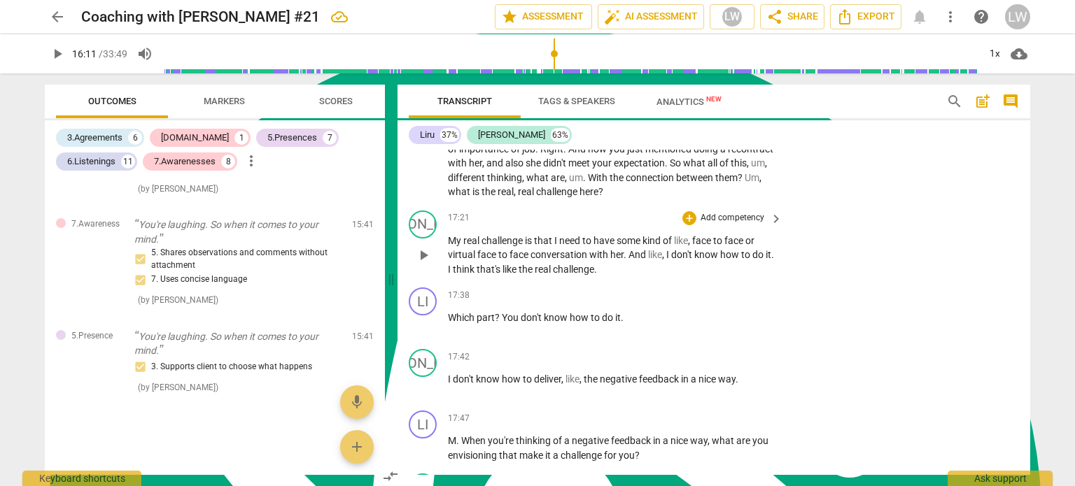
scroll to position [4129, 0]
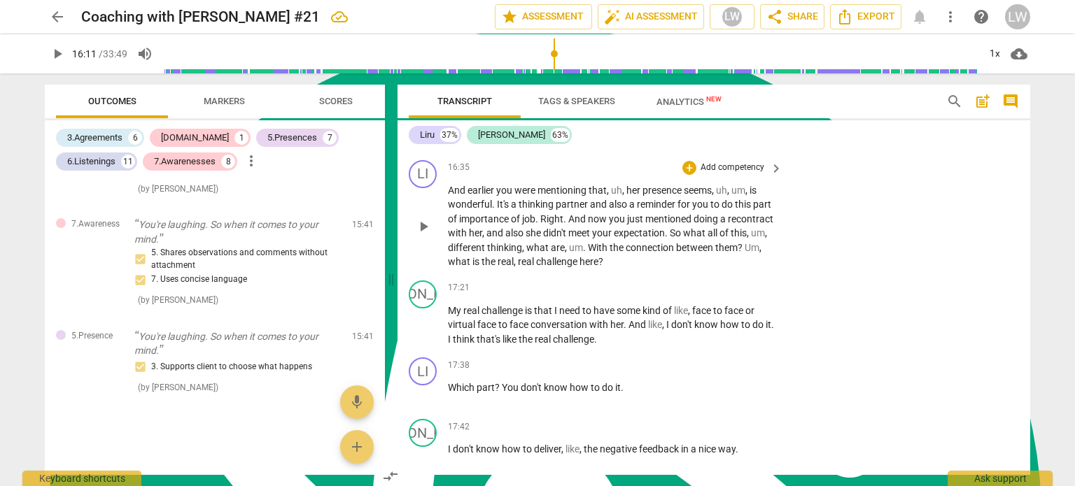
click at [747, 172] on p "Add competency" at bounding box center [732, 168] width 66 height 13
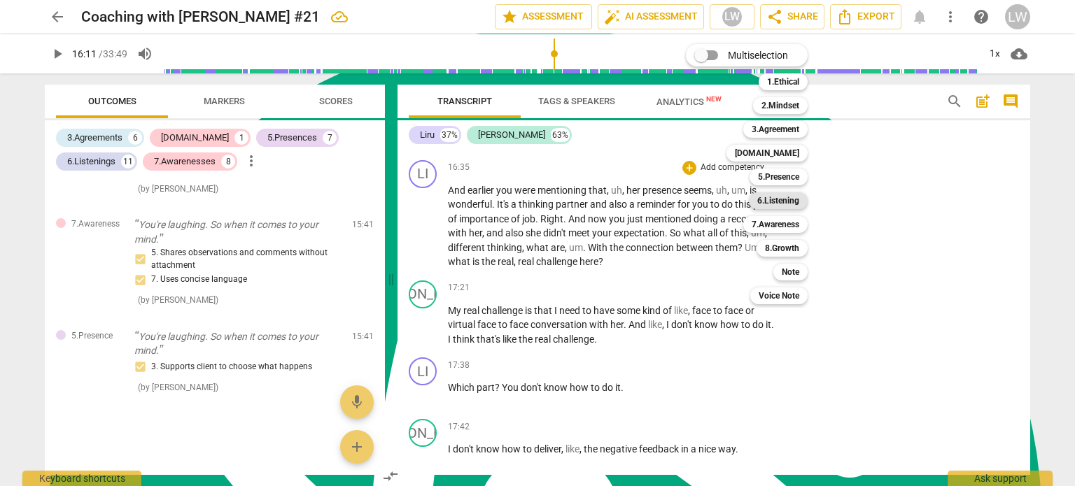
click at [785, 198] on b "6.Listening" at bounding box center [778, 200] width 42 height 17
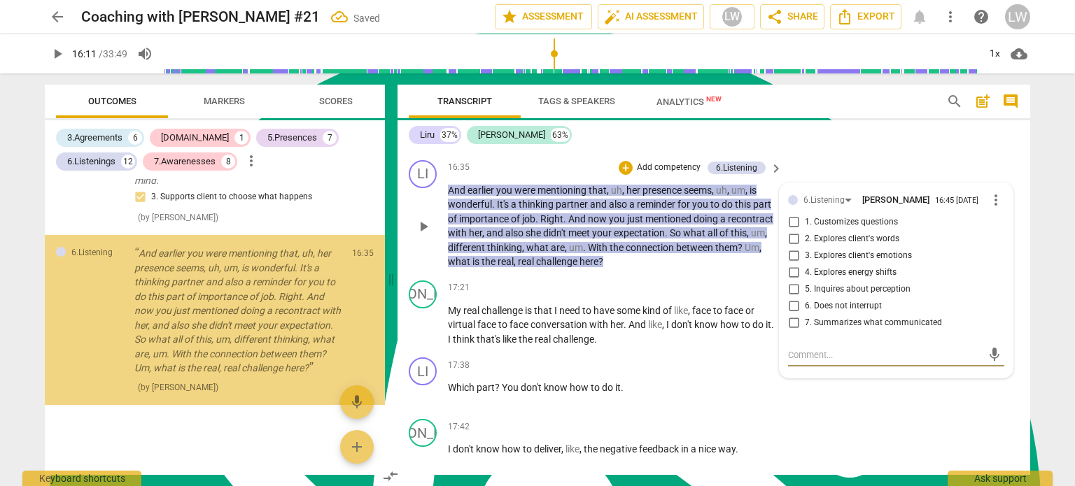
scroll to position [3777, 0]
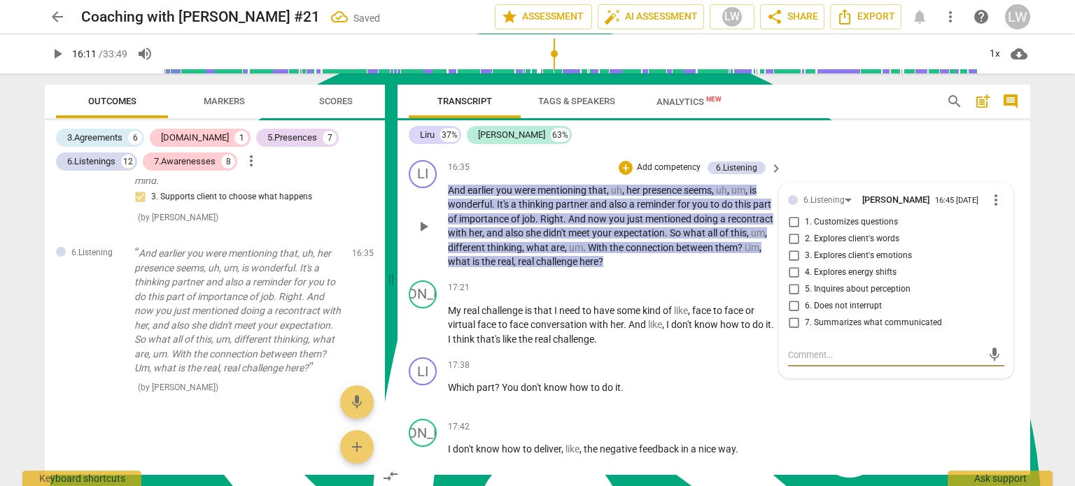
click at [792, 330] on input "7. Summarizes what communicated" at bounding box center [793, 323] width 22 height 17
click at [839, 360] on textarea at bounding box center [885, 355] width 194 height 13
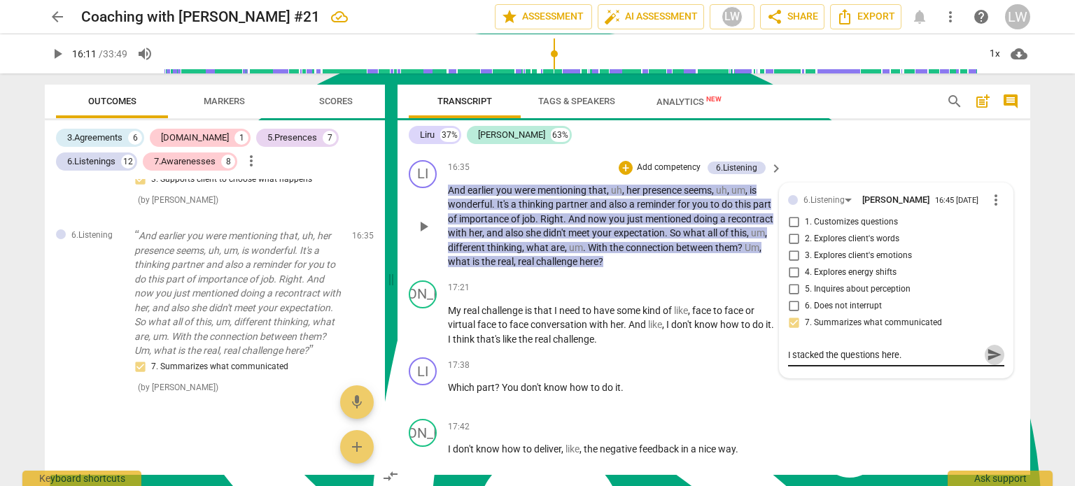
click at [989, 360] on span "send" at bounding box center [994, 354] width 15 height 15
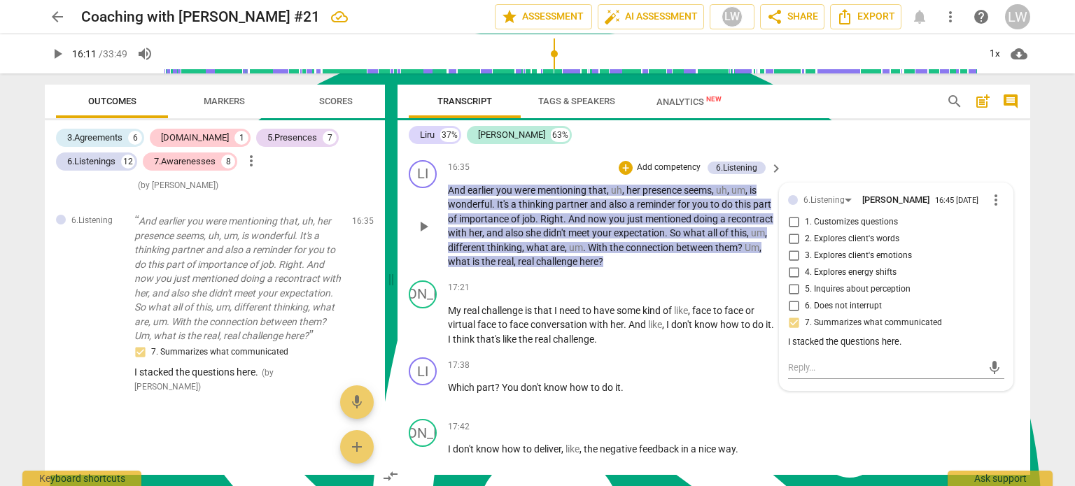
click at [658, 168] on p "Add competency" at bounding box center [669, 168] width 66 height 13
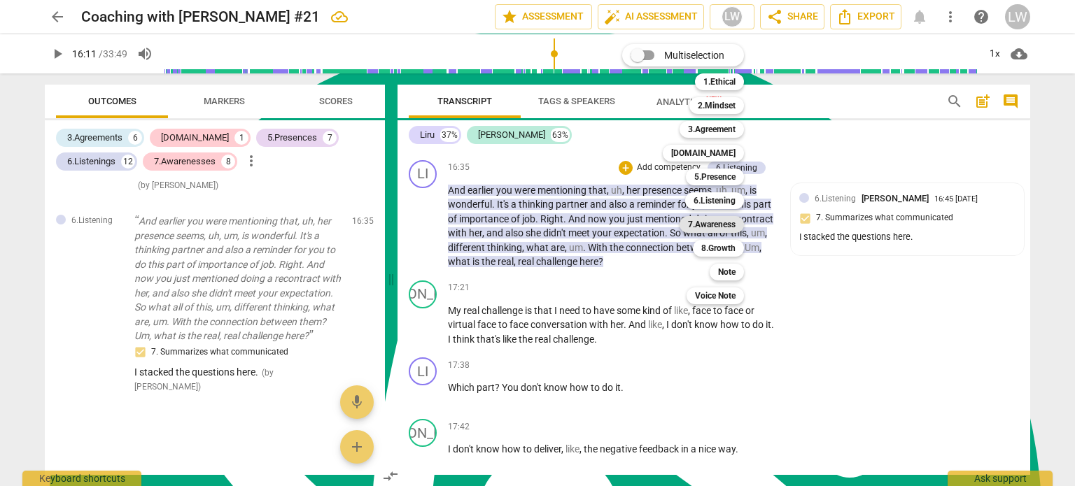
click at [716, 223] on b "7.Awareness" at bounding box center [712, 224] width 48 height 17
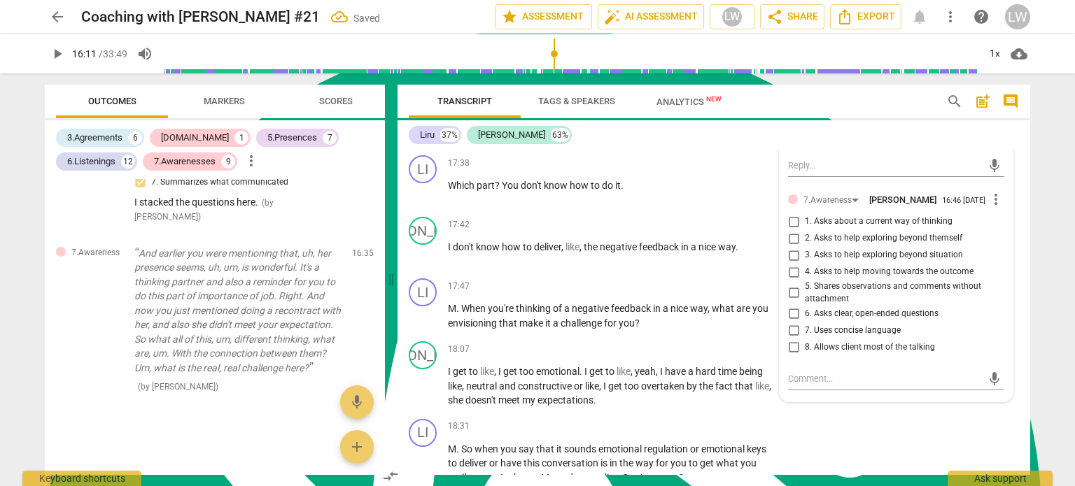
scroll to position [4339, 0]
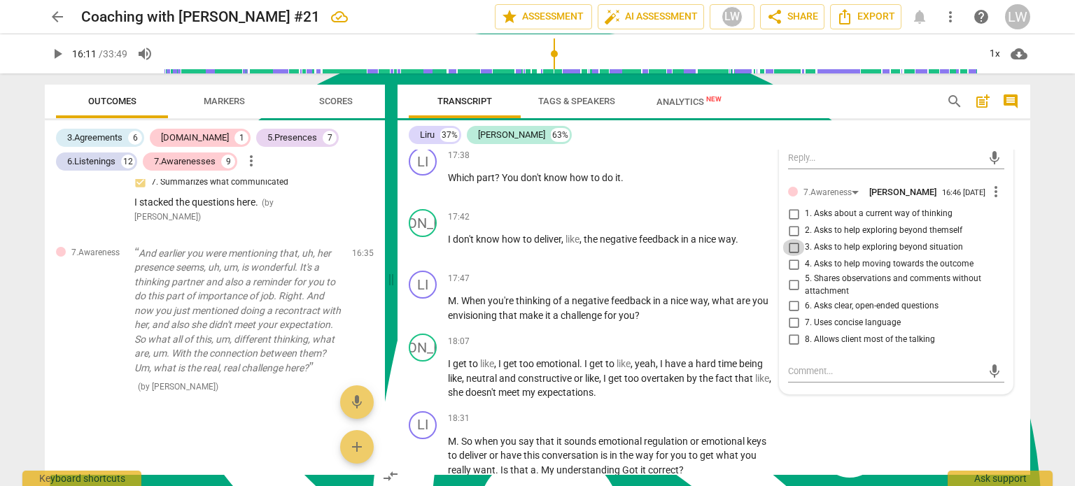
click at [792, 254] on input "3. Asks to help exploring beyond situation" at bounding box center [793, 247] width 22 height 17
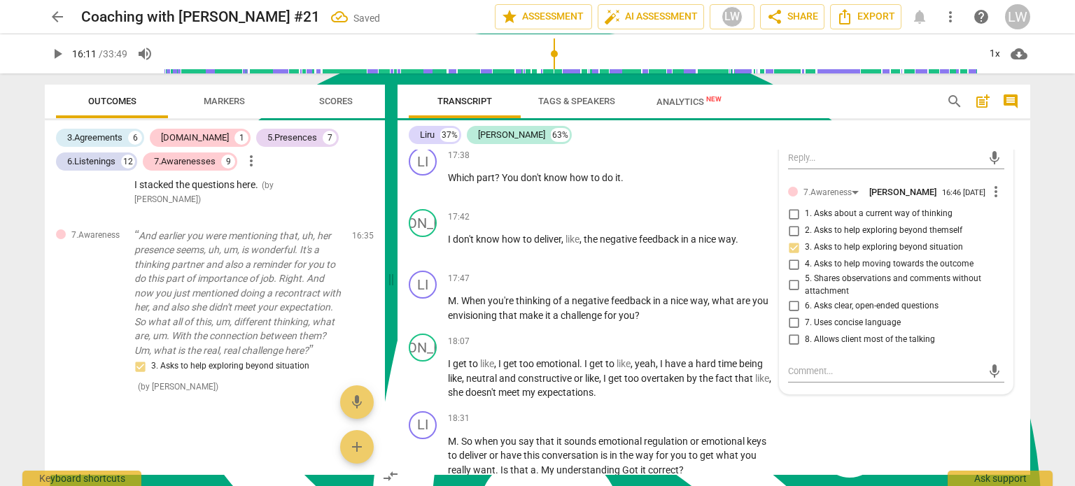
click at [792, 289] on input "5. Shares observations and comments without attachment" at bounding box center [793, 285] width 22 height 17
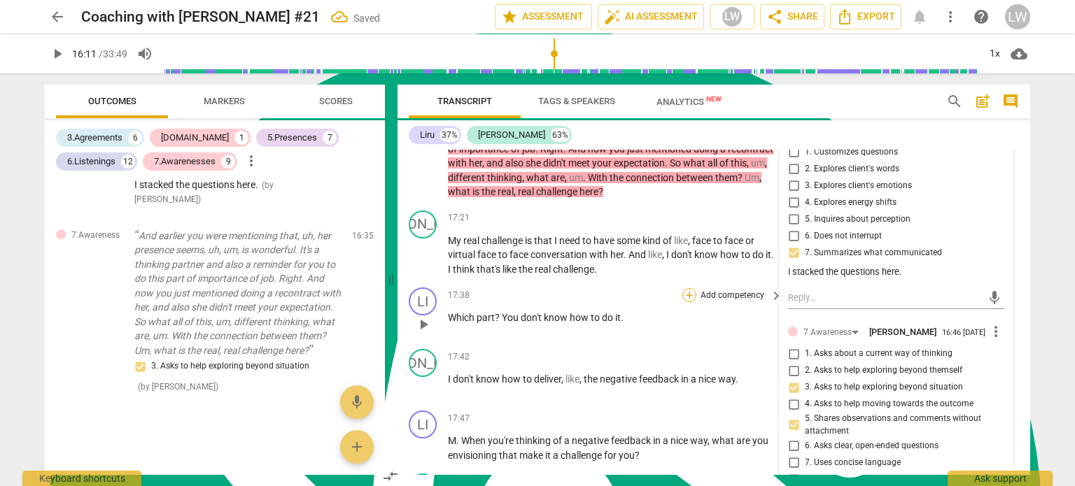
scroll to position [4269, 0]
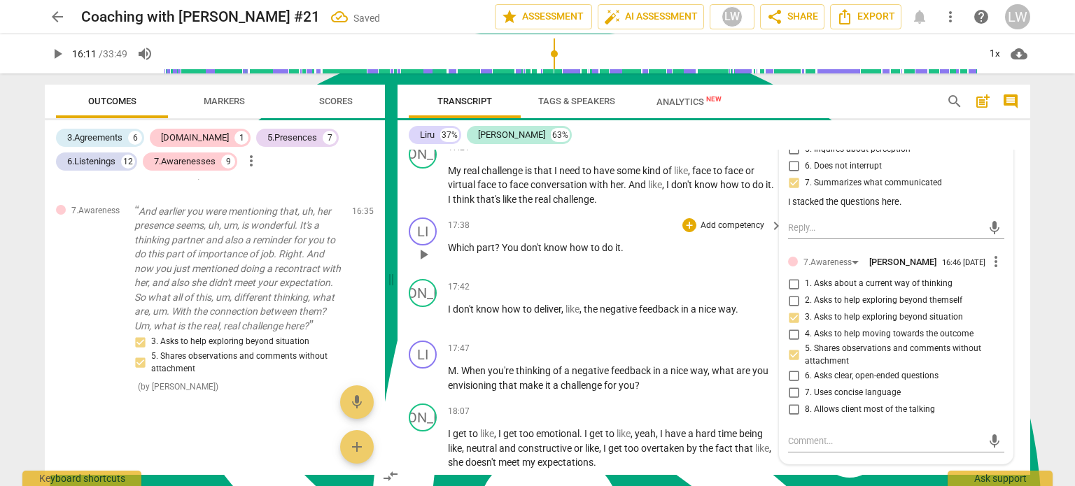
click at [724, 230] on p "Add competency" at bounding box center [732, 226] width 66 height 13
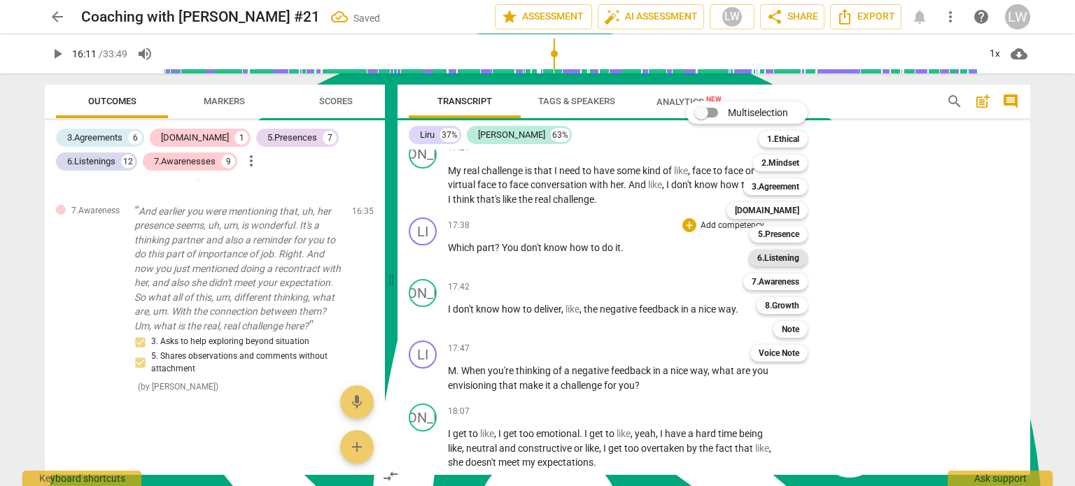
click at [776, 255] on b "6.Listening" at bounding box center [778, 258] width 42 height 17
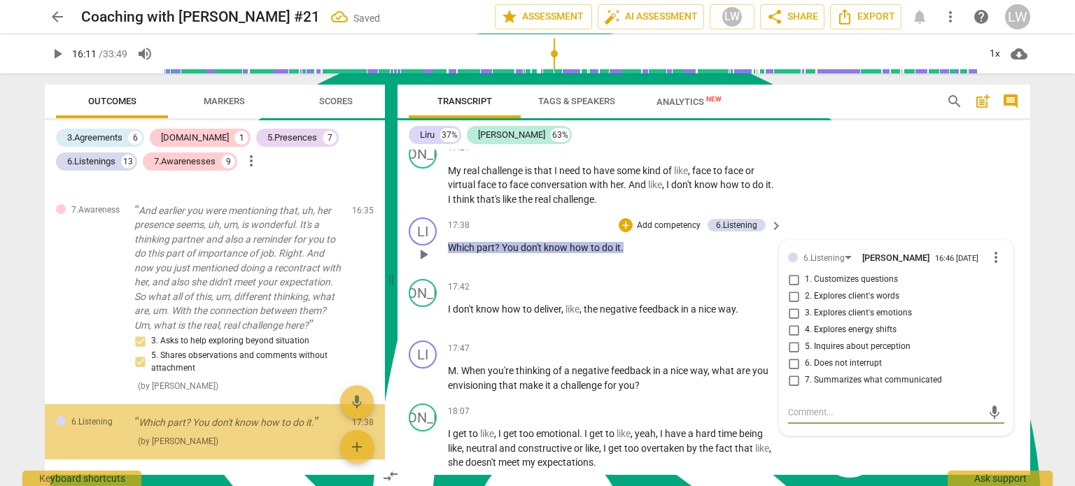
scroll to position [4090, 0]
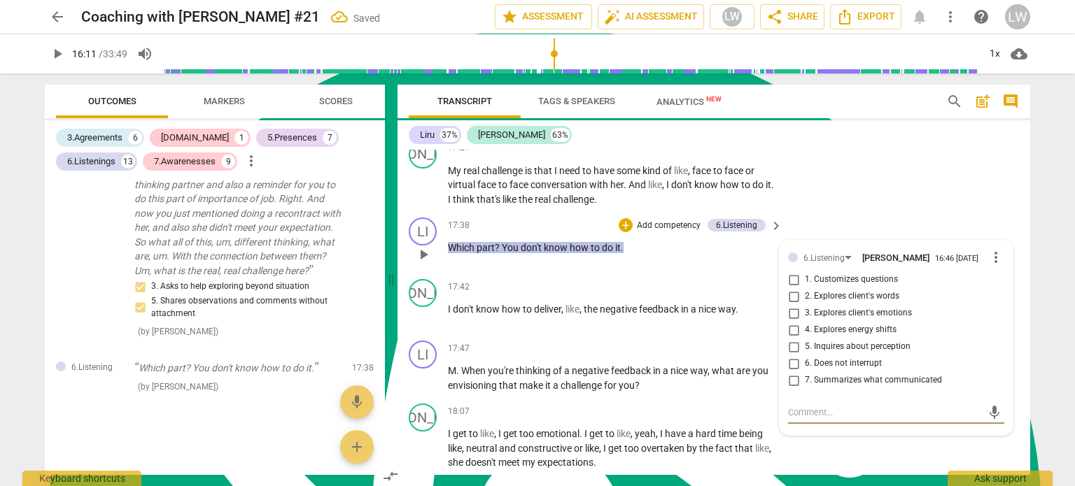
click at [792, 302] on input "2. Explores client's words" at bounding box center [793, 296] width 22 height 17
click at [656, 227] on p "Add competency" at bounding box center [669, 226] width 66 height 13
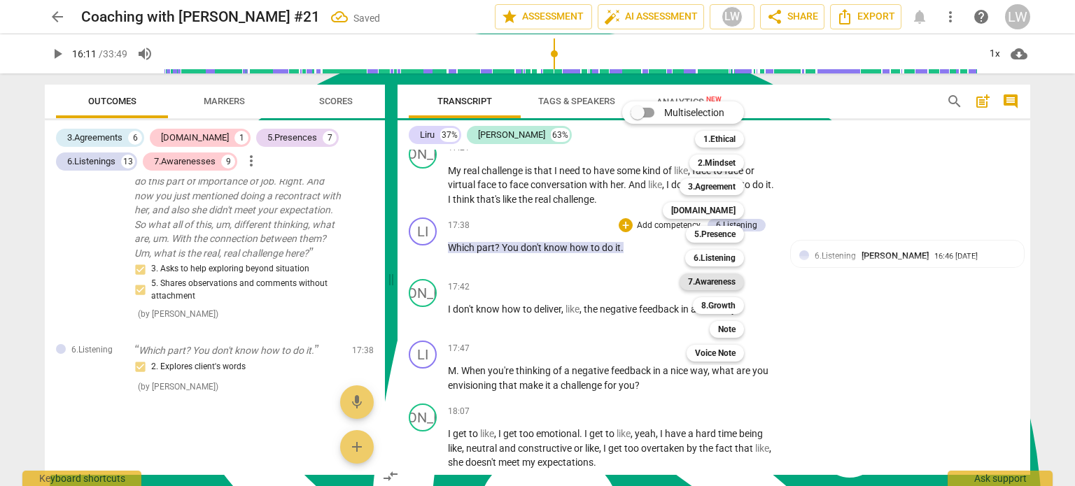
click at [719, 281] on b "7.Awareness" at bounding box center [712, 282] width 48 height 17
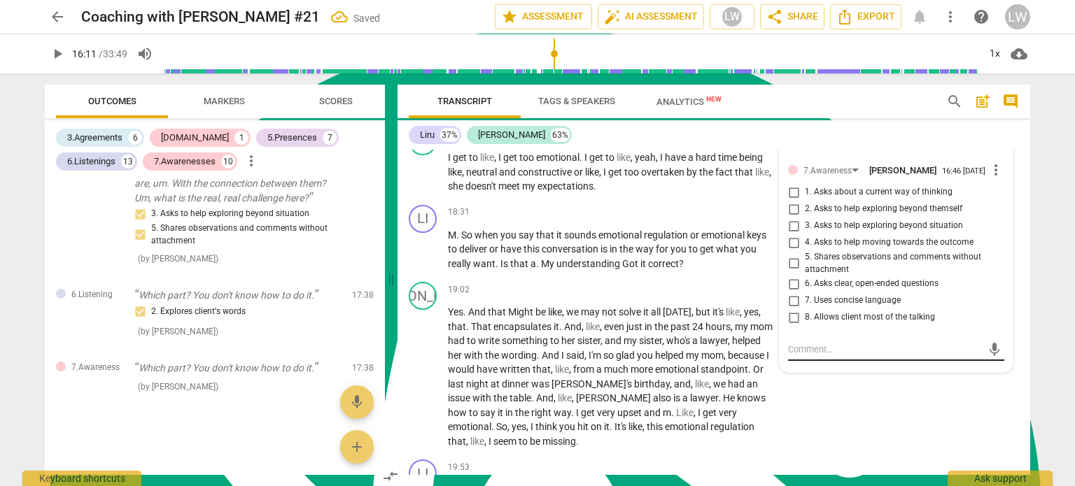
scroll to position [4549, 0]
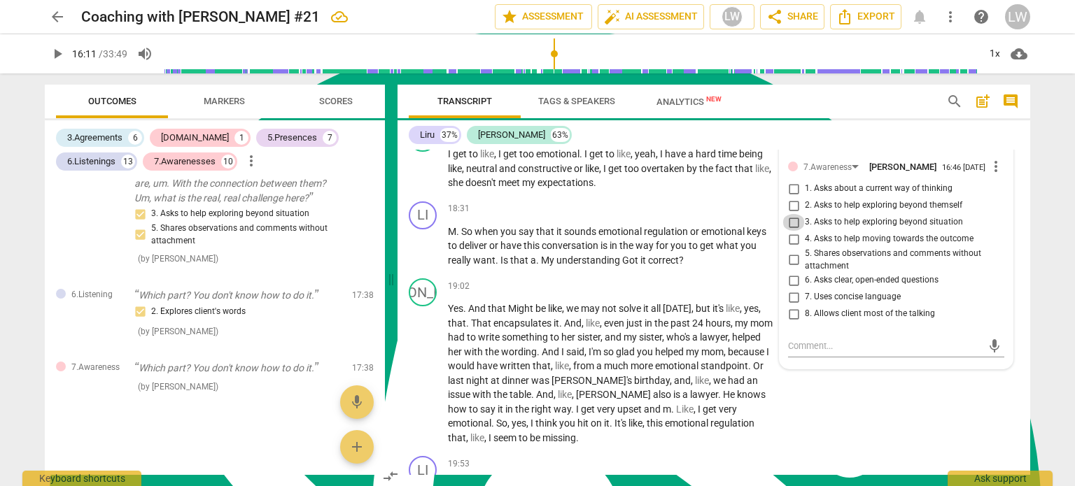
click at [791, 228] on input "3. Asks to help exploring beyond situation" at bounding box center [793, 222] width 22 height 17
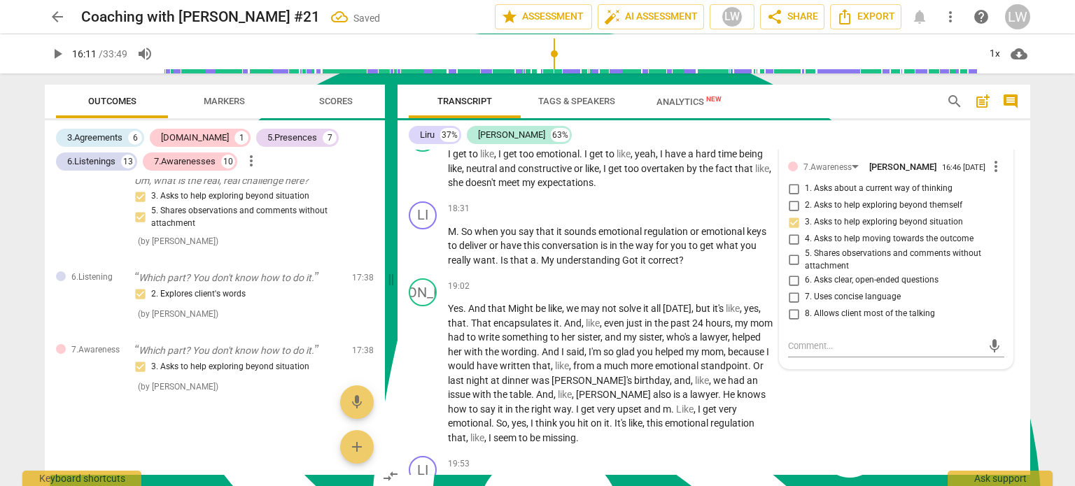
click at [790, 304] on input "7. Uses concise language" at bounding box center [793, 297] width 22 height 17
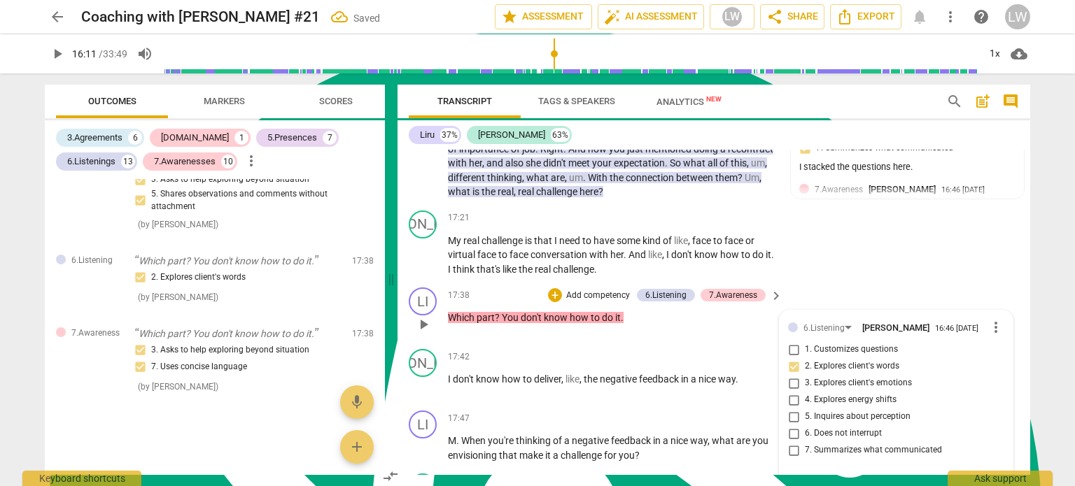
scroll to position [4409, 0]
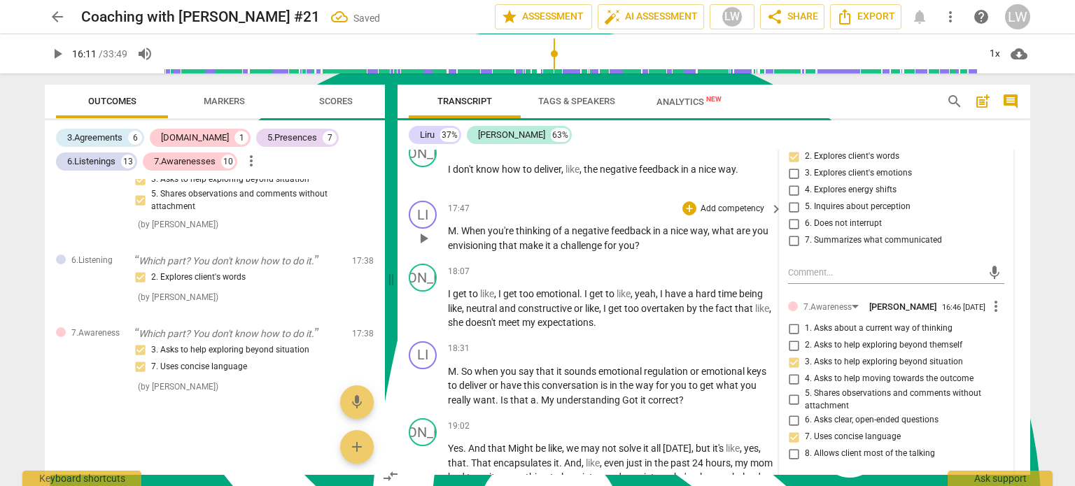
click at [455, 232] on span "M" at bounding box center [452, 230] width 8 height 11
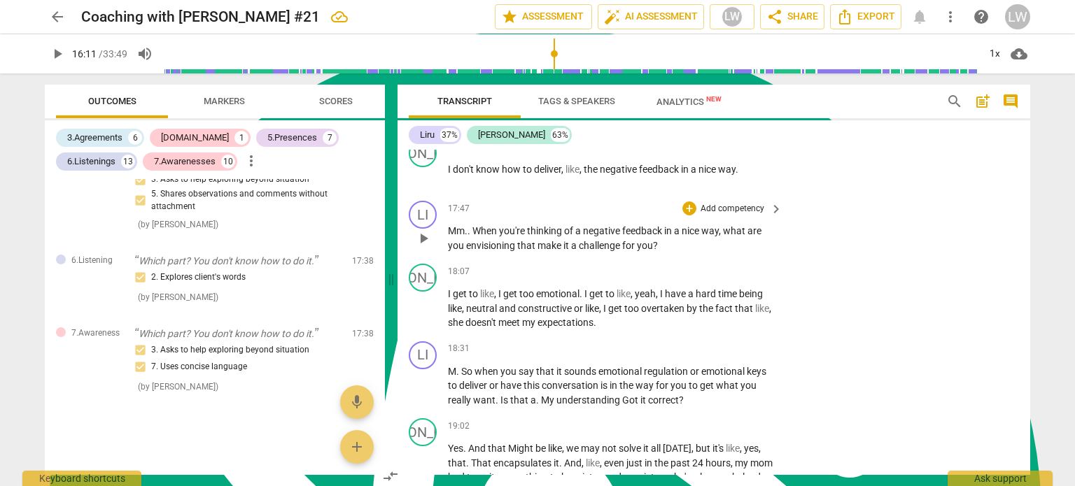
click at [747, 214] on p "Add competency" at bounding box center [732, 209] width 66 height 13
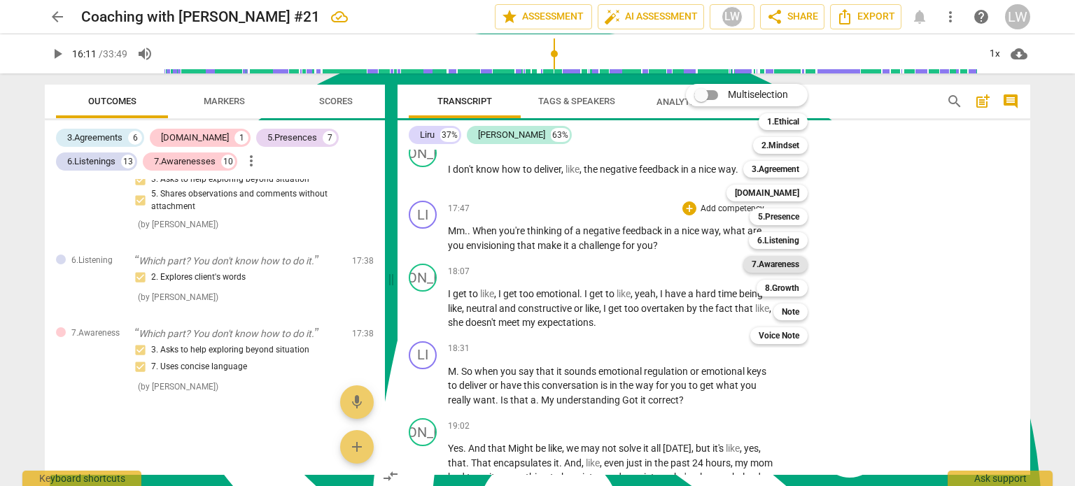
click at [787, 262] on b "7.Awareness" at bounding box center [776, 264] width 48 height 17
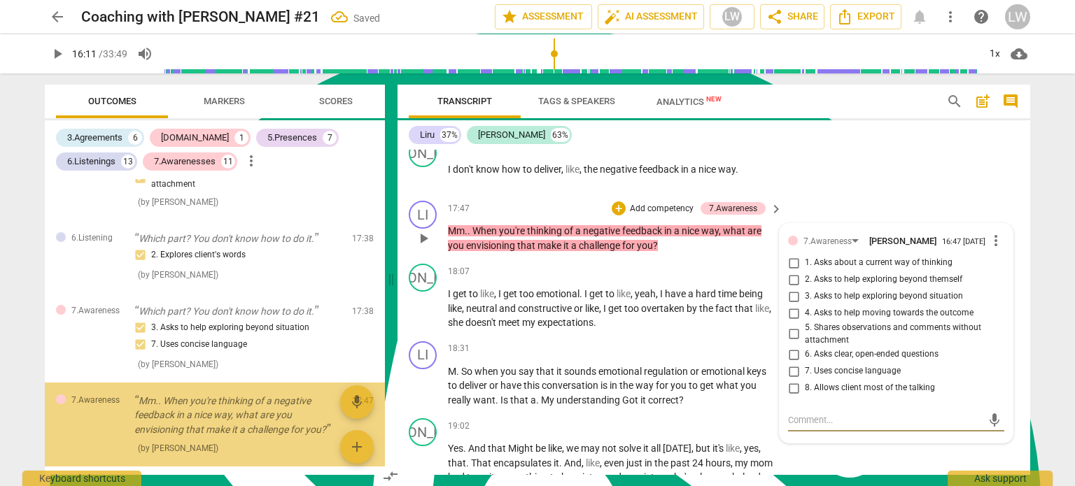
scroll to position [4281, 0]
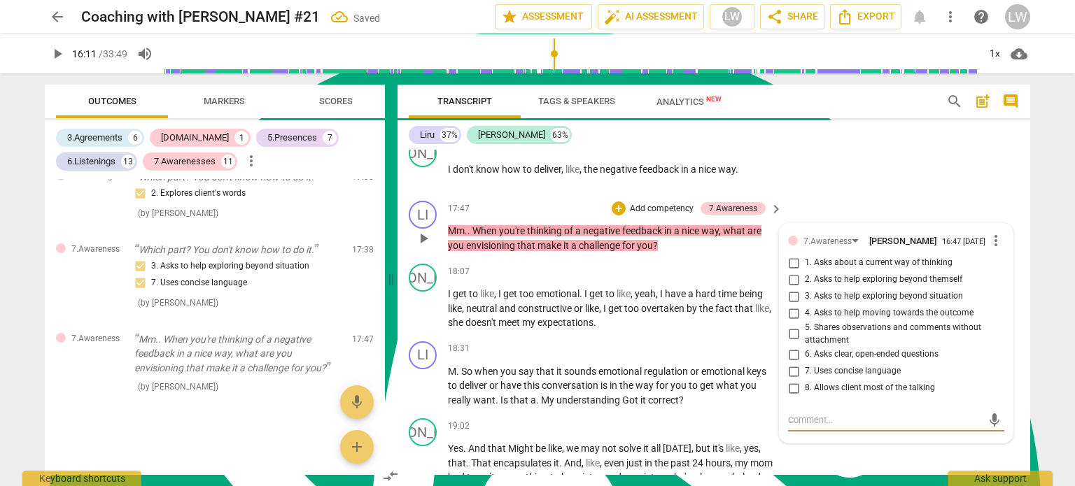
click at [792, 300] on input "3. Asks to help exploring beyond situation" at bounding box center [793, 296] width 22 height 17
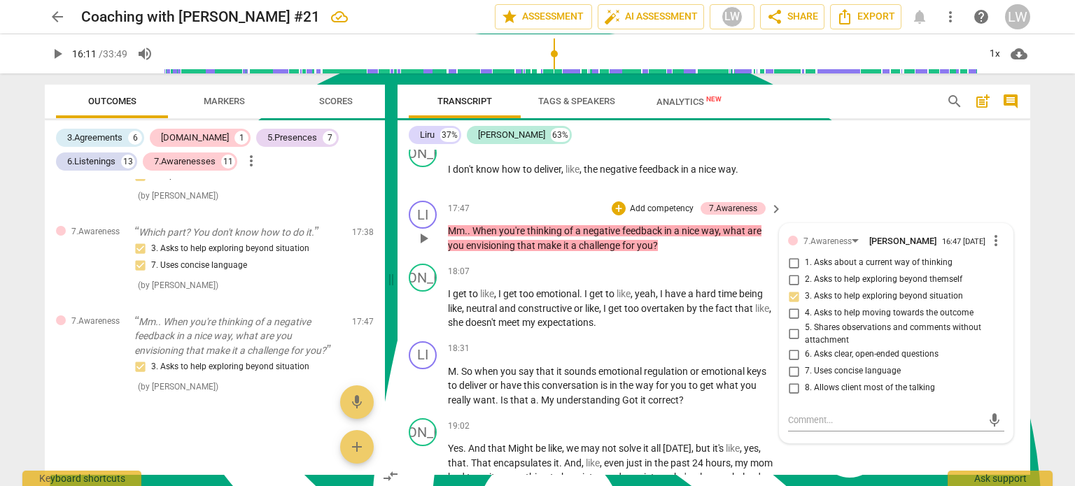
click at [789, 359] on input "6. Asks clear, open-ended questions" at bounding box center [793, 354] width 22 height 17
click at [666, 211] on p "Add competency" at bounding box center [662, 209] width 66 height 13
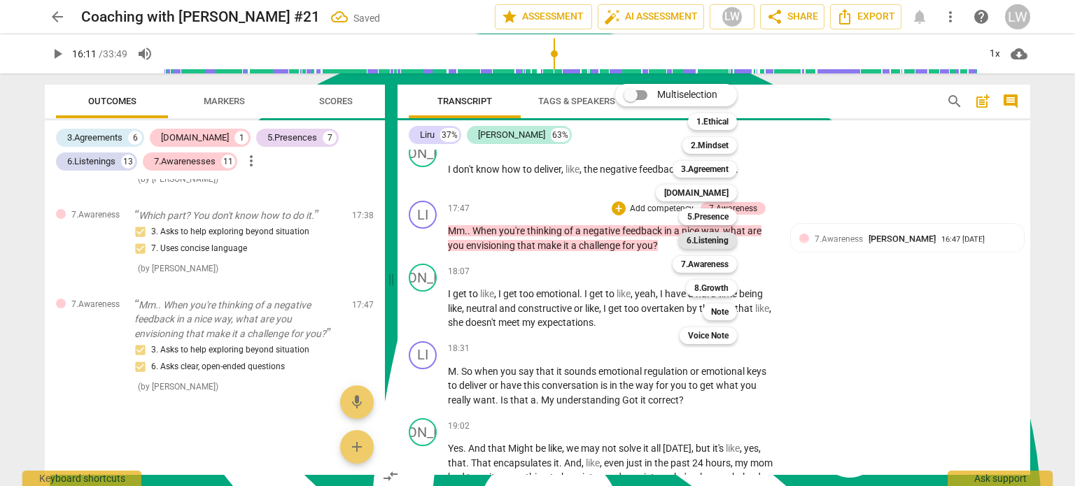
click at [717, 240] on b "6.Listening" at bounding box center [708, 240] width 42 height 17
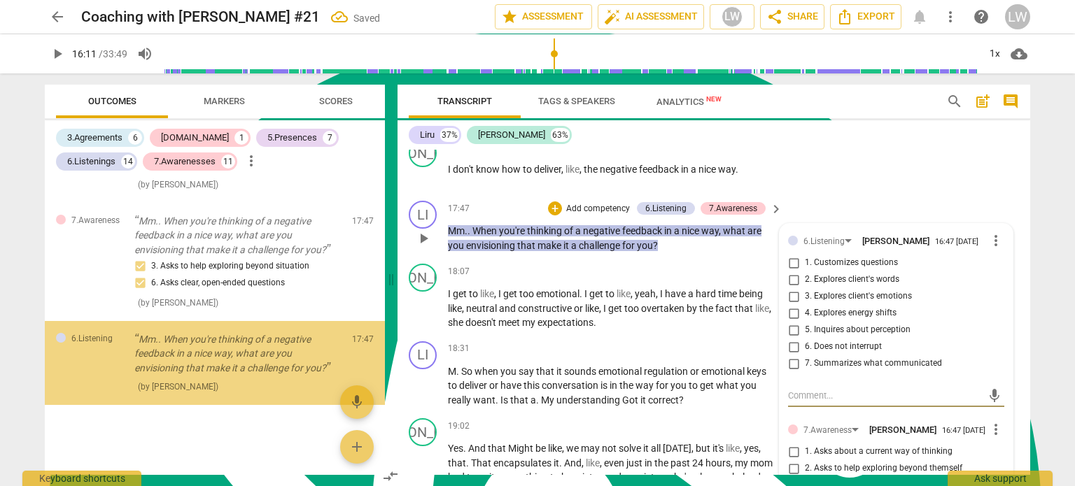
scroll to position [4400, 0]
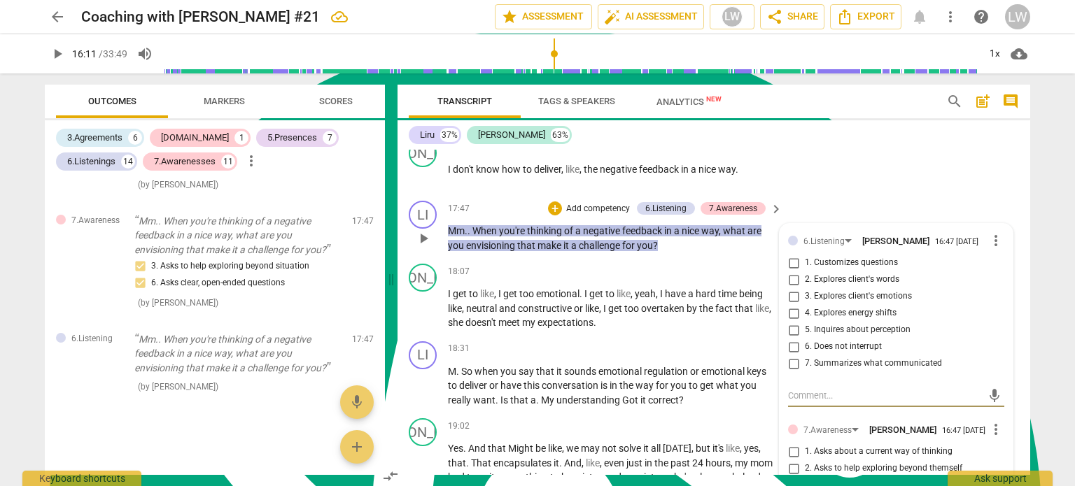
click at [794, 284] on input "2. Explores client's words" at bounding box center [793, 280] width 22 height 17
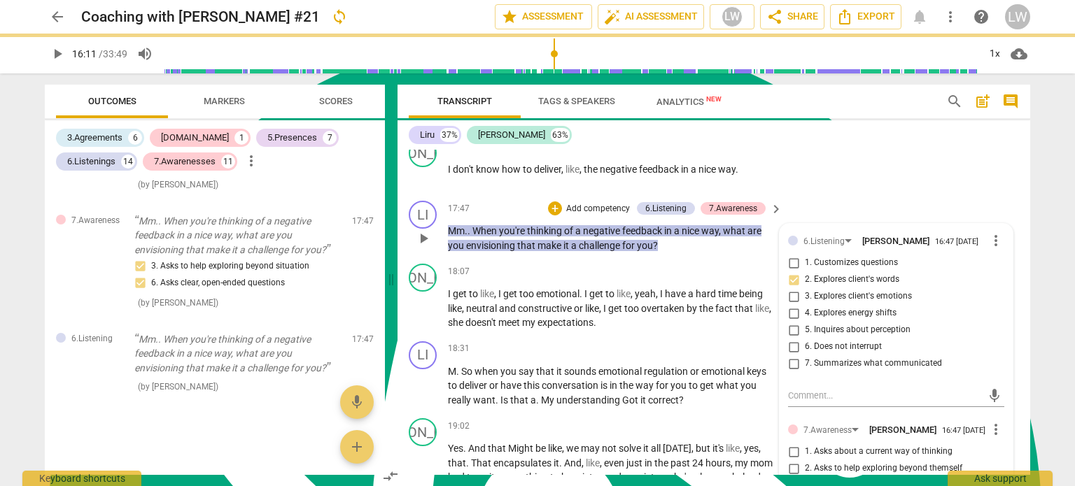
click at [789, 334] on input "5. Inquires about perception" at bounding box center [793, 330] width 22 height 17
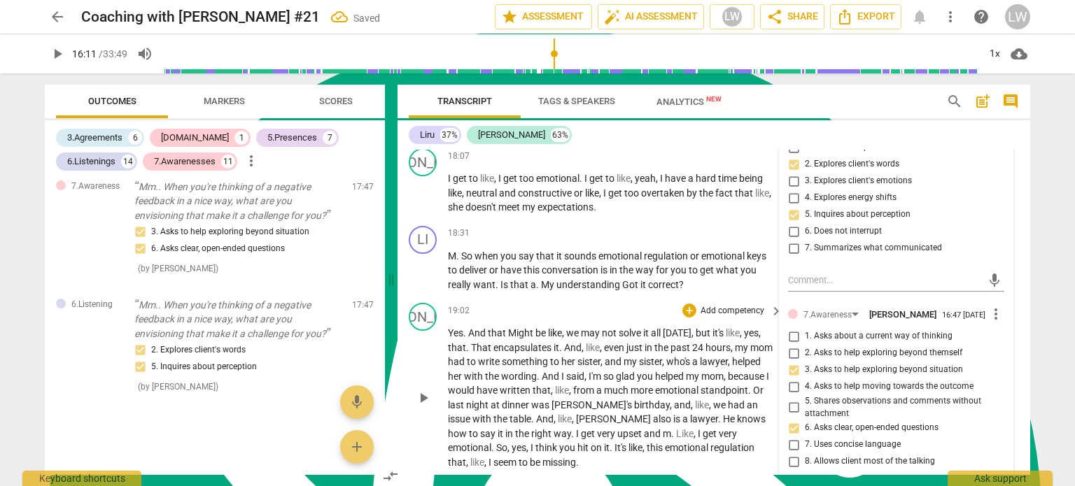
scroll to position [4549, 0]
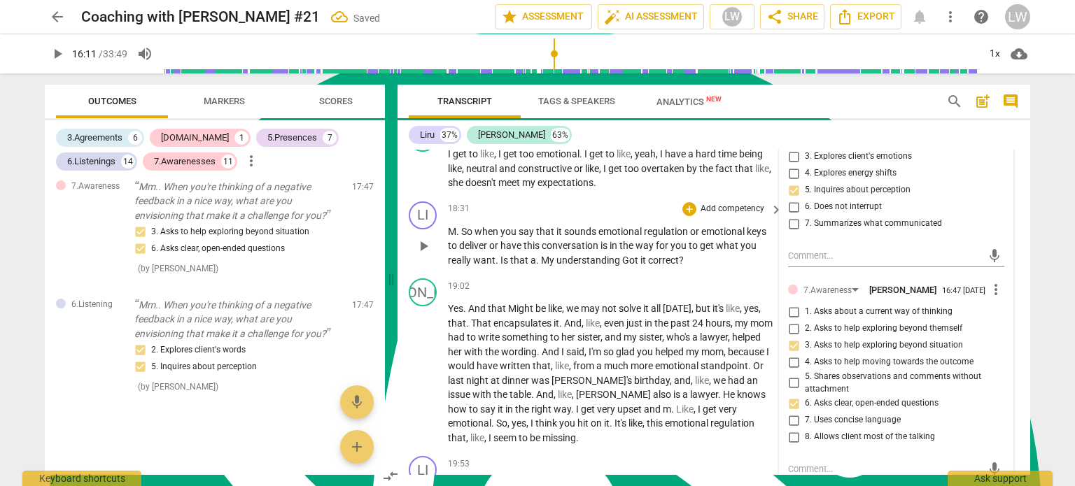
click at [456, 237] on span "." at bounding box center [458, 231] width 5 height 11
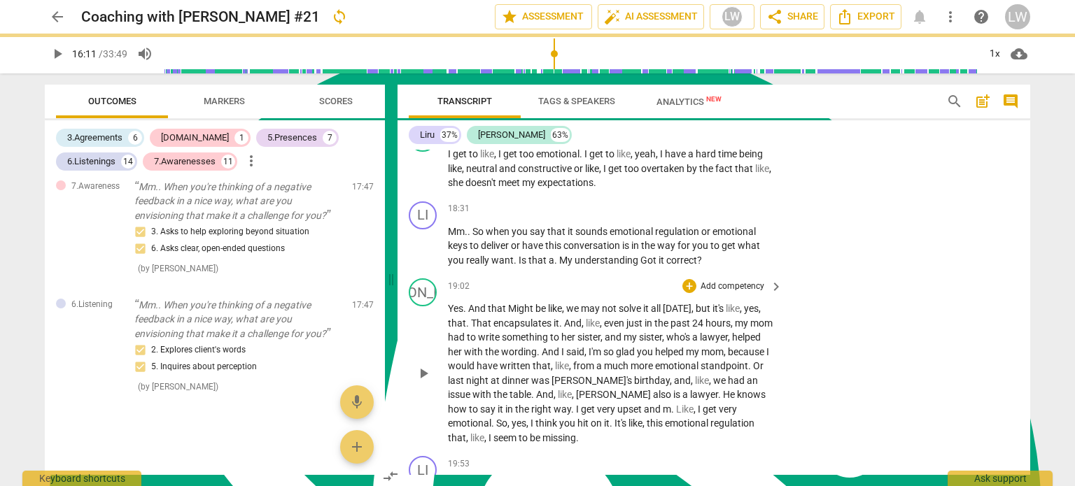
click at [598, 285] on div "19:02 + Add competency keyboard_arrow_right" at bounding box center [616, 286] width 336 height 15
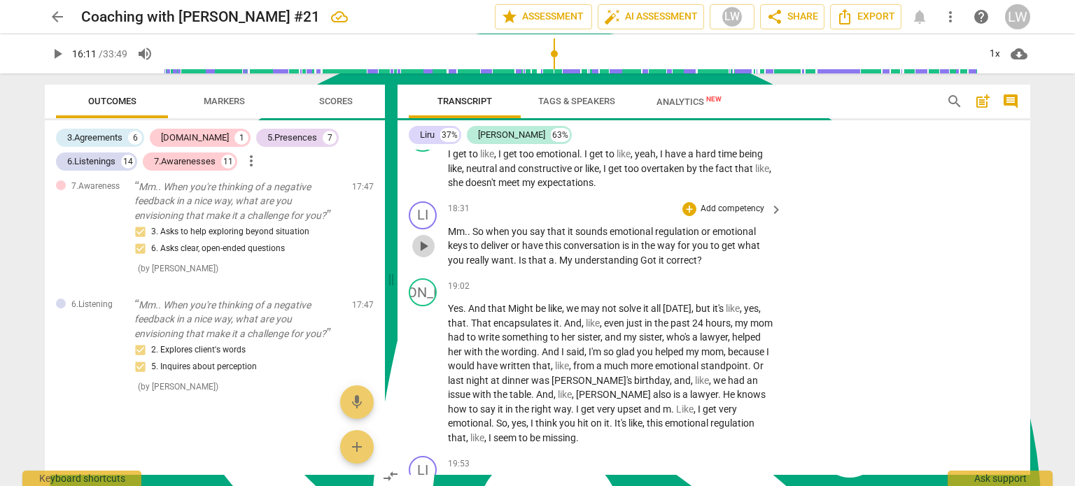
click at [423, 252] on span "play_arrow" at bounding box center [423, 246] width 17 height 17
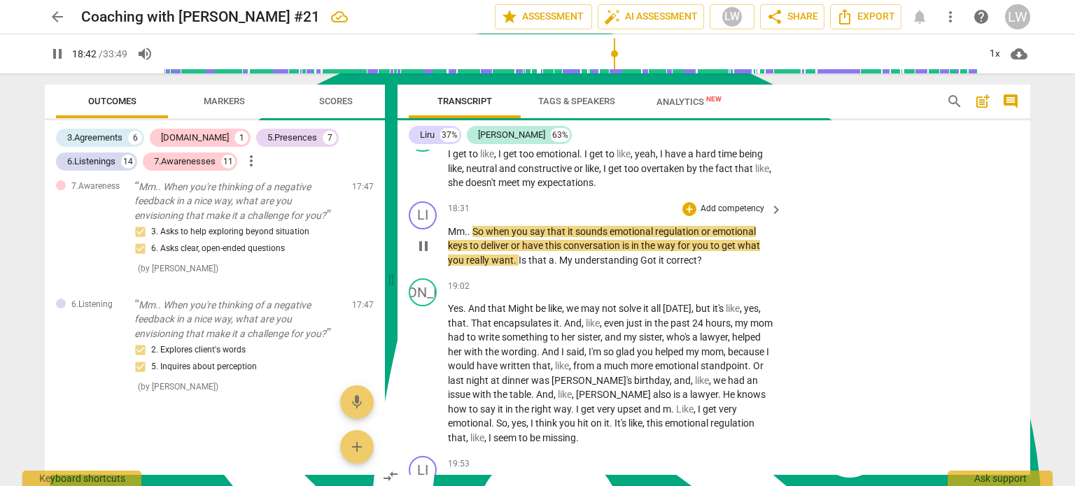
click at [470, 237] on span "." at bounding box center [470, 231] width 5 height 11
click at [456, 237] on span "so" at bounding box center [453, 231] width 10 height 11
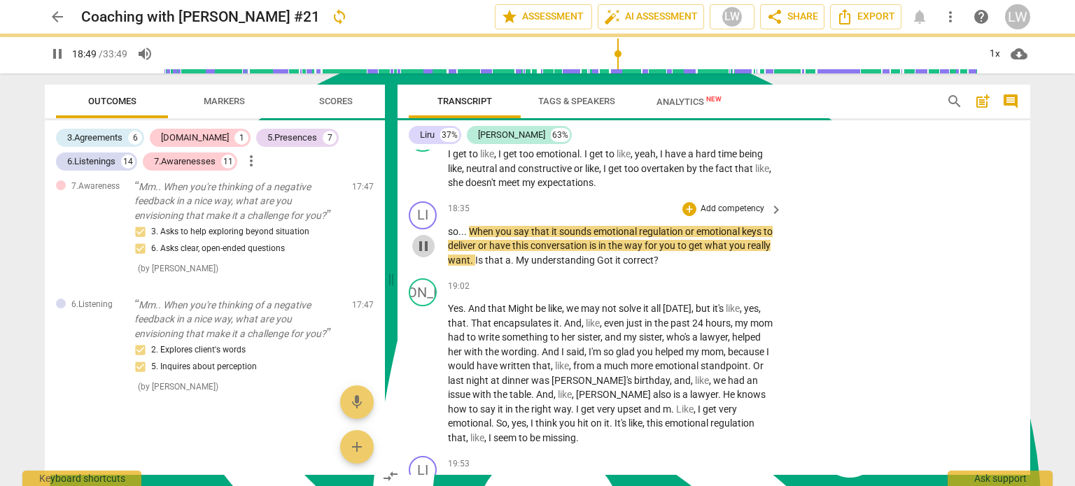
click at [423, 251] on span "pause" at bounding box center [423, 246] width 17 height 17
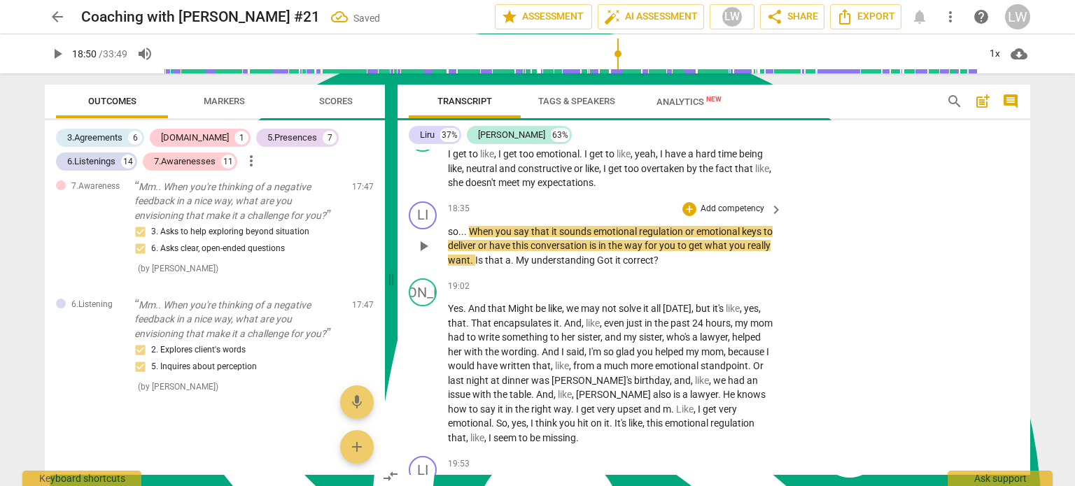
click at [742, 234] on span "keys" at bounding box center [753, 231] width 22 height 11
click at [625, 268] on p "so . . . When you say that it sounds emotional regulation or emotional piece to…" at bounding box center [612, 246] width 328 height 43
click at [538, 288] on div "19:02 + Add competency keyboard_arrow_right" at bounding box center [616, 286] width 336 height 15
click at [533, 266] on span "a" at bounding box center [534, 260] width 6 height 11
click at [593, 290] on div "19:02 + Add competency keyboard_arrow_right" at bounding box center [616, 286] width 336 height 15
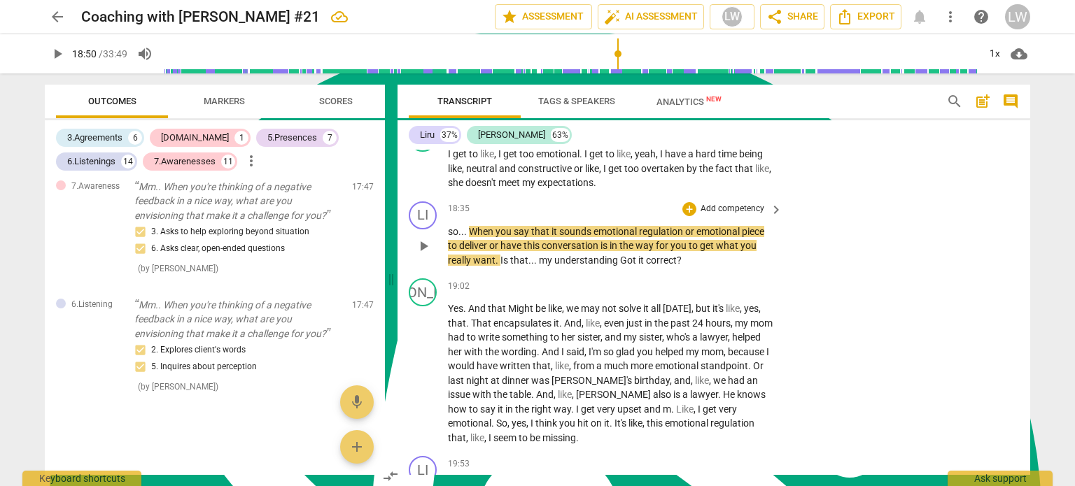
click at [615, 266] on span "understanding" at bounding box center [587, 260] width 66 height 11
click at [743, 213] on p "Add competency" at bounding box center [732, 209] width 66 height 13
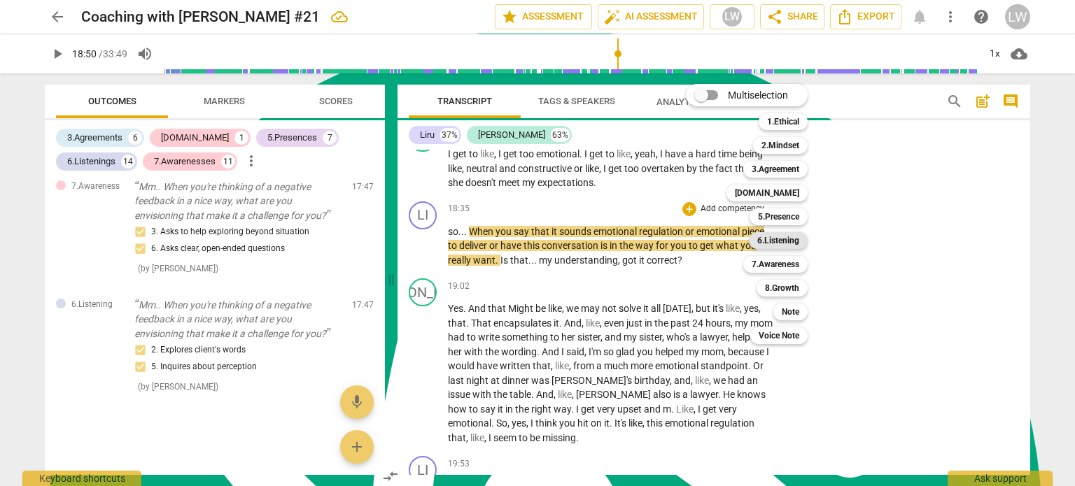
click at [786, 241] on b "6.Listening" at bounding box center [778, 240] width 42 height 17
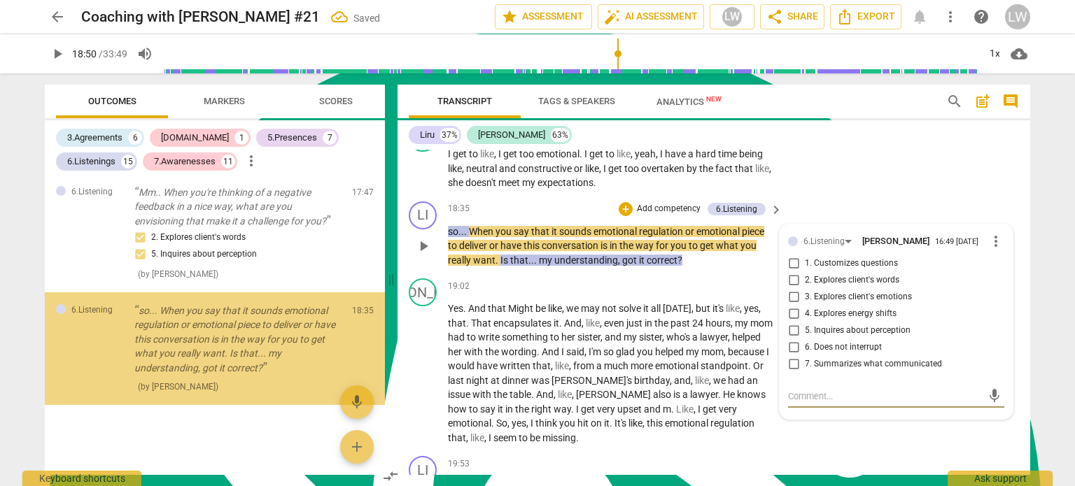
scroll to position [4547, 0]
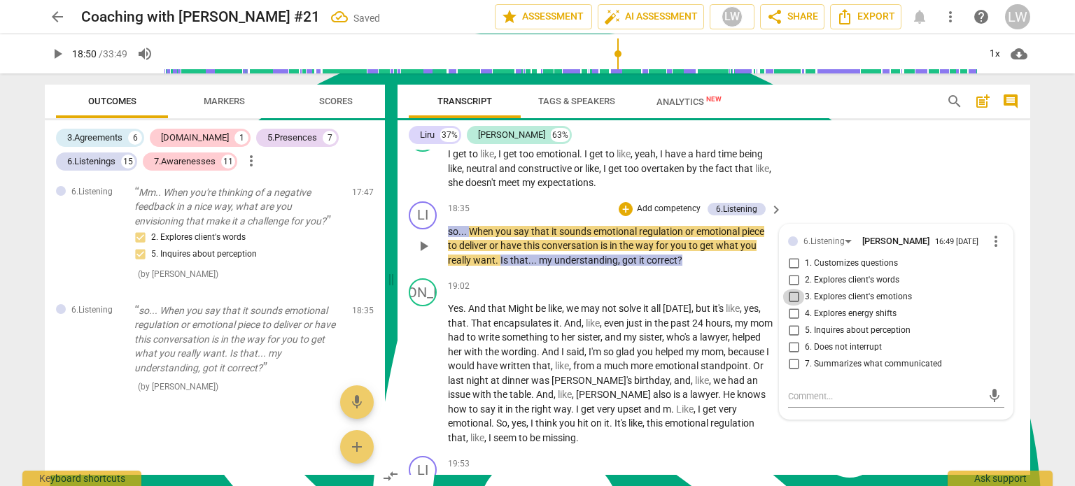
click at [792, 302] on input "3. Explores client's emotions" at bounding box center [793, 297] width 22 height 17
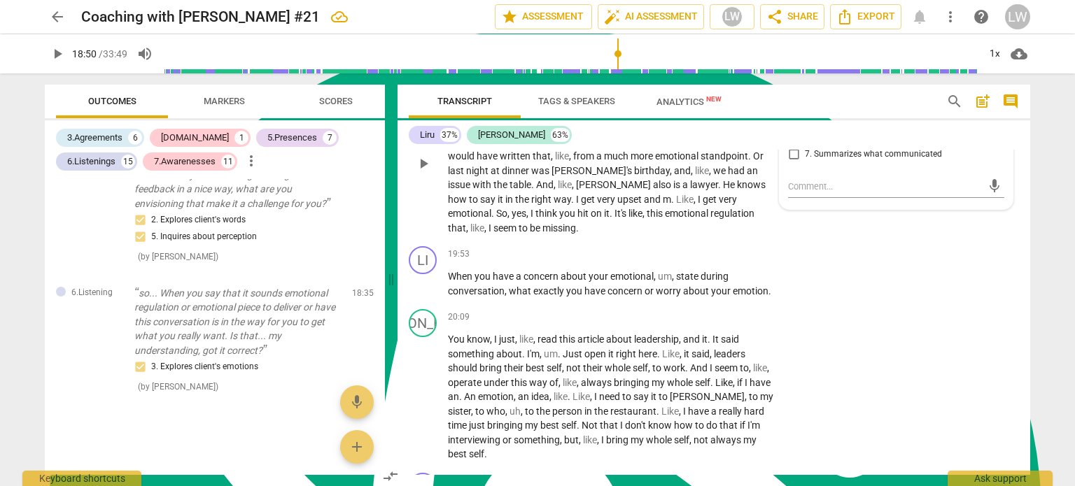
scroll to position [4829, 0]
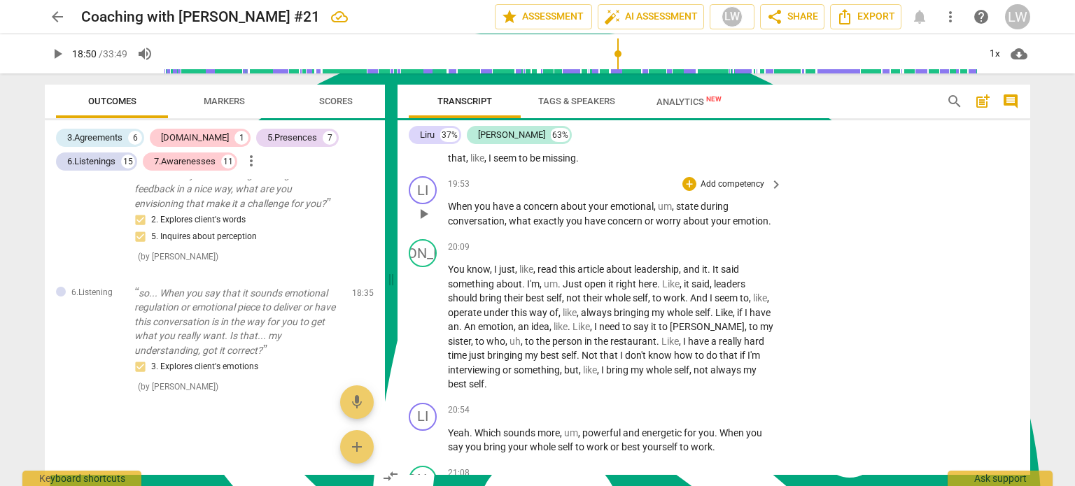
click at [752, 187] on p "Add competency" at bounding box center [732, 184] width 66 height 13
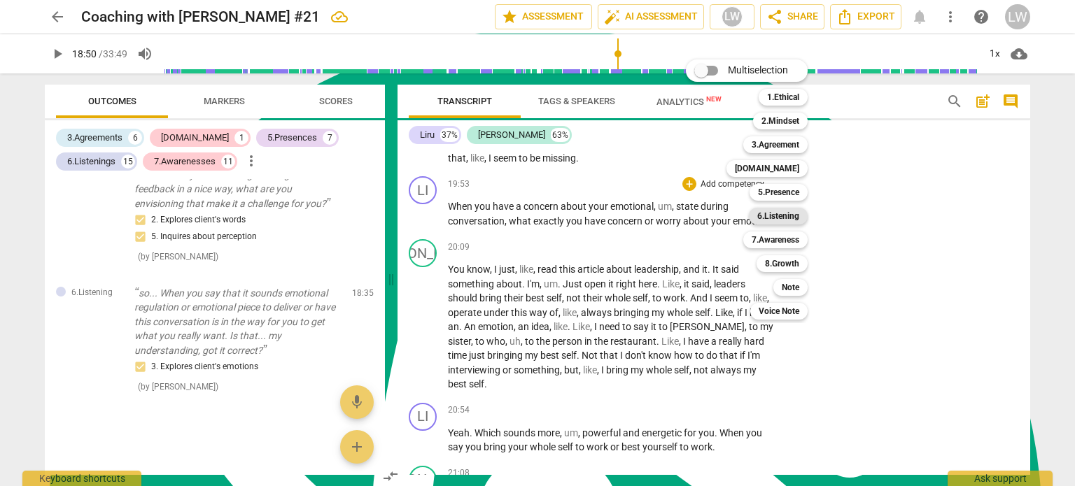
click at [791, 213] on b "6.Listening" at bounding box center [778, 216] width 42 height 17
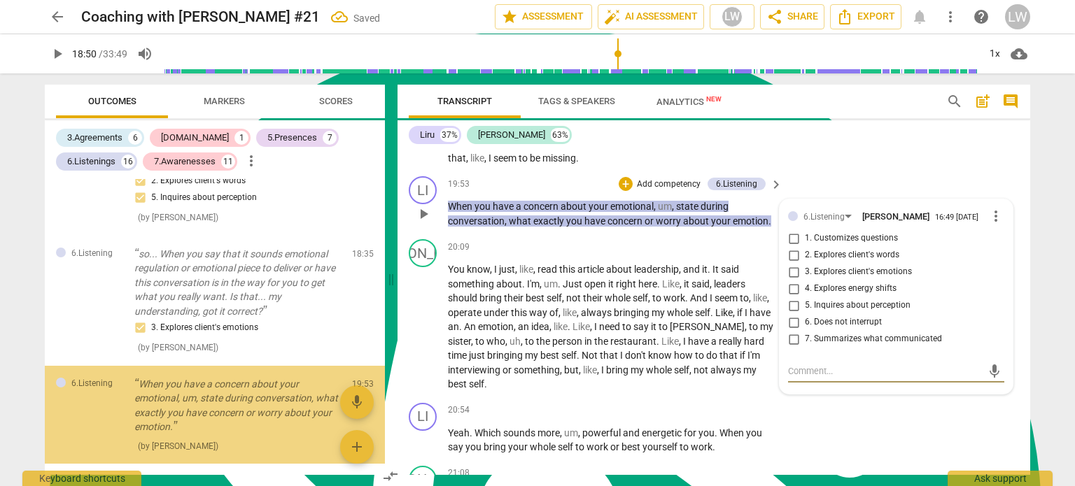
scroll to position [4663, 0]
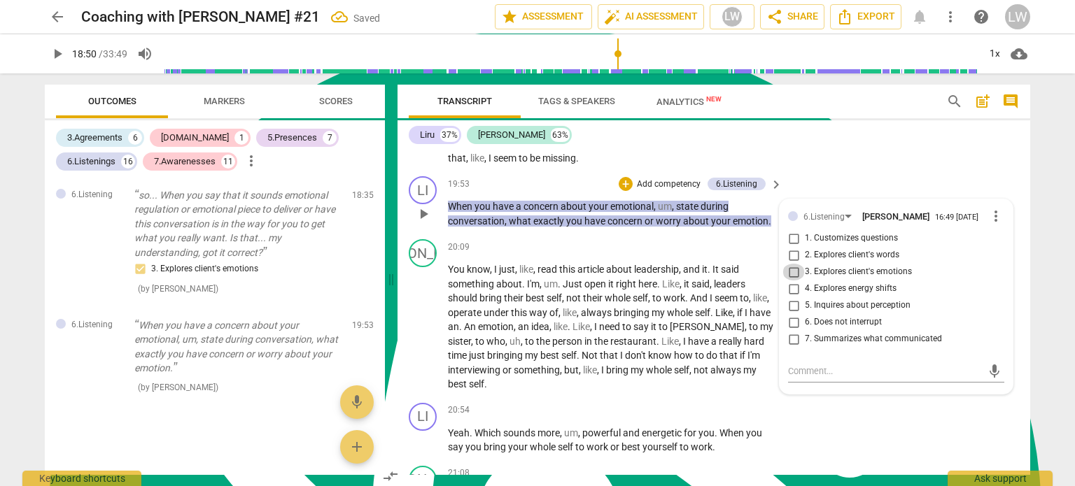
click at [790, 276] on input "3. Explores client's emotions" at bounding box center [793, 272] width 22 height 17
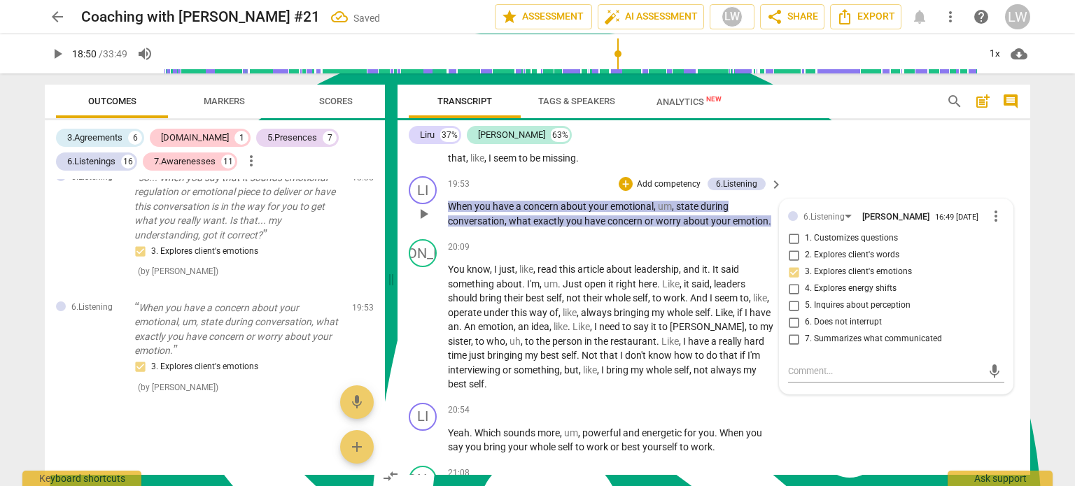
click at [666, 190] on p "Add competency" at bounding box center [669, 184] width 66 height 13
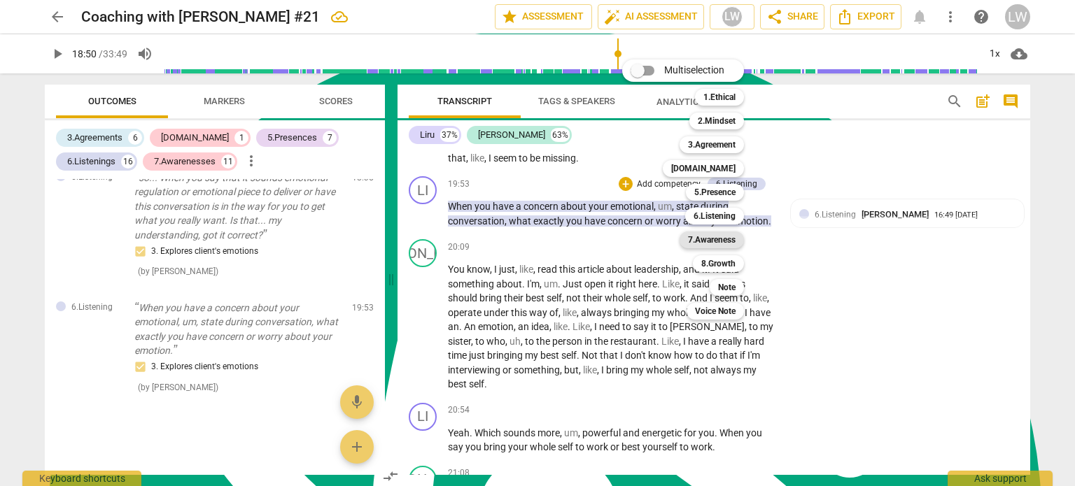
click at [726, 242] on b "7.Awareness" at bounding box center [712, 240] width 48 height 17
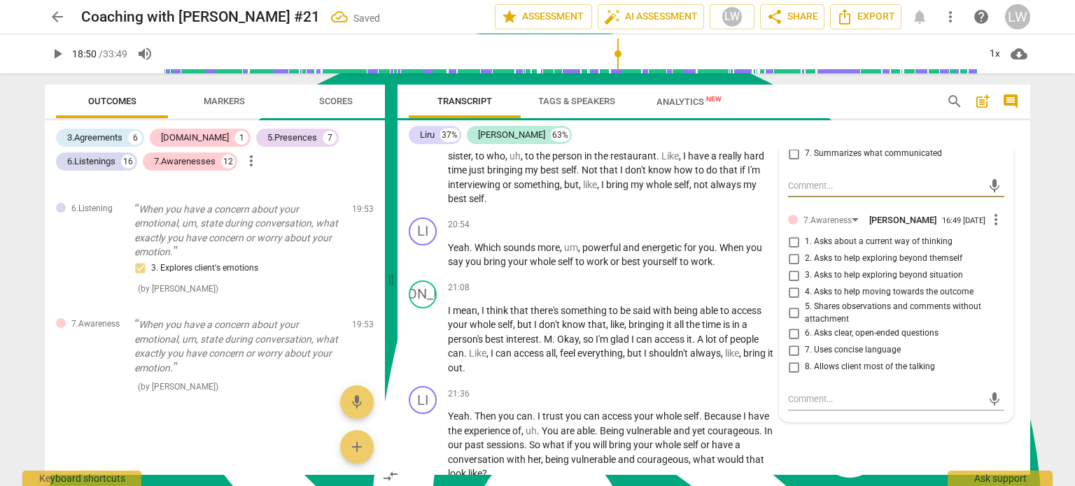
scroll to position [5039, 0]
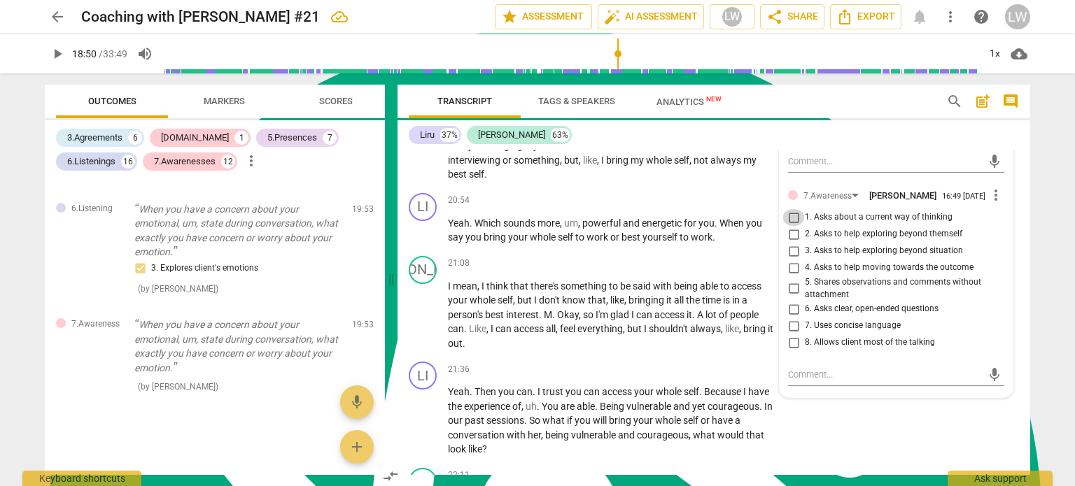
click at [794, 223] on input "1. Asks about a current way of thinking" at bounding box center [793, 217] width 22 height 17
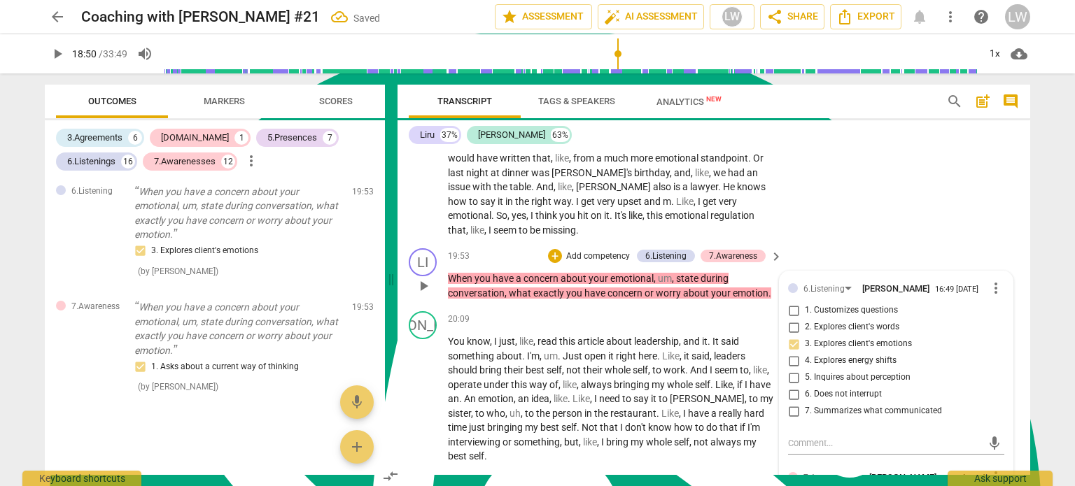
scroll to position [4759, 0]
click at [584, 255] on p "Add competency" at bounding box center [598, 254] width 66 height 13
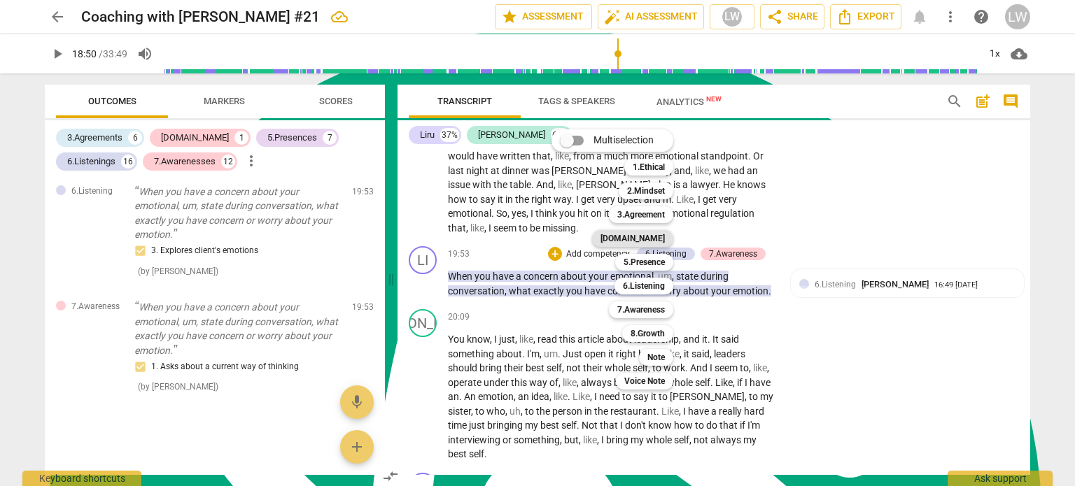
click at [660, 241] on b "[DOMAIN_NAME]" at bounding box center [633, 238] width 64 height 17
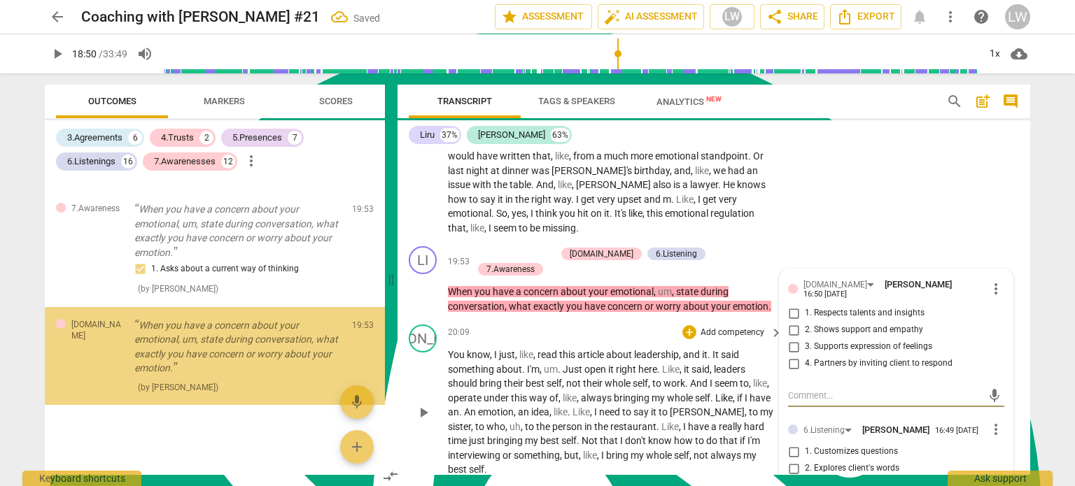
scroll to position [4894, 0]
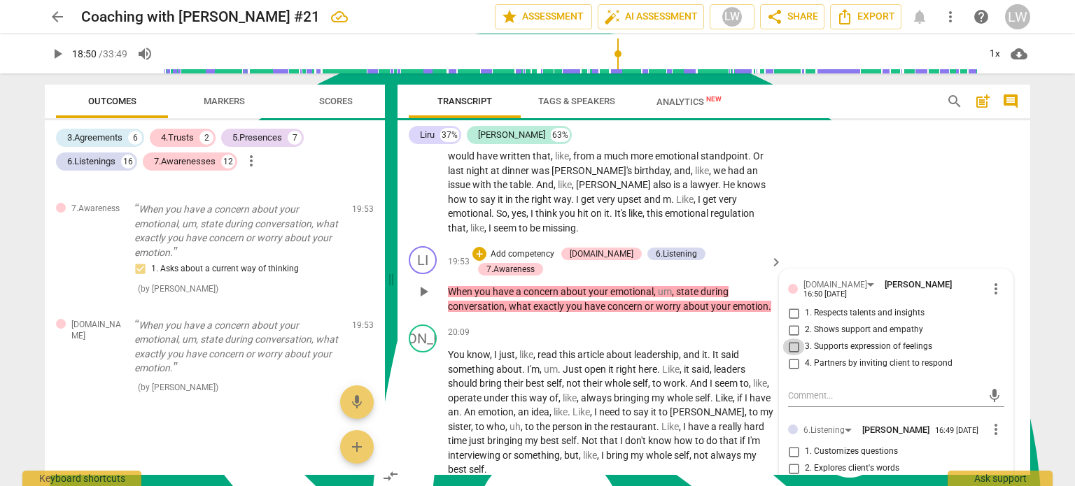
click at [792, 346] on input "3. Supports expression of feelings" at bounding box center [793, 347] width 22 height 17
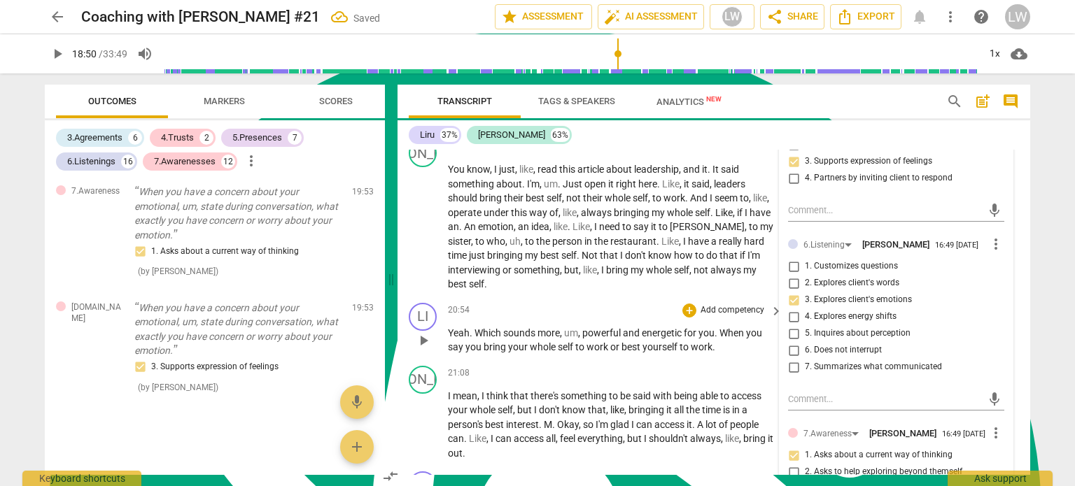
scroll to position [4969, 0]
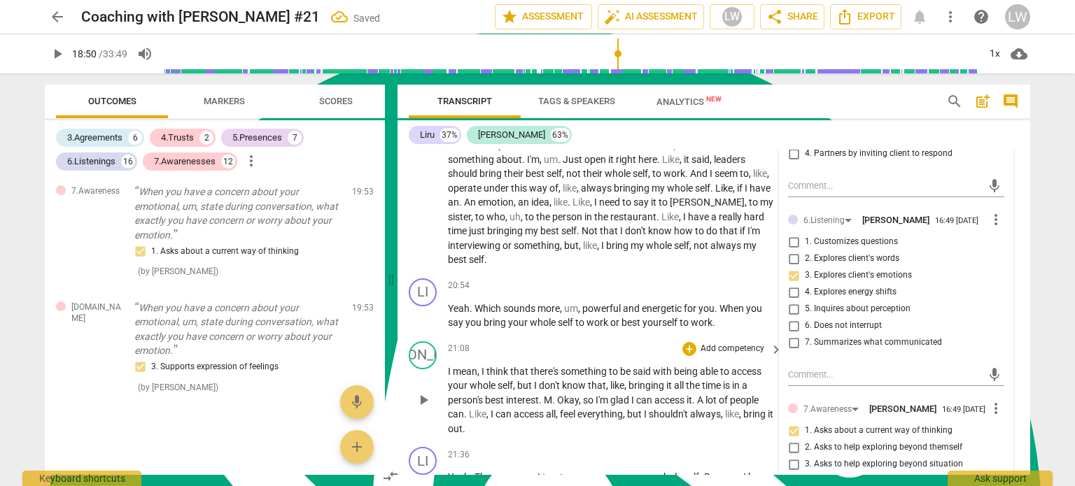
click at [594, 342] on div "21:08 + Add competency keyboard_arrow_right" at bounding box center [616, 349] width 336 height 15
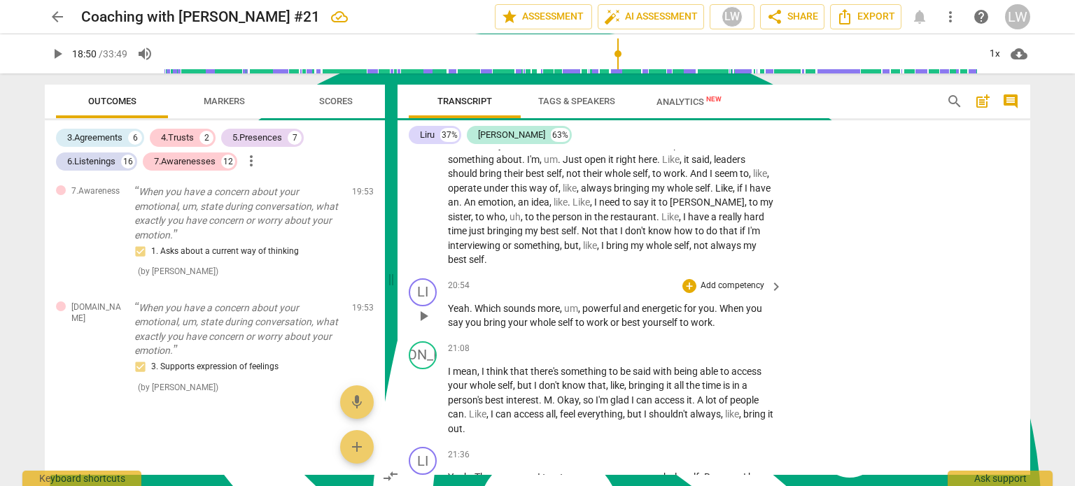
click at [753, 280] on p "Add competency" at bounding box center [732, 286] width 66 height 13
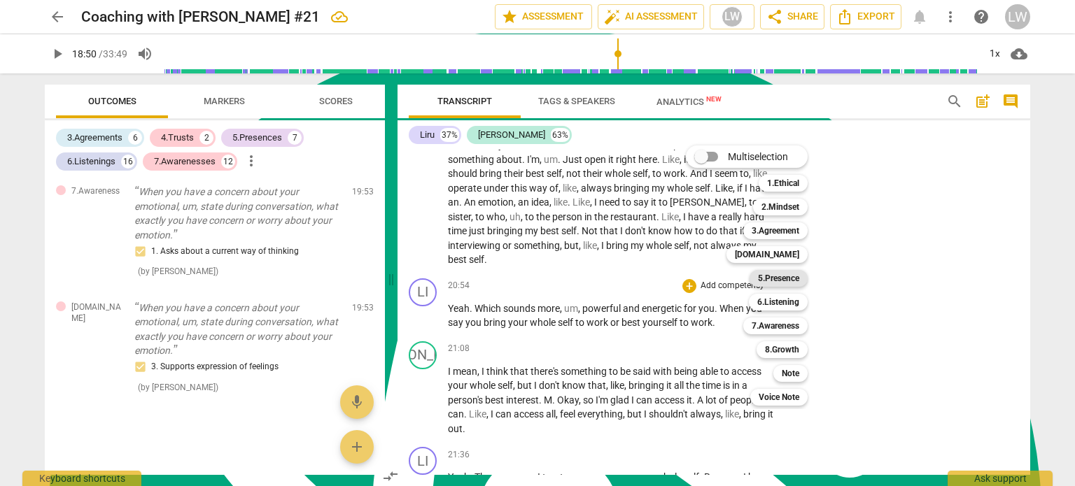
click at [787, 279] on b "5.Presence" at bounding box center [778, 278] width 41 height 17
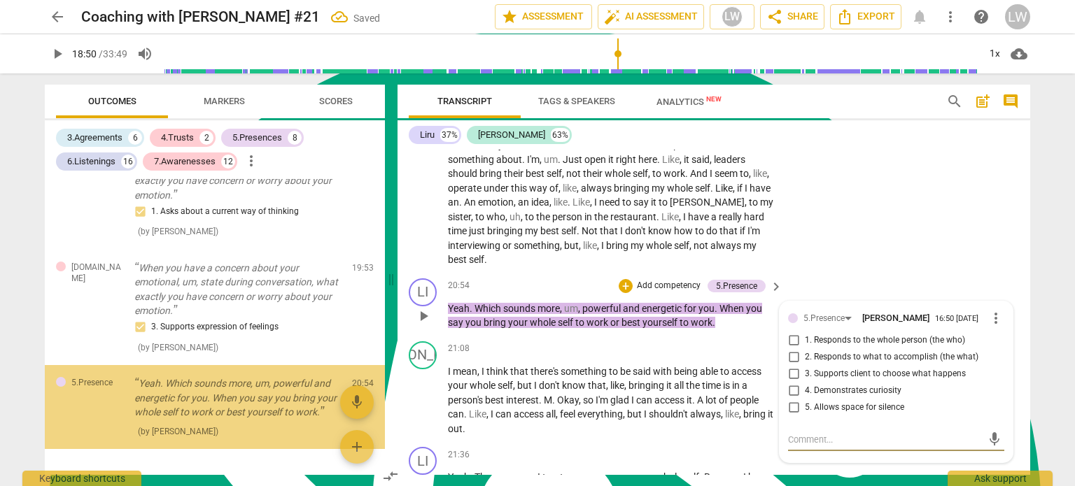
scroll to position [4996, 0]
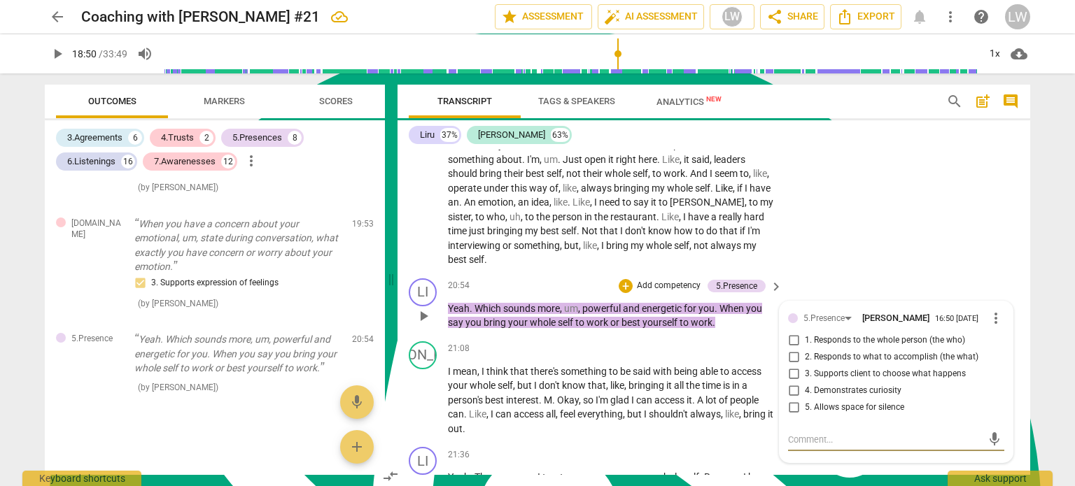
click at [789, 366] on input "3. Supports client to choose what happens" at bounding box center [793, 374] width 22 height 17
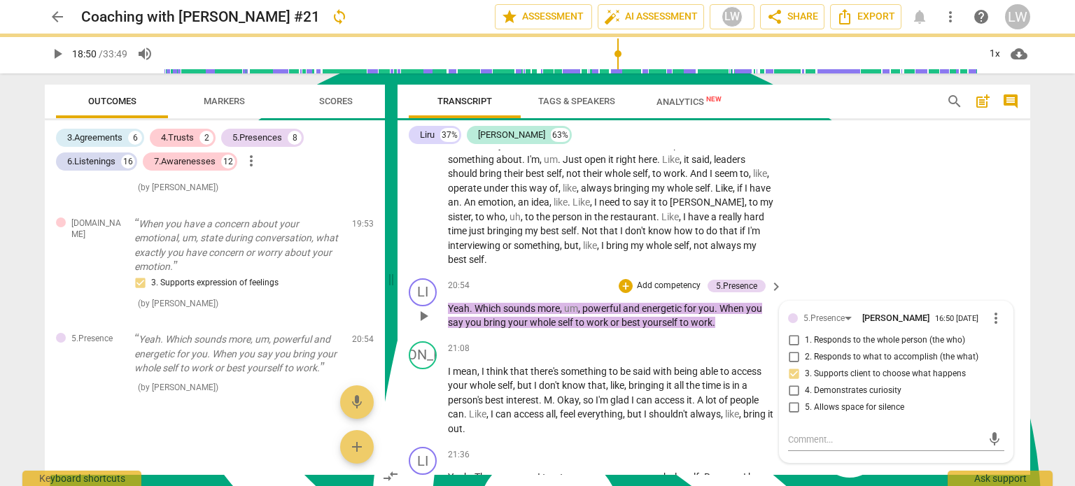
click at [669, 280] on p "Add competency" at bounding box center [669, 286] width 66 height 13
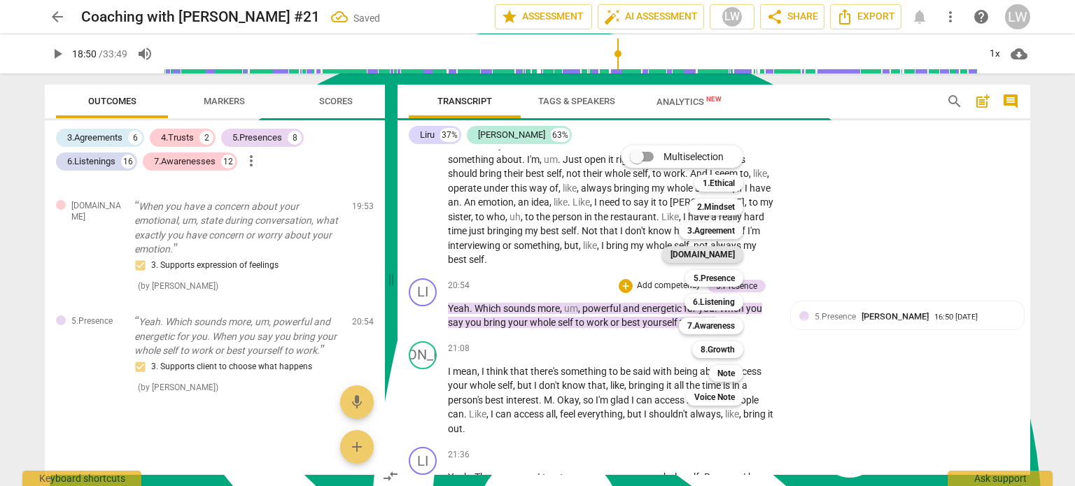
click at [722, 252] on b "[DOMAIN_NAME]" at bounding box center [703, 254] width 64 height 17
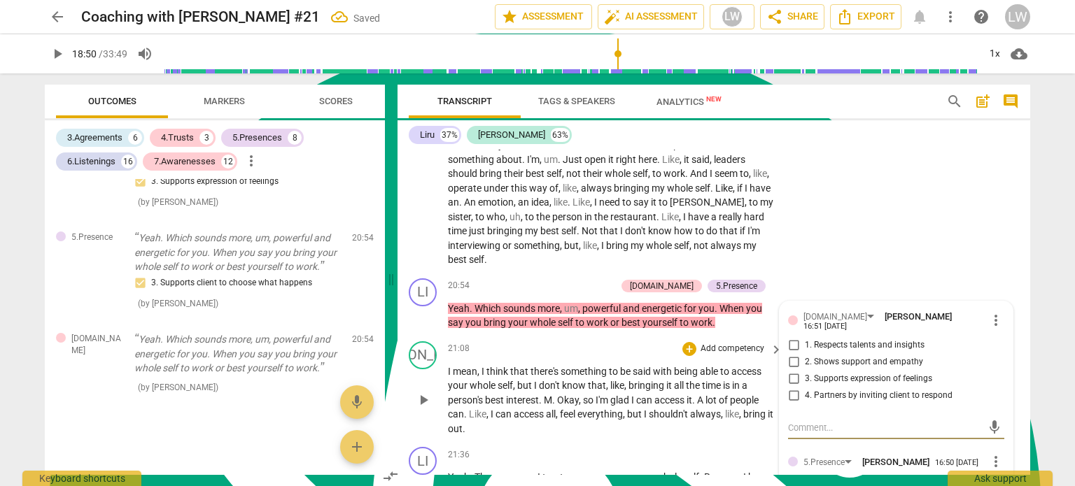
scroll to position [5039, 0]
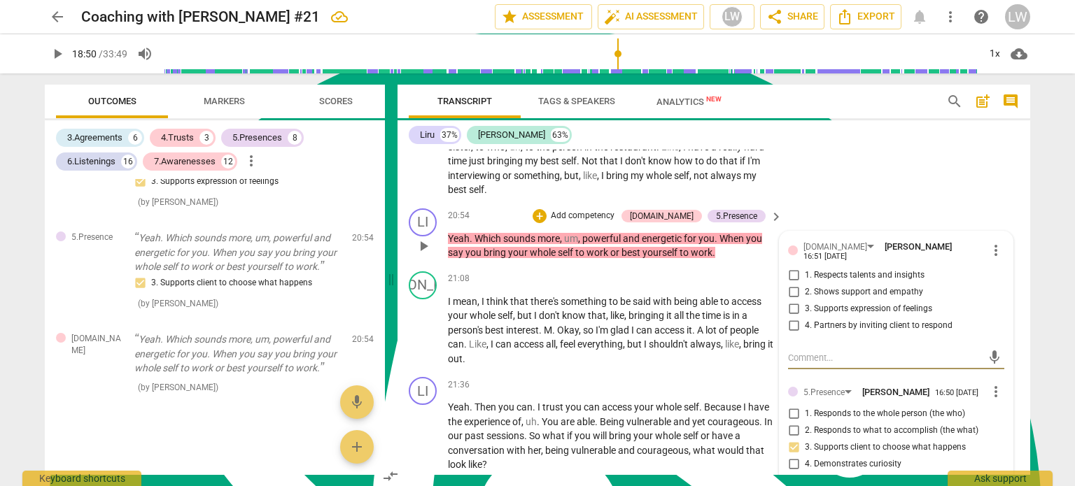
click at [793, 301] on input "3. Supports expression of feelings" at bounding box center [793, 309] width 22 height 17
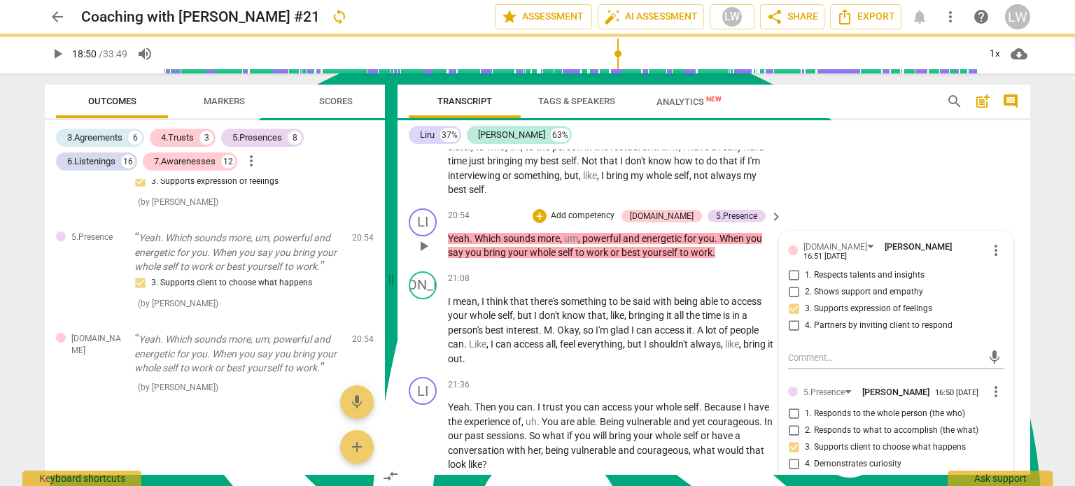
click at [616, 210] on p "Add competency" at bounding box center [582, 216] width 66 height 13
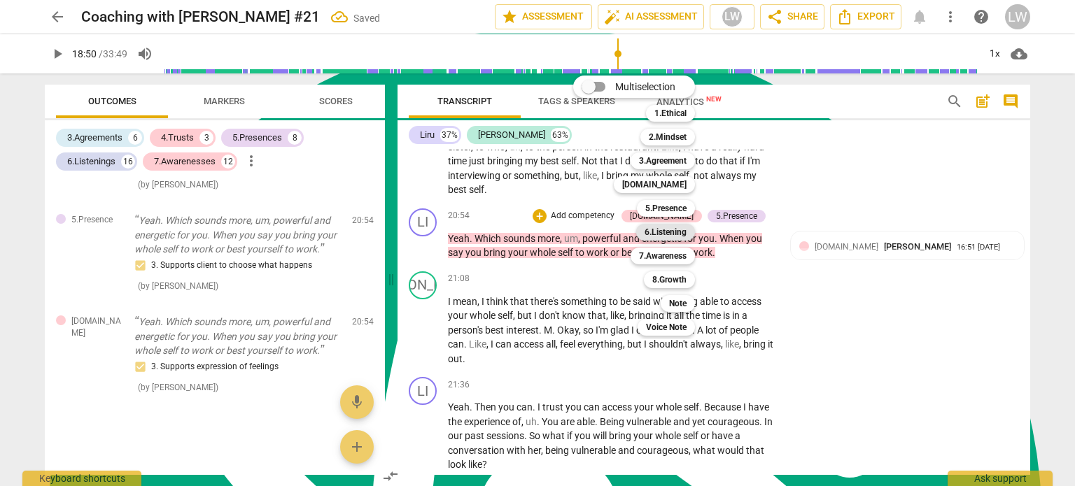
click at [659, 229] on b "6.Listening" at bounding box center [666, 232] width 42 height 17
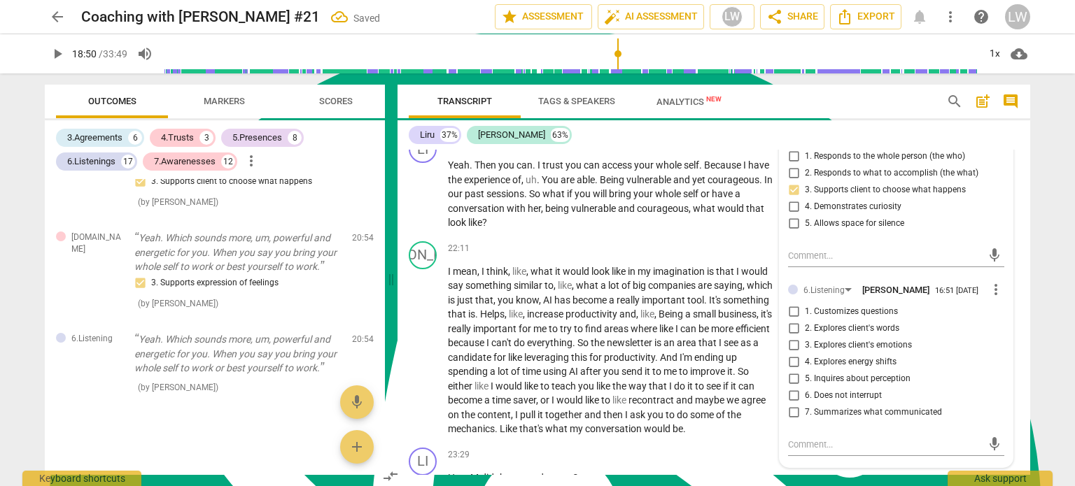
scroll to position [5319, 0]
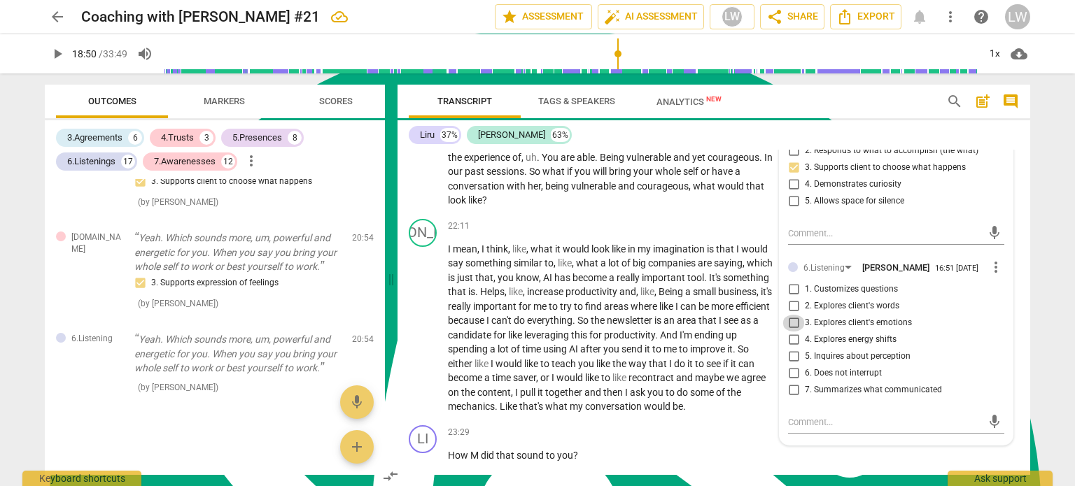
click at [790, 315] on input "3. Explores client's emotions" at bounding box center [793, 323] width 22 height 17
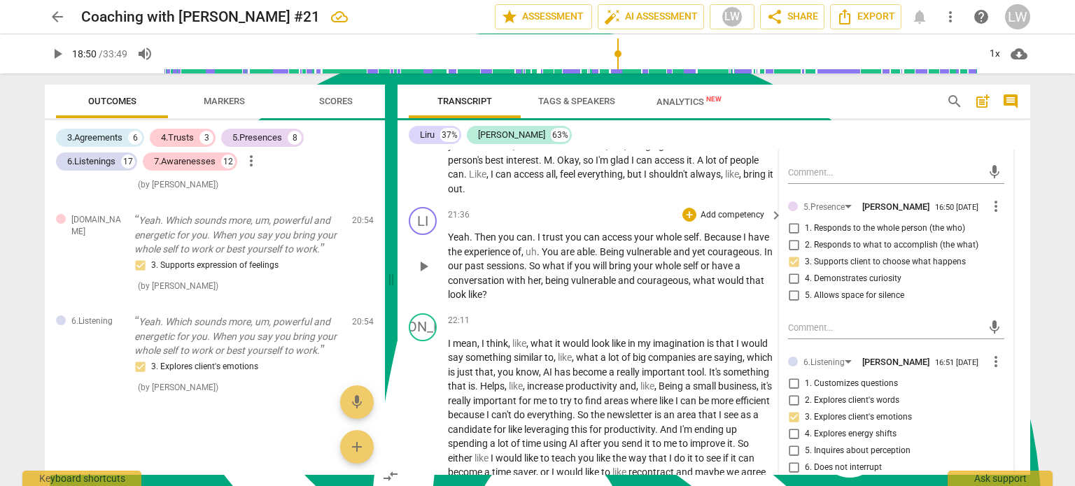
scroll to position [5249, 0]
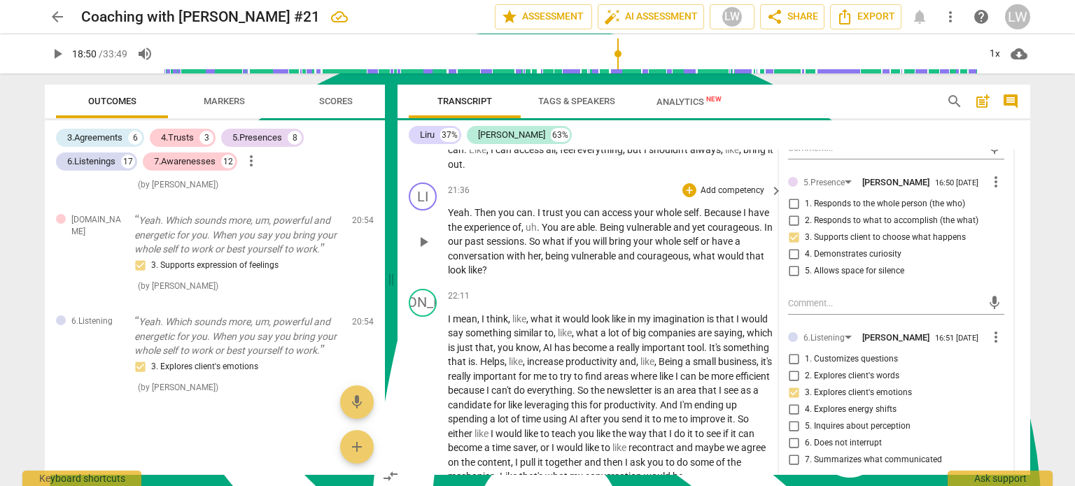
click at [760, 222] on span "." at bounding box center [761, 227] width 5 height 11
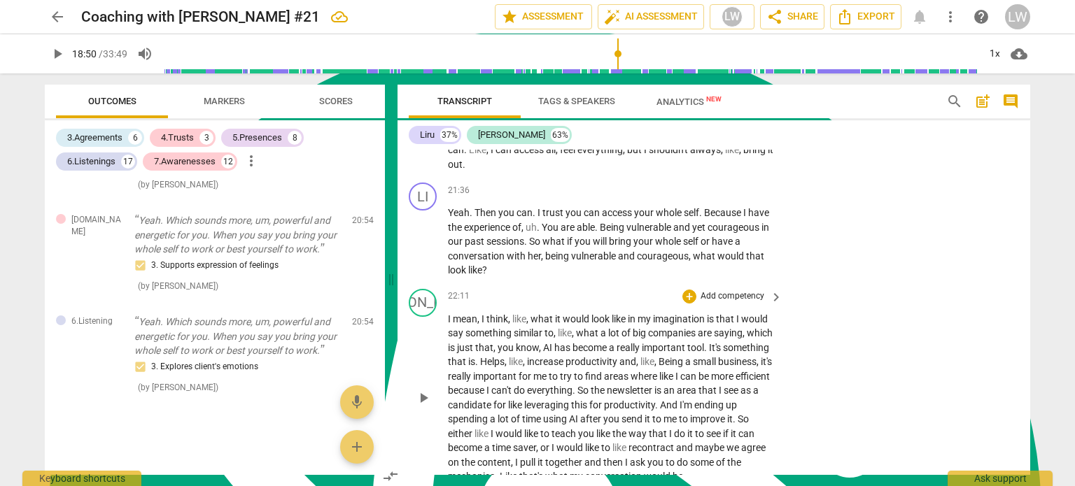
click at [623, 289] on div "22:11 + Add competency keyboard_arrow_right" at bounding box center [616, 296] width 336 height 15
click at [736, 185] on p "Add competency" at bounding box center [732, 191] width 66 height 13
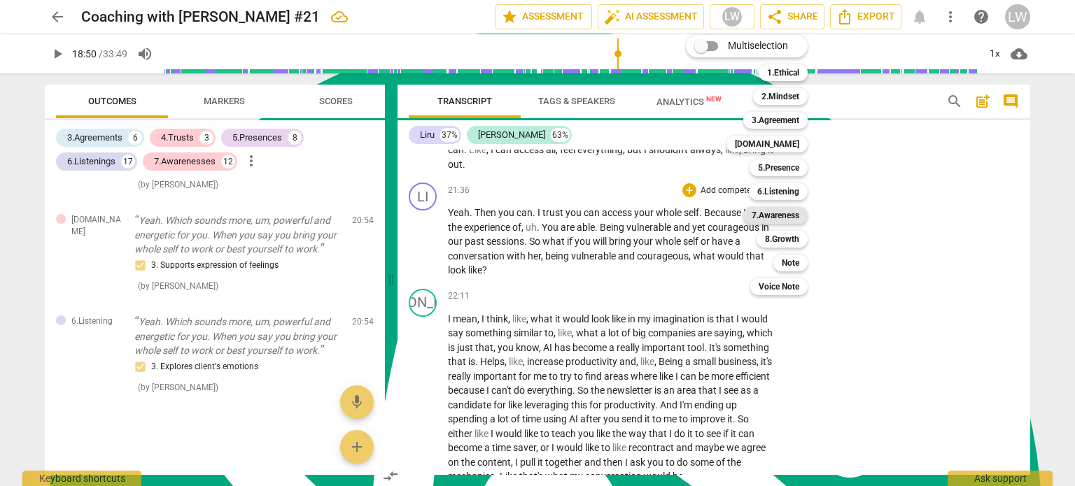
click at [789, 215] on b "7.Awareness" at bounding box center [776, 215] width 48 height 17
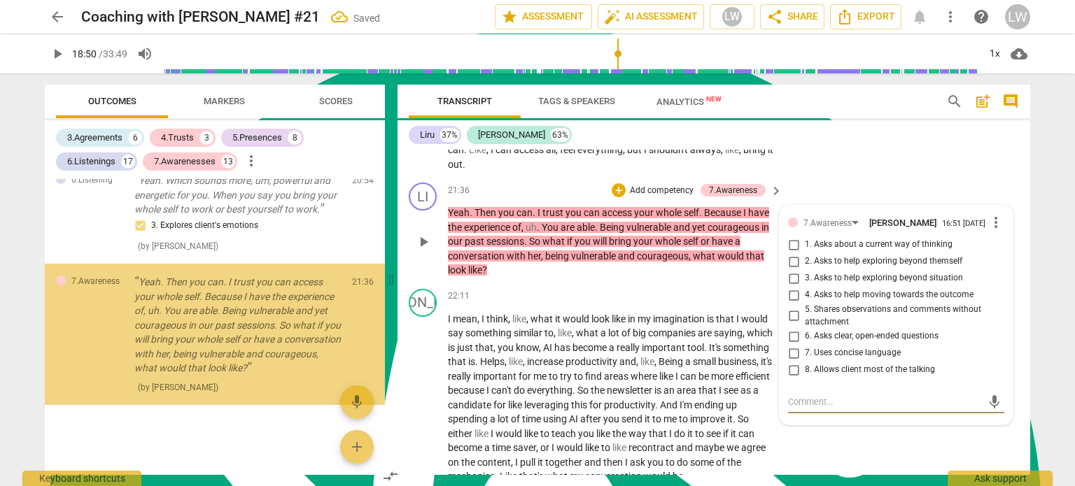
scroll to position [5358, 0]
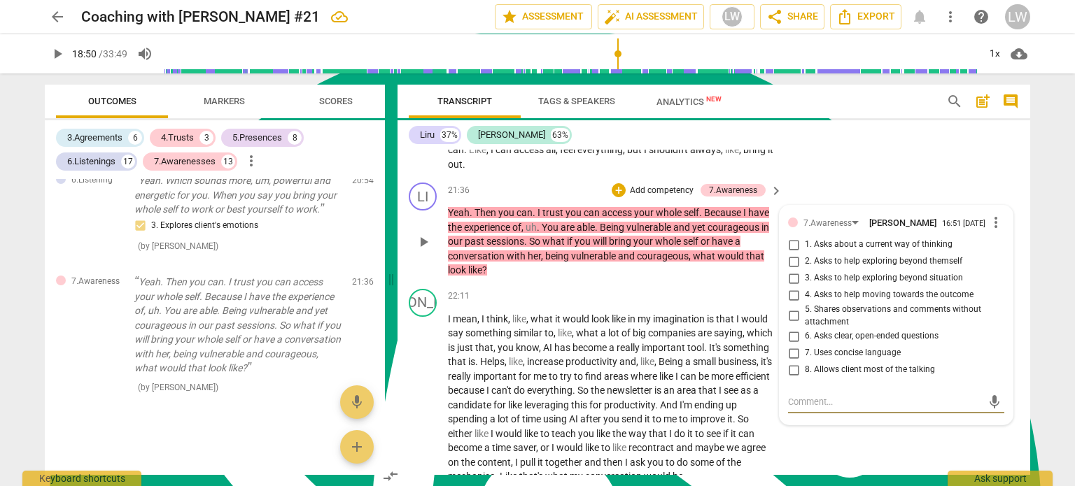
click at [796, 270] on input "3. Asks to help exploring beyond situation" at bounding box center [793, 278] width 22 height 17
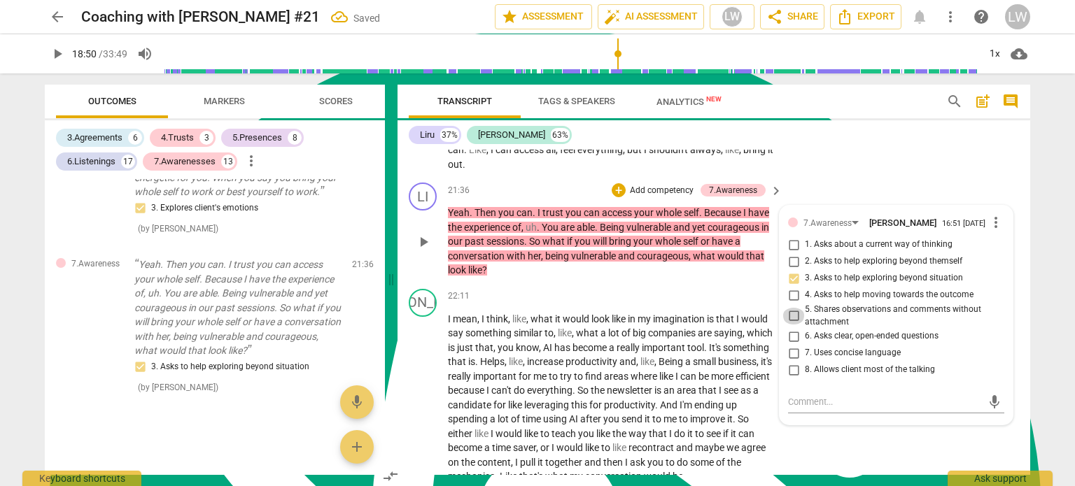
click at [793, 308] on input "5. Shares observations and comments without attachment" at bounding box center [793, 316] width 22 height 17
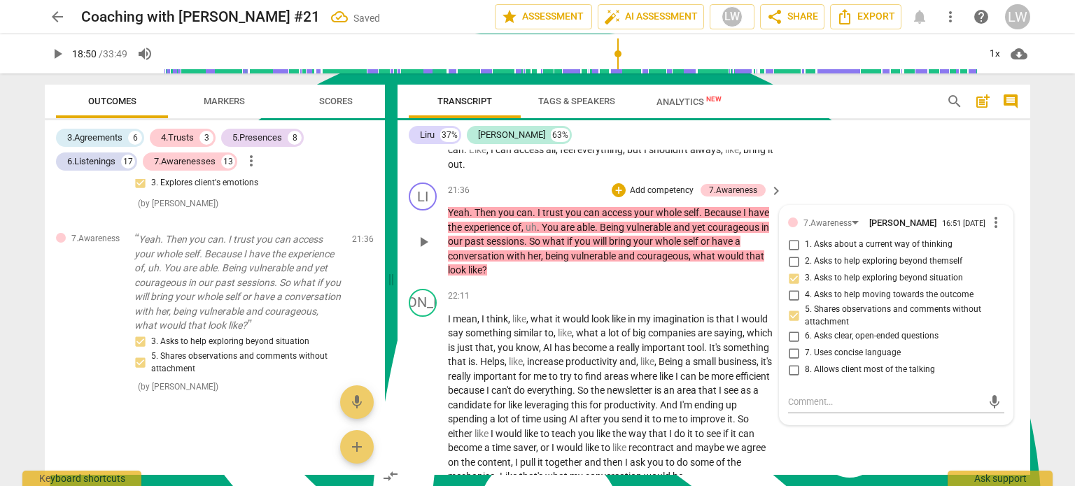
click at [659, 185] on p "Add competency" at bounding box center [662, 191] width 66 height 13
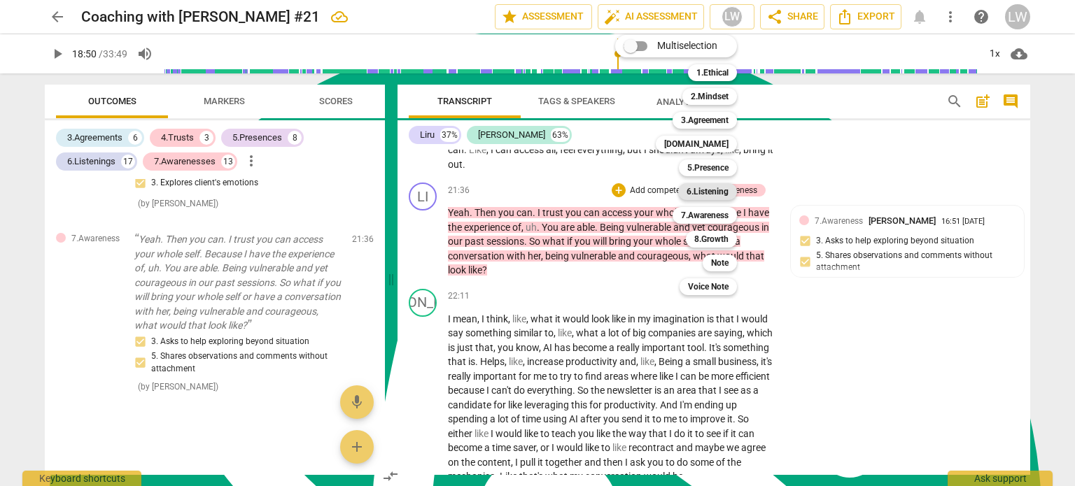
click at [717, 188] on b "6.Listening" at bounding box center [708, 191] width 42 height 17
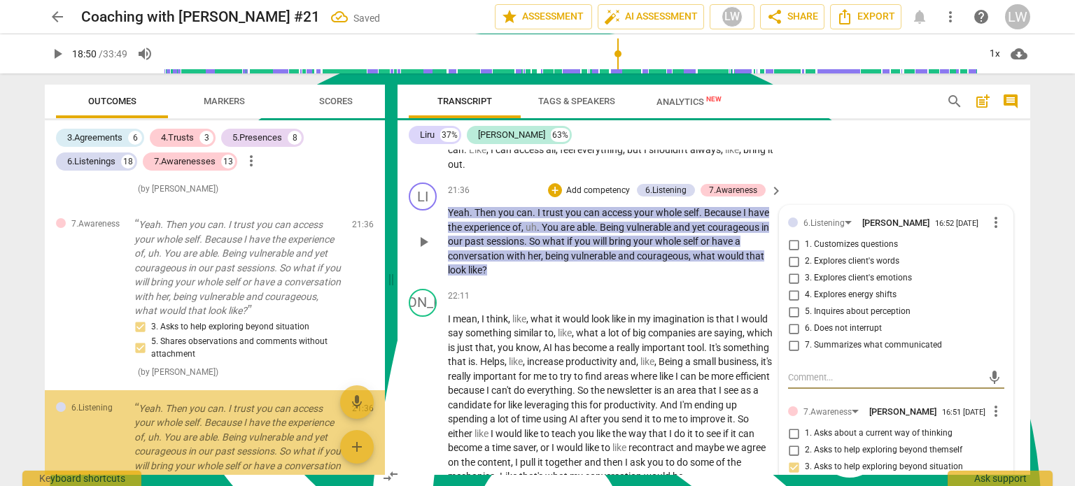
scroll to position [5541, 0]
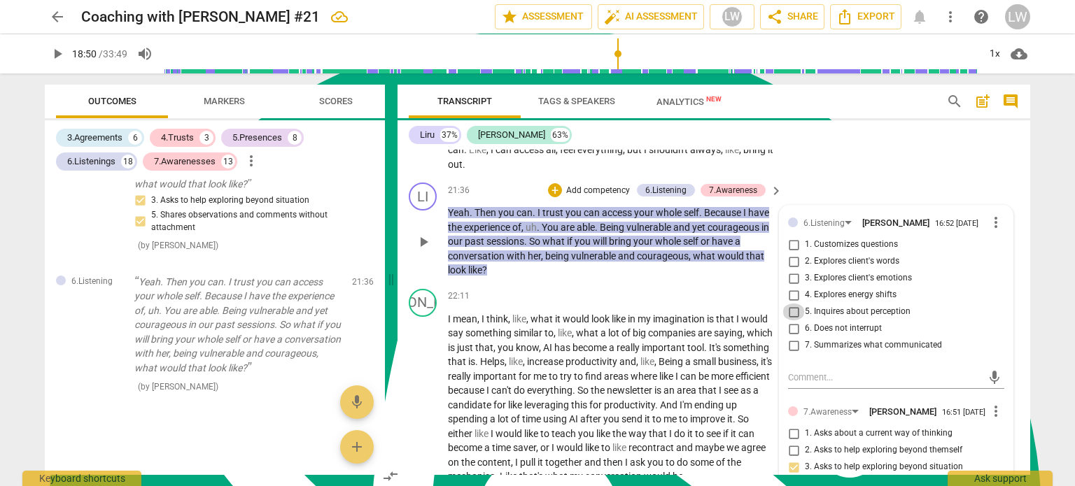
click at [790, 304] on input "5. Inquires about perception" at bounding box center [793, 312] width 22 height 17
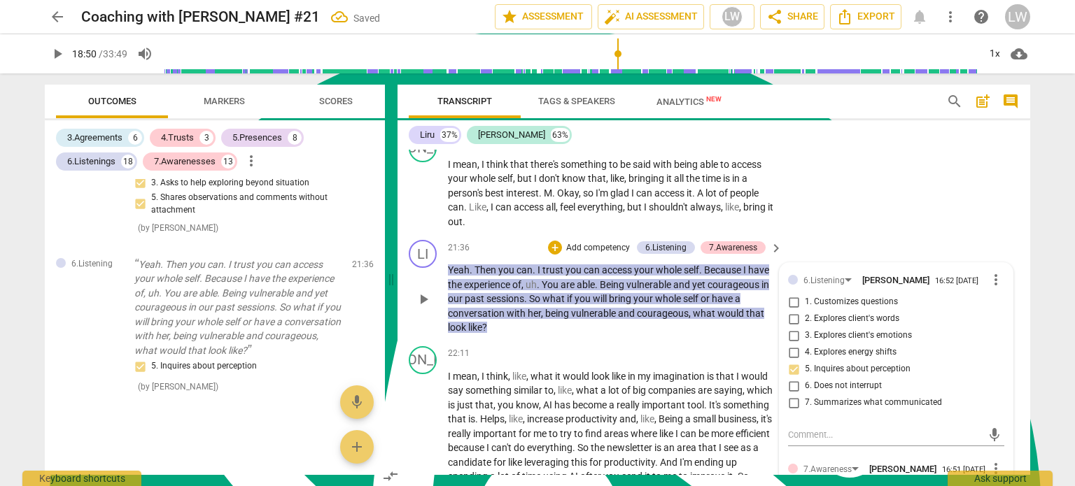
scroll to position [5179, 0]
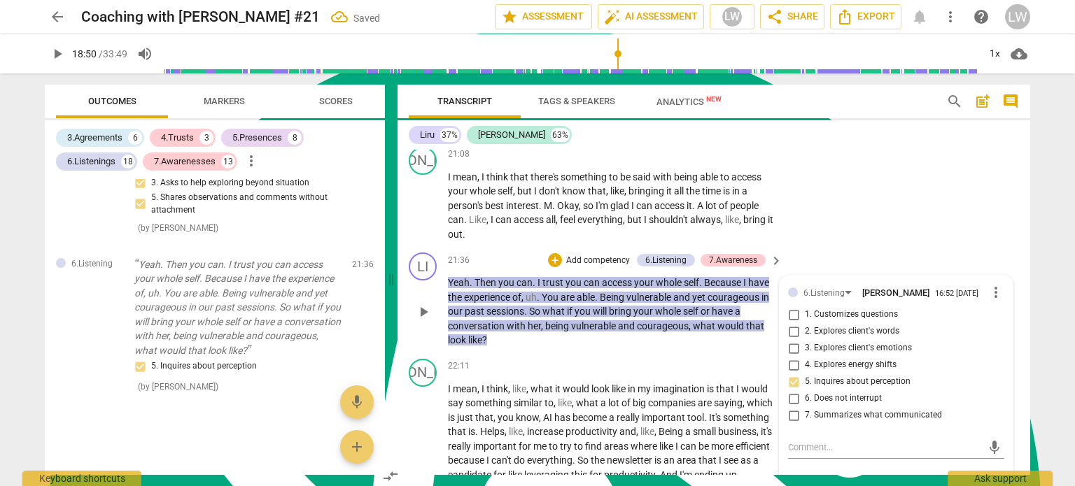
click at [600, 255] on p "Add competency" at bounding box center [598, 261] width 66 height 13
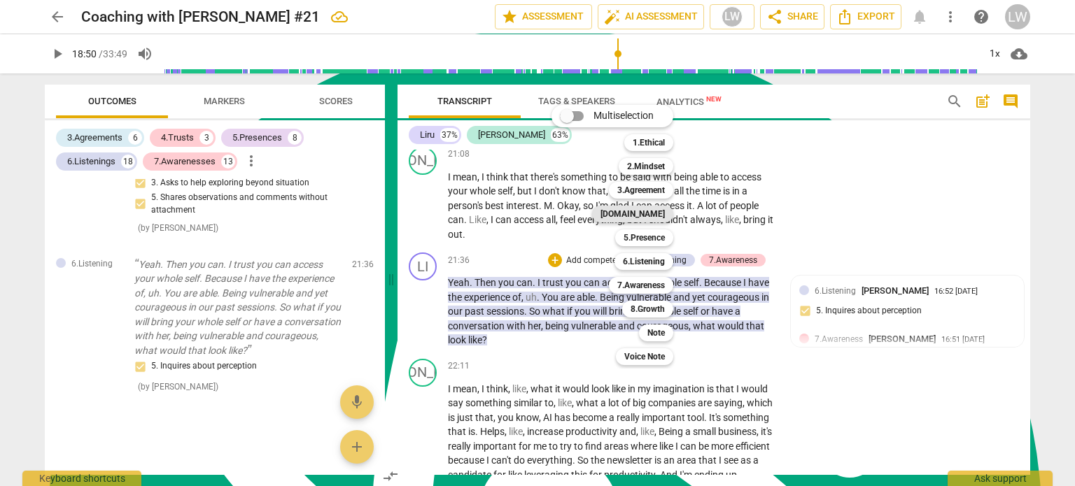
click at [655, 215] on b "[DOMAIN_NAME]" at bounding box center [633, 214] width 64 height 17
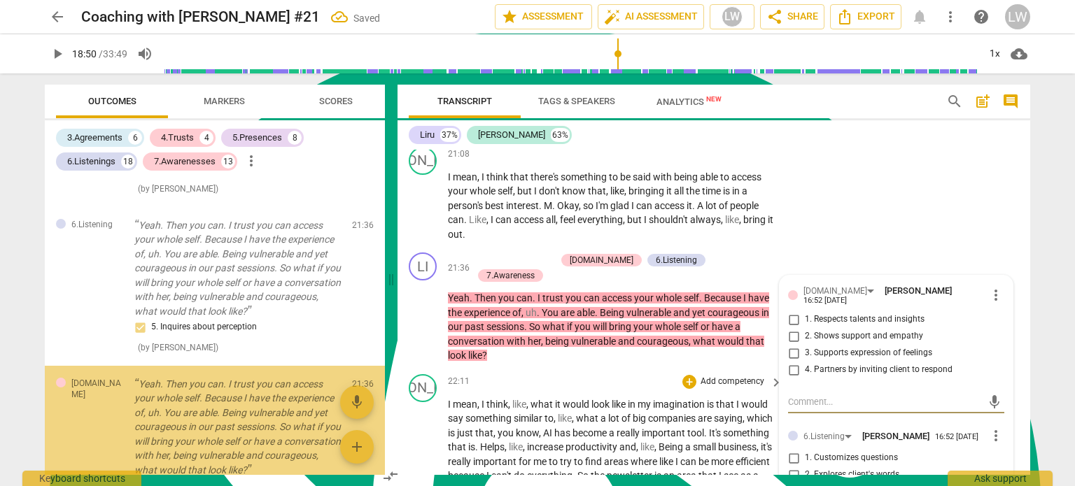
scroll to position [5700, 0]
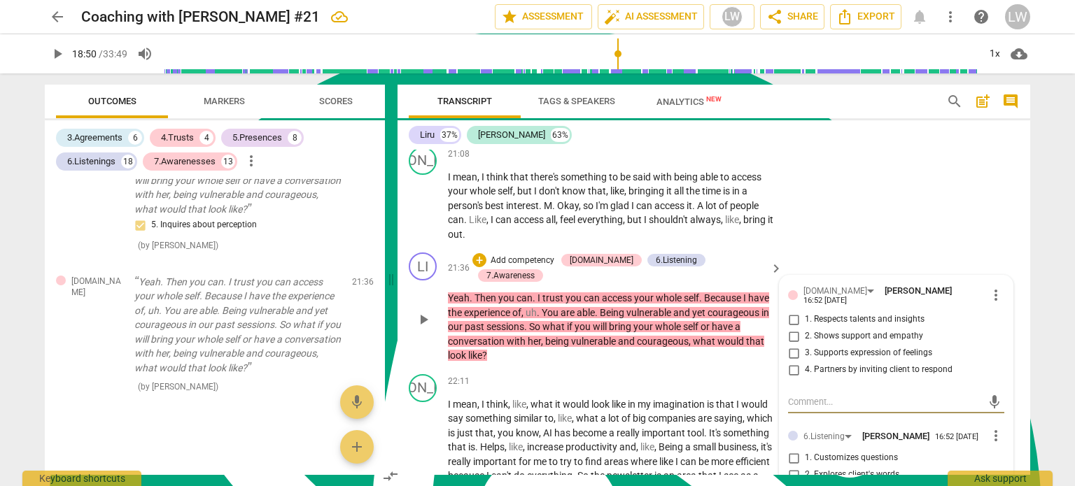
click at [787, 362] on input "4. Partners by inviting client to respond" at bounding box center [793, 370] width 22 height 17
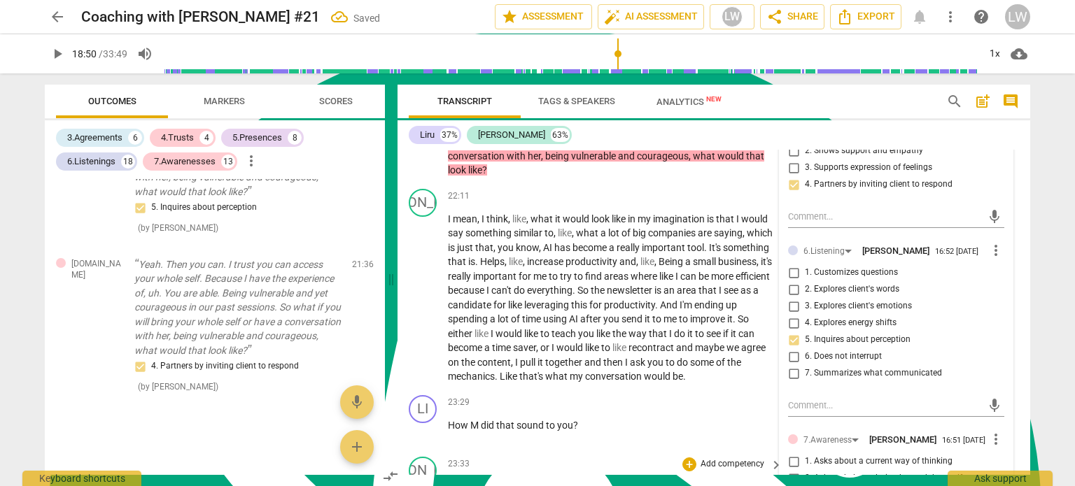
scroll to position [5459, 0]
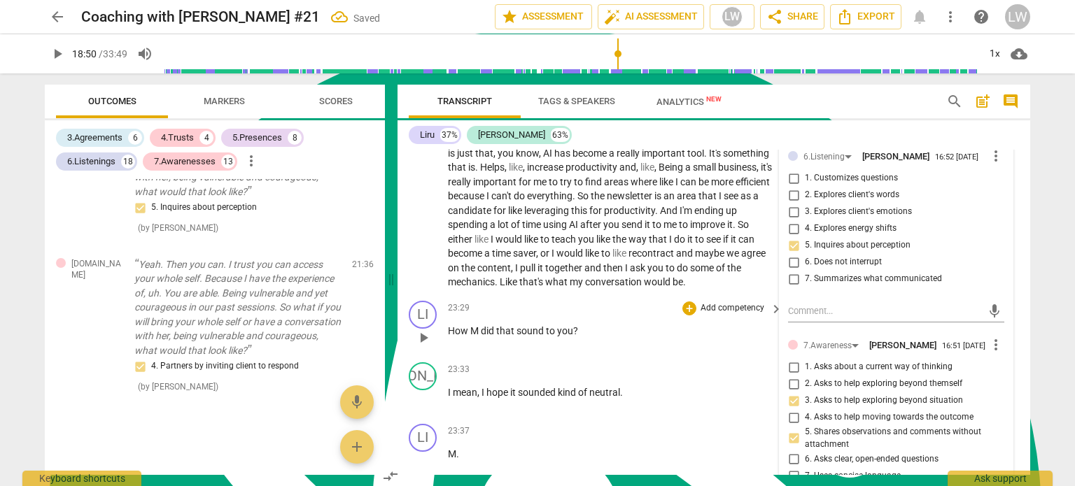
click at [477, 325] on span "M" at bounding box center [475, 330] width 10 height 11
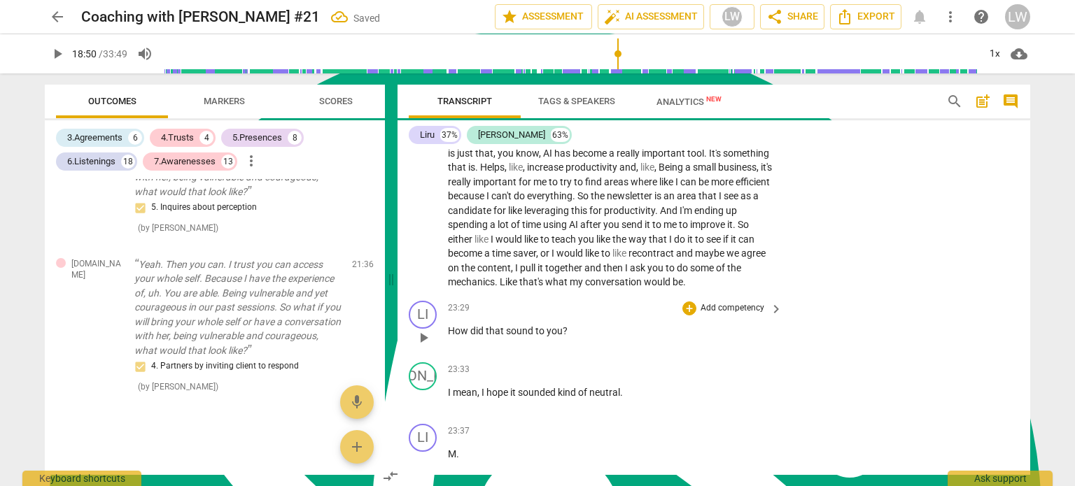
click at [722, 302] on p "Add competency" at bounding box center [732, 308] width 66 height 13
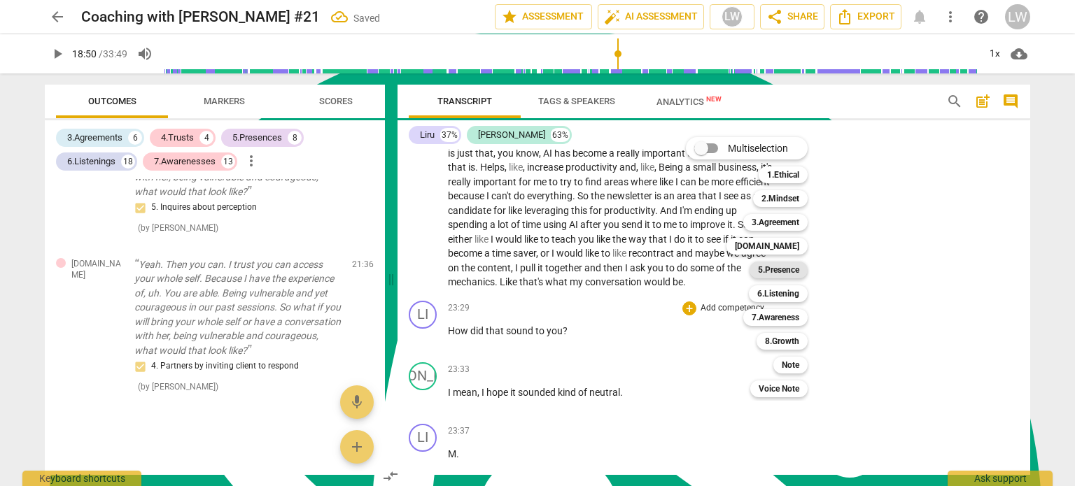
click at [778, 267] on b "5.Presence" at bounding box center [778, 270] width 41 height 17
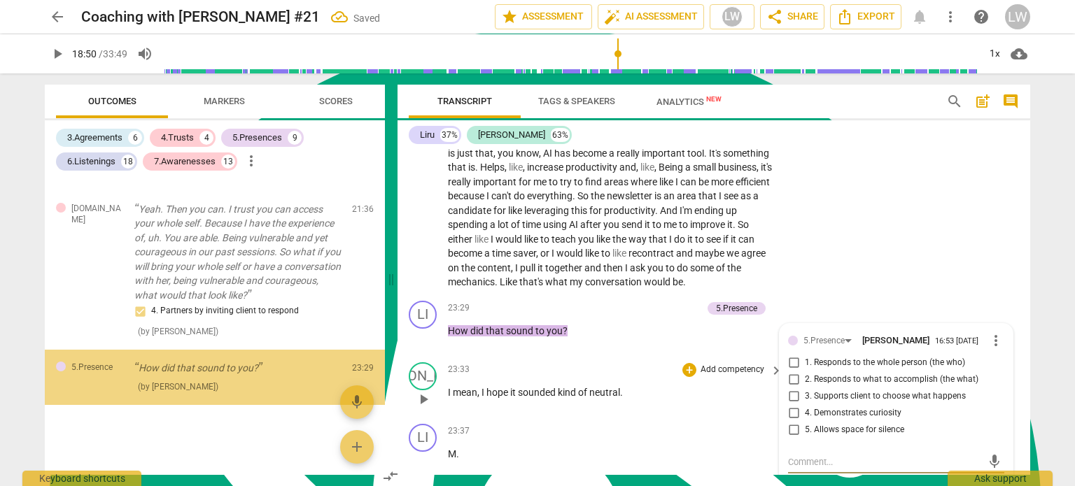
scroll to position [5773, 0]
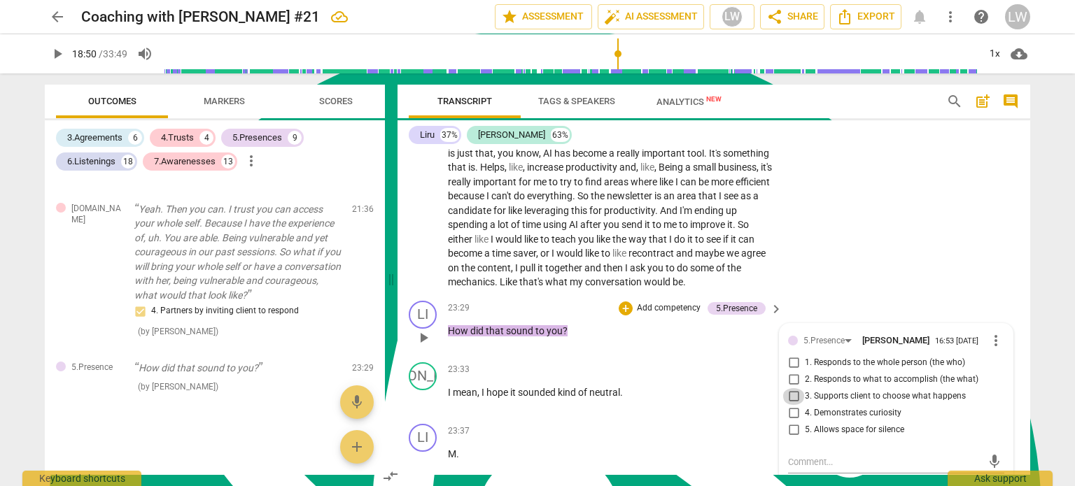
click at [793, 388] on input "3. Supports client to choose what happens" at bounding box center [793, 396] width 22 height 17
click at [664, 302] on p "Add competency" at bounding box center [669, 308] width 66 height 13
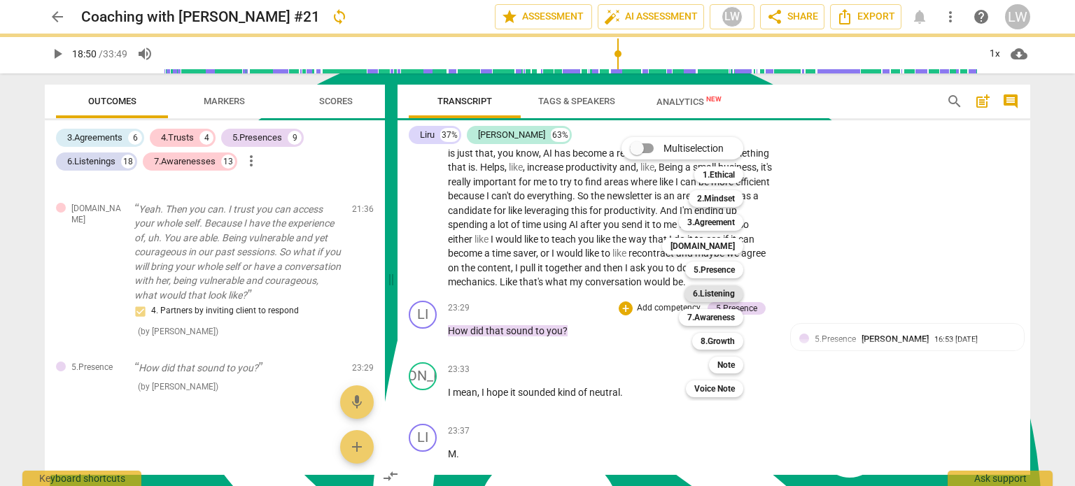
click at [713, 295] on b "6.Listening" at bounding box center [714, 294] width 42 height 17
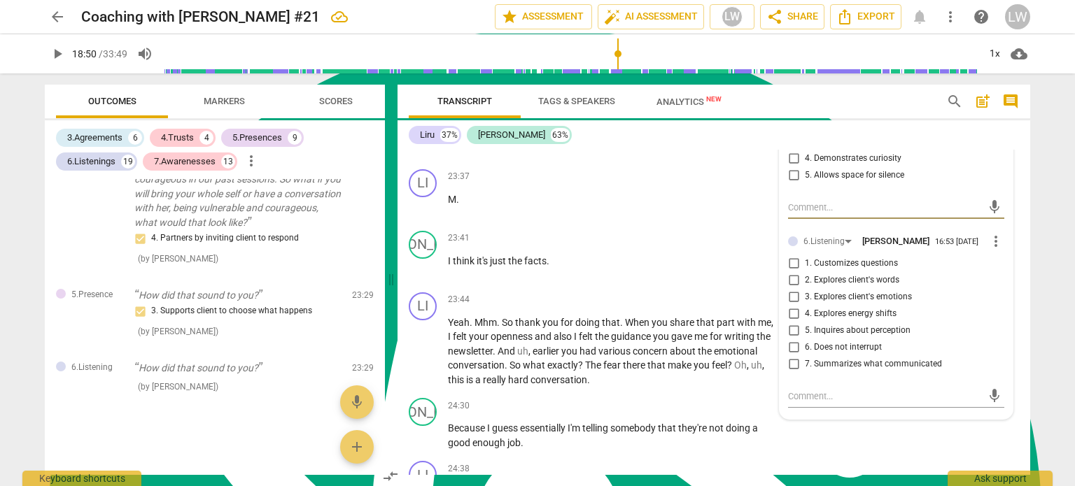
scroll to position [5739, 0]
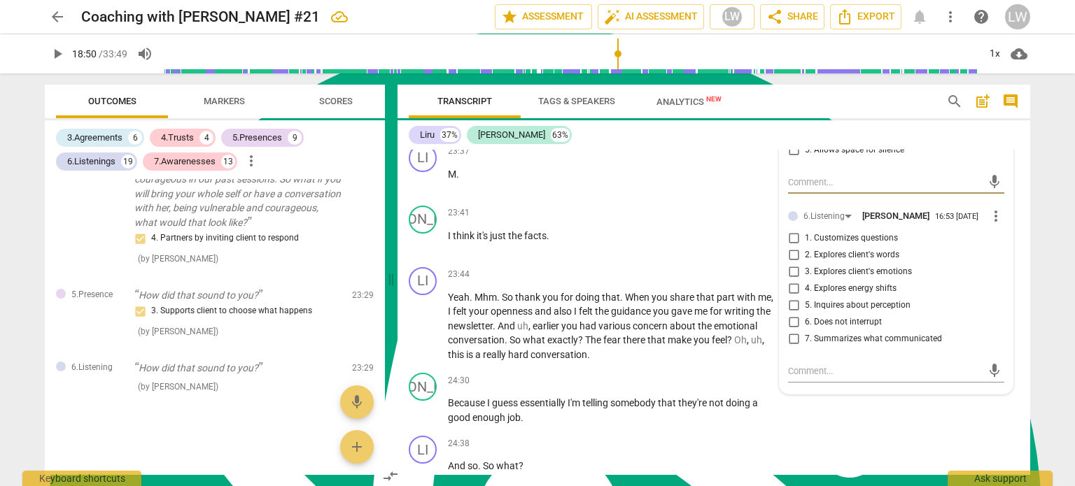
click at [790, 281] on input "4. Explores energy shifts" at bounding box center [793, 289] width 22 height 17
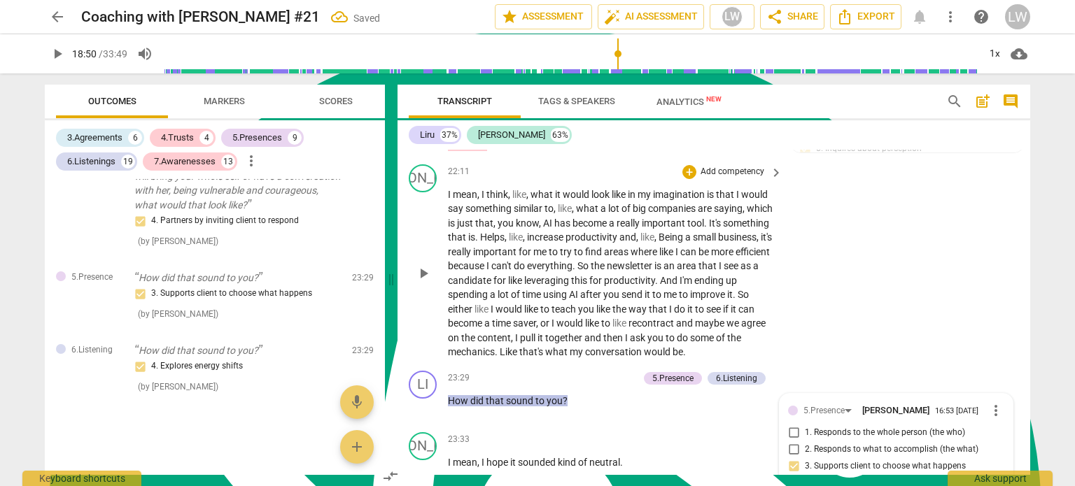
scroll to position [5529, 0]
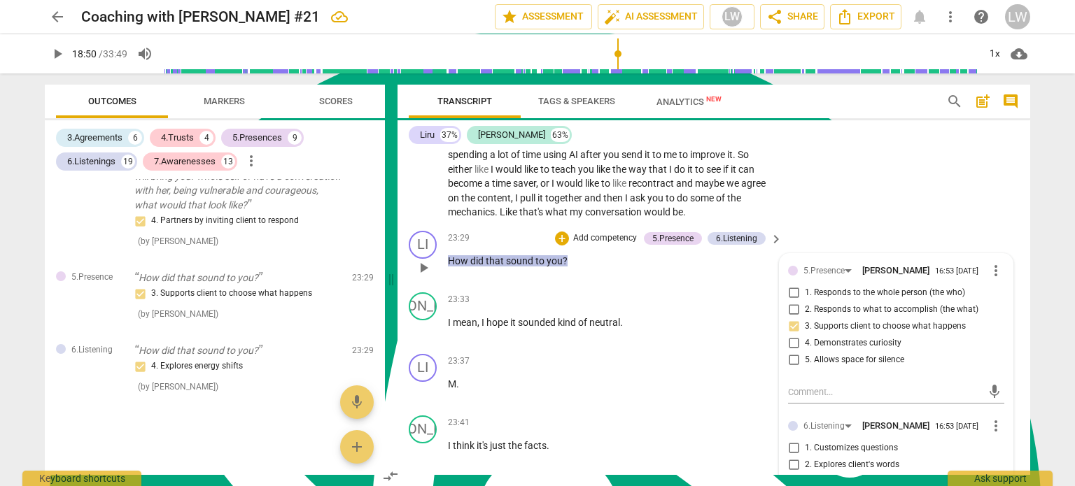
click at [594, 232] on p "Add competency" at bounding box center [605, 238] width 66 height 13
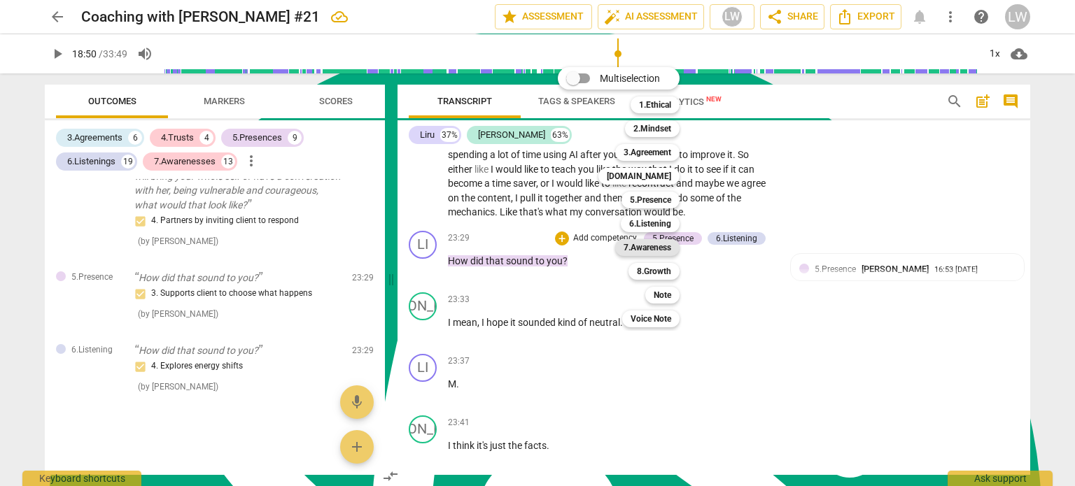
click at [645, 244] on b "7.Awareness" at bounding box center [648, 247] width 48 height 17
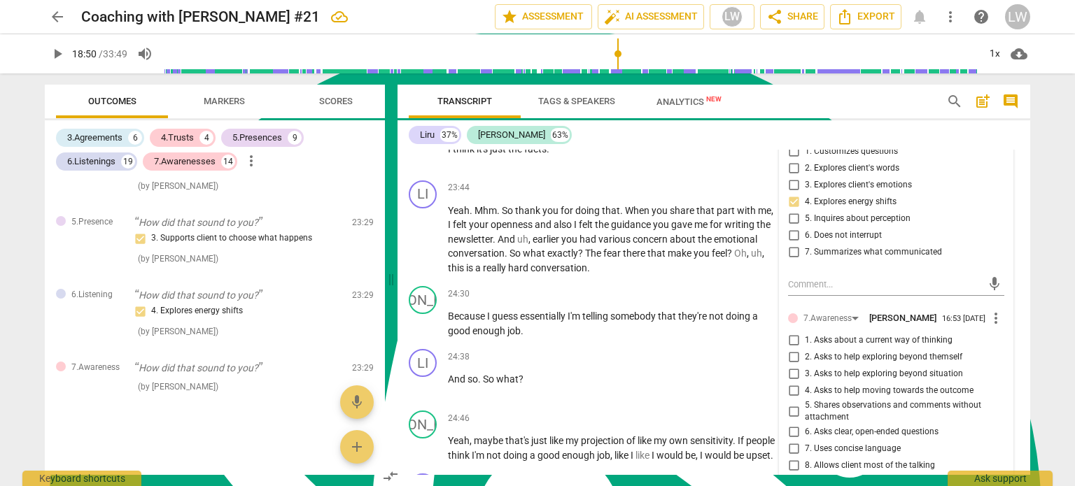
scroll to position [5879, 0]
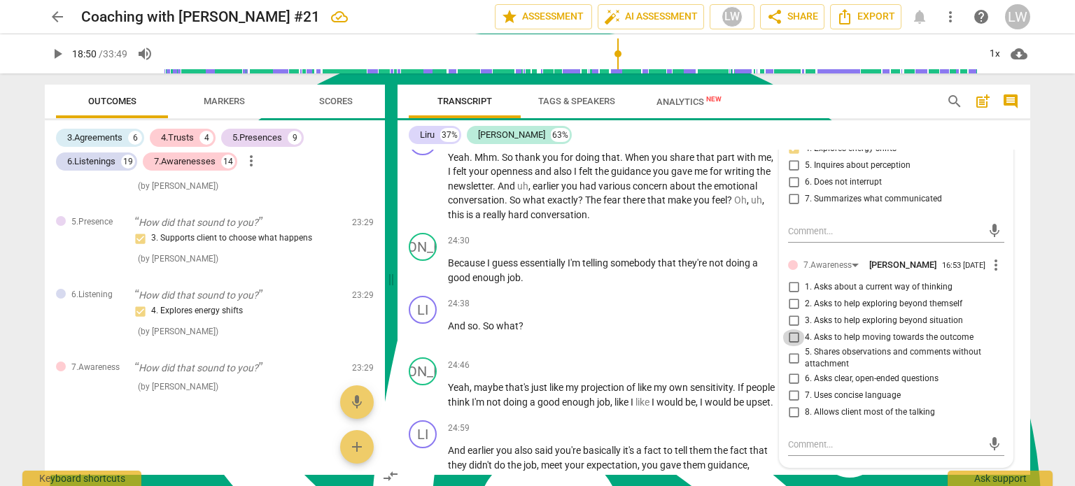
click at [791, 330] on input "4. Asks to help moving towards the outcome" at bounding box center [793, 338] width 22 height 17
click at [792, 313] on input "3. Asks to help exploring beyond situation" at bounding box center [793, 321] width 22 height 17
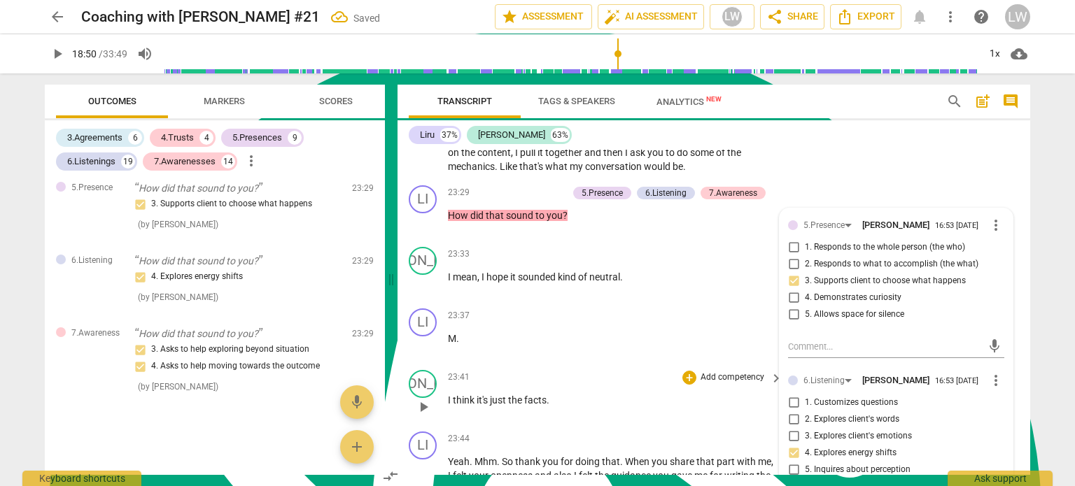
scroll to position [5599, 0]
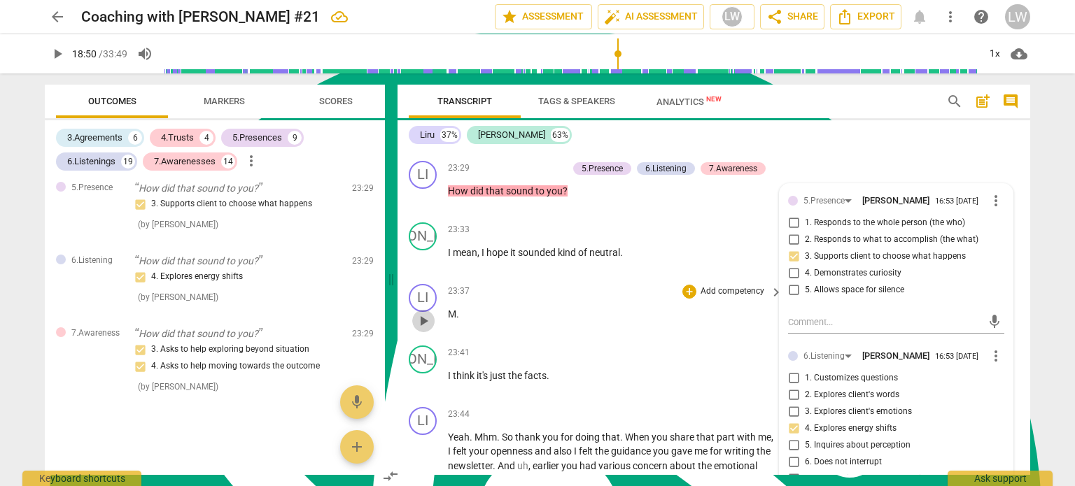
click at [423, 313] on span "play_arrow" at bounding box center [423, 321] width 17 height 17
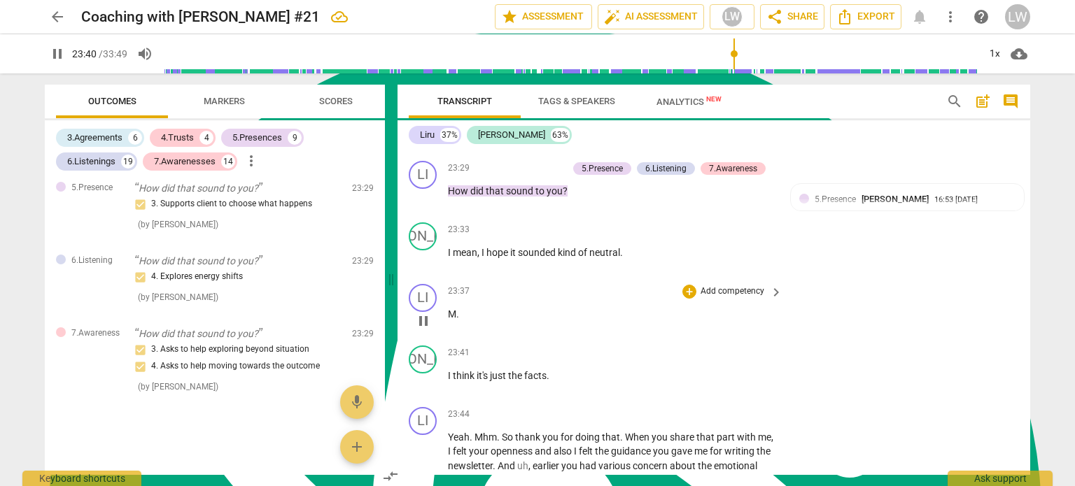
click at [456, 309] on span "." at bounding box center [457, 314] width 3 height 11
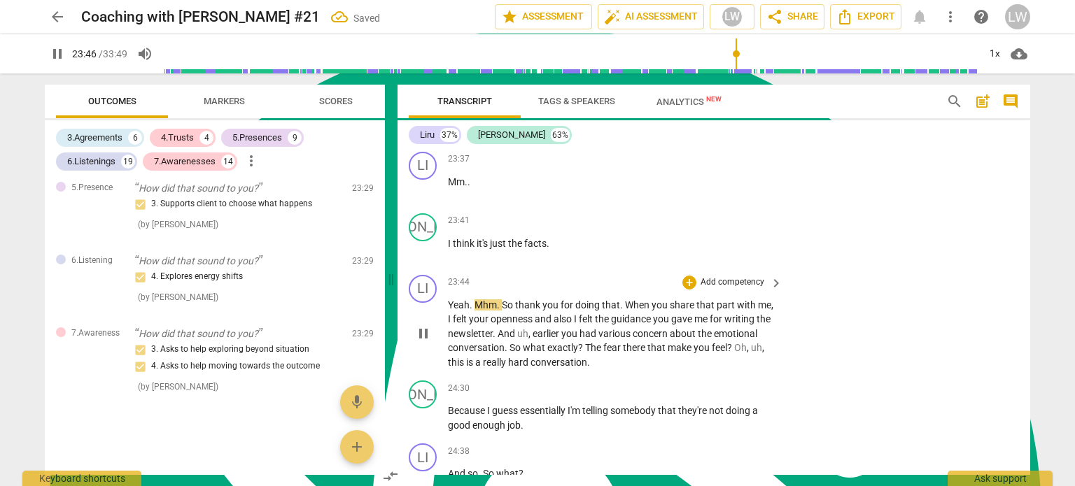
scroll to position [5739, 0]
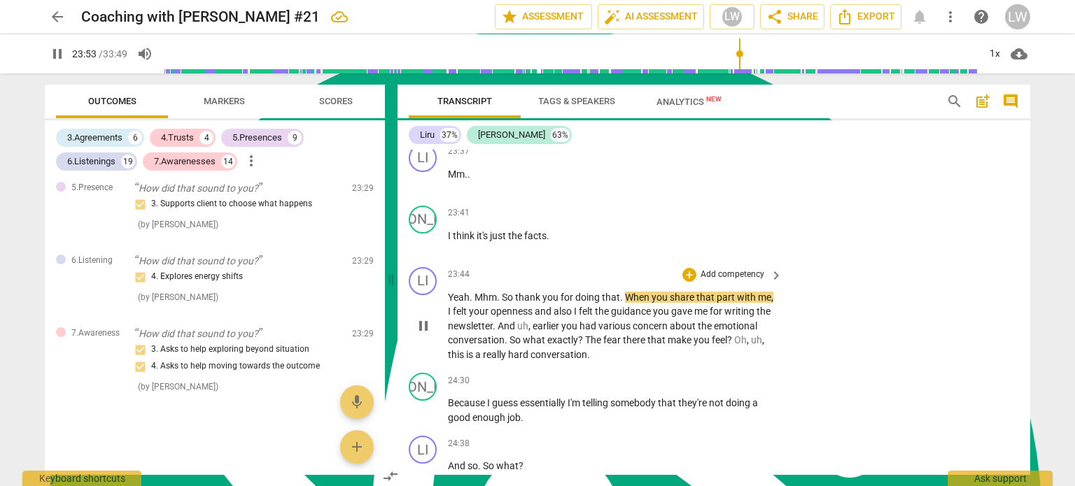
click at [755, 269] on p "Add competency" at bounding box center [732, 275] width 66 height 13
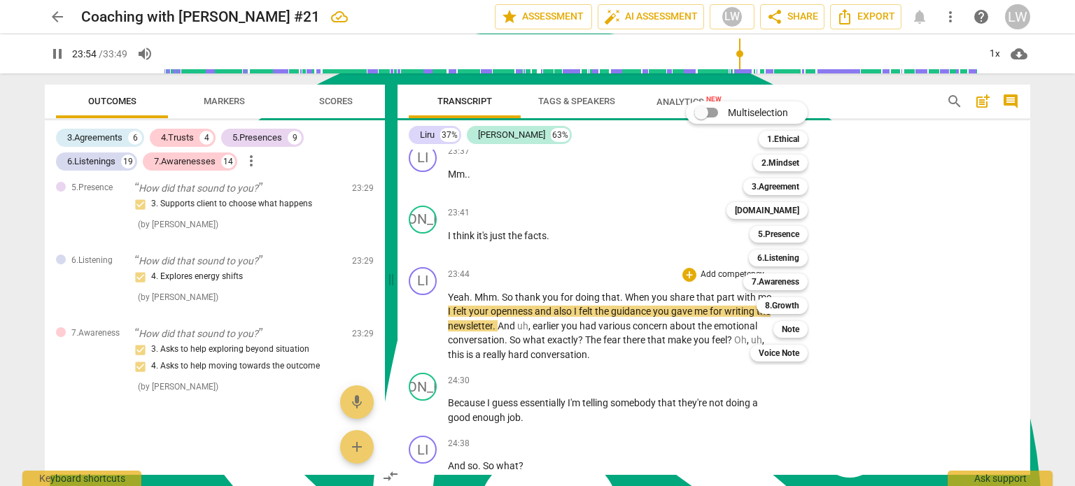
click at [428, 280] on div at bounding box center [537, 243] width 1075 height 486
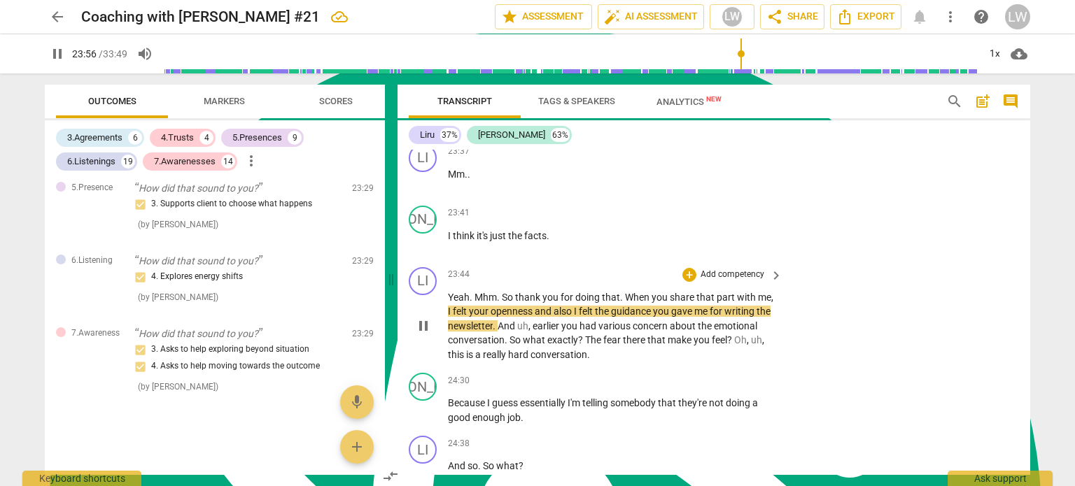
click at [423, 318] on span "pause" at bounding box center [423, 326] width 17 height 17
click at [750, 269] on p "Add competency" at bounding box center [732, 275] width 66 height 13
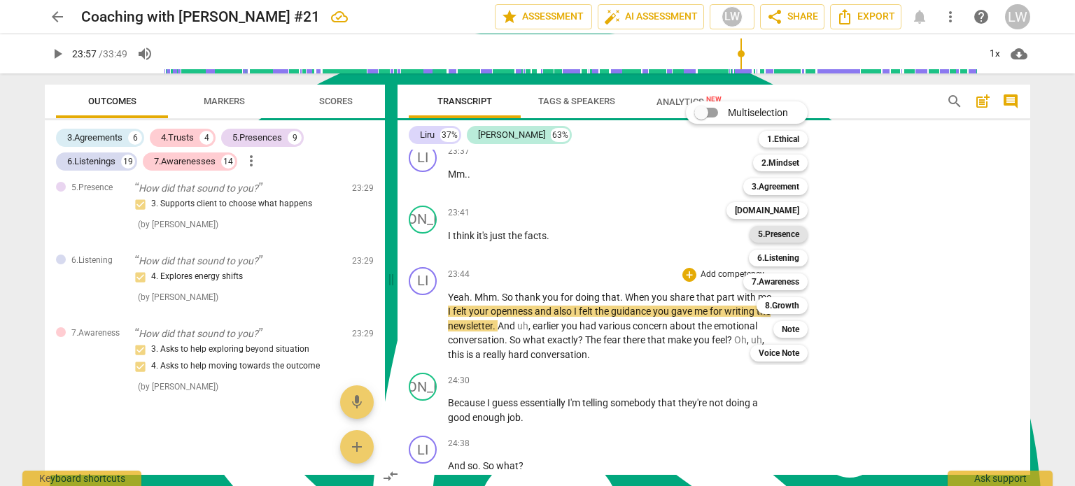
click at [768, 231] on b "5.Presence" at bounding box center [778, 234] width 41 height 17
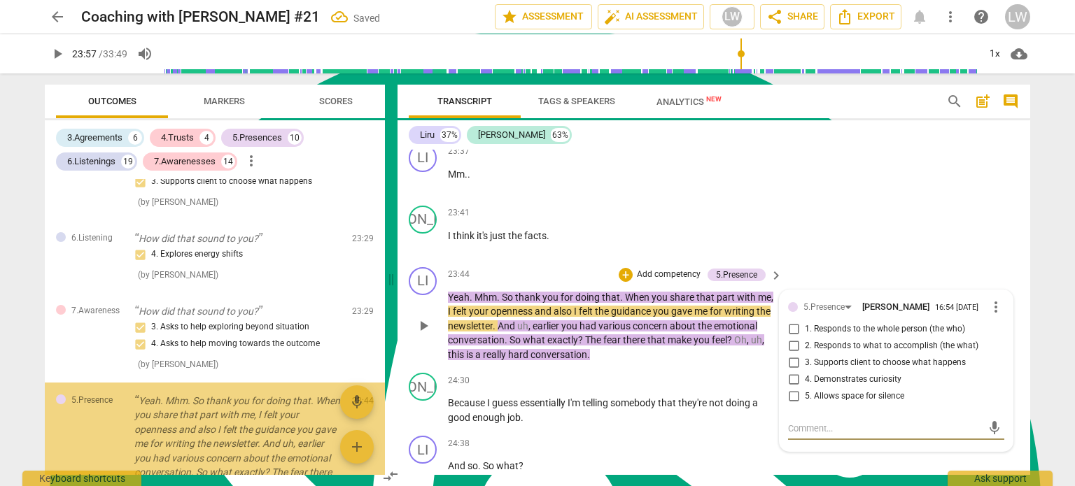
scroll to position [6109, 0]
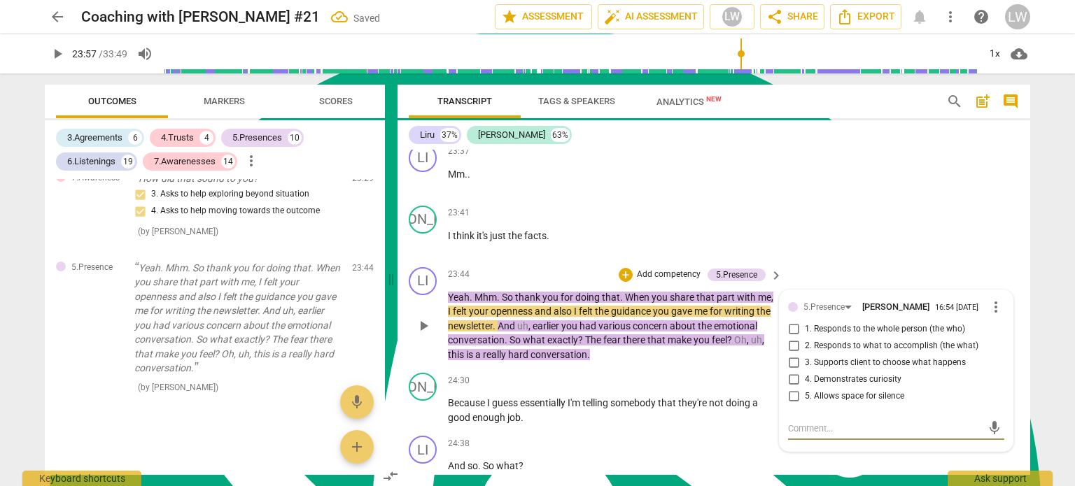
click at [794, 321] on input "1. Responds to the whole person (the who)" at bounding box center [793, 329] width 22 height 17
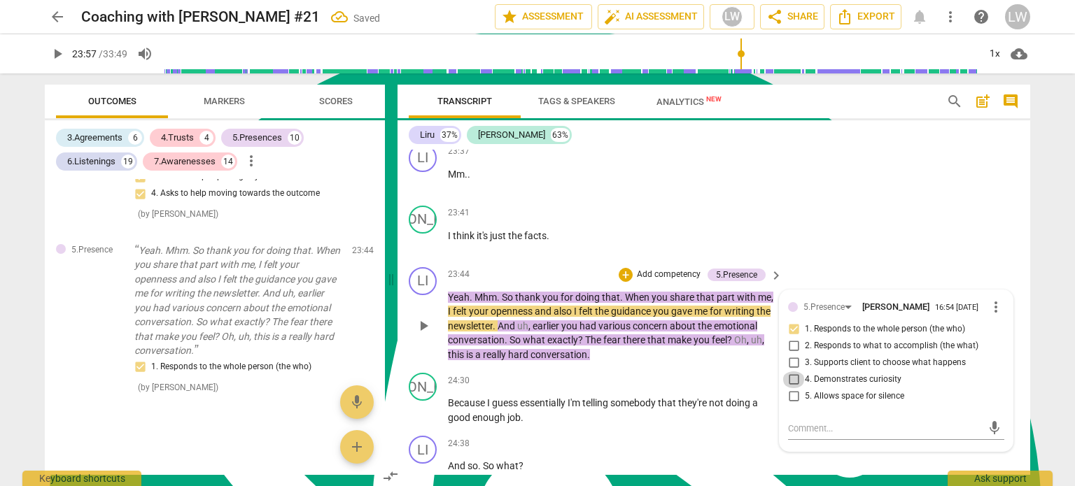
click at [795, 372] on input "4. Demonstrates curiosity" at bounding box center [793, 380] width 22 height 17
click at [794, 372] on input "4. Demonstrates curiosity" at bounding box center [793, 380] width 22 height 17
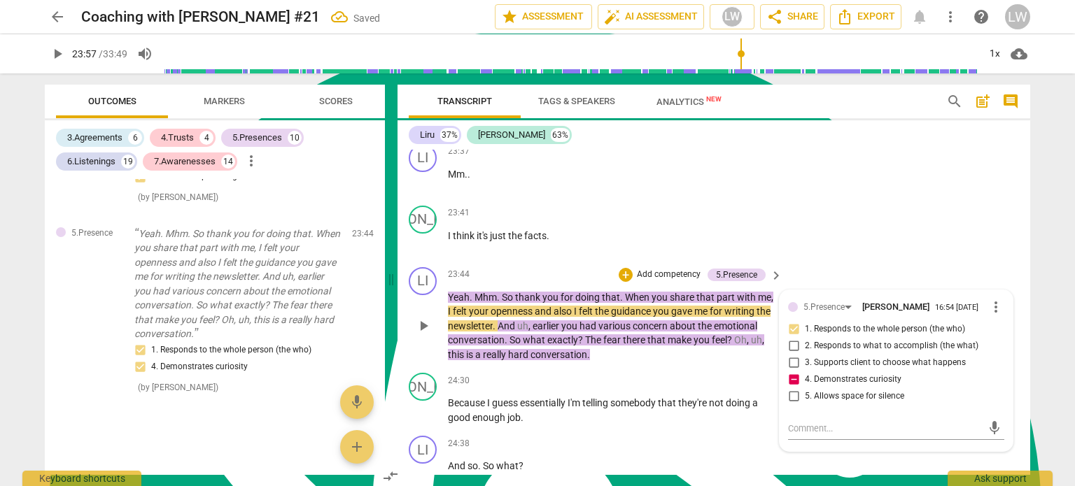
click at [794, 372] on input "4. Demonstrates curiosity" at bounding box center [793, 380] width 22 height 17
click at [666, 269] on p "Add competency" at bounding box center [669, 275] width 66 height 13
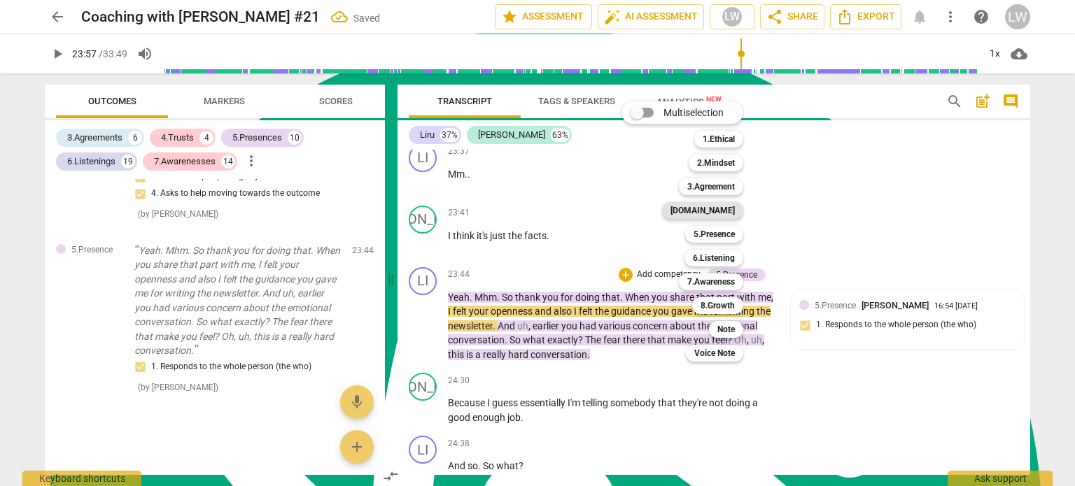
click at [731, 209] on b "[DOMAIN_NAME]" at bounding box center [703, 210] width 64 height 17
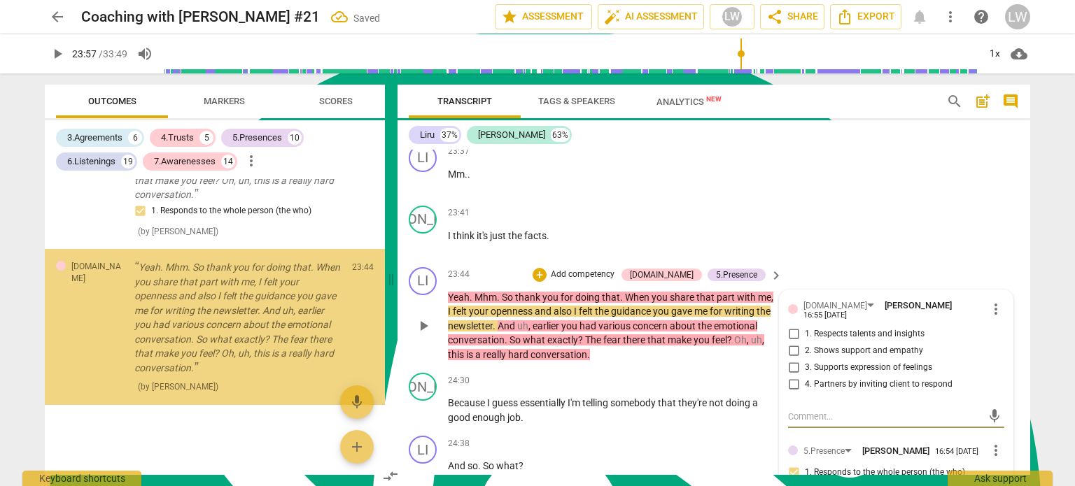
scroll to position [6282, 0]
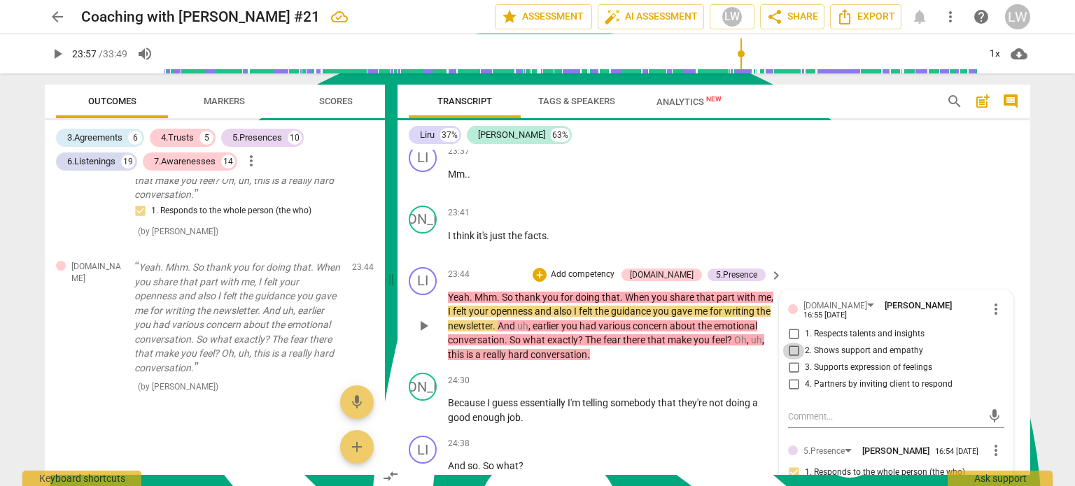
click at [789, 343] on input "2. Shows support and empathy" at bounding box center [793, 351] width 22 height 17
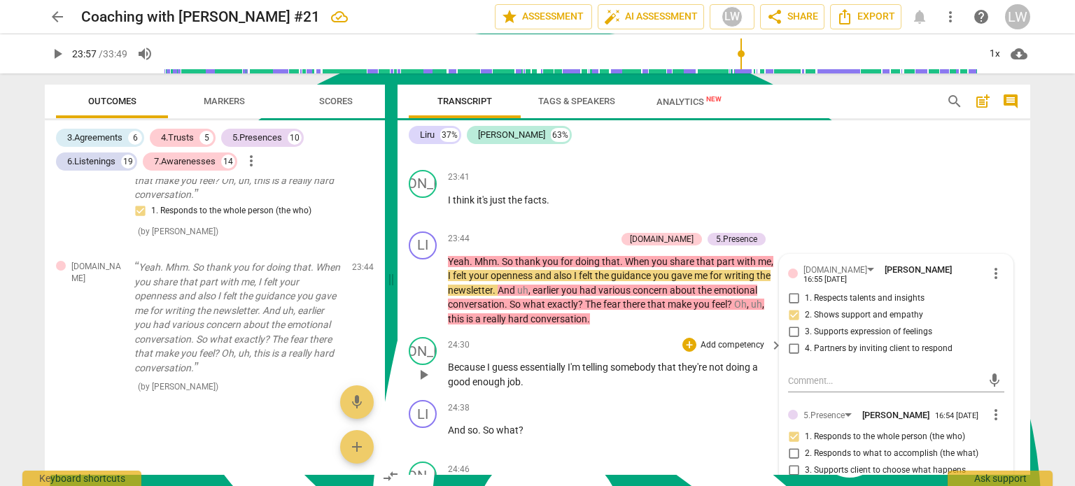
scroll to position [5809, 0]
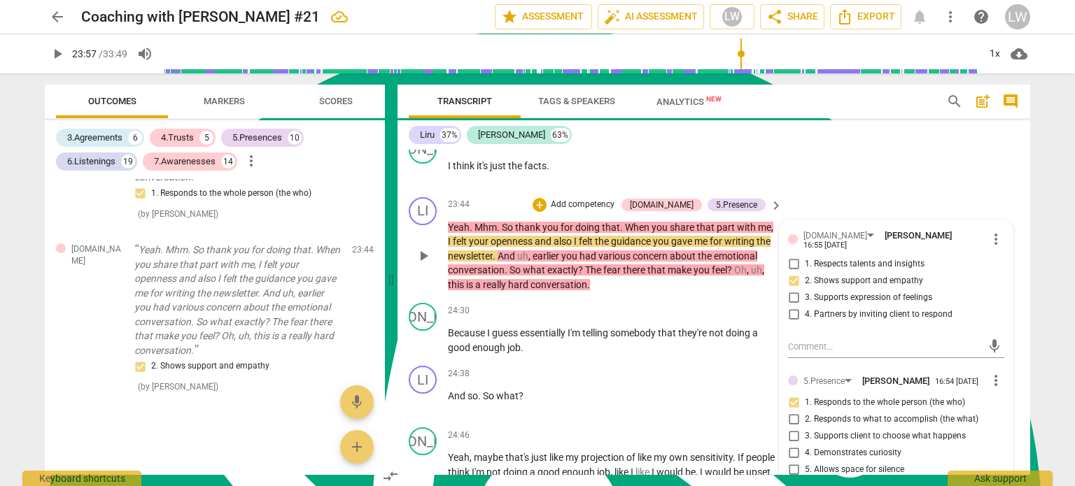
click at [613, 199] on p "Add competency" at bounding box center [582, 205] width 66 height 13
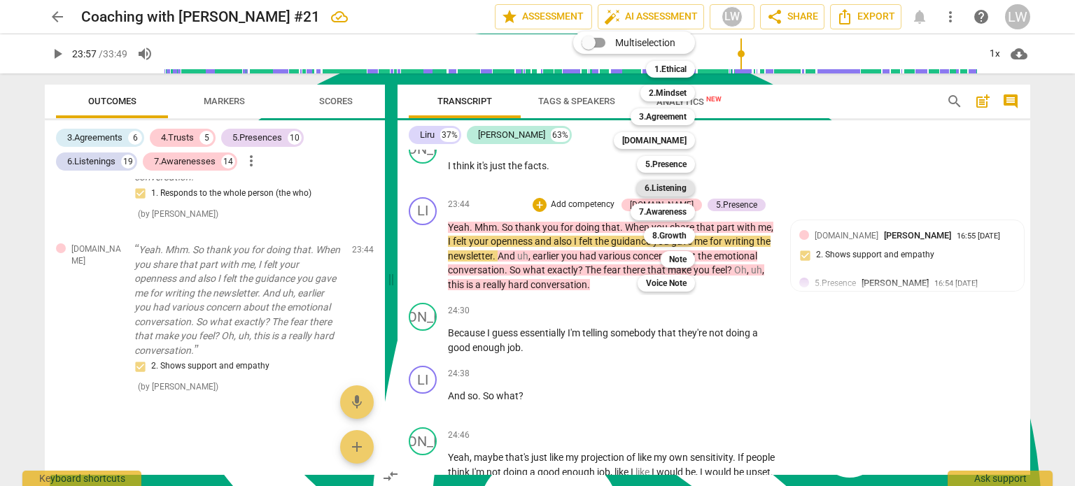
click at [672, 185] on b "6.Listening" at bounding box center [666, 188] width 42 height 17
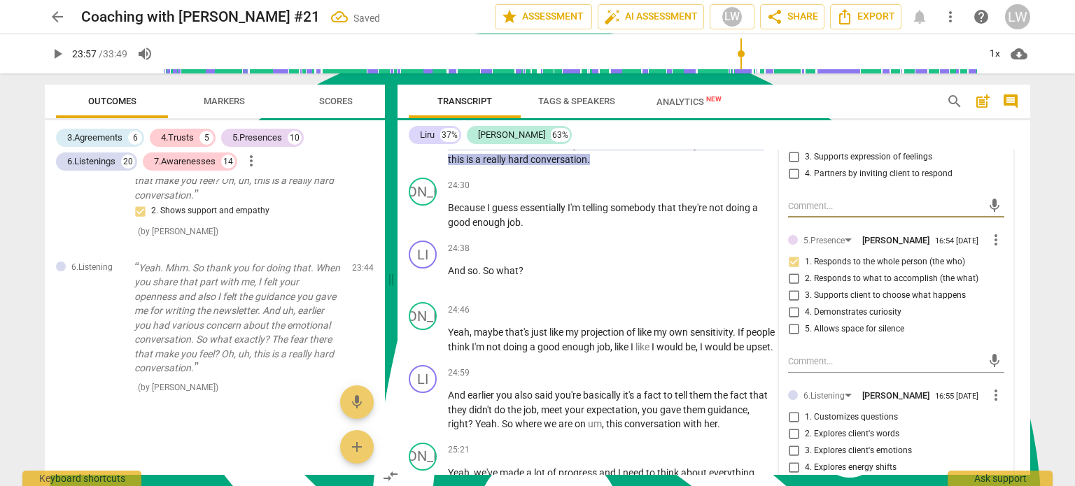
scroll to position [6089, 0]
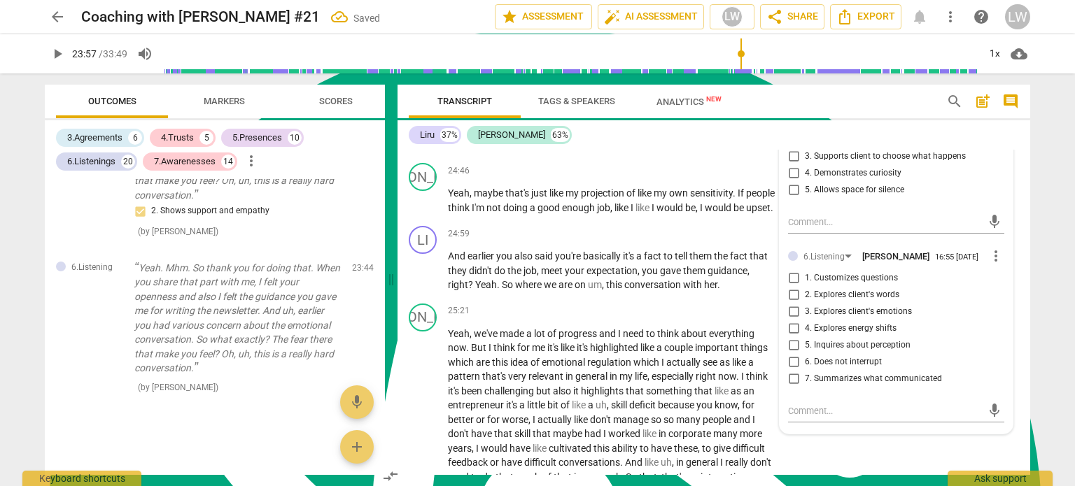
click at [792, 304] on input "3. Explores client's emotions" at bounding box center [793, 312] width 22 height 17
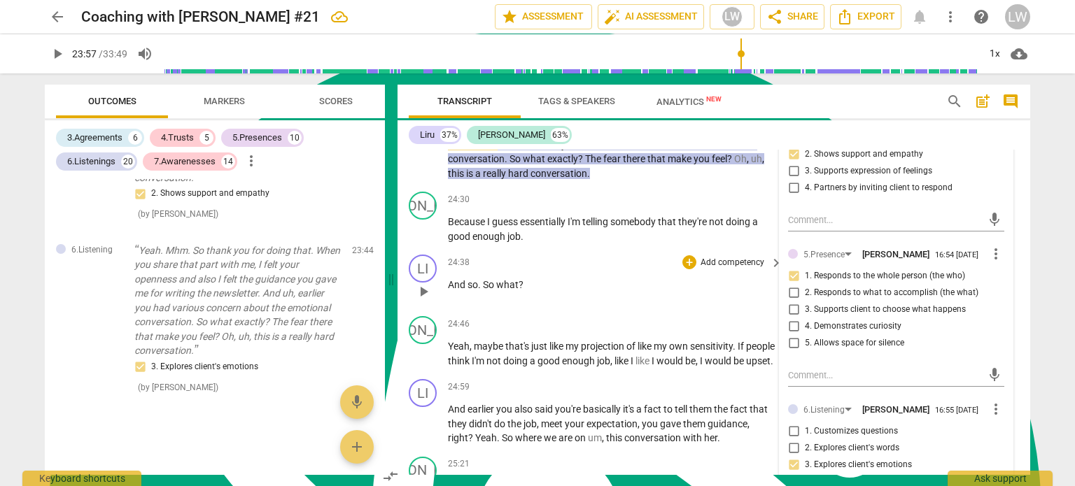
scroll to position [5949, 0]
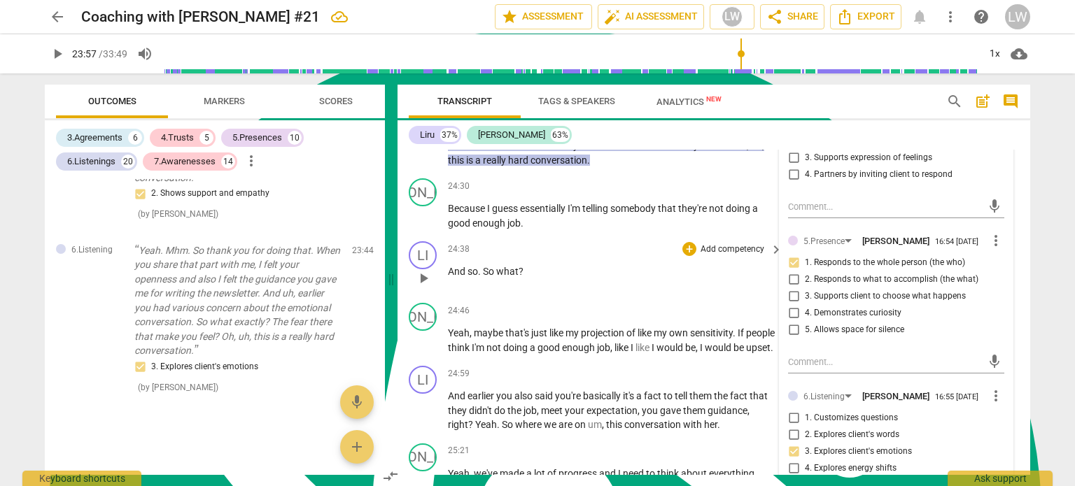
click at [745, 244] on p "Add competency" at bounding box center [732, 250] width 66 height 13
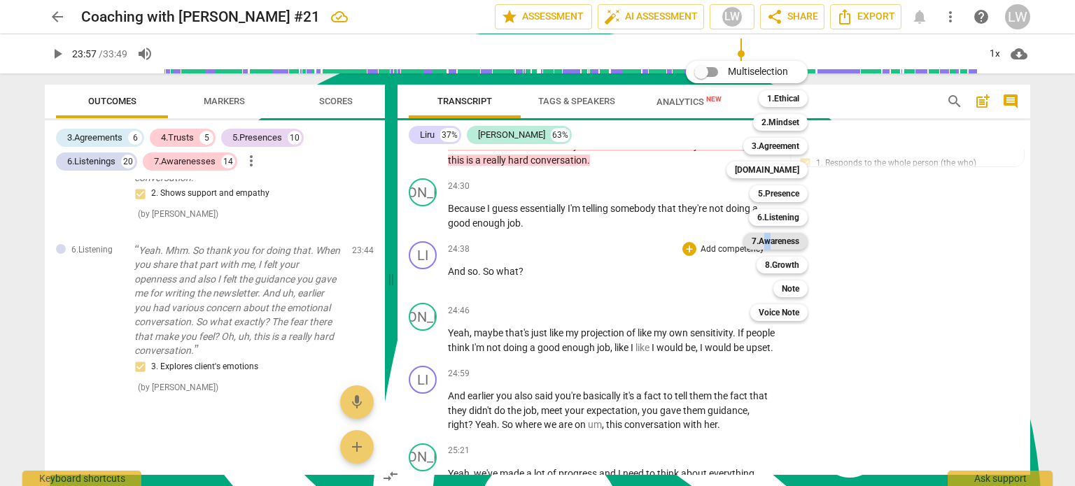
drag, startPoint x: 768, startPoint y: 240, endPoint x: 781, endPoint y: 238, distance: 12.8
click at [766, 244] on b "7.Awareness" at bounding box center [776, 241] width 48 height 17
click at [766, 240] on b "7.Awareness" at bounding box center [776, 241] width 48 height 17
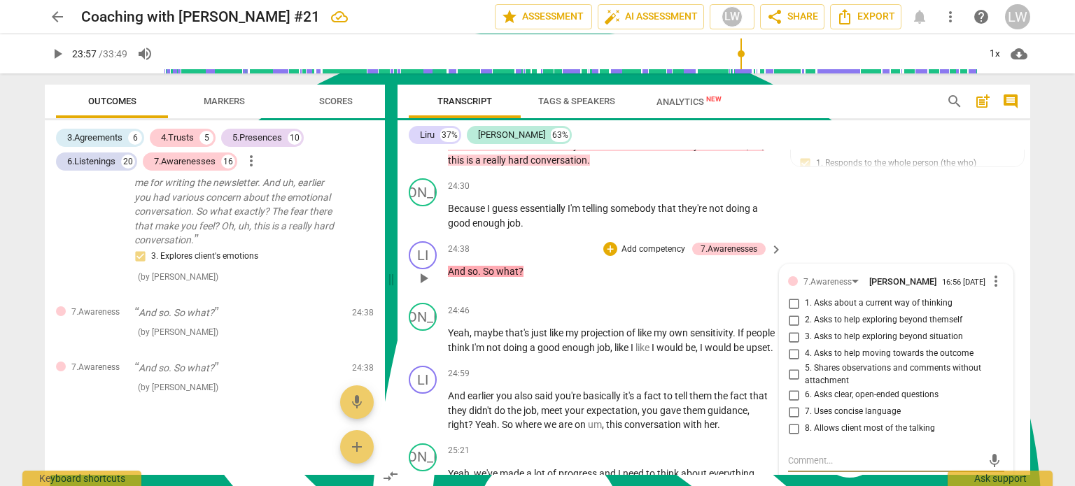
click at [792, 346] on input "4. Asks to help moving towards the outcome" at bounding box center [793, 354] width 22 height 17
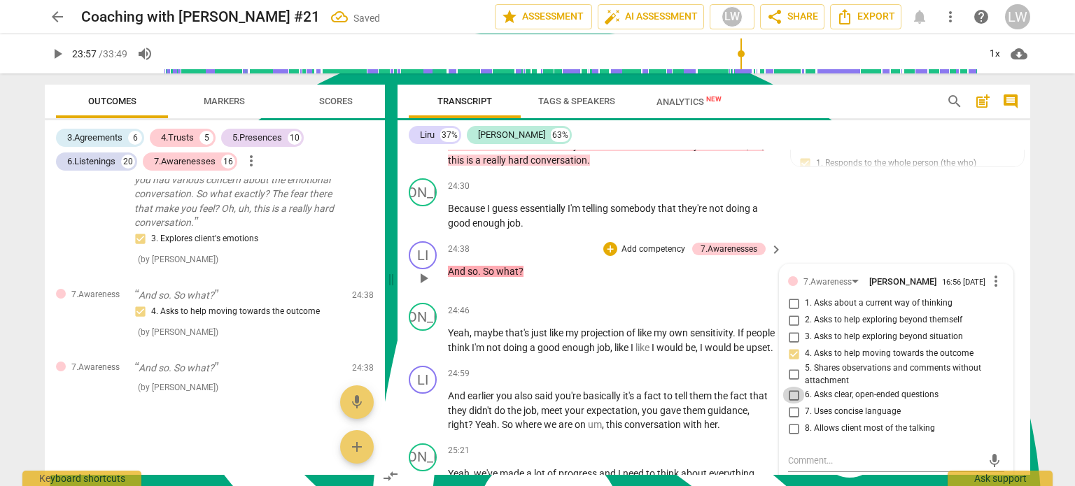
click at [792, 387] on input "6. Asks clear, open-ended questions" at bounding box center [793, 395] width 22 height 17
click at [663, 326] on p "Yeah , maybe that's just like my projection of like my own sensitivity . If peo…" at bounding box center [612, 340] width 328 height 29
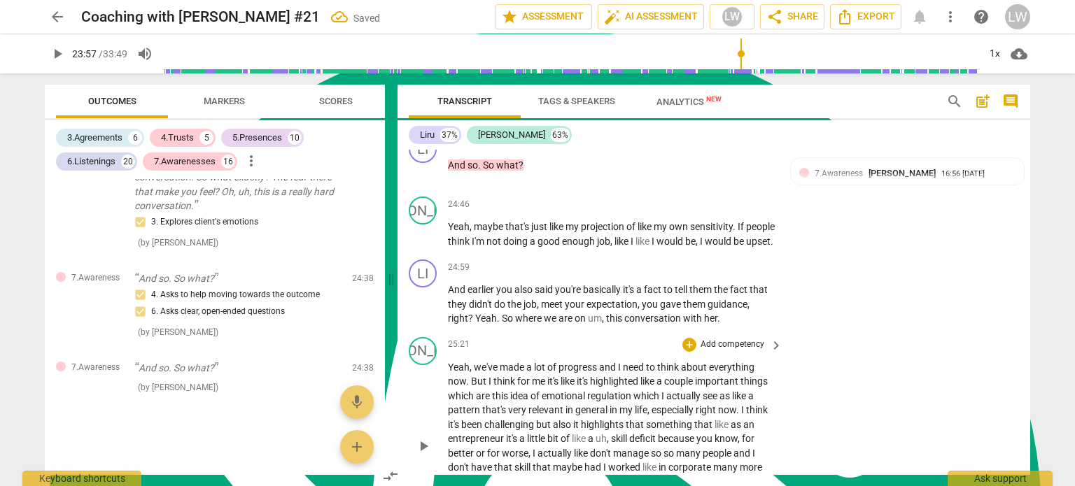
scroll to position [6089, 0]
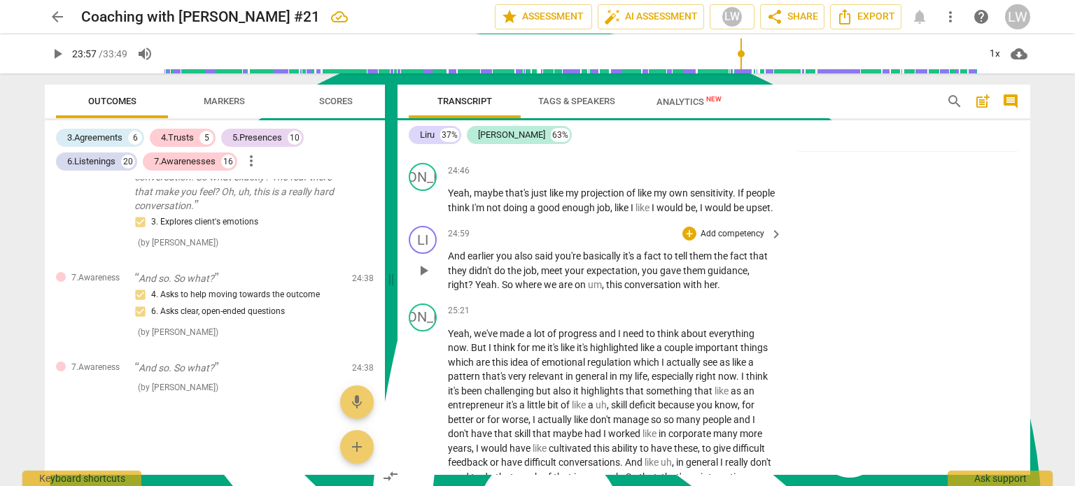
click at [745, 228] on p "Add competency" at bounding box center [732, 234] width 66 height 13
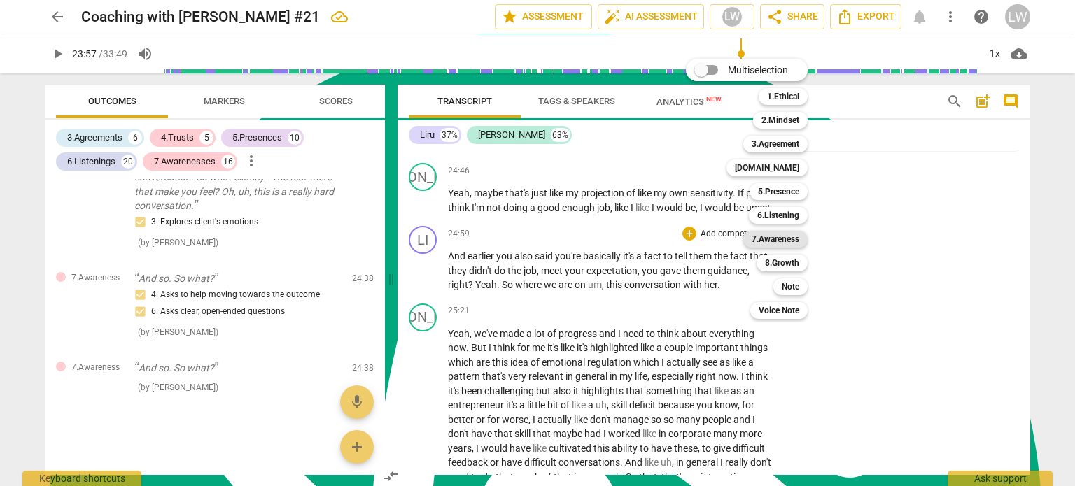
click at [775, 241] on b "7.Awareness" at bounding box center [776, 239] width 48 height 17
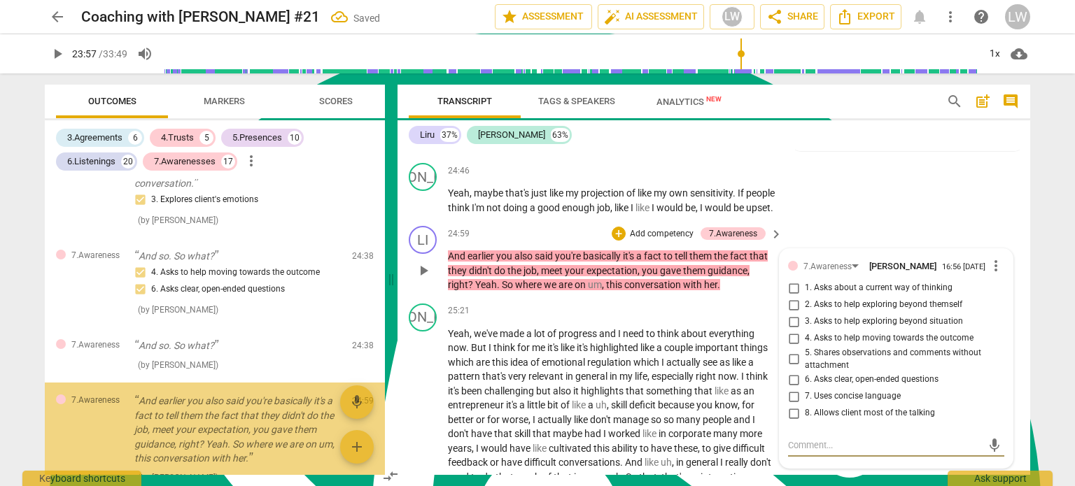
scroll to position [6730, 0]
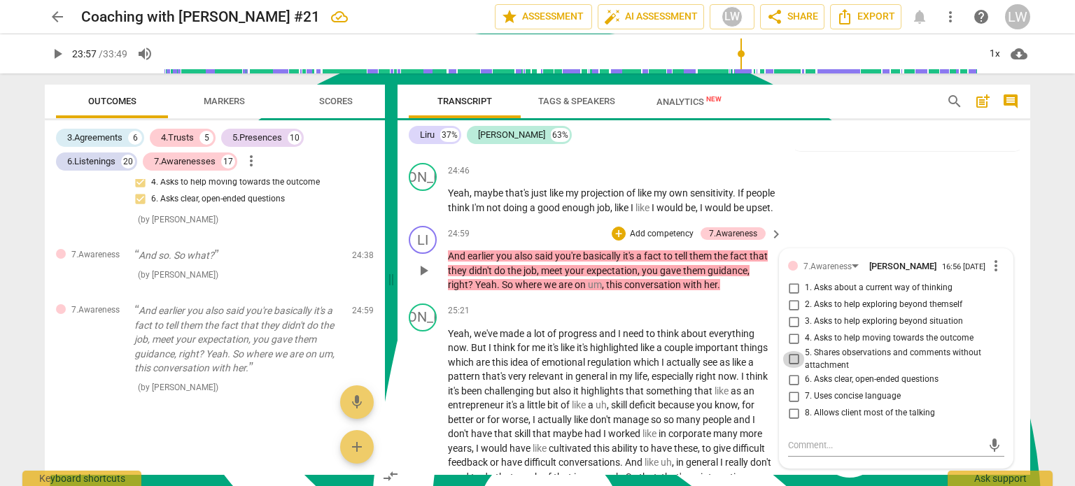
click at [789, 351] on input "5. Shares observations and comments without attachment" at bounding box center [793, 359] width 22 height 17
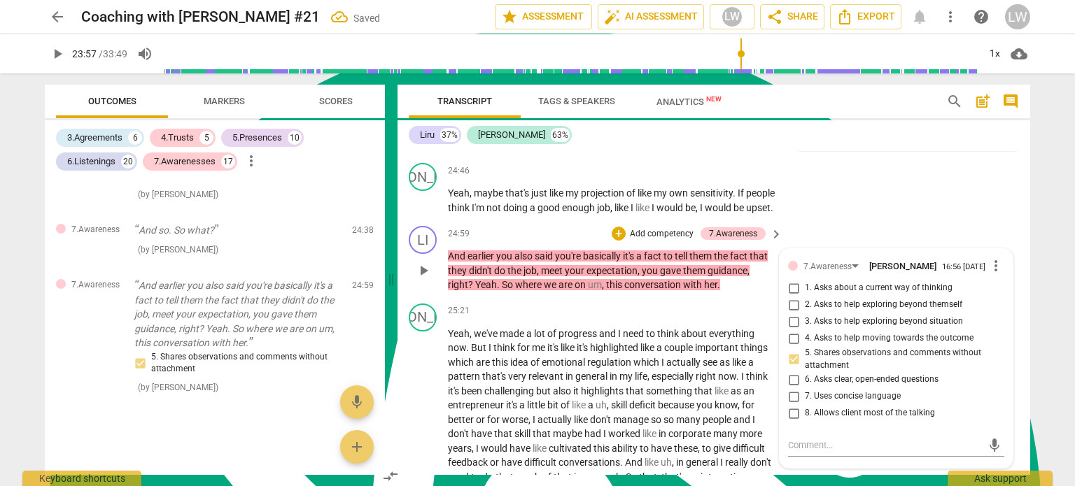
click at [661, 228] on p "Add competency" at bounding box center [662, 234] width 66 height 13
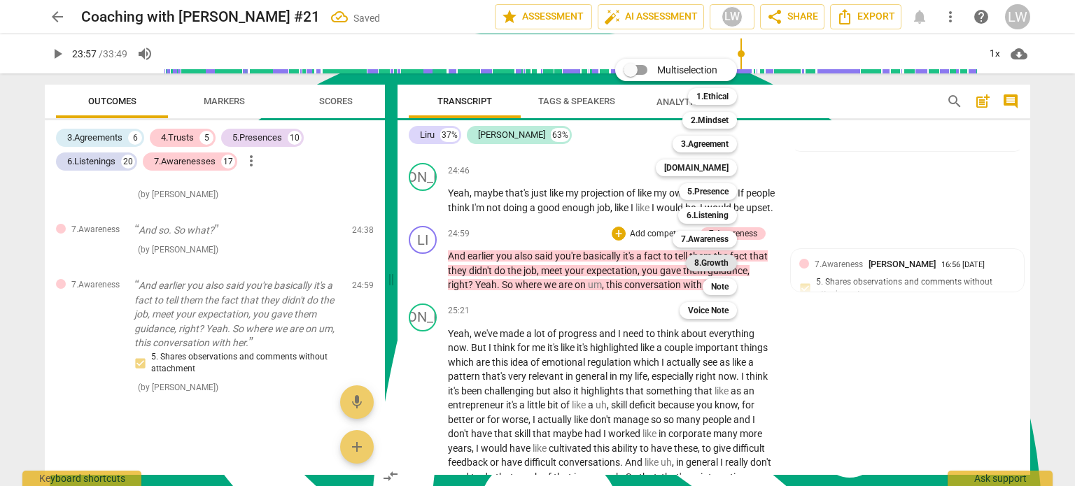
click at [712, 262] on b "8.Growth" at bounding box center [711, 263] width 34 height 17
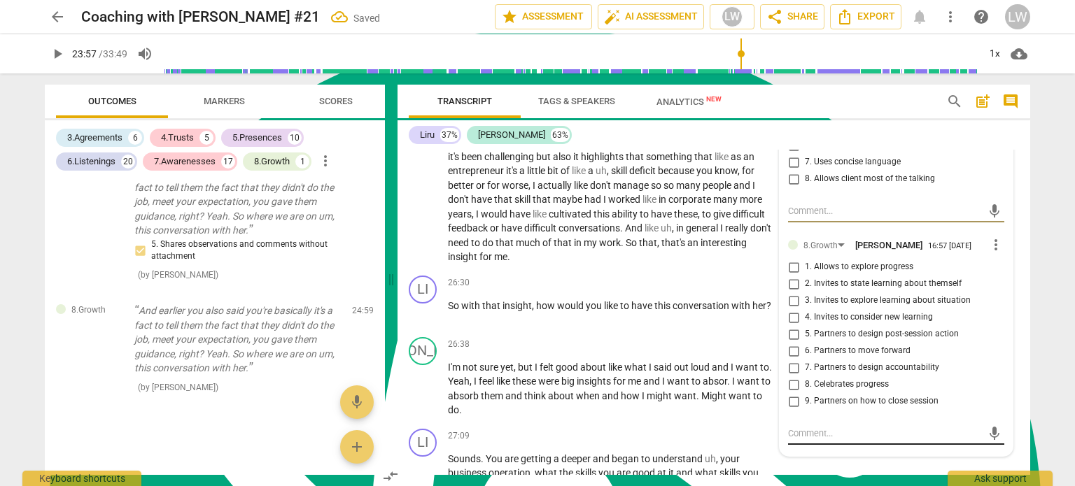
scroll to position [6299, 0]
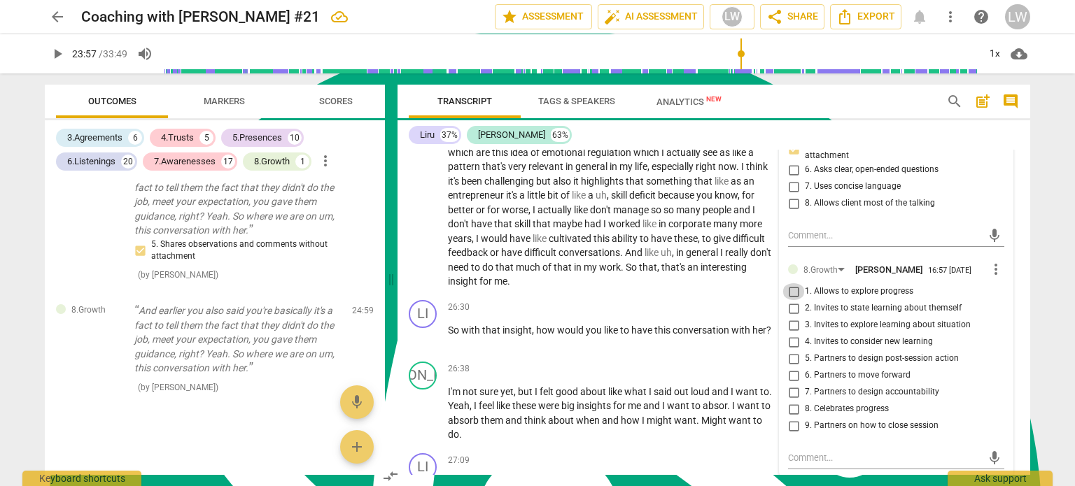
click at [789, 283] on input "1. Allows to explore progress" at bounding box center [793, 291] width 22 height 17
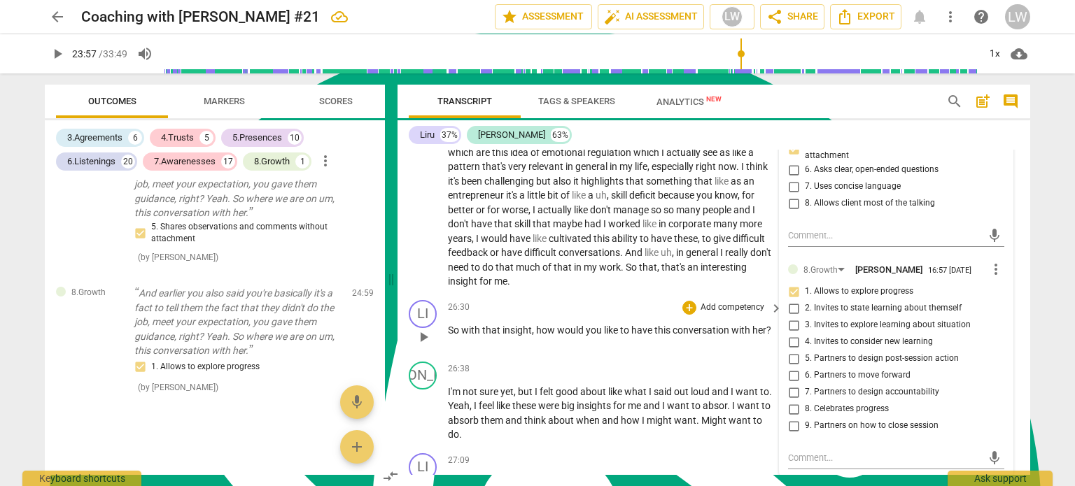
click at [738, 302] on p "Add competency" at bounding box center [732, 308] width 66 height 13
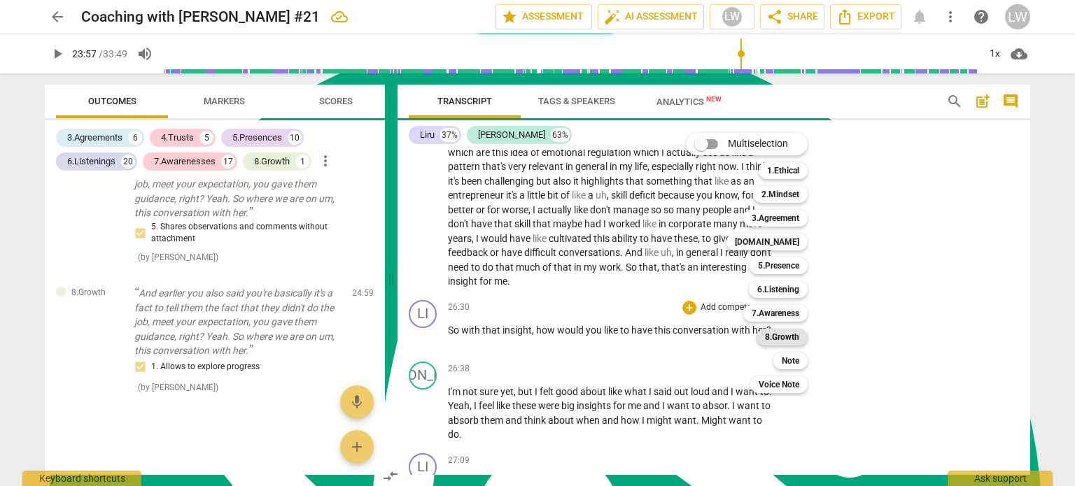
click at [784, 334] on b "8.Growth" at bounding box center [782, 337] width 34 height 17
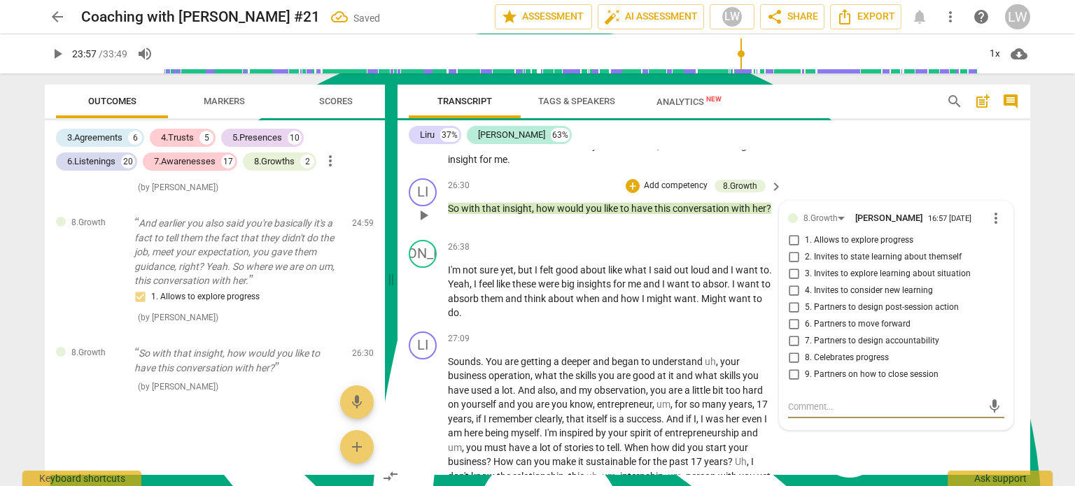
scroll to position [6400, 0]
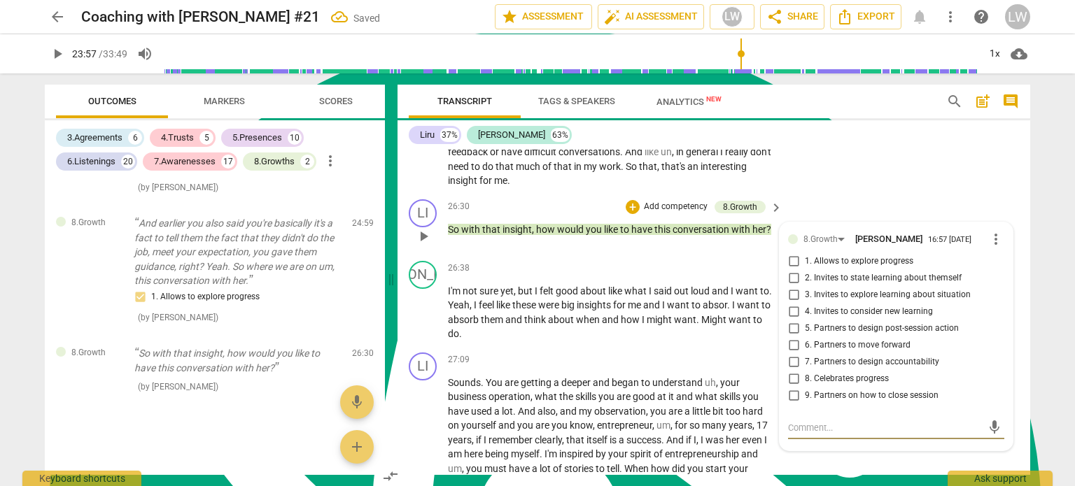
click at [792, 337] on input "6. Partners to move forward" at bounding box center [793, 345] width 22 height 17
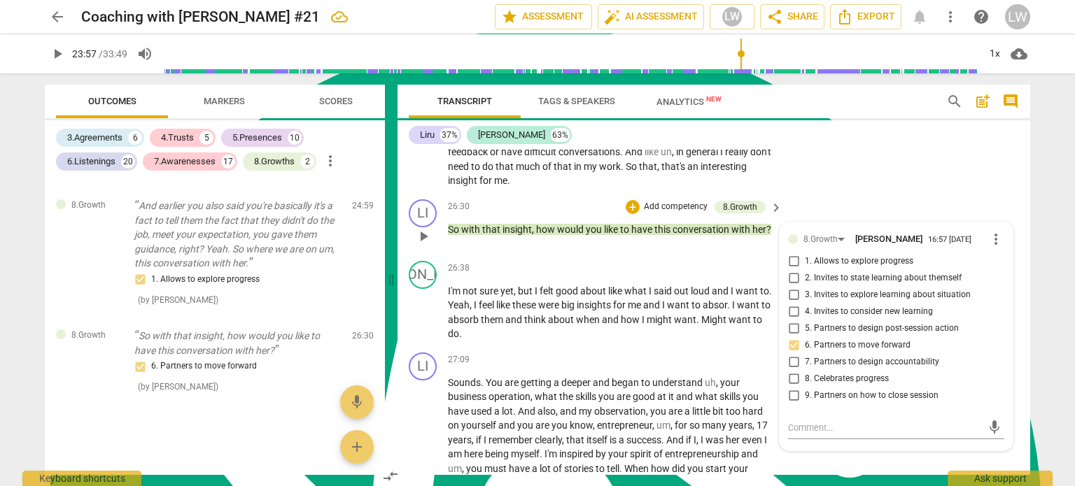
click at [792, 304] on input "4. Invites to consider new learning" at bounding box center [793, 312] width 22 height 17
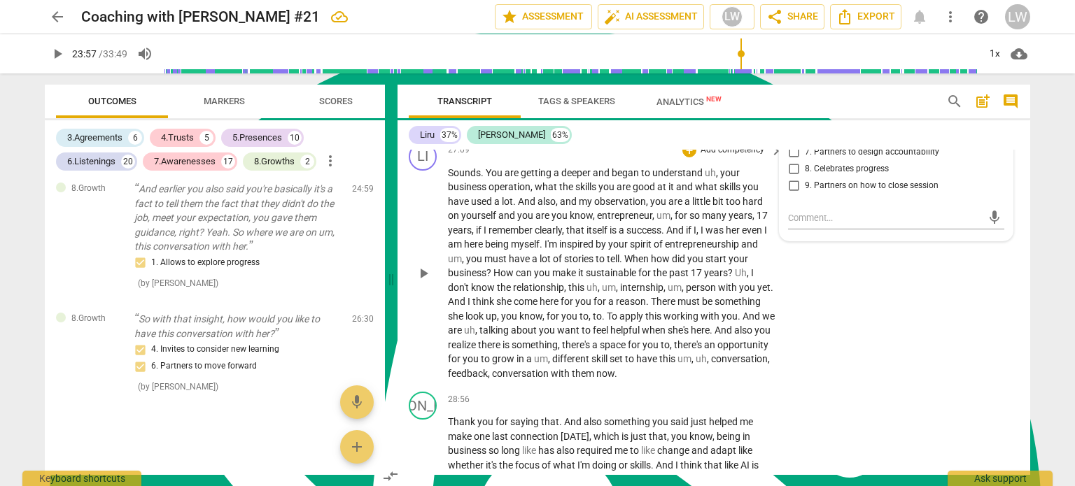
scroll to position [6540, 0]
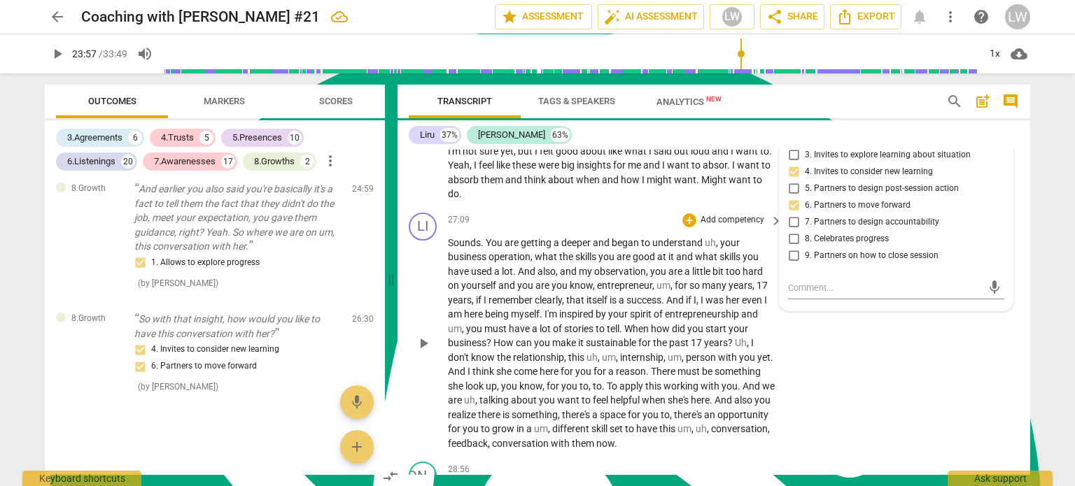
click at [738, 214] on p "Add competency" at bounding box center [732, 220] width 66 height 13
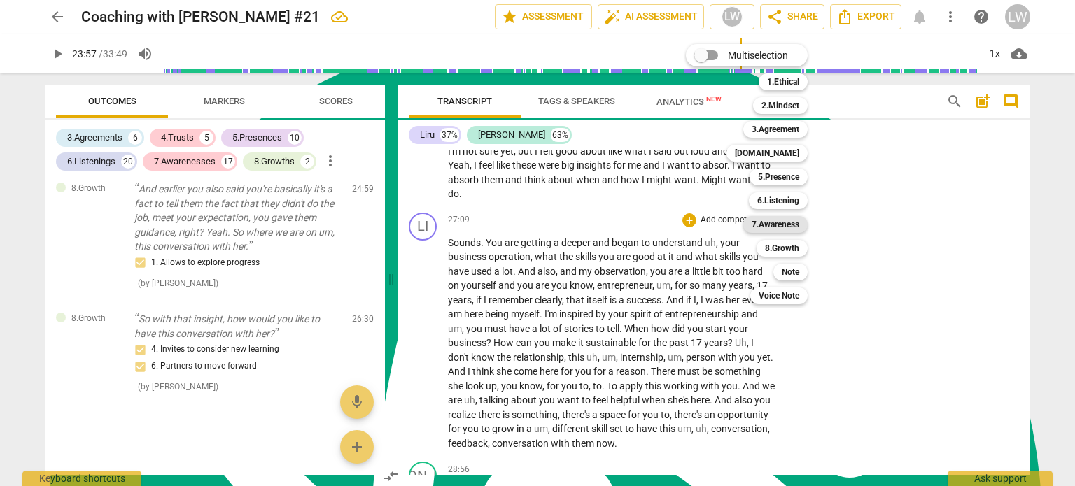
click at [773, 226] on b "7.Awareness" at bounding box center [776, 224] width 48 height 17
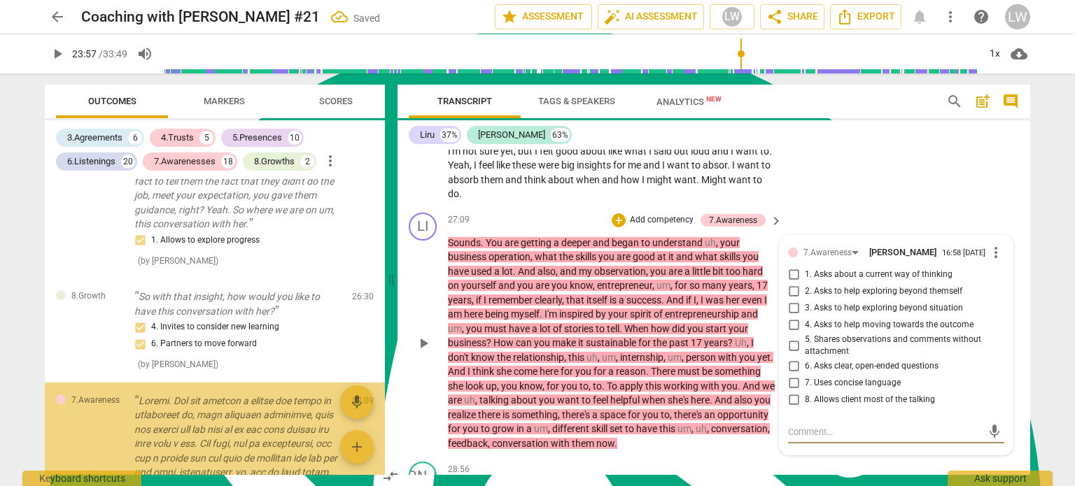
scroll to position [7268, 0]
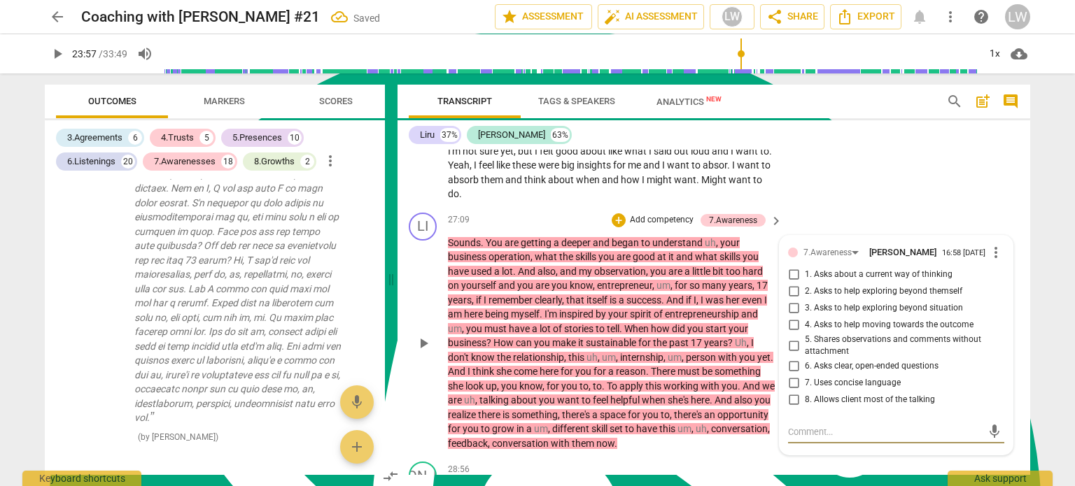
click at [791, 337] on input "5. Shares observations and comments without attachment" at bounding box center [793, 345] width 22 height 17
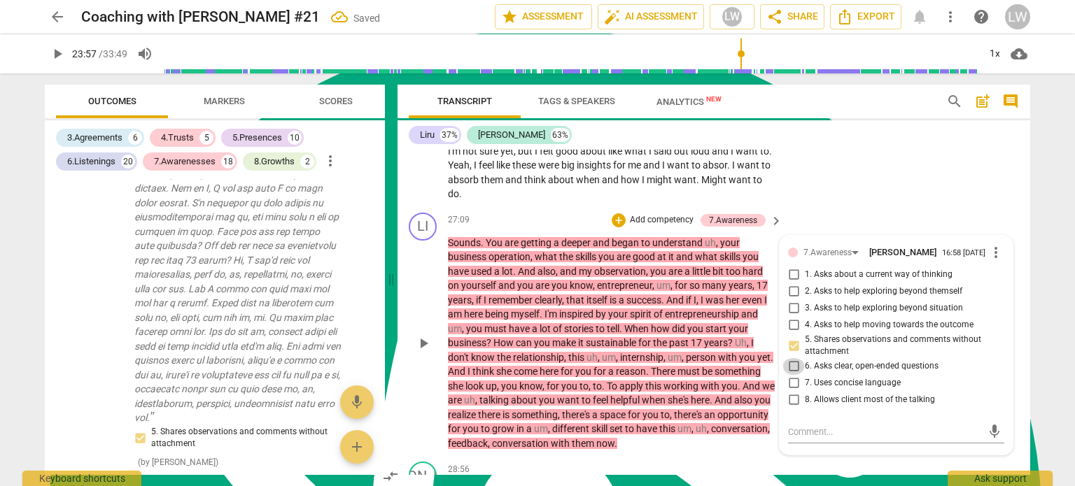
click at [795, 358] on input "6. Asks clear, open-ended questions" at bounding box center [793, 366] width 22 height 17
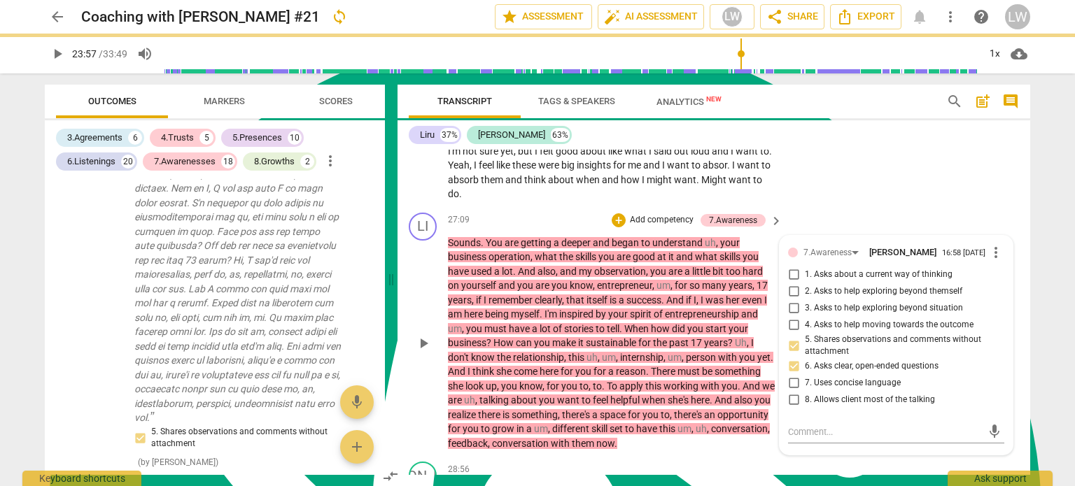
click at [660, 214] on p "Add competency" at bounding box center [662, 220] width 66 height 13
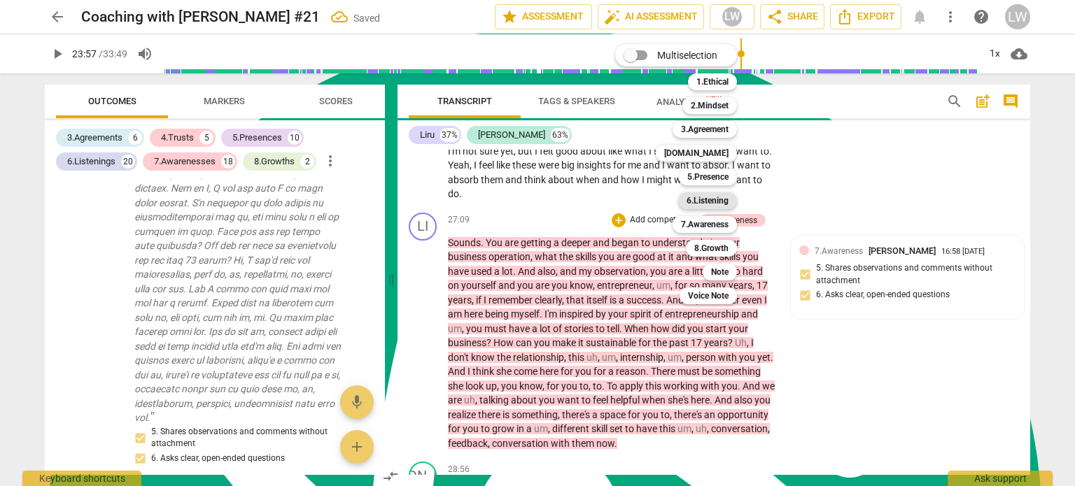
click at [703, 202] on b "6.Listening" at bounding box center [708, 200] width 42 height 17
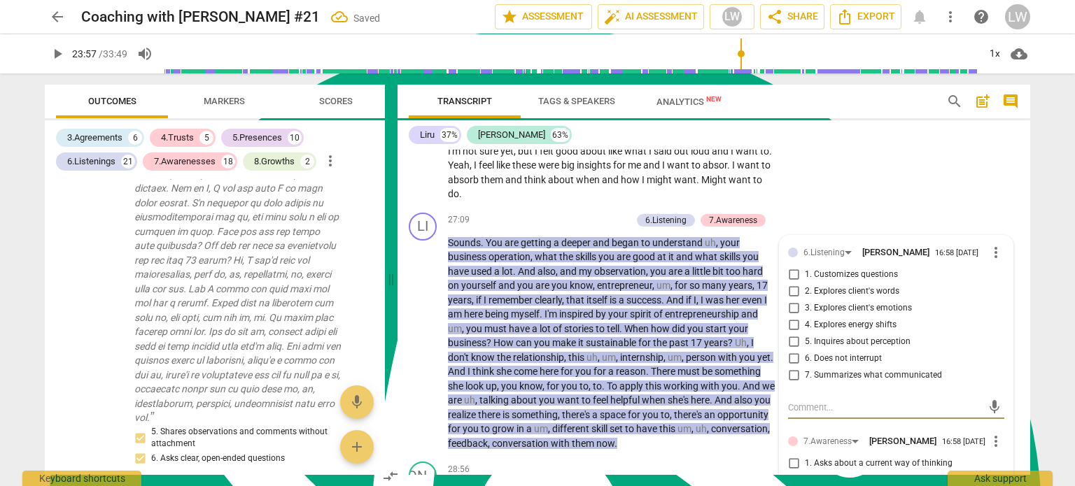
scroll to position [7709, 0]
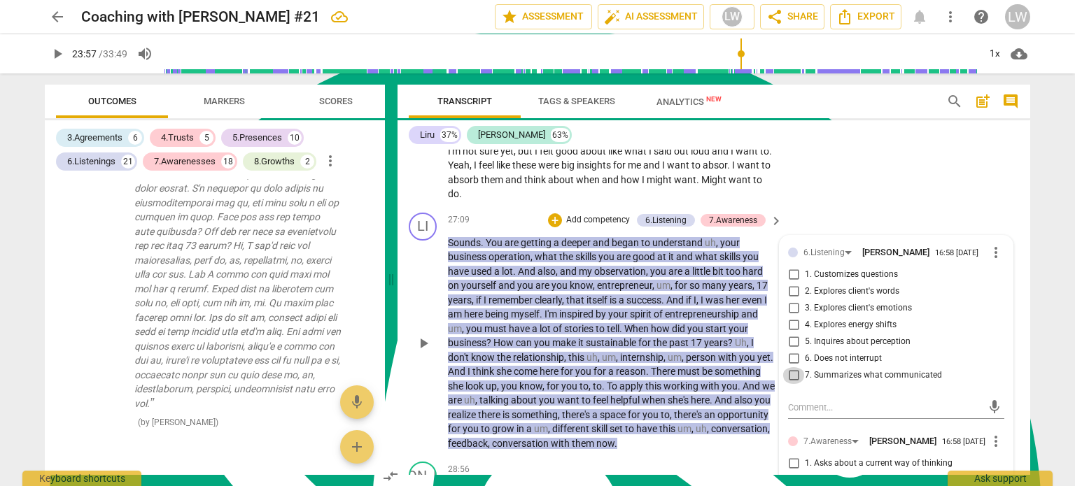
click at [792, 367] on input "7. Summarizes what communicated" at bounding box center [793, 375] width 22 height 17
click at [792, 334] on input "5. Inquires about perception" at bounding box center [793, 342] width 22 height 17
click at [602, 214] on p "Add competency" at bounding box center [598, 220] width 66 height 13
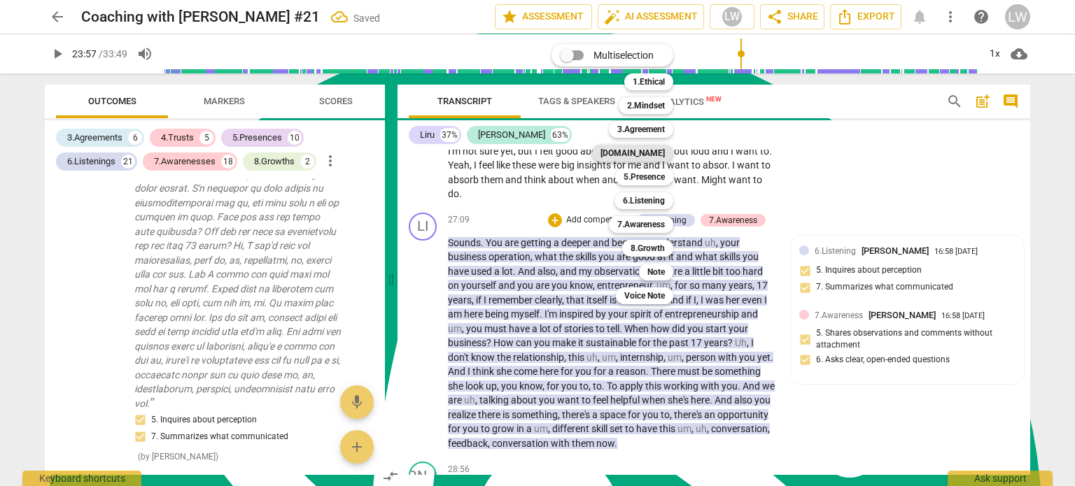
click at [650, 149] on b "[DOMAIN_NAME]" at bounding box center [633, 153] width 64 height 17
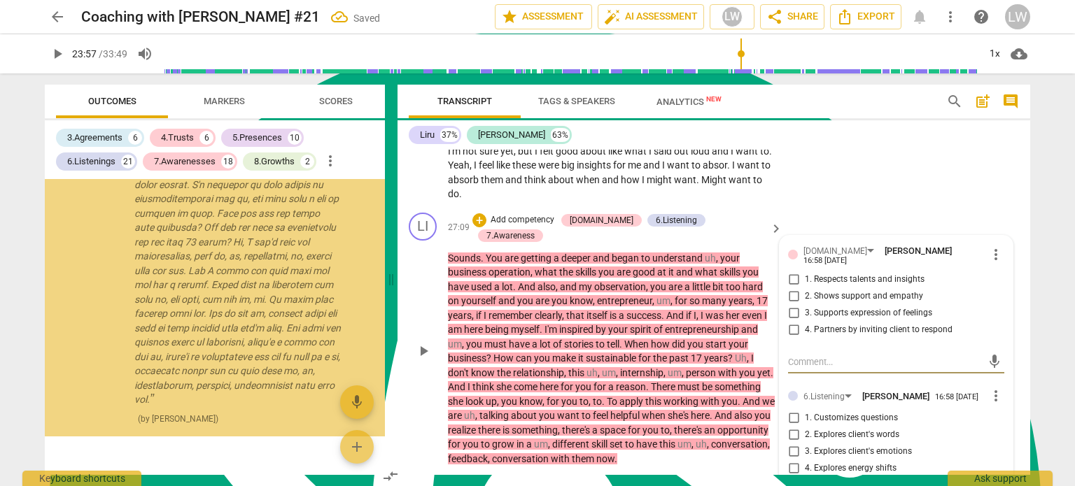
scroll to position [8143, 0]
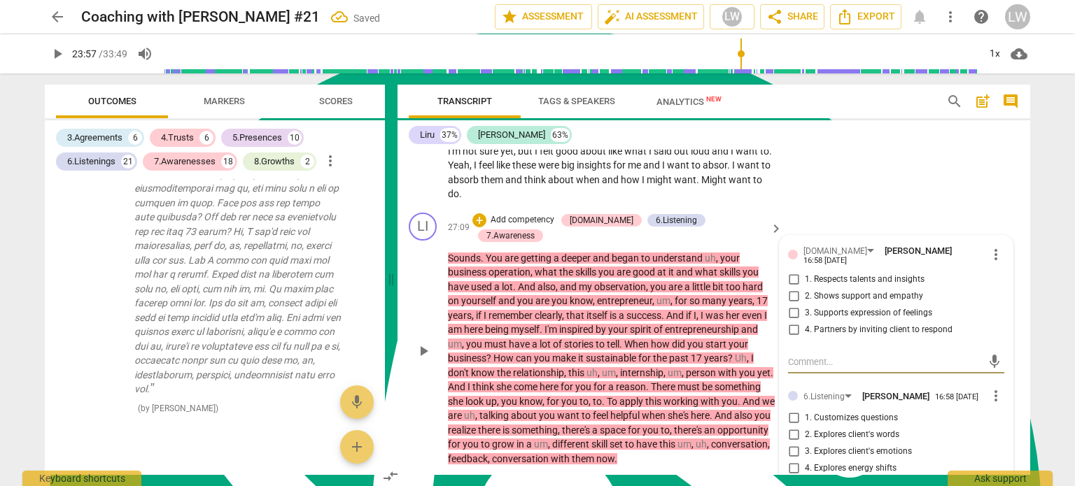
click at [792, 272] on input "1. Respects talents and insights" at bounding box center [793, 280] width 22 height 17
click at [791, 322] on input "4. Partners by inviting client to respond" at bounding box center [793, 330] width 22 height 17
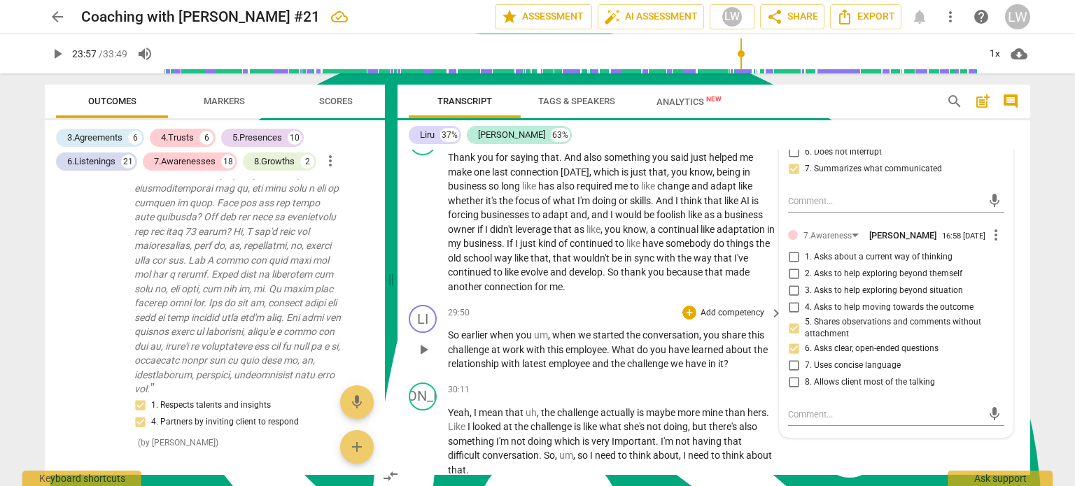
scroll to position [6960, 0]
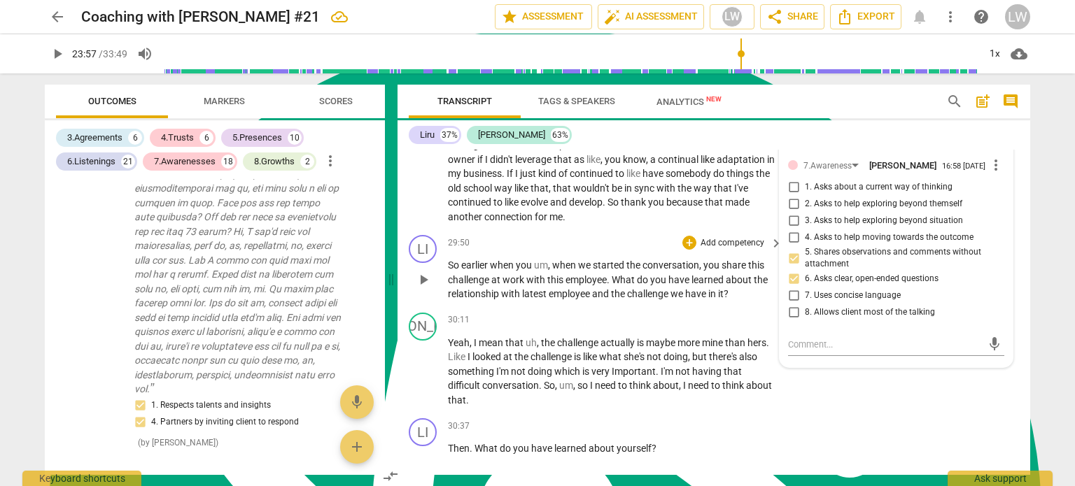
click at [685, 288] on span "we" at bounding box center [678, 293] width 15 height 11
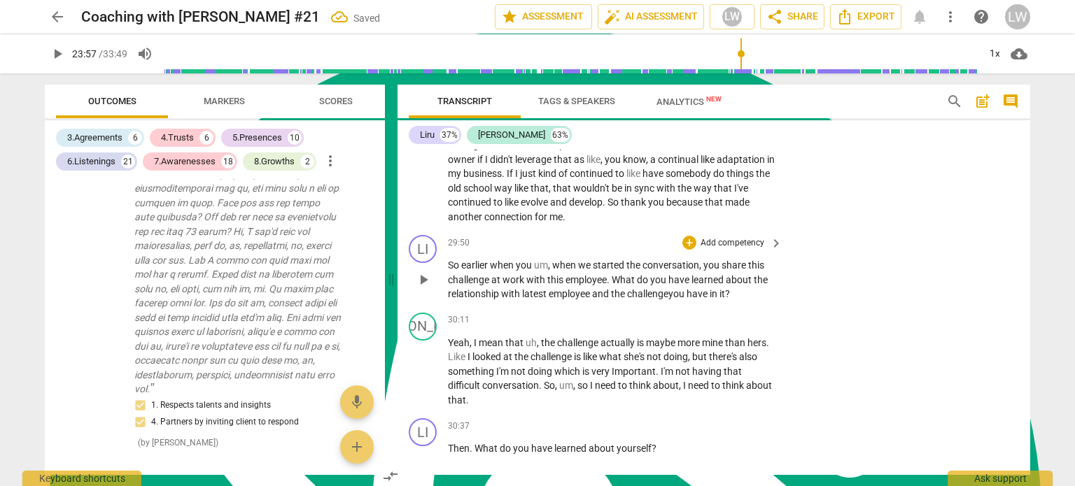
click at [713, 288] on span "in" at bounding box center [715, 293] width 10 height 11
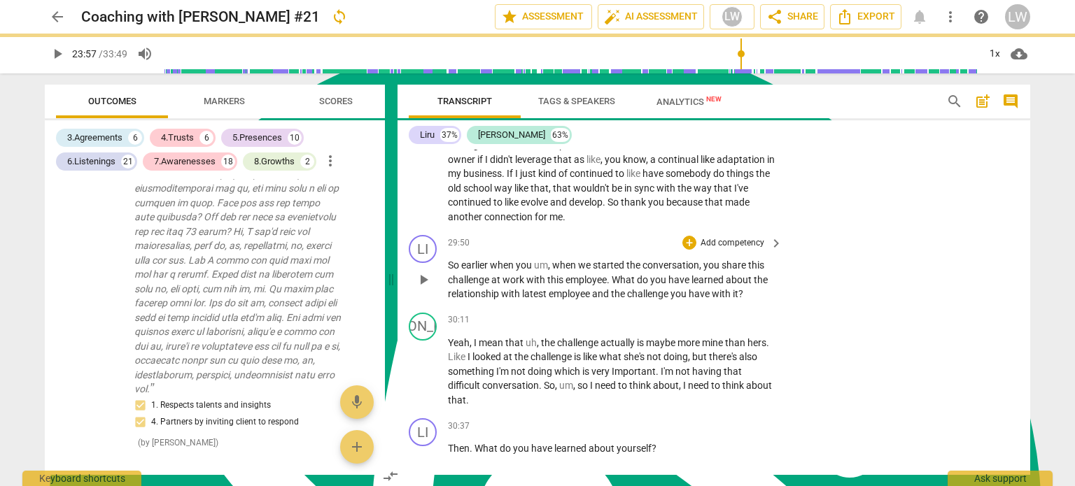
click at [743, 237] on p "Add competency" at bounding box center [732, 243] width 66 height 13
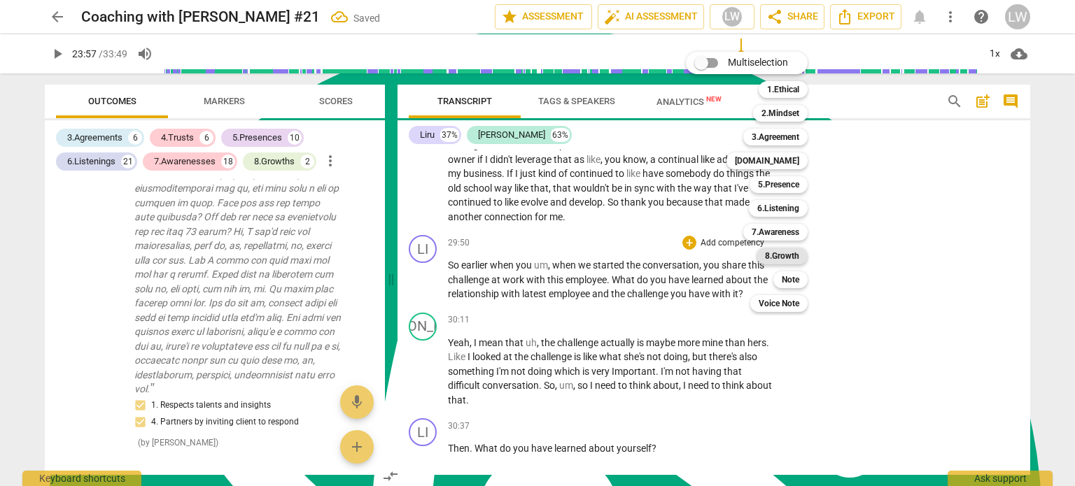
click at [777, 254] on b "8.Growth" at bounding box center [782, 256] width 34 height 17
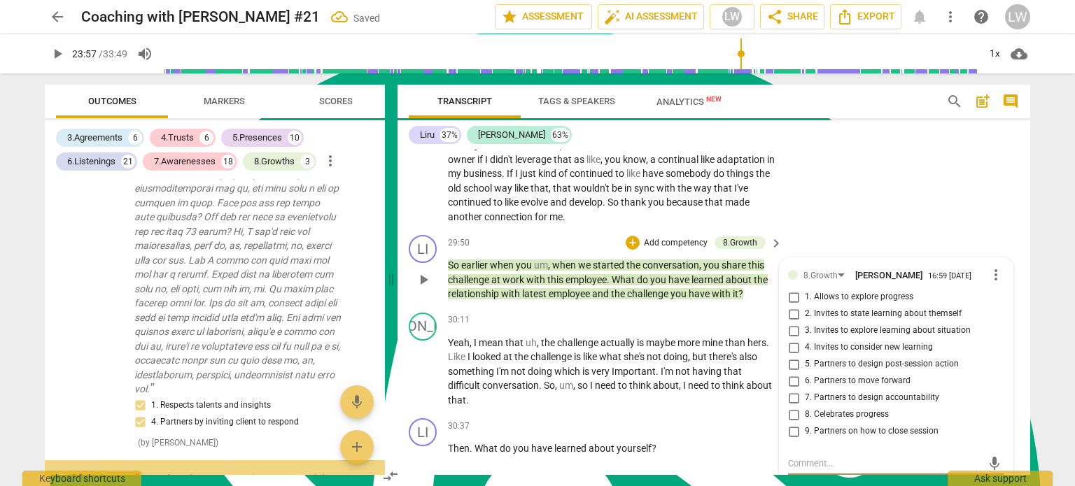
scroll to position [8411, 0]
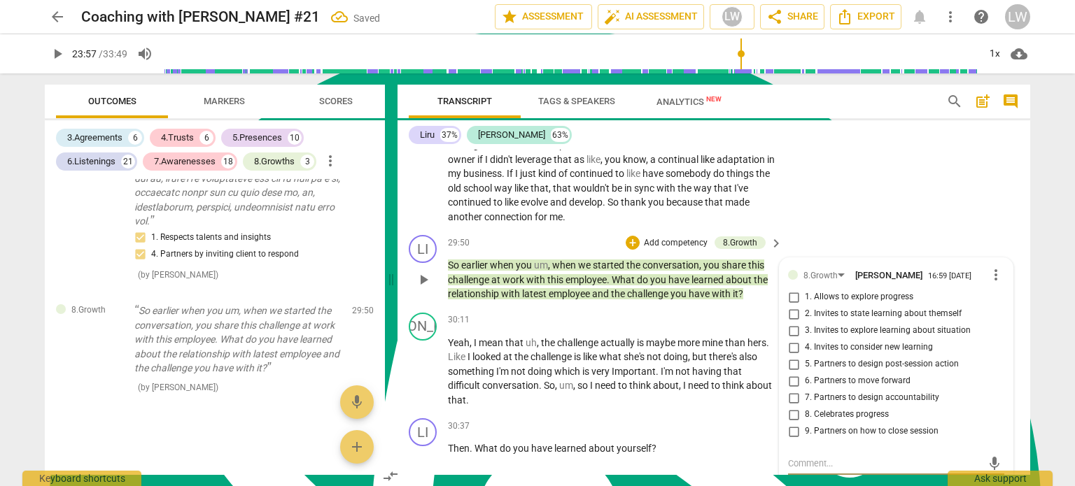
click at [790, 289] on input "1. Allows to explore progress" at bounding box center [793, 297] width 22 height 17
click at [793, 323] on input "3. Invites to explore learning about situation" at bounding box center [793, 331] width 22 height 17
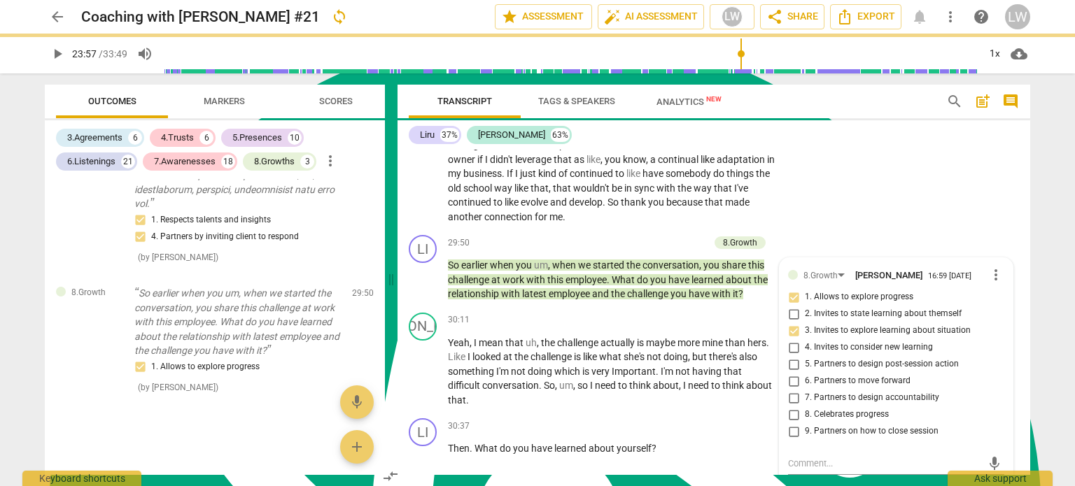
scroll to position [7100, 0]
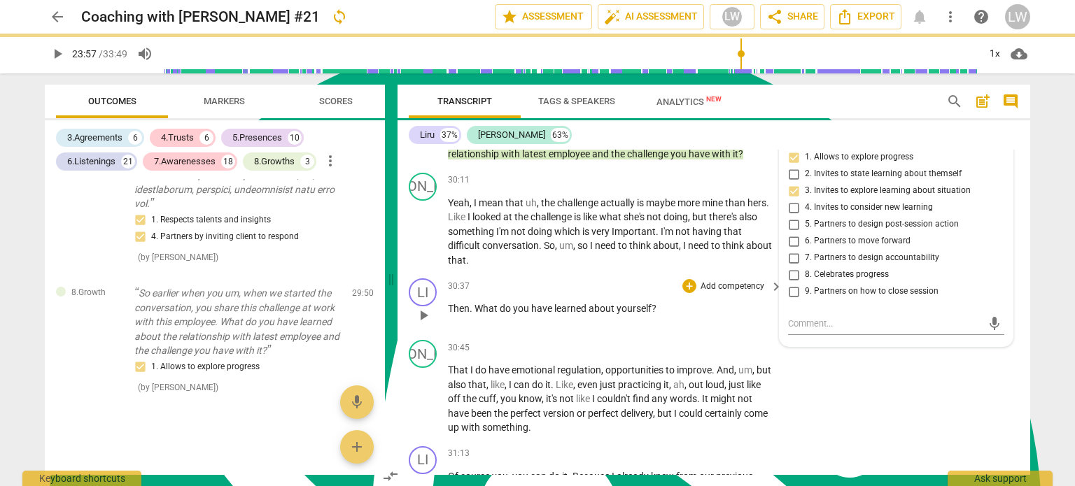
click at [736, 281] on p "Add competency" at bounding box center [732, 287] width 66 height 13
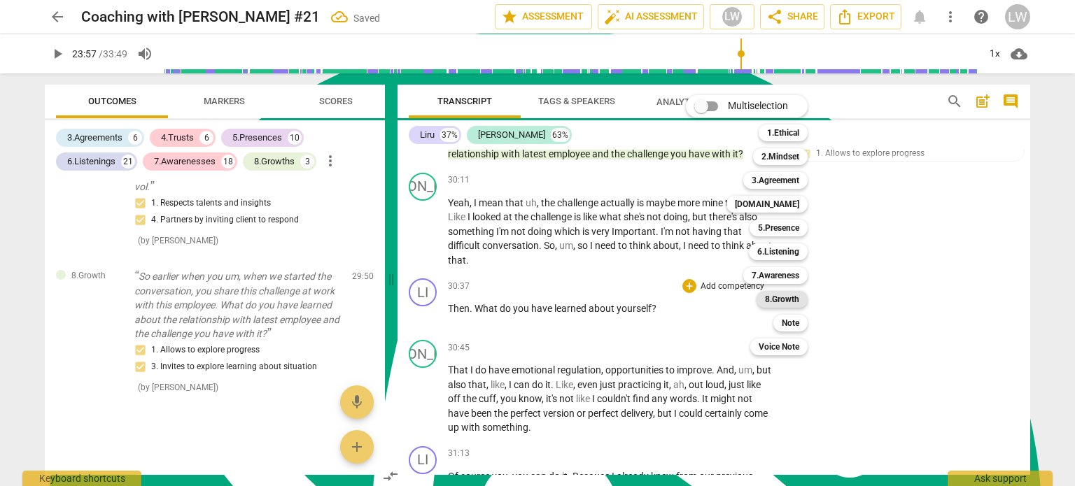
click at [784, 296] on b "8.Growth" at bounding box center [782, 299] width 34 height 17
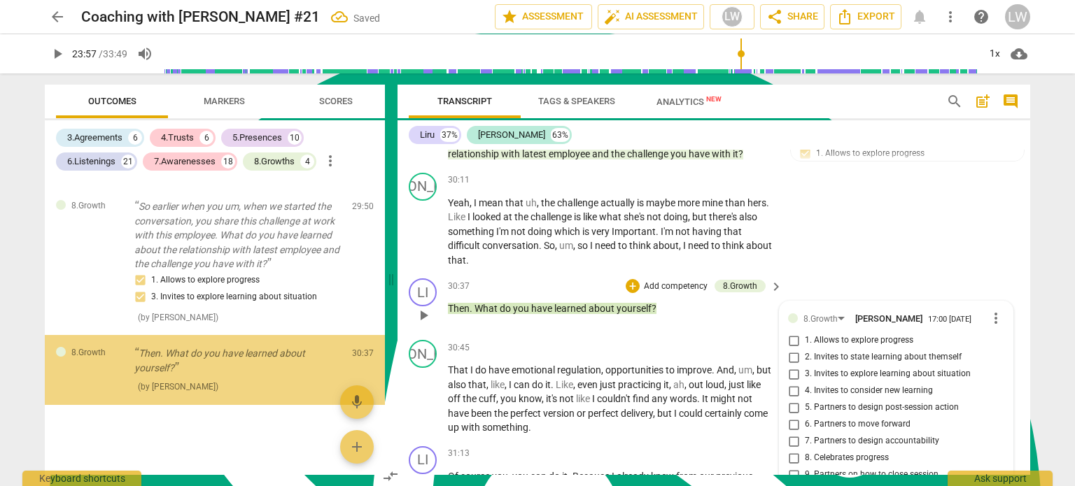
scroll to position [8516, 0]
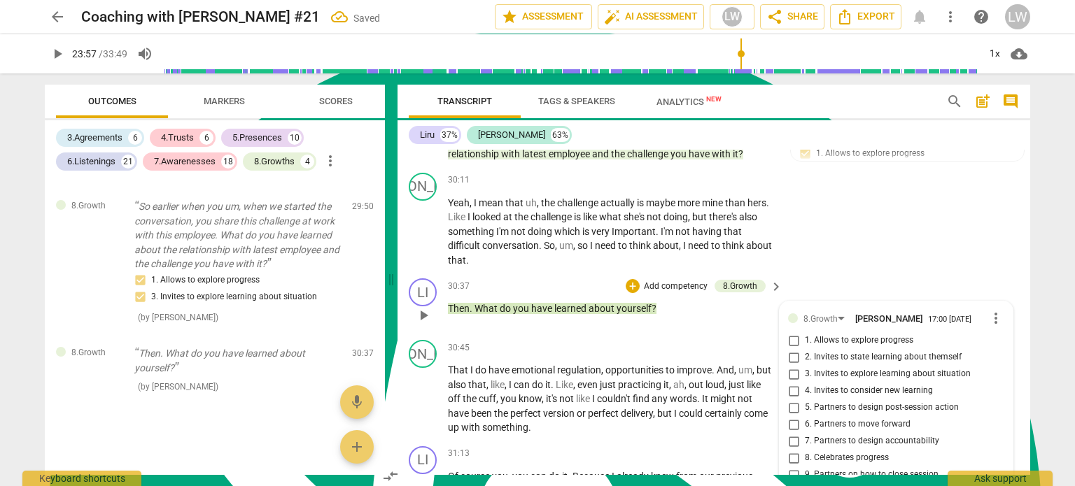
click at [792, 349] on input "2. Invites to state learning about themself" at bounding box center [793, 357] width 22 height 17
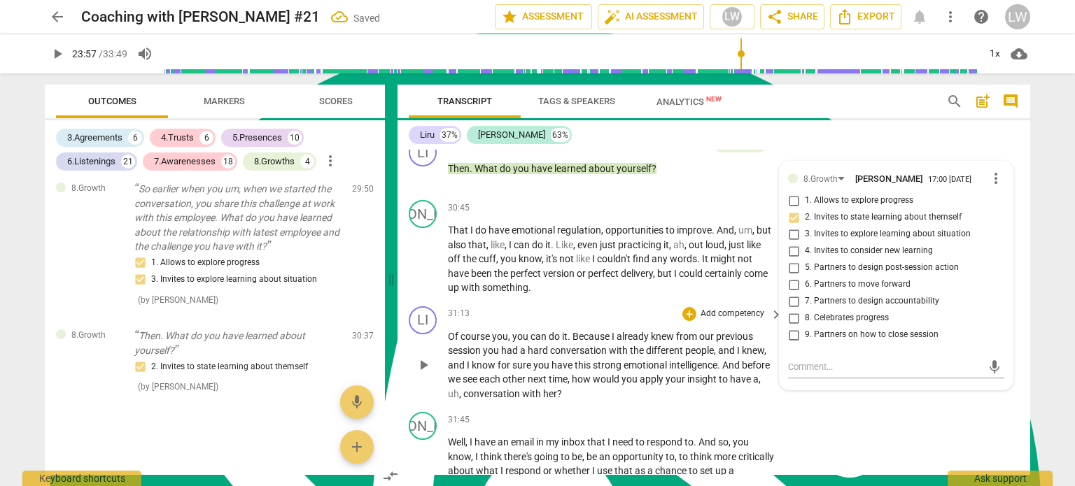
scroll to position [7310, 0]
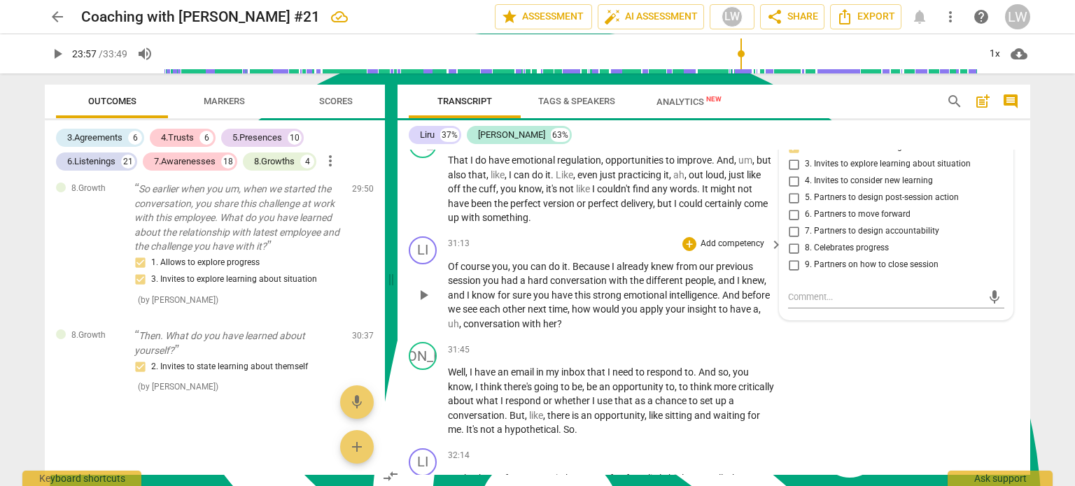
click at [731, 238] on p "Add competency" at bounding box center [732, 244] width 66 height 13
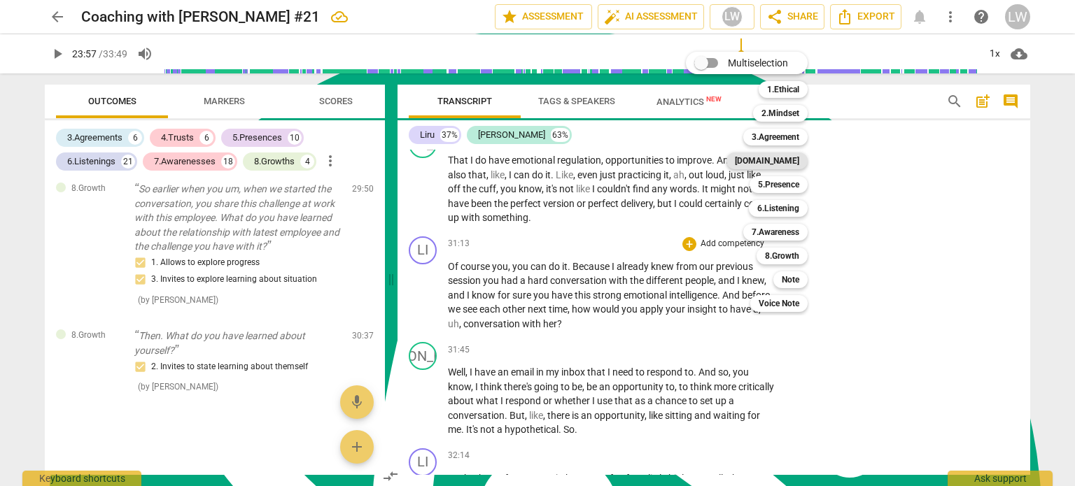
click at [789, 162] on b "[DOMAIN_NAME]" at bounding box center [767, 161] width 64 height 17
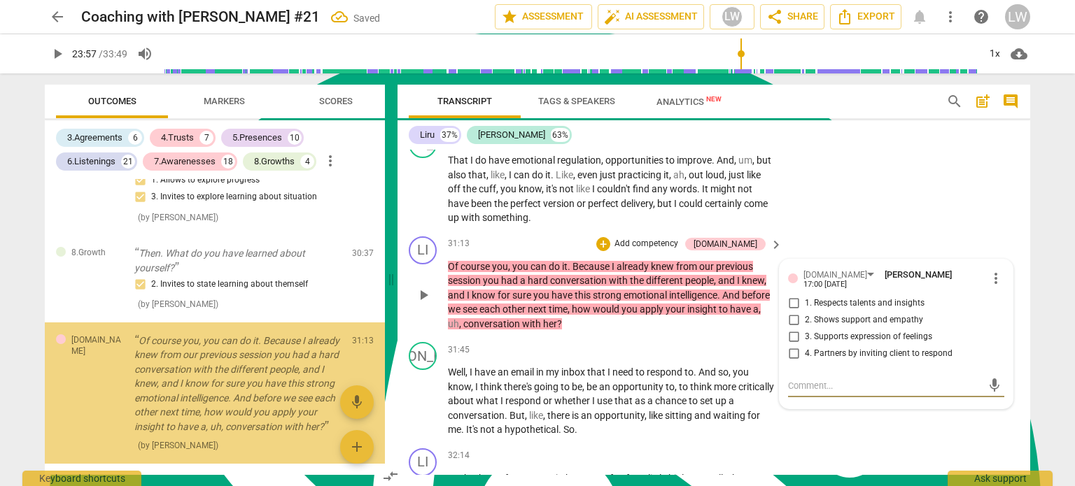
scroll to position [8689, 0]
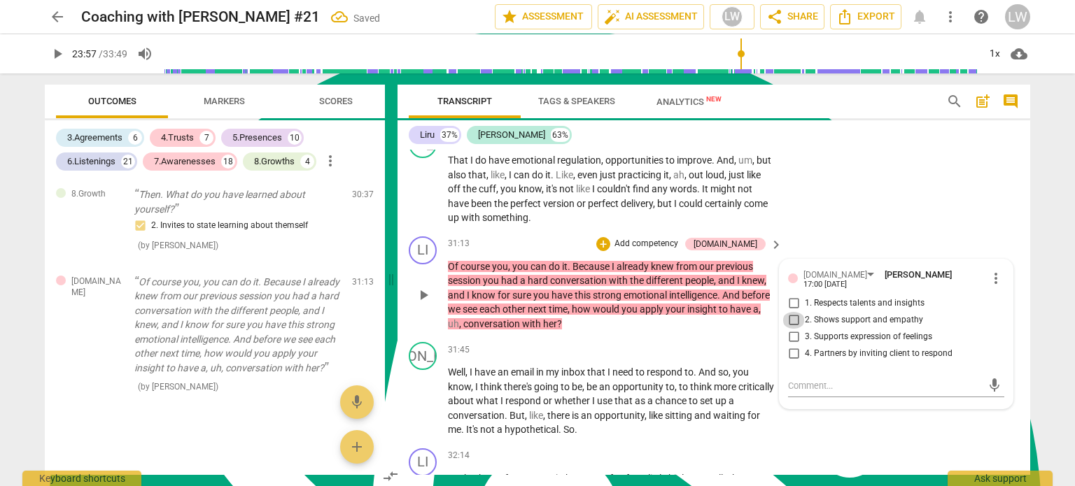
drag, startPoint x: 792, startPoint y: 253, endPoint x: 778, endPoint y: 232, distance: 25.2
click at [792, 312] on input "2. Shows support and empathy" at bounding box center [793, 320] width 22 height 17
click at [678, 238] on p "Add competency" at bounding box center [646, 244] width 66 height 13
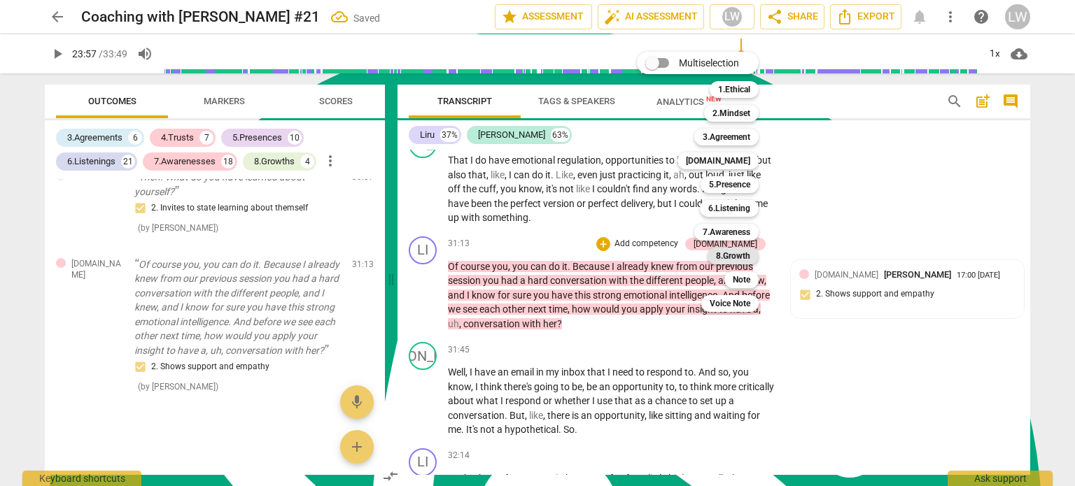
click at [745, 255] on b "8.Growth" at bounding box center [733, 256] width 34 height 17
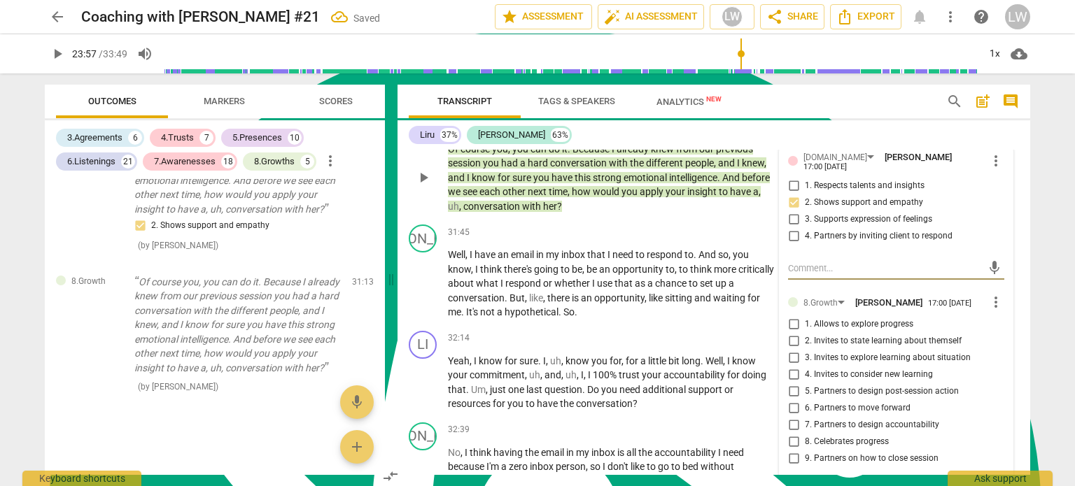
scroll to position [7450, 0]
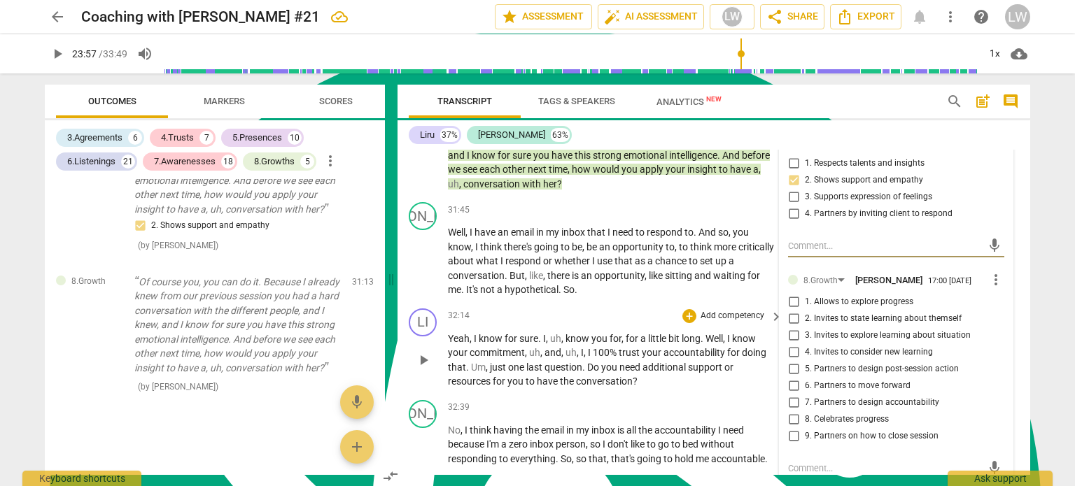
click at [790, 361] on input "5. Partners to design post-session action" at bounding box center [793, 369] width 22 height 17
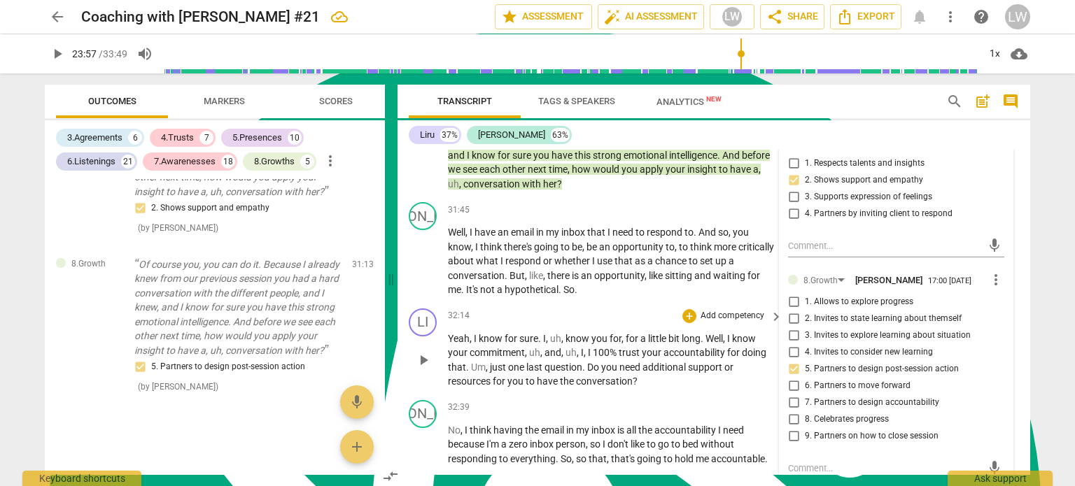
click at [750, 310] on p "Add competency" at bounding box center [732, 316] width 66 height 13
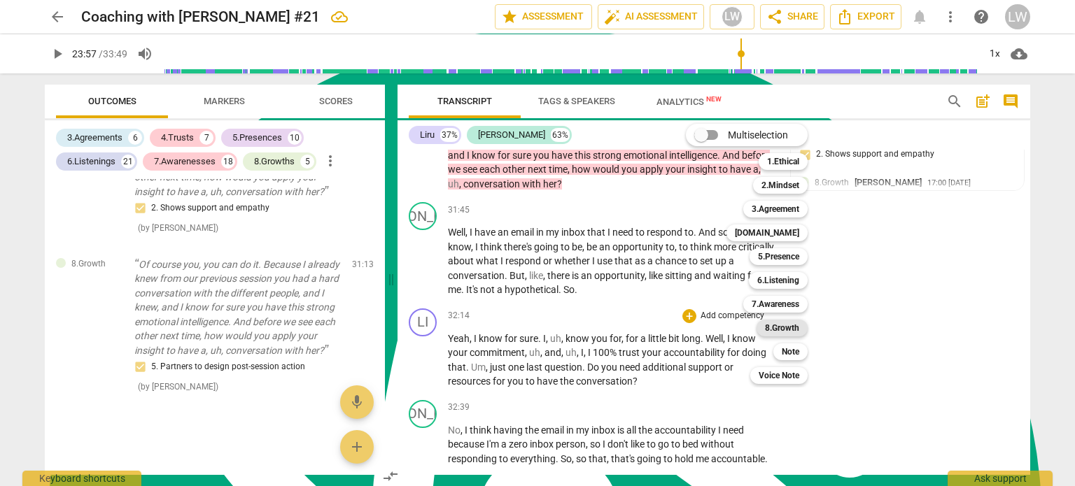
click at [768, 326] on b "8.Growth" at bounding box center [782, 328] width 34 height 17
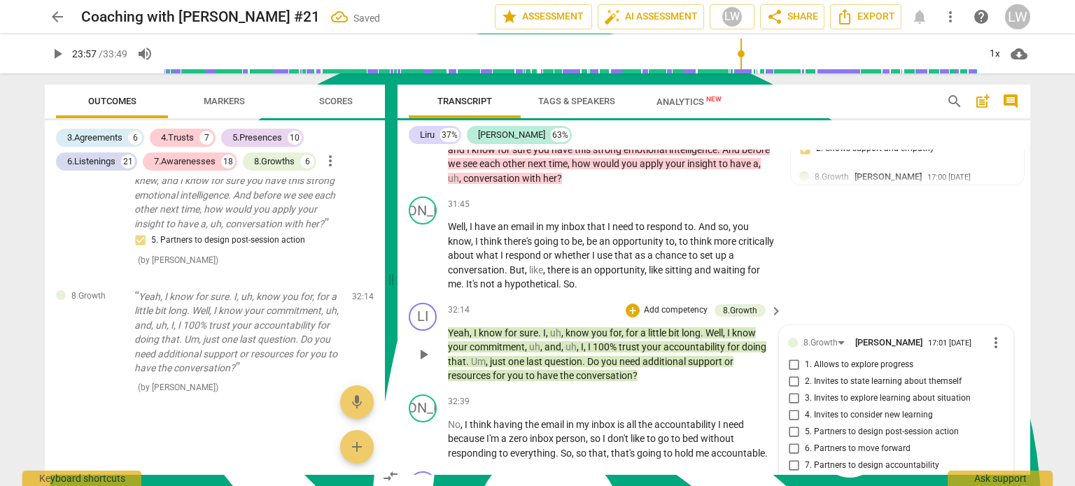
scroll to position [7525, 0]
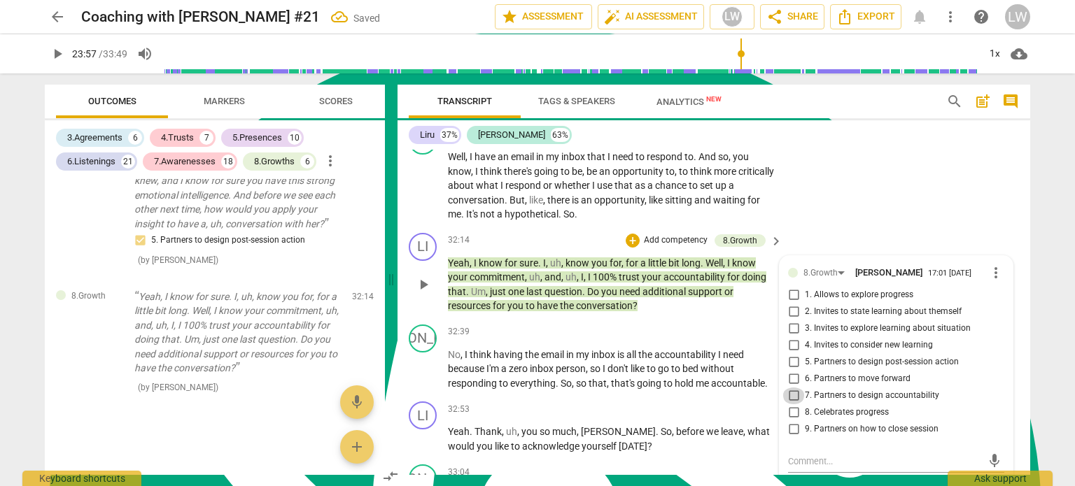
click at [791, 388] on input "7. Partners to design accountability" at bounding box center [793, 396] width 22 height 17
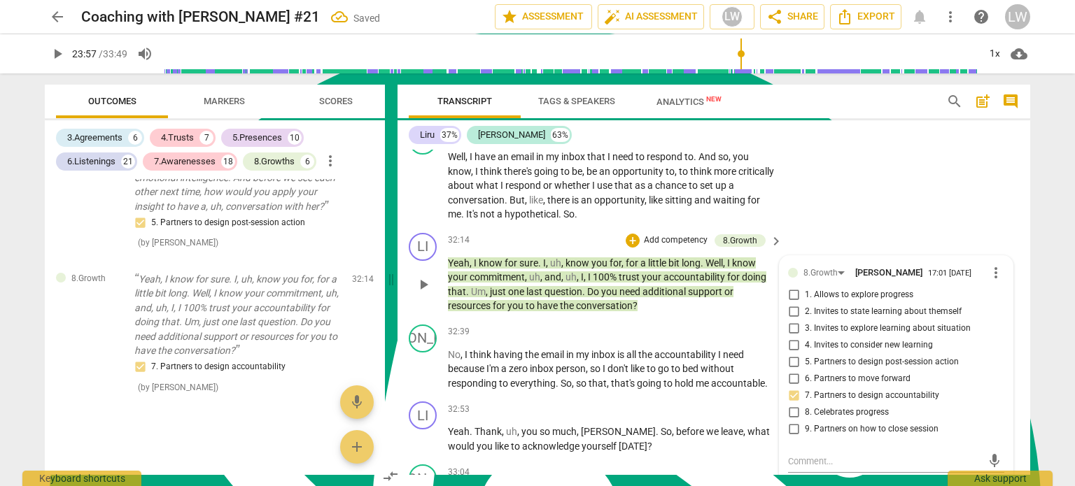
click at [795, 371] on input "6. Partners to move forward" at bounding box center [793, 379] width 22 height 17
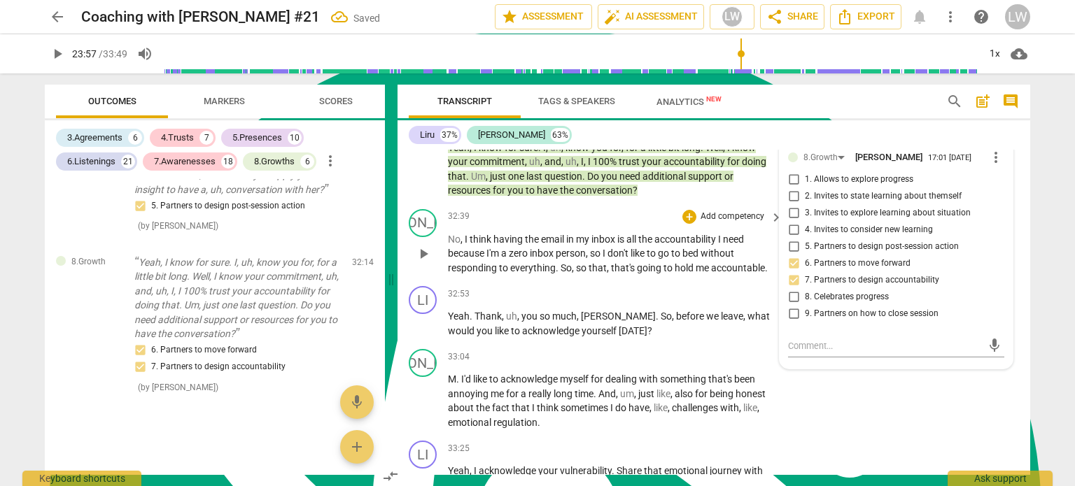
scroll to position [7665, 0]
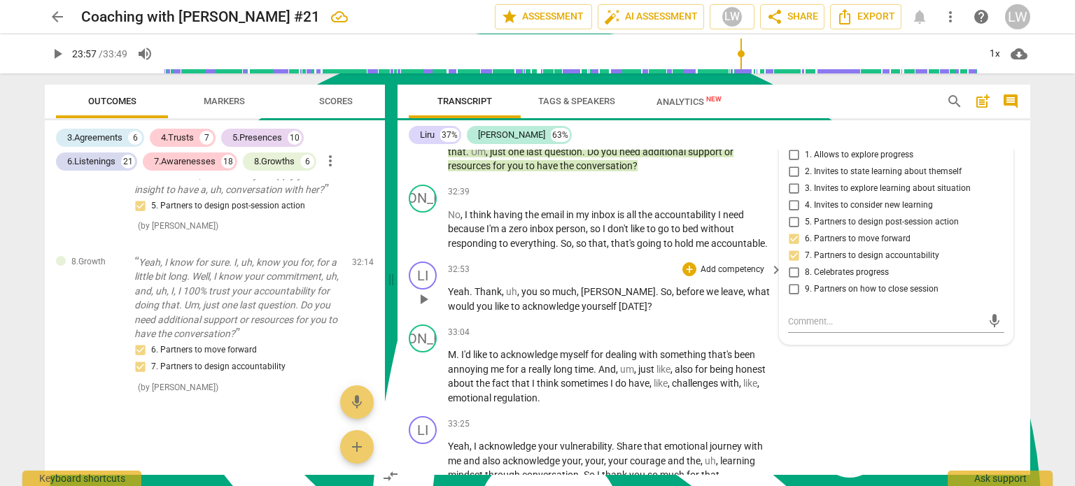
click at [739, 264] on p "Add competency" at bounding box center [732, 270] width 66 height 13
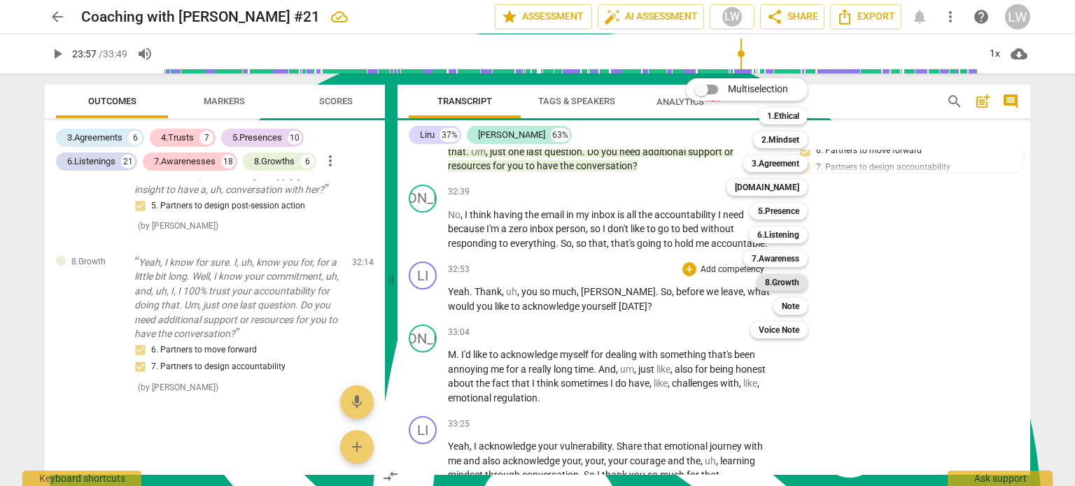
click at [796, 285] on b "8.Growth" at bounding box center [782, 282] width 34 height 17
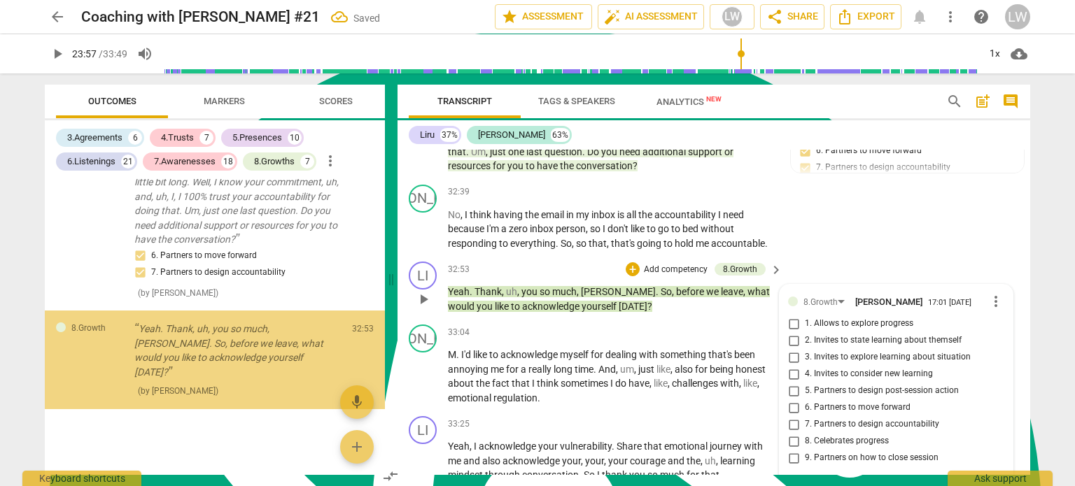
scroll to position [9125, 0]
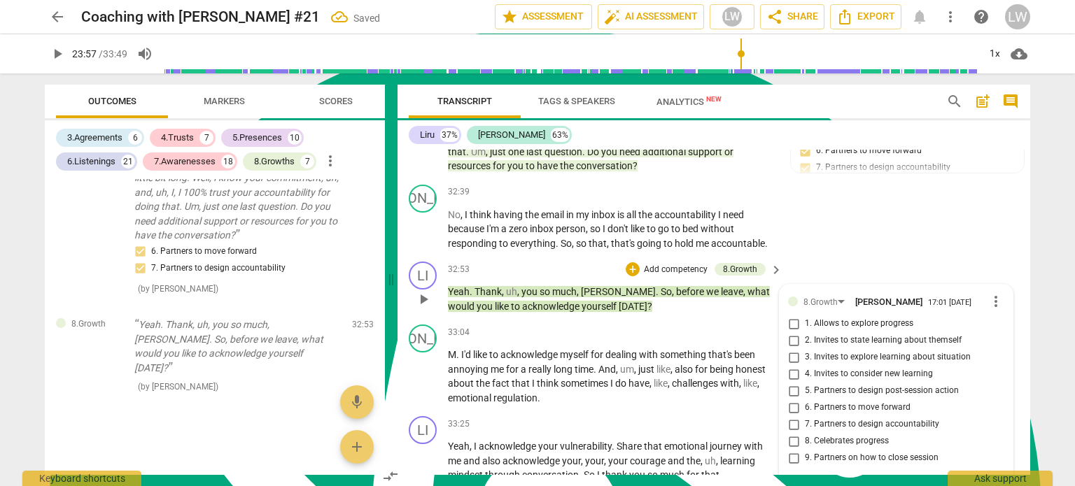
click at [790, 433] on input "8. Celebrates progress" at bounding box center [793, 441] width 22 height 17
click at [792, 433] on input "8. Celebrates progress" at bounding box center [793, 441] width 22 height 17
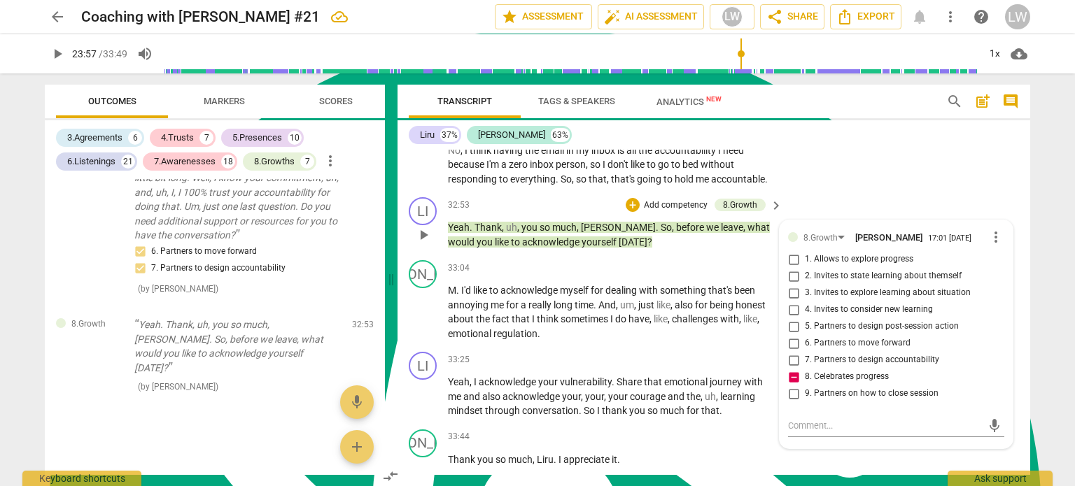
click at [794, 369] on input "8. Celebrates progress" at bounding box center [793, 377] width 22 height 17
click at [792, 369] on input "8. Celebrates progress" at bounding box center [793, 377] width 22 height 17
click at [791, 369] on input "8. Celebrates progress" at bounding box center [793, 377] width 22 height 17
click at [794, 369] on input "8. Celebrates progress" at bounding box center [793, 377] width 22 height 17
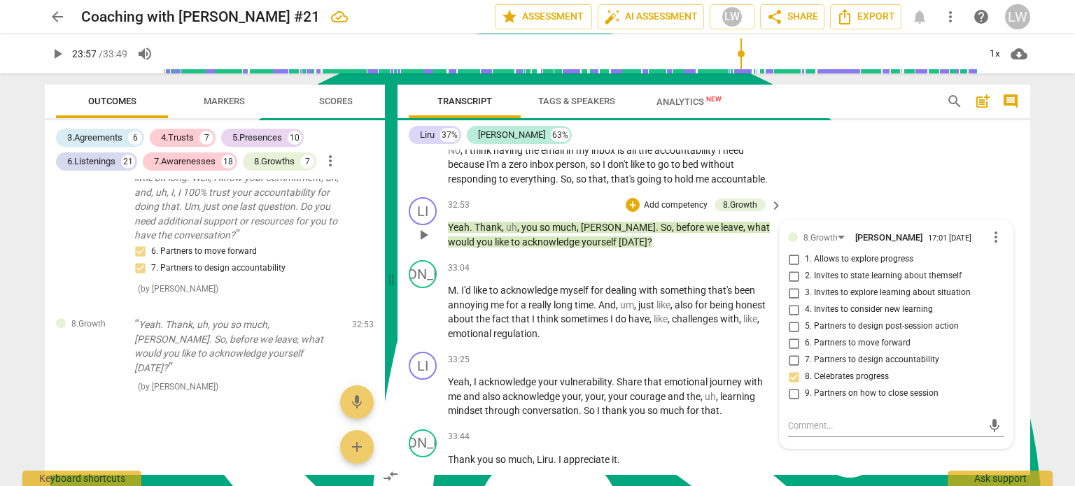
click at [793, 386] on input "9. Partners on how to close session" at bounding box center [793, 394] width 22 height 17
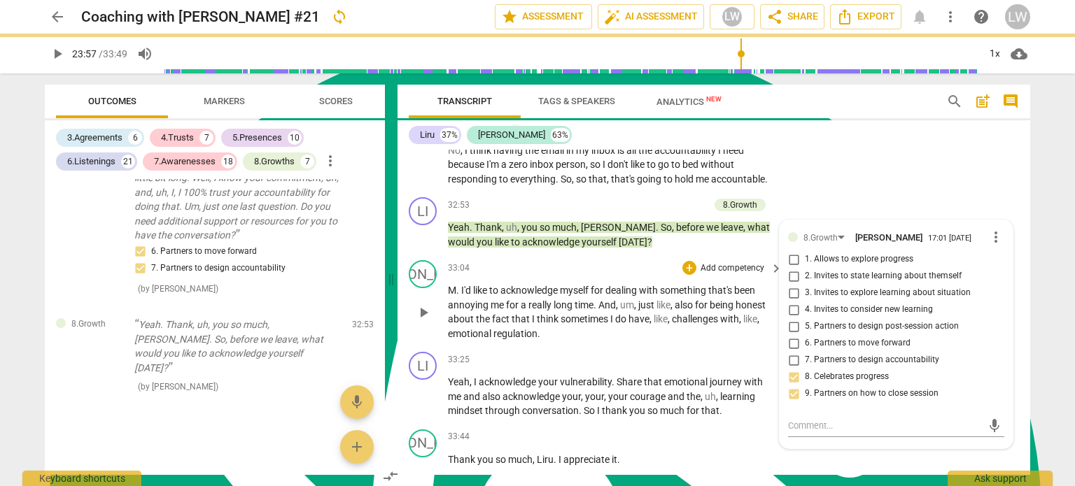
click at [456, 285] on span "." at bounding box center [458, 290] width 5 height 11
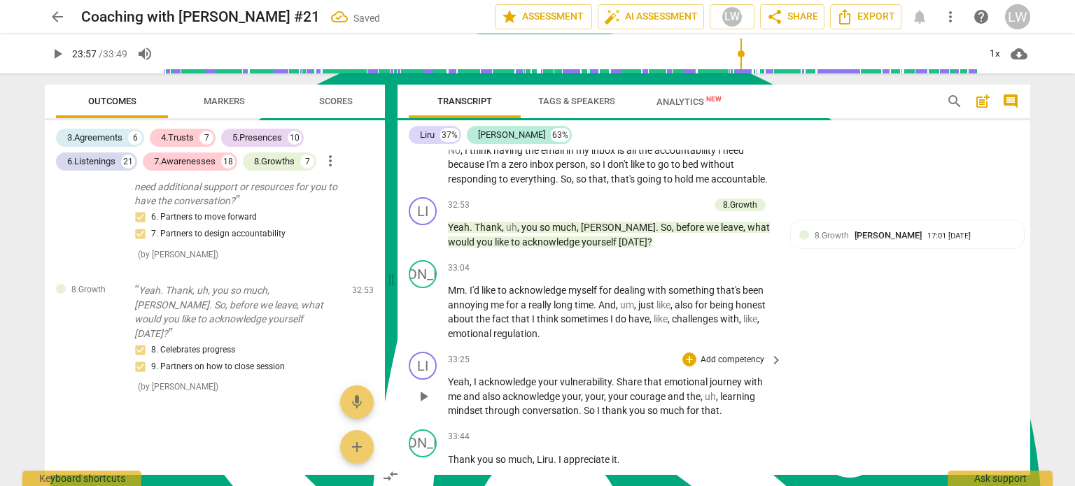
click at [740, 354] on p "Add competency" at bounding box center [732, 360] width 66 height 13
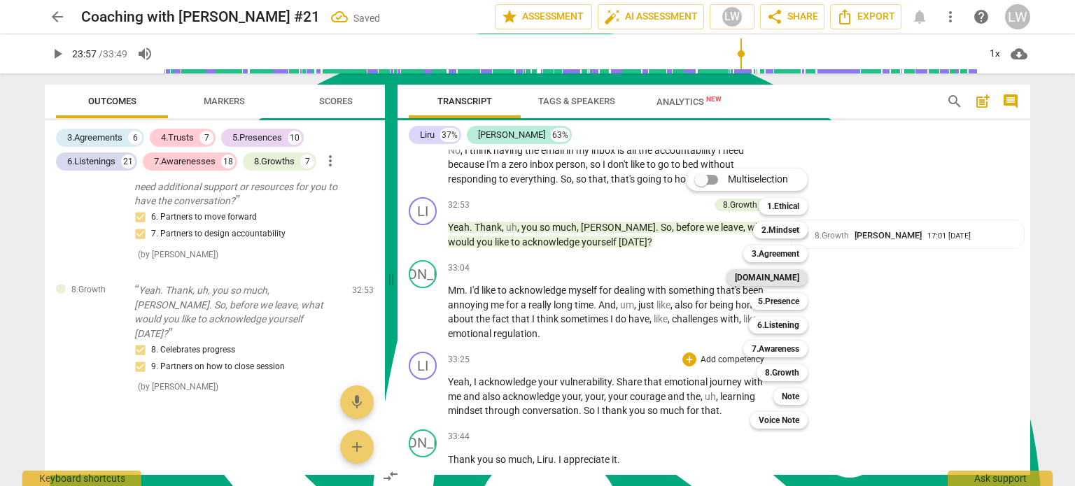
click at [795, 274] on b "[DOMAIN_NAME]" at bounding box center [767, 277] width 64 height 17
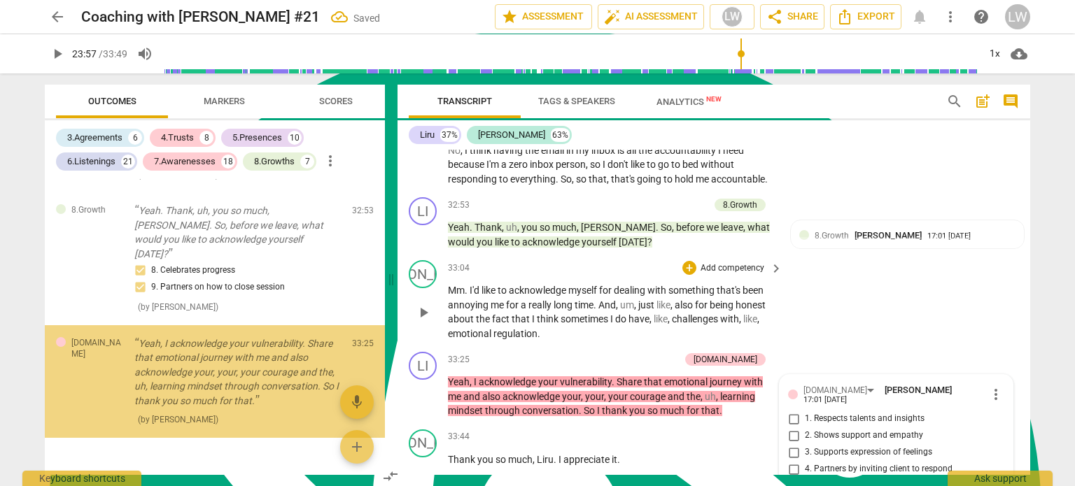
scroll to position [9272, 0]
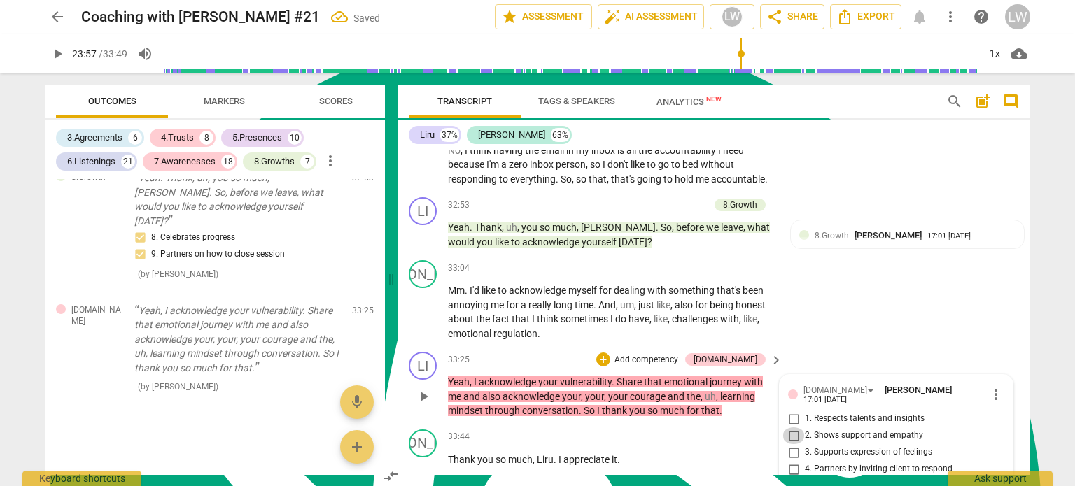
click at [794, 428] on input "2. Shows support and empathy" at bounding box center [793, 436] width 22 height 17
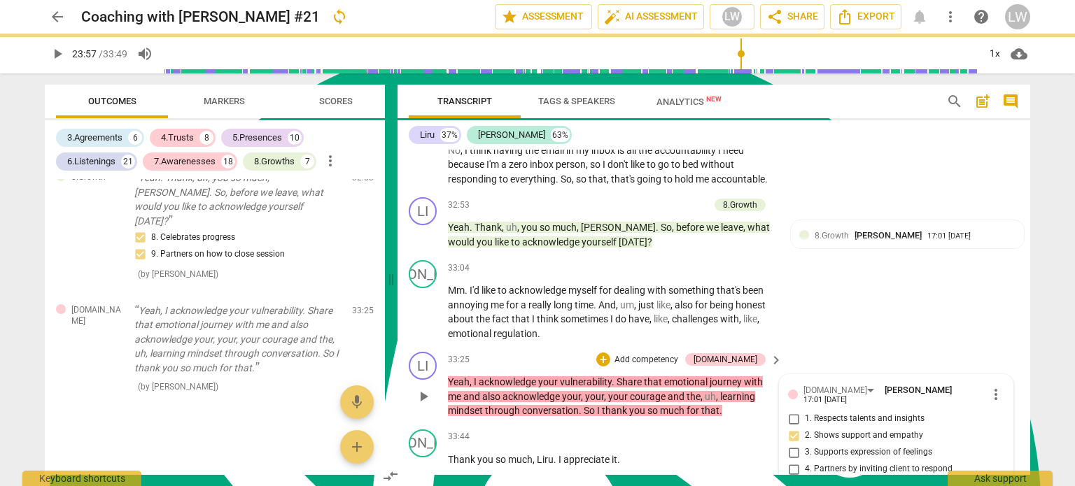
click at [659, 354] on p "Add competency" at bounding box center [646, 360] width 66 height 13
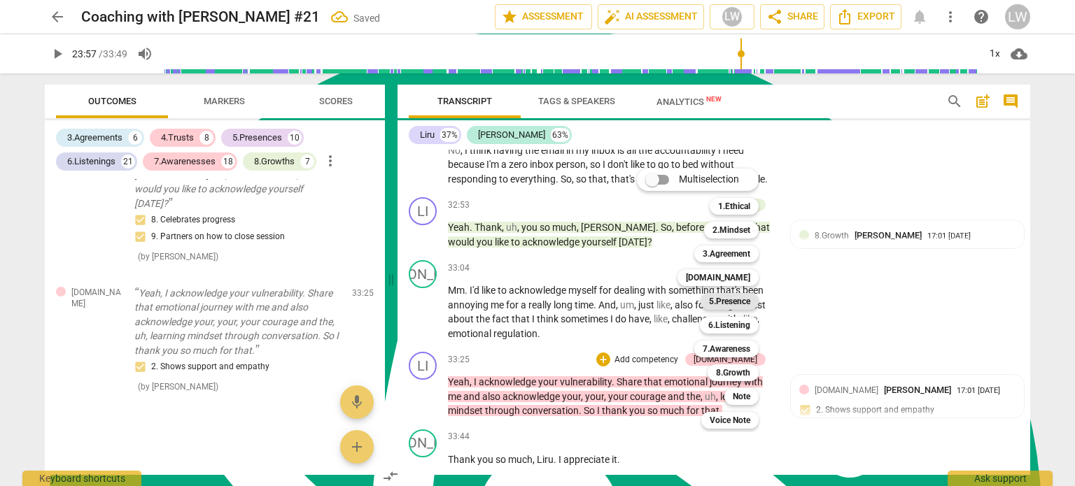
click at [735, 302] on b "5.Presence" at bounding box center [729, 301] width 41 height 17
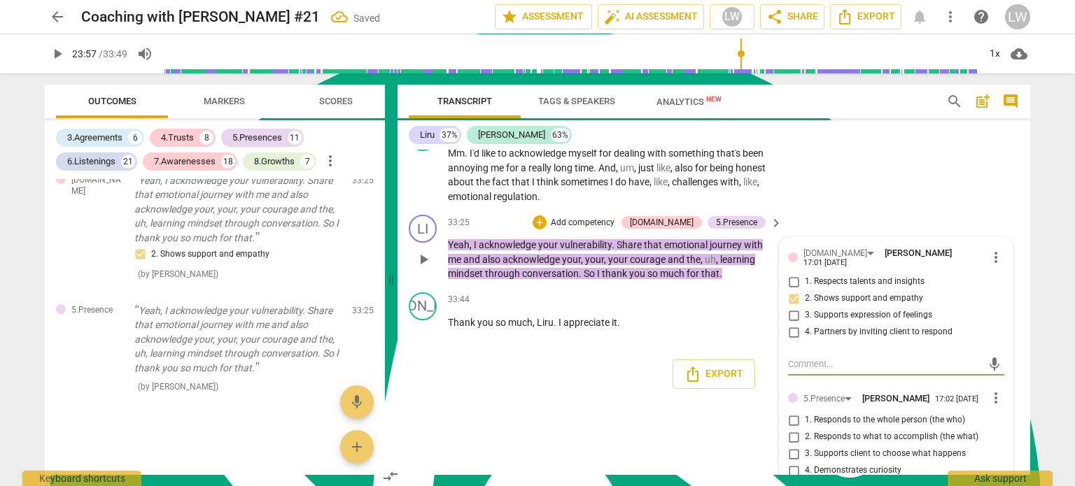
scroll to position [7868, 0]
click at [792, 428] on input "2. Responds to what to accomplish (the what)" at bounding box center [793, 436] width 22 height 17
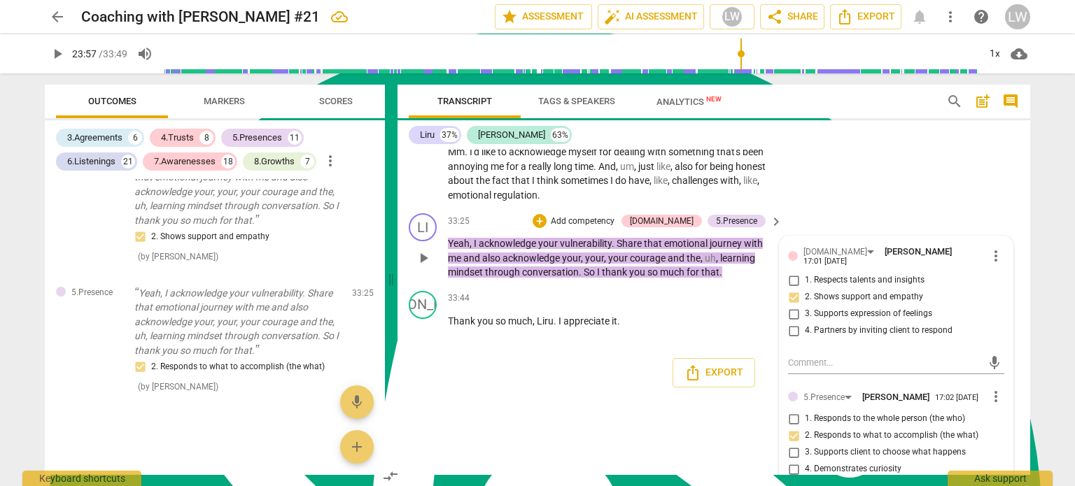
click at [789, 411] on input "1. Responds to the whole person (the who)" at bounding box center [793, 419] width 22 height 17
click at [793, 428] on input "2. Responds to what to accomplish (the what)" at bounding box center [793, 436] width 22 height 17
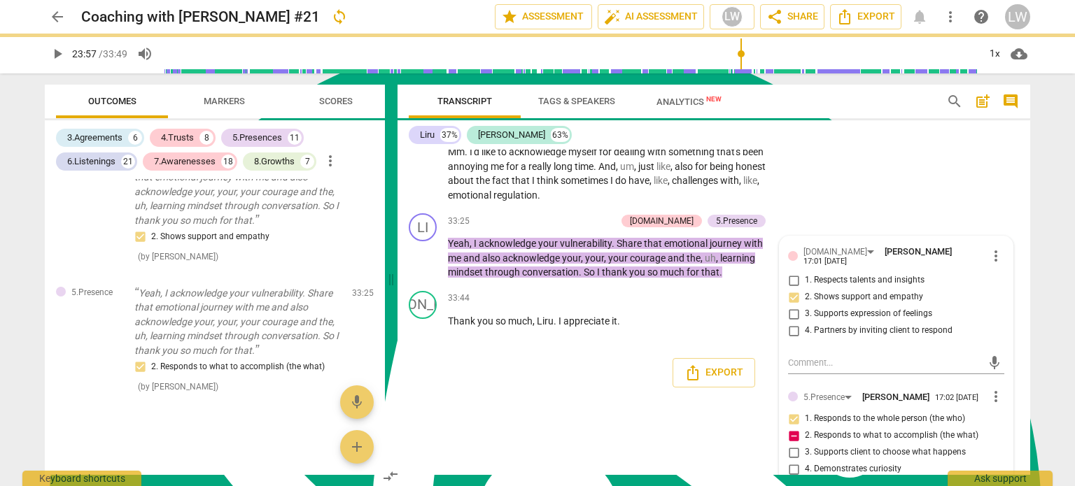
click at [792, 428] on input "2. Responds to what to accomplish (the what)" at bounding box center [793, 436] width 22 height 17
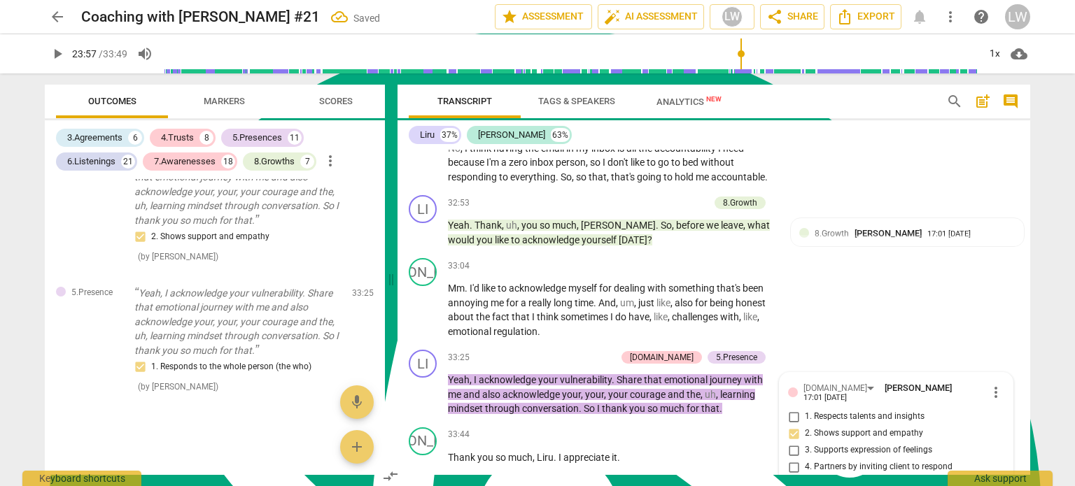
scroll to position [7798, 0]
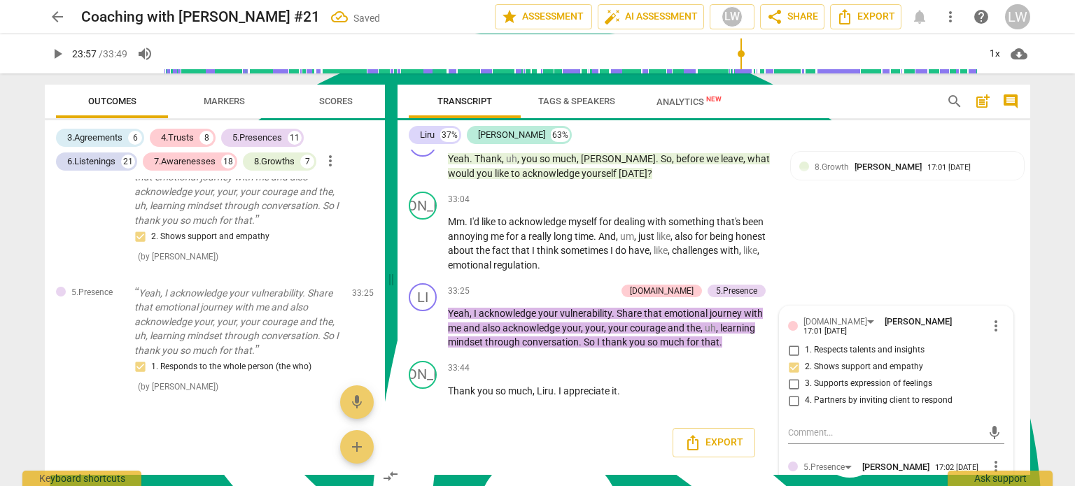
click at [576, 417] on div "Export" at bounding box center [714, 443] width 633 height 52
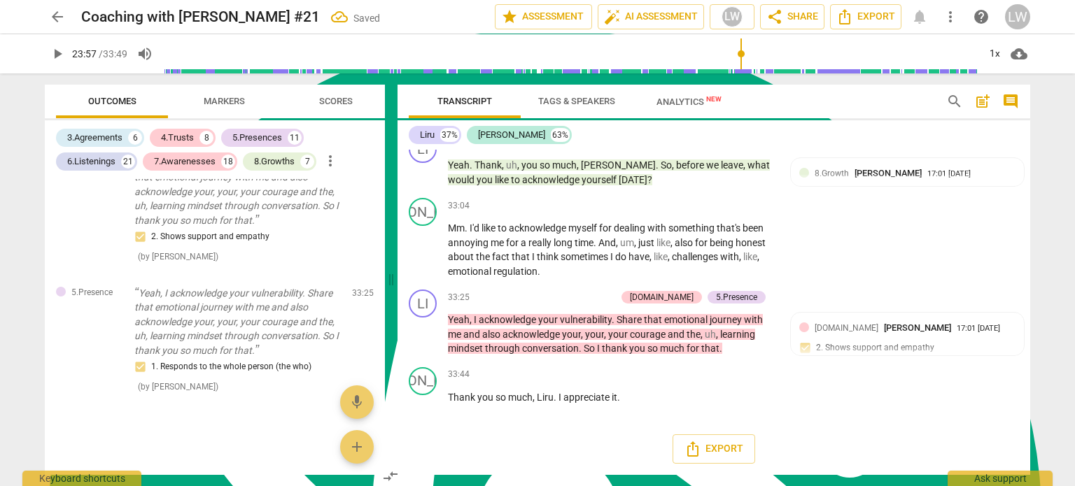
scroll to position [7730, 0]
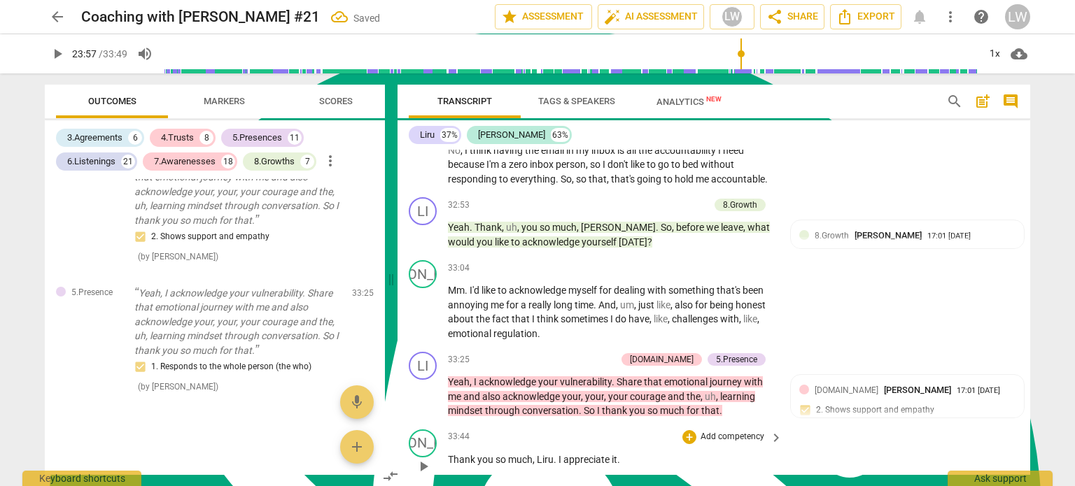
click at [710, 431] on p "Add competency" at bounding box center [732, 437] width 66 height 13
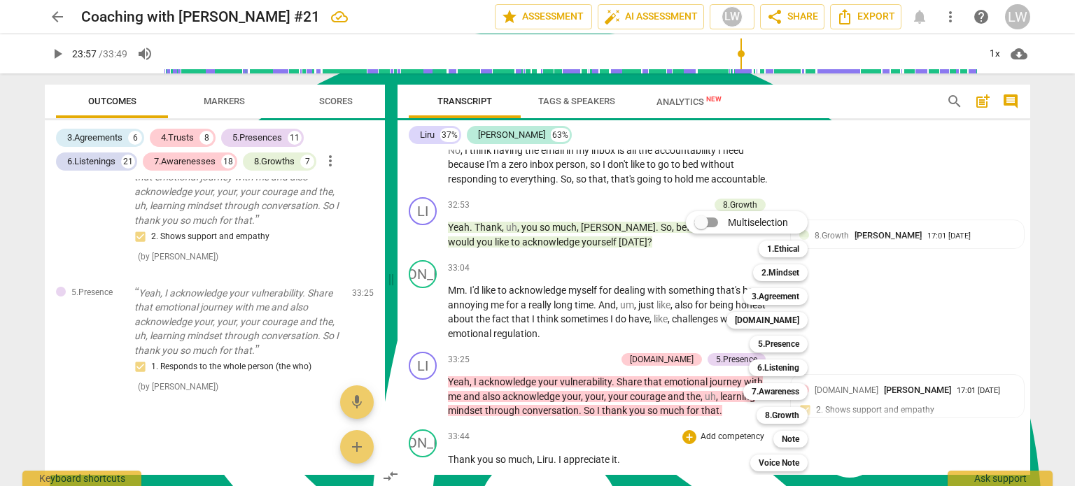
click at [656, 393] on div at bounding box center [537, 243] width 1075 height 486
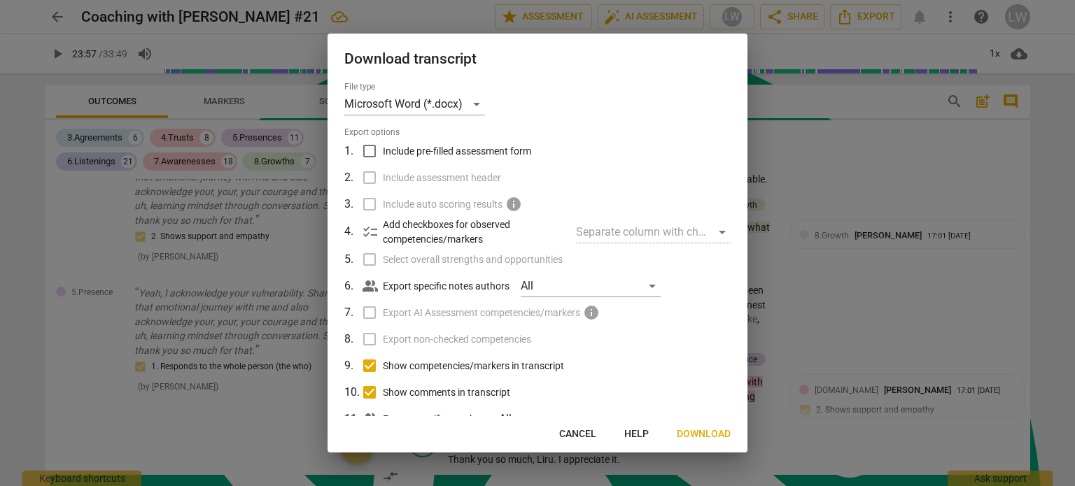
click at [817, 136] on div at bounding box center [537, 243] width 1075 height 486
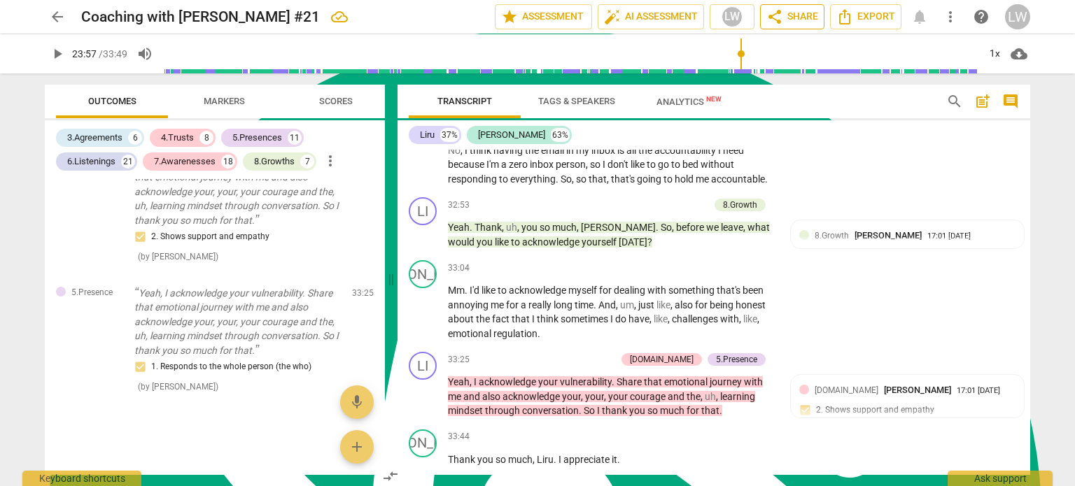
click at [792, 13] on span "share Share" at bounding box center [792, 16] width 52 height 17
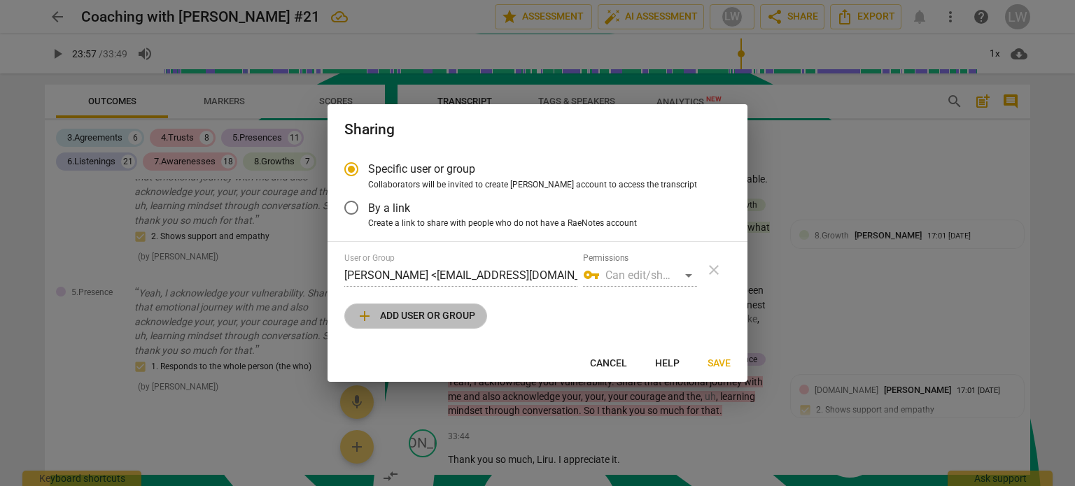
click at [446, 319] on span "add Add user or group" at bounding box center [415, 316] width 119 height 17
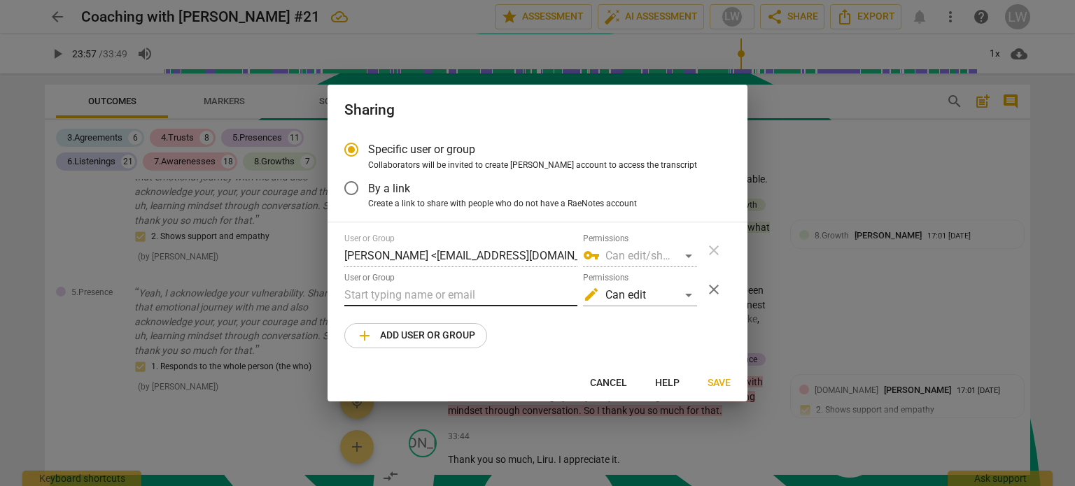
click at [461, 300] on input "text" at bounding box center [460, 295] width 233 height 22
click at [409, 286] on input "text" at bounding box center [460, 295] width 233 height 22
paste input "[PERSON_NAME][EMAIL_ADDRESS][PERSON_NAME][DOMAIN_NAME]"
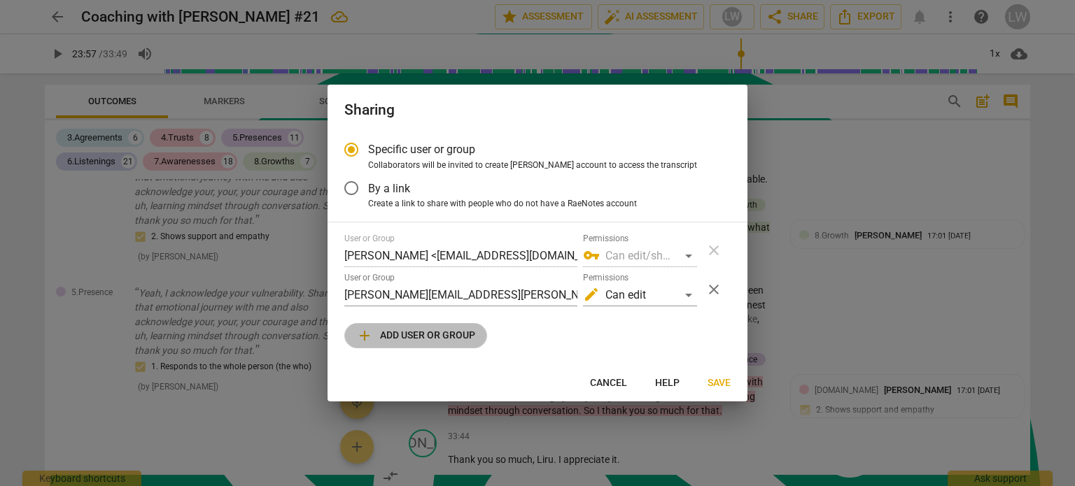
click at [442, 335] on span "add Add user or group" at bounding box center [415, 336] width 119 height 17
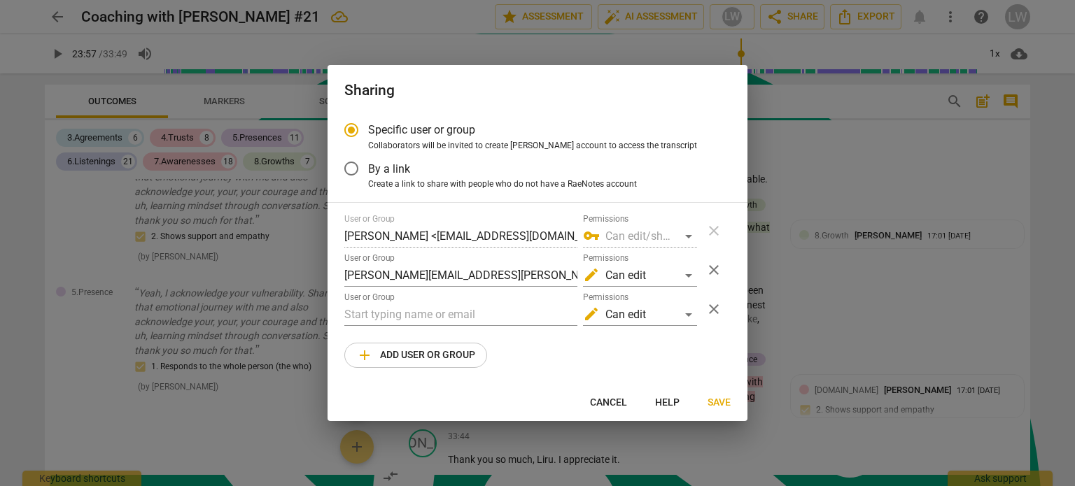
click at [615, 403] on span "Cancel" at bounding box center [608, 403] width 37 height 14
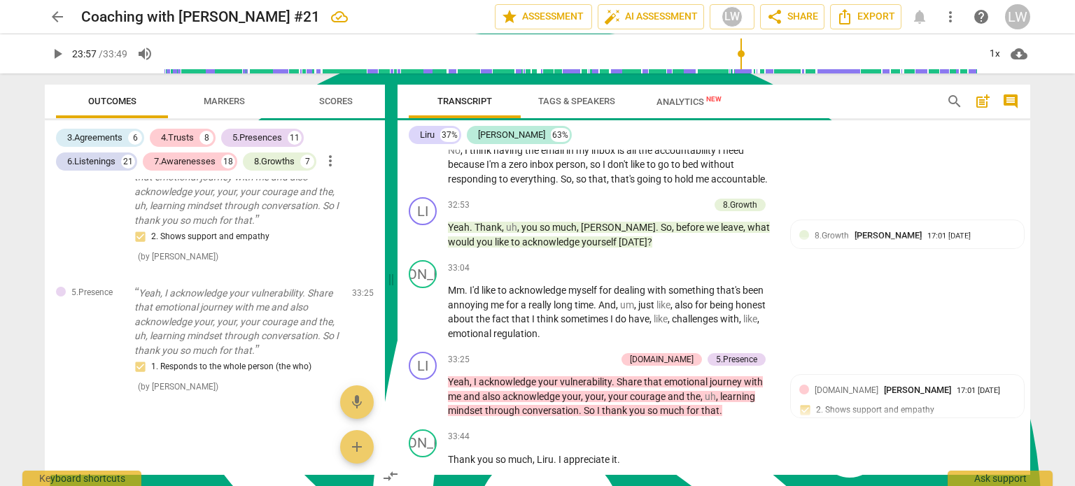
scroll to position [7520, 0]
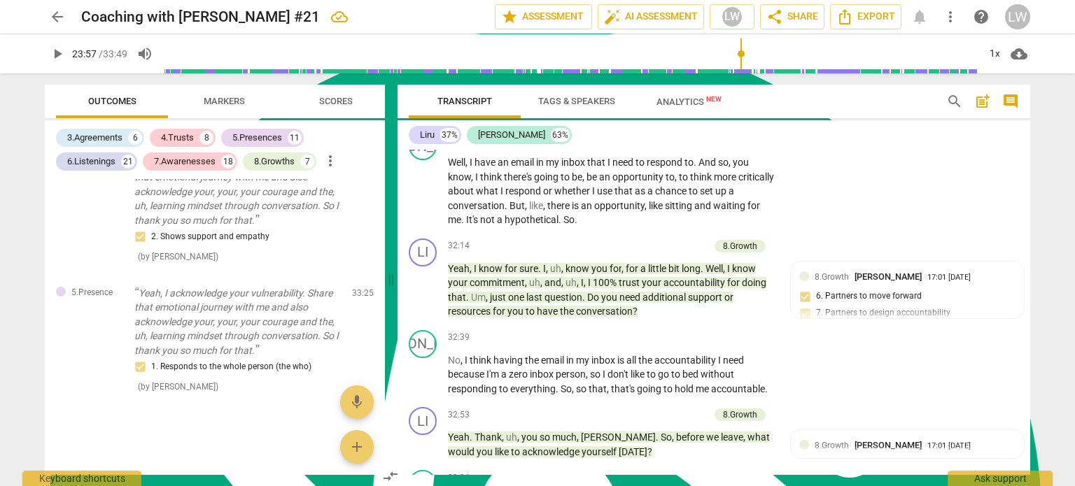
click at [57, 17] on span "arrow_back" at bounding box center [57, 16] width 17 height 17
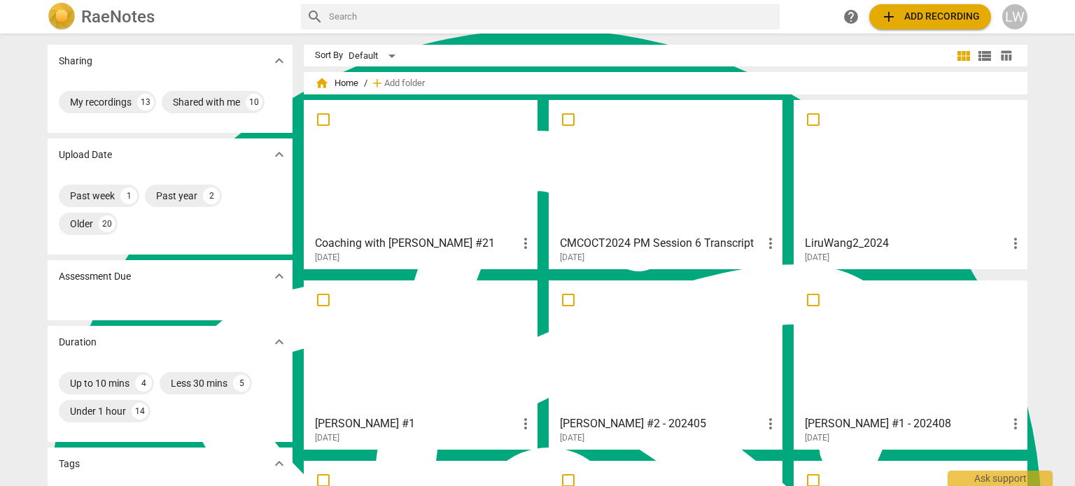
click at [446, 171] on div at bounding box center [421, 167] width 224 height 124
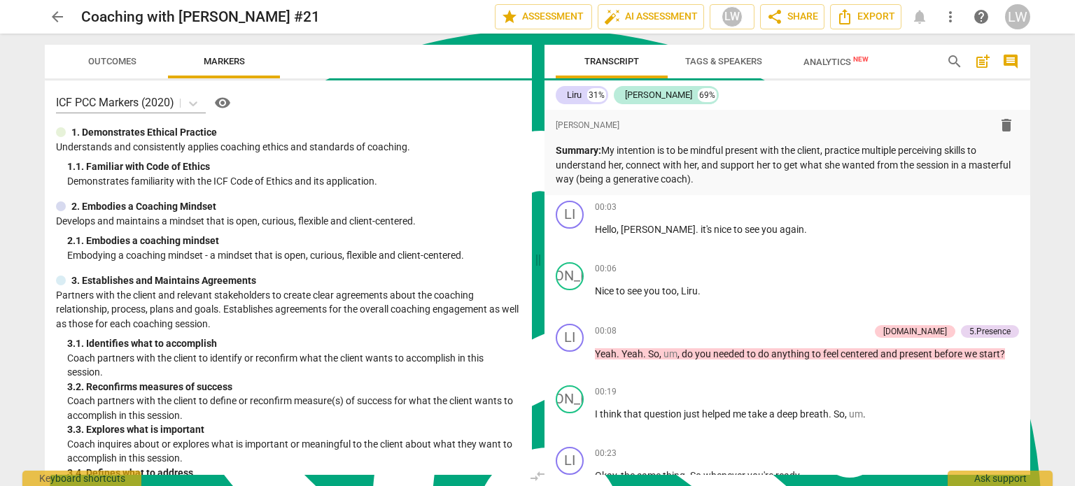
click at [118, 61] on span "Outcomes" at bounding box center [112, 61] width 48 height 10
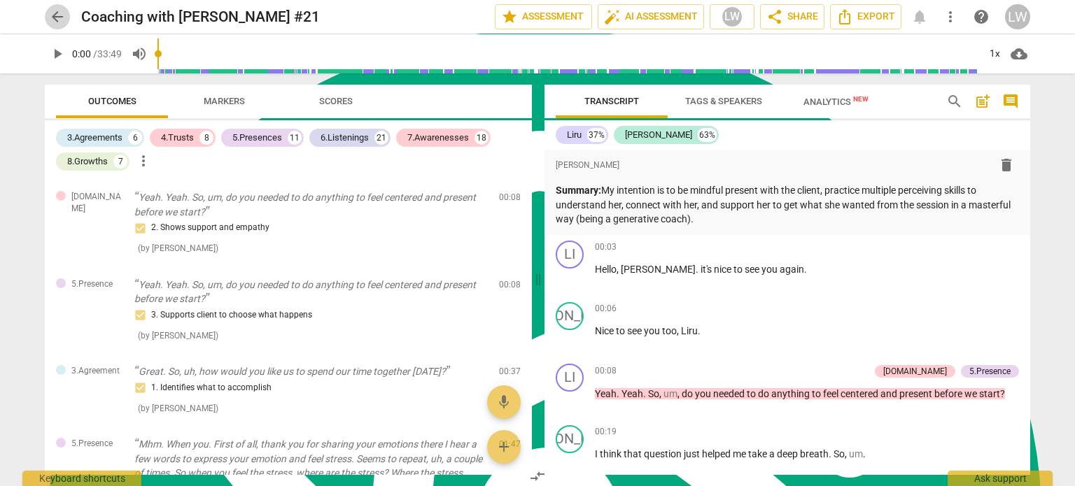
click at [57, 13] on span "arrow_back" at bounding box center [57, 16] width 17 height 17
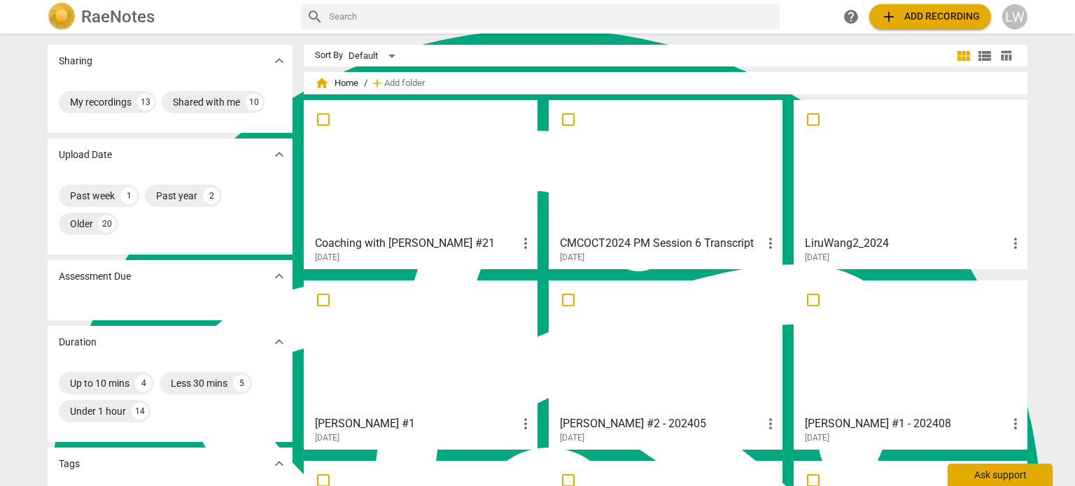
click at [992, 478] on div "Ask support" at bounding box center [1000, 475] width 105 height 22
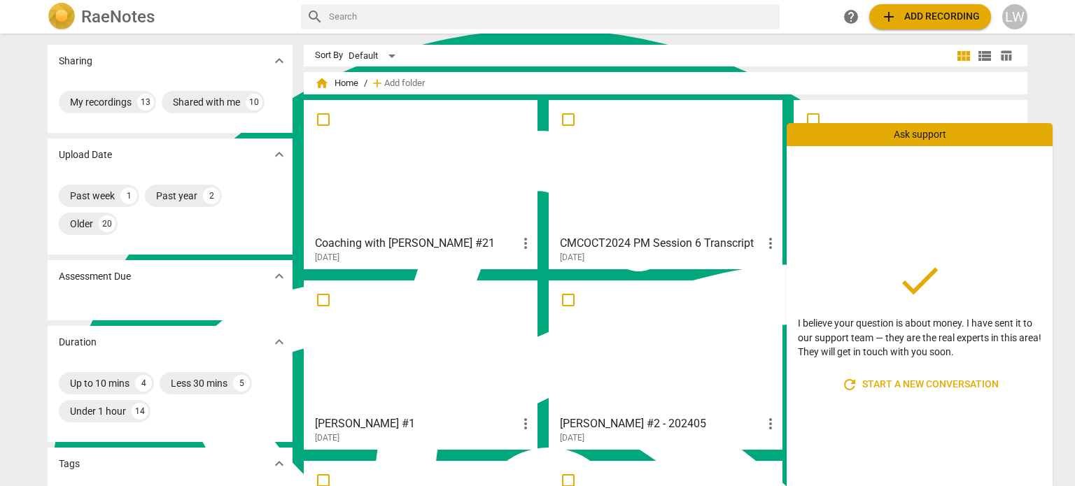
click at [901, 386] on span "refresh Start a new conversation" at bounding box center [919, 385] width 157 height 17
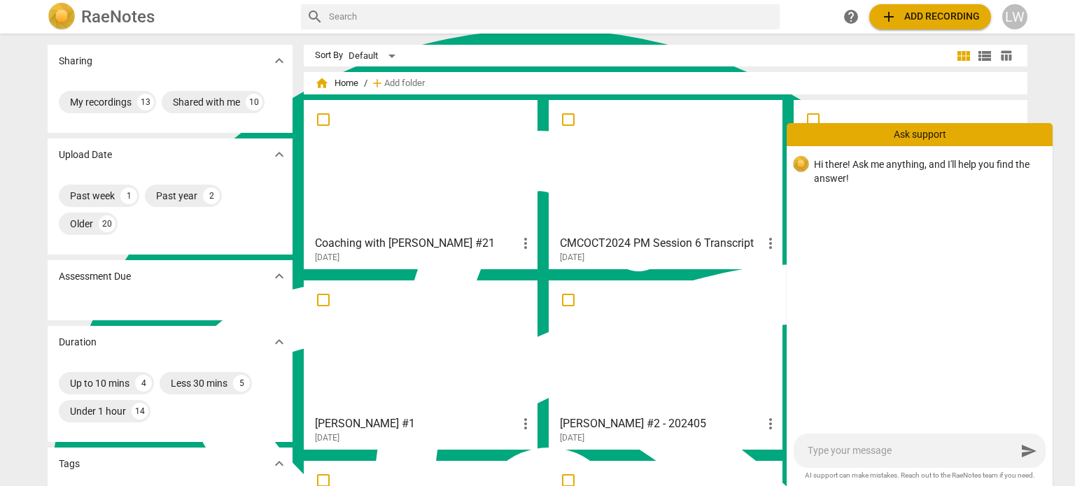
click at [854, 456] on textarea at bounding box center [912, 450] width 209 height 13
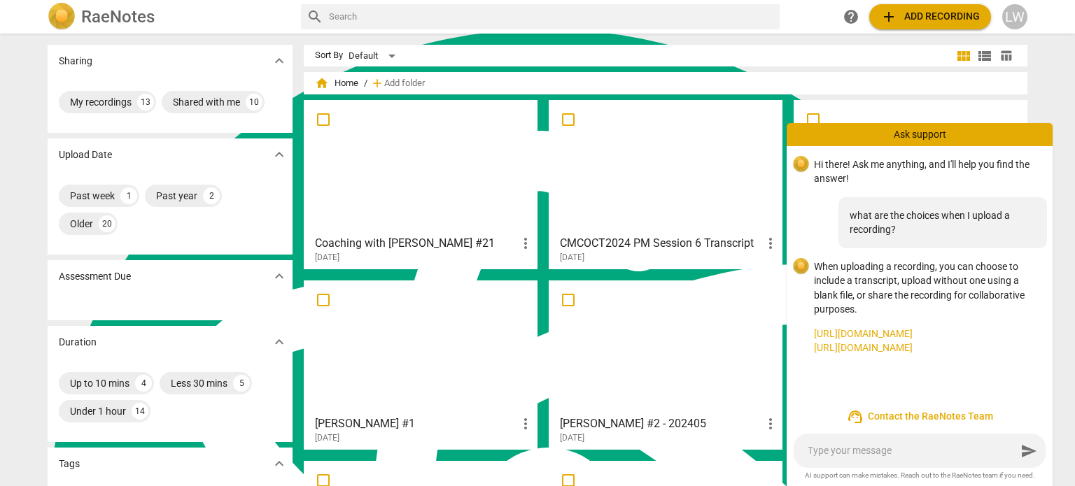
click at [843, 332] on link "[URL][DOMAIN_NAME]" at bounding box center [927, 334] width 227 height 15
click at [889, 356] on link "[URL][DOMAIN_NAME]" at bounding box center [927, 348] width 227 height 15
click at [859, 452] on textarea at bounding box center [912, 450] width 209 height 13
paste textarea "Select who will pay for transcribing of the recording."
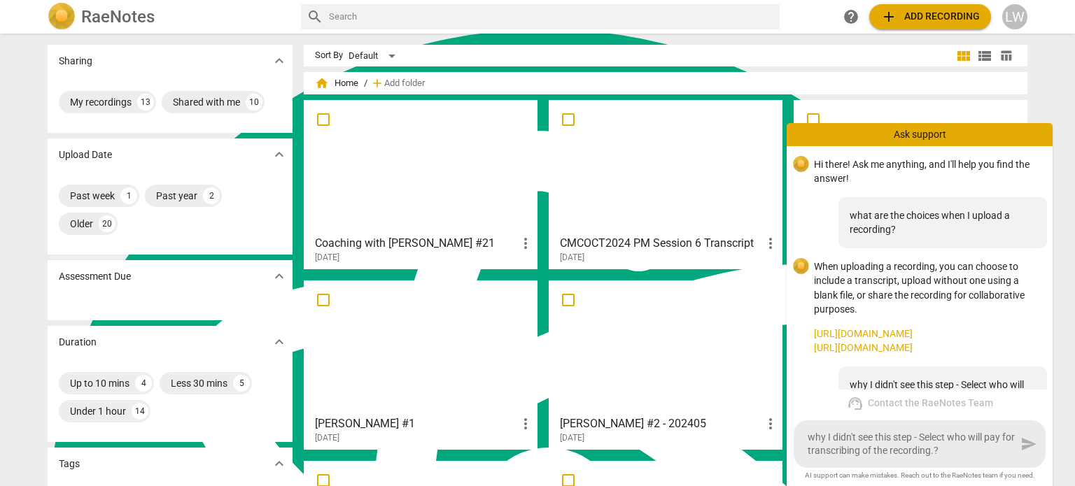
scroll to position [79, 0]
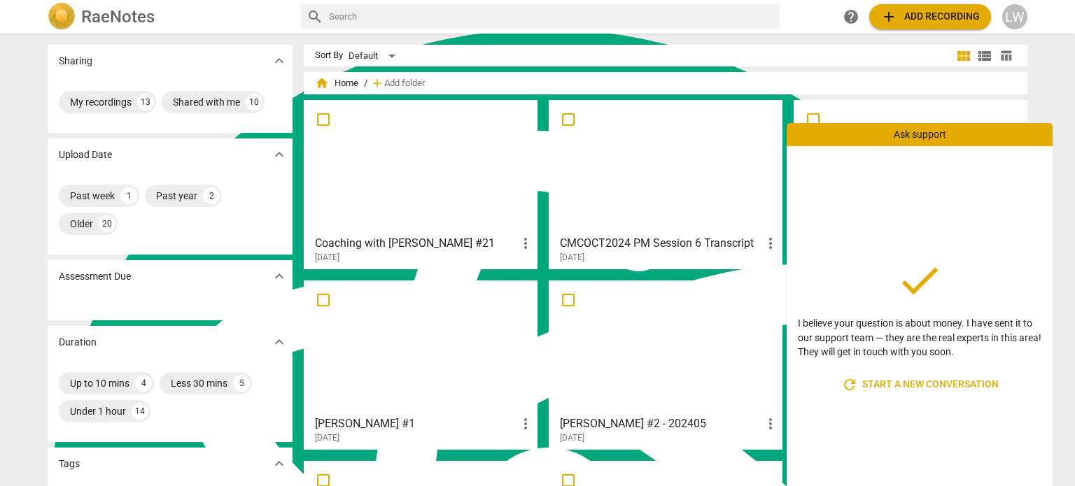
click at [754, 79] on div "home Home / add Add folder" at bounding box center [665, 83] width 701 height 22
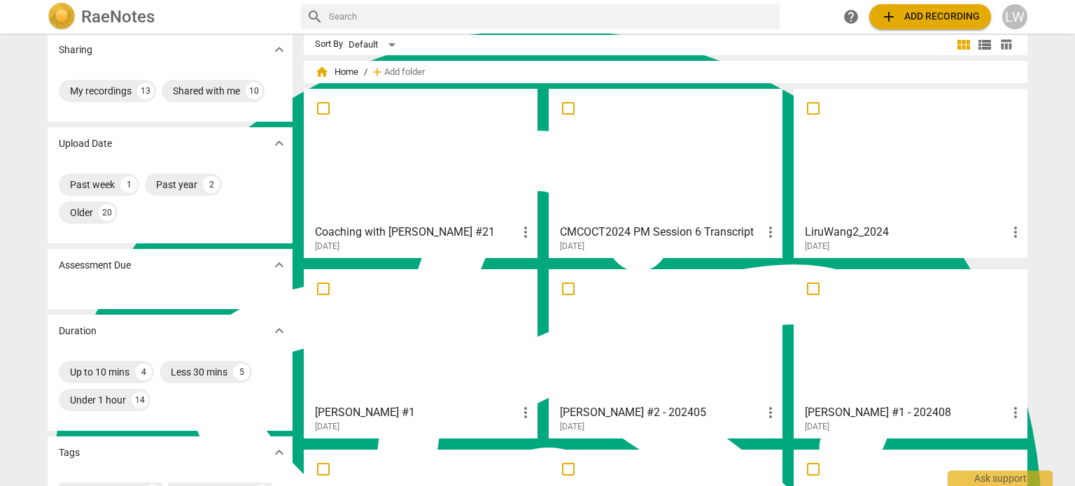
scroll to position [0, 0]
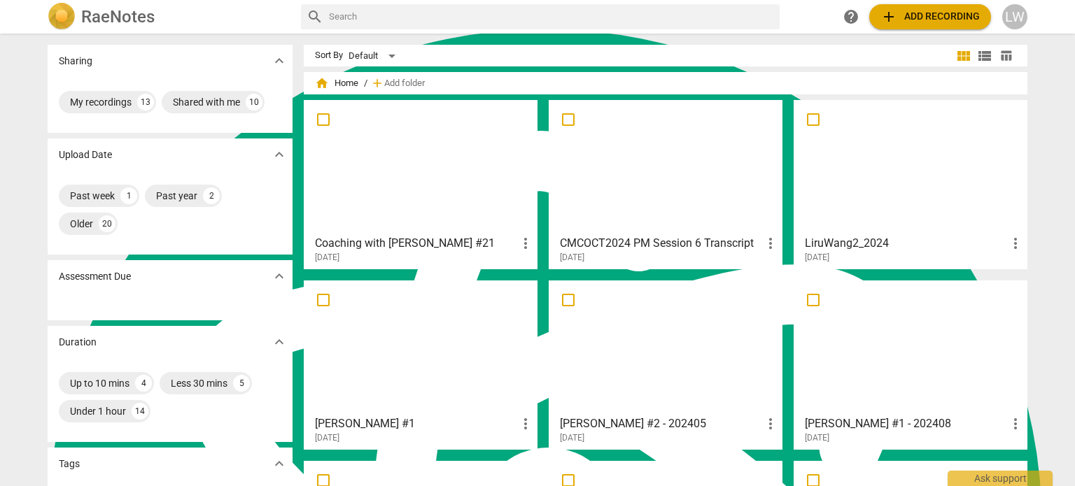
click at [431, 150] on div at bounding box center [421, 167] width 224 height 124
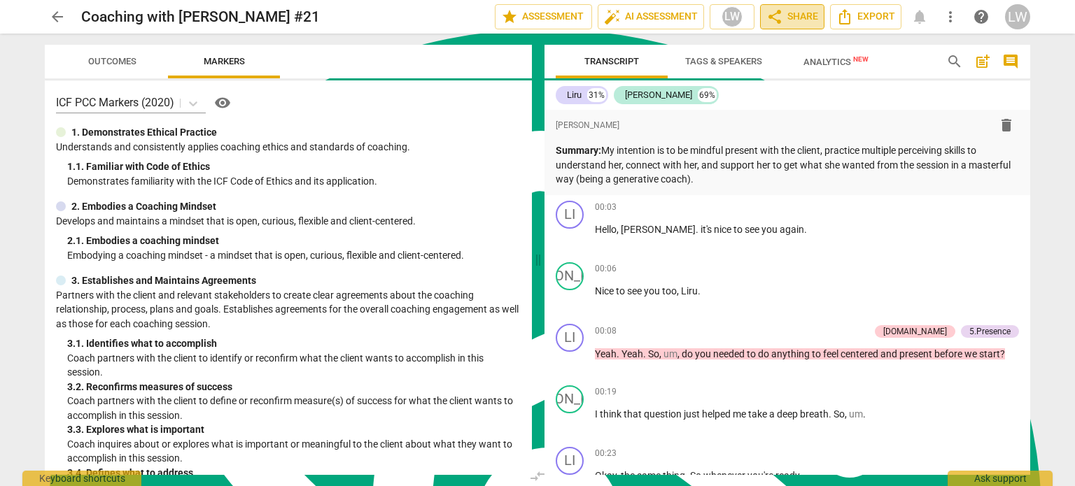
click at [781, 13] on span "share" at bounding box center [774, 16] width 17 height 17
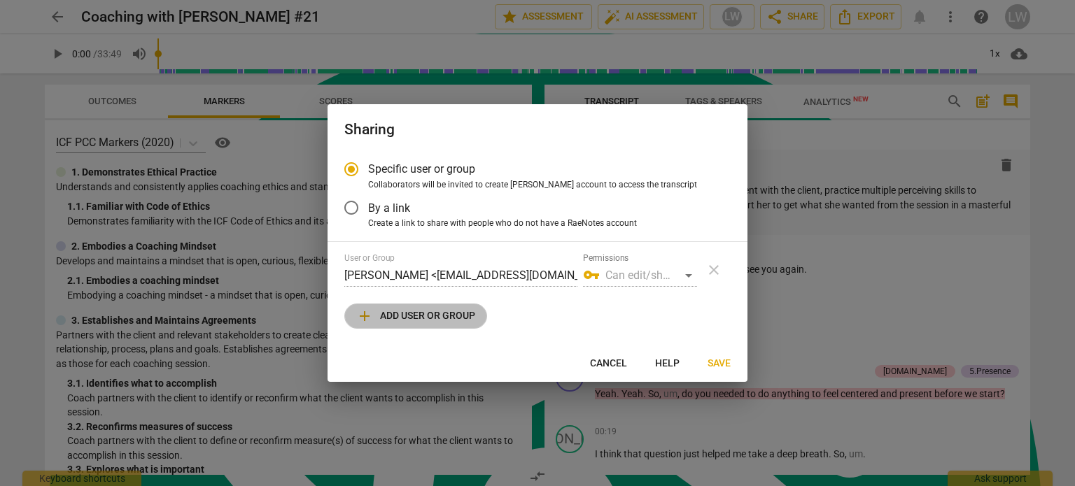
click at [426, 317] on span "add Add user or group" at bounding box center [415, 316] width 119 height 17
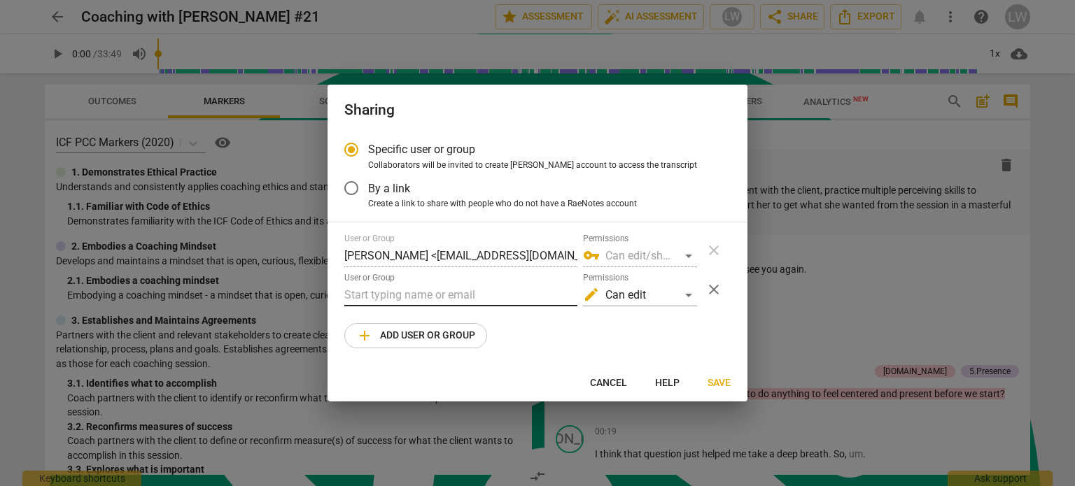
click at [412, 290] on input "text" at bounding box center [460, 295] width 233 height 22
paste input "[PERSON_NAME][EMAIL_ADDRESS][PERSON_NAME][DOMAIN_NAME]"
drag, startPoint x: 543, startPoint y: 346, endPoint x: 541, endPoint y: 332, distance: 14.2
click at [543, 346] on div "User or Group [PERSON_NAME] <[EMAIL_ADDRESS][DOMAIN_NAME]> Permissions vpn_key …" at bounding box center [537, 291] width 386 height 115
click at [881, 136] on div at bounding box center [537, 243] width 1075 height 486
